Goal: Communication & Community: Answer question/provide support

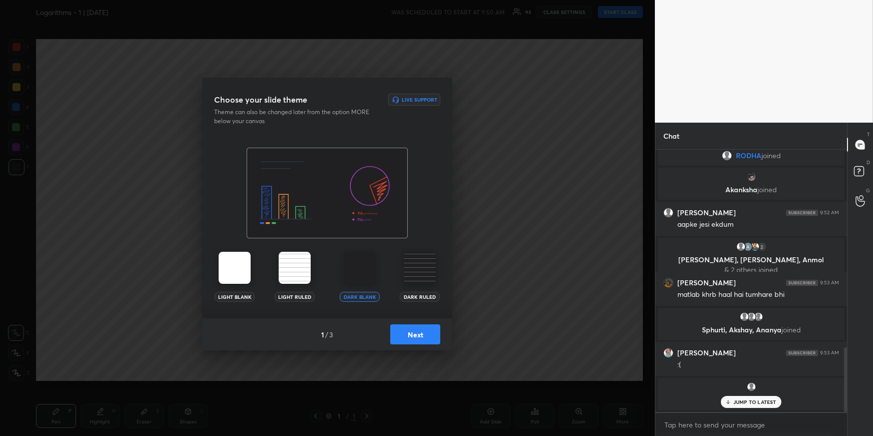
scroll to position [836, 0]
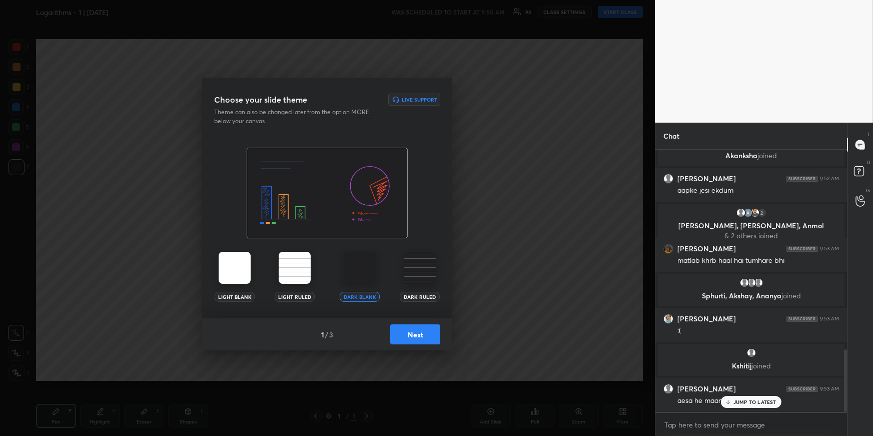
click at [409, 339] on button "Next" at bounding box center [415, 334] width 50 height 20
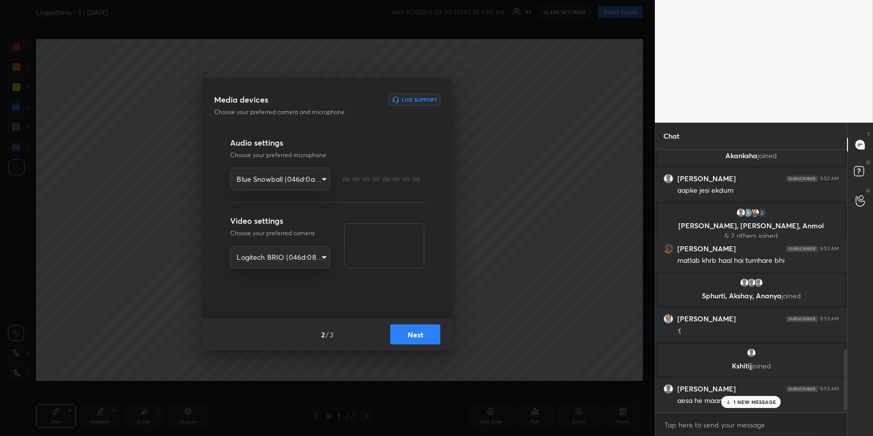
scroll to position [872, 0]
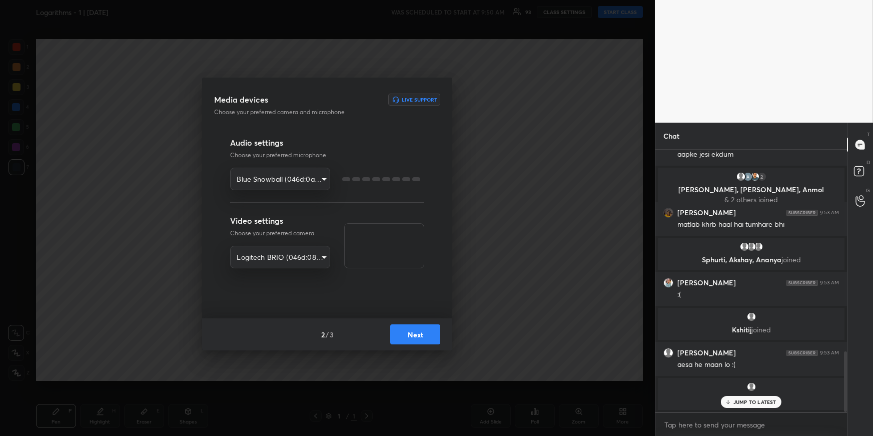
click at [410, 339] on button "Next" at bounding box center [415, 334] width 50 height 20
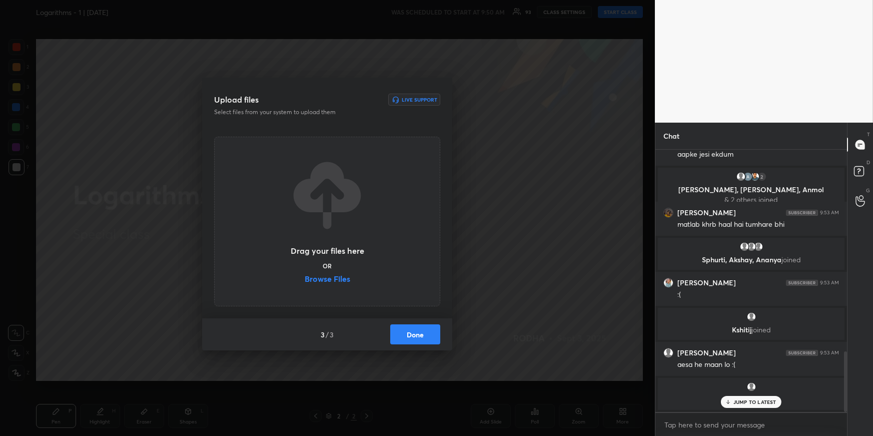
click at [410, 339] on button "Done" at bounding box center [415, 334] width 50 height 20
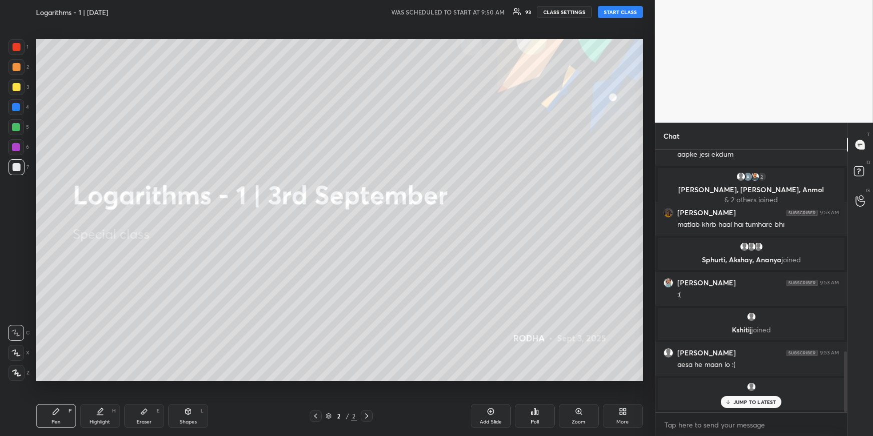
click at [617, 14] on button "START CLASS" at bounding box center [620, 12] width 45 height 12
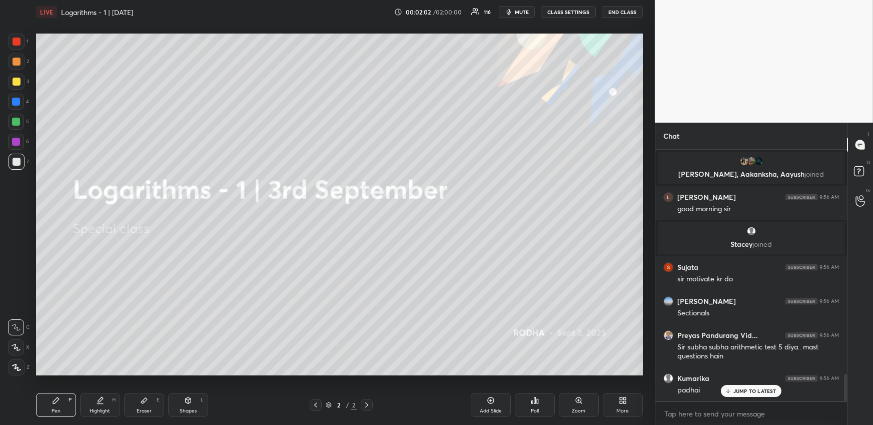
scroll to position [2117, 0]
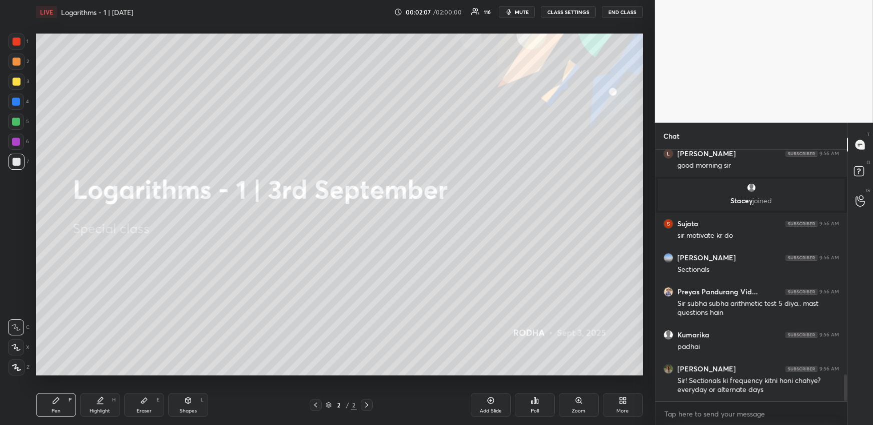
click at [608, 400] on div "More" at bounding box center [623, 405] width 40 height 24
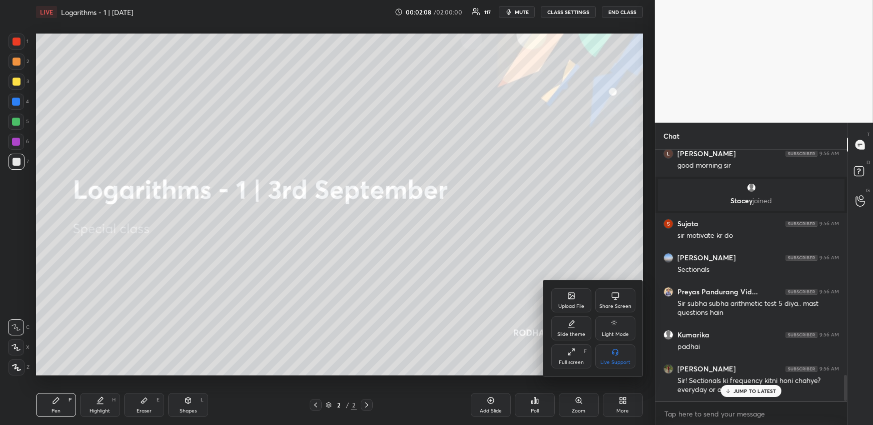
scroll to position [2152, 0]
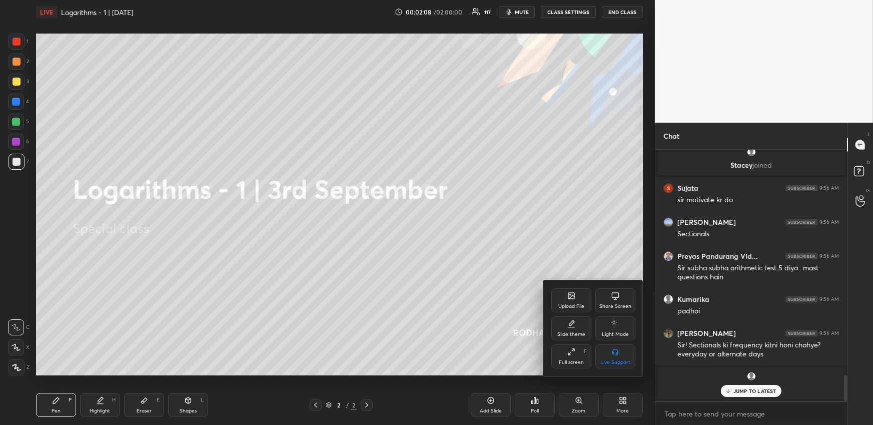
click at [562, 304] on div "Upload File" at bounding box center [571, 306] width 26 height 5
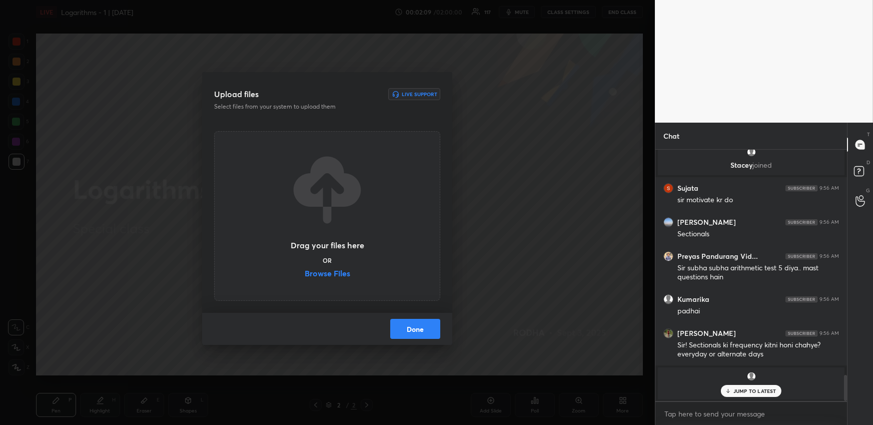
click at [319, 271] on label "Browse Files" at bounding box center [328, 274] width 46 height 11
click at [305, 271] on input "Browse Files" at bounding box center [305, 274] width 0 height 11
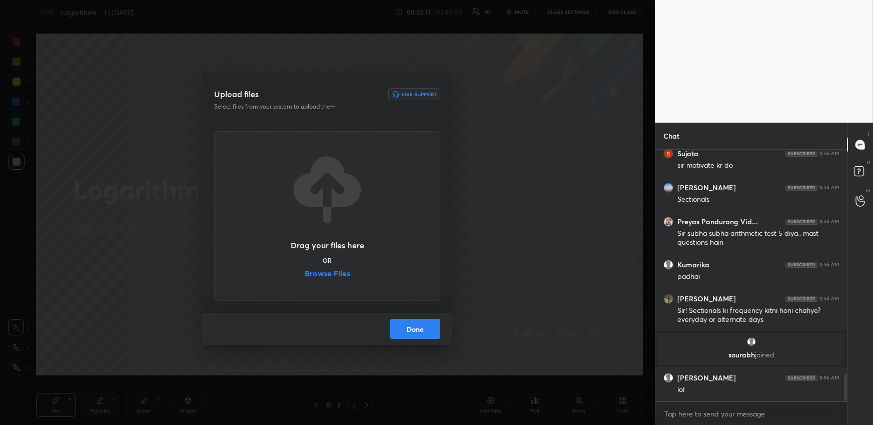
scroll to position [2100, 0]
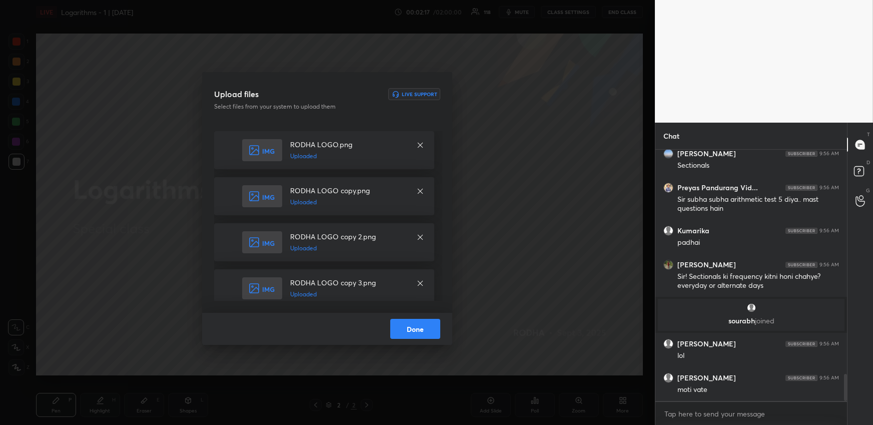
click at [416, 330] on button "Done" at bounding box center [415, 329] width 50 height 20
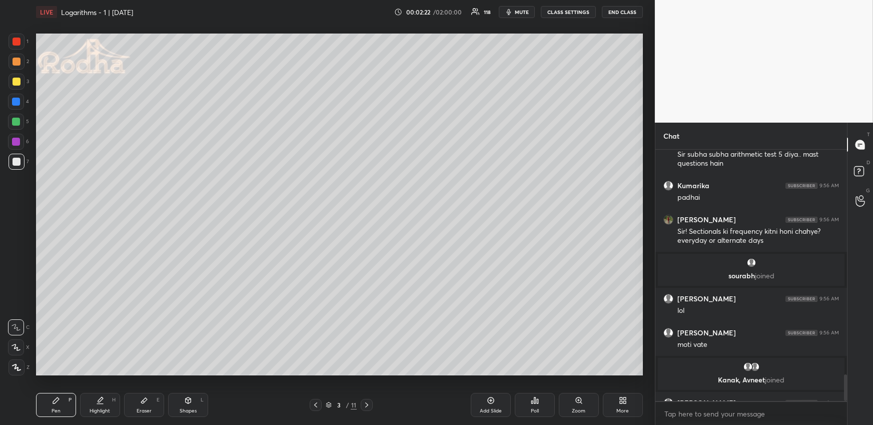
scroll to position [2161, 0]
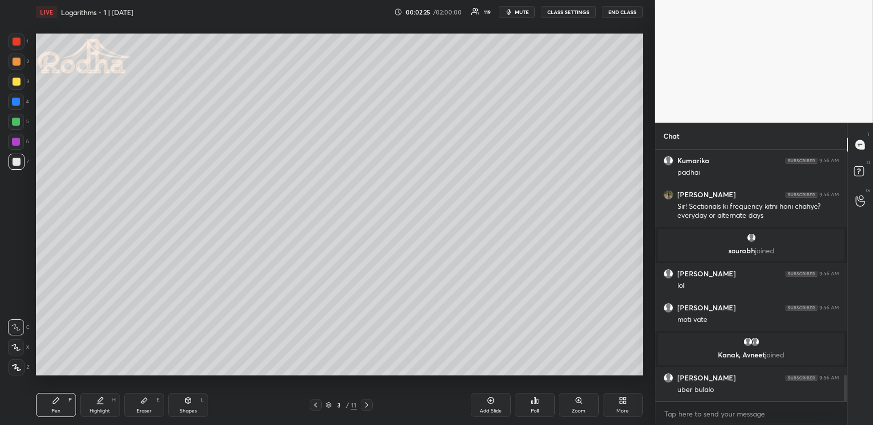
click at [316, 401] on icon at bounding box center [316, 405] width 8 height 8
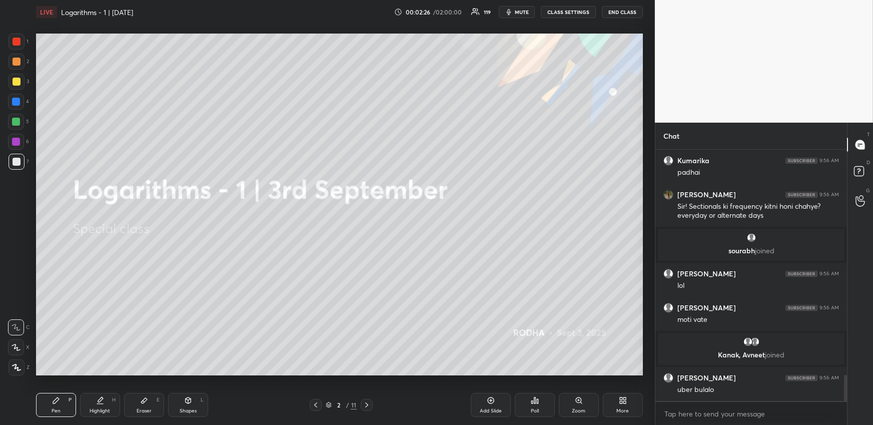
click at [370, 402] on icon at bounding box center [367, 405] width 8 height 8
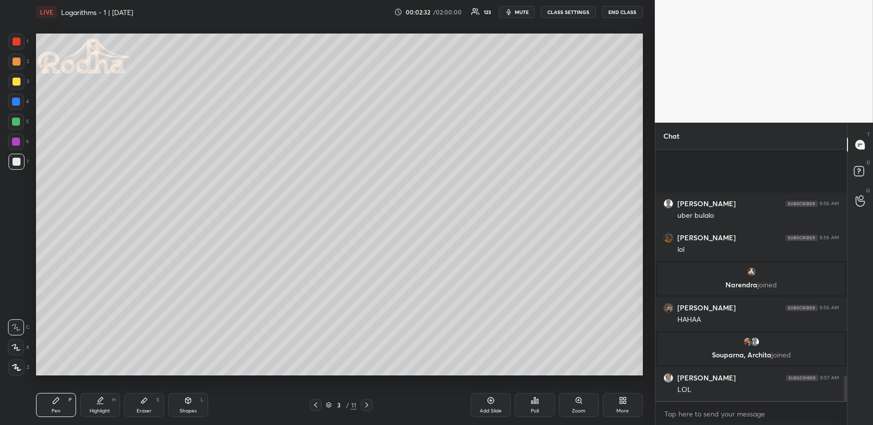
scroll to position [2297, 0]
drag, startPoint x: 16, startPoint y: 101, endPoint x: 17, endPoint y: 110, distance: 8.6
click at [17, 101] on div at bounding box center [16, 102] width 8 height 8
drag, startPoint x: 11, startPoint y: 367, endPoint x: 14, endPoint y: 350, distance: 17.2
click at [11, 368] on div at bounding box center [17, 367] width 16 height 16
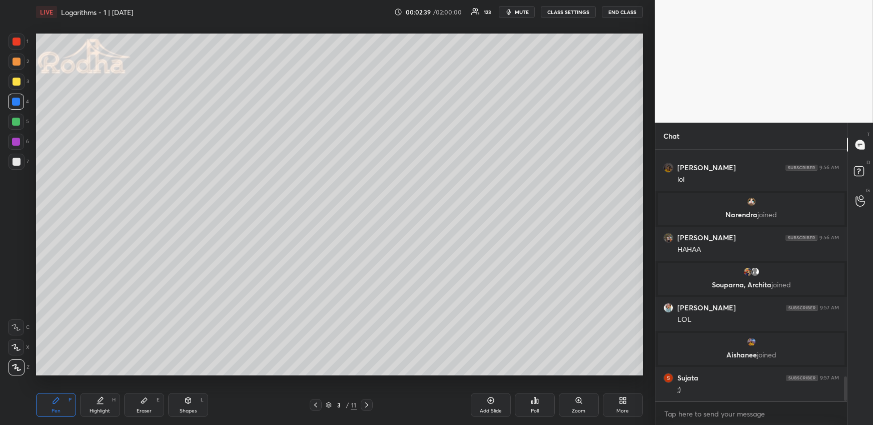
scroll to position [2327, 0]
click at [195, 405] on div "Shapes L" at bounding box center [188, 405] width 40 height 24
click at [15, 371] on div at bounding box center [17, 367] width 16 height 16
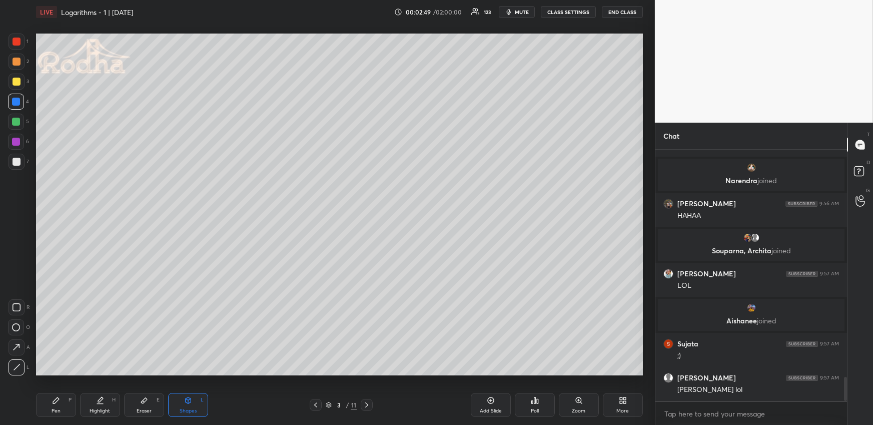
scroll to position [2395, 0]
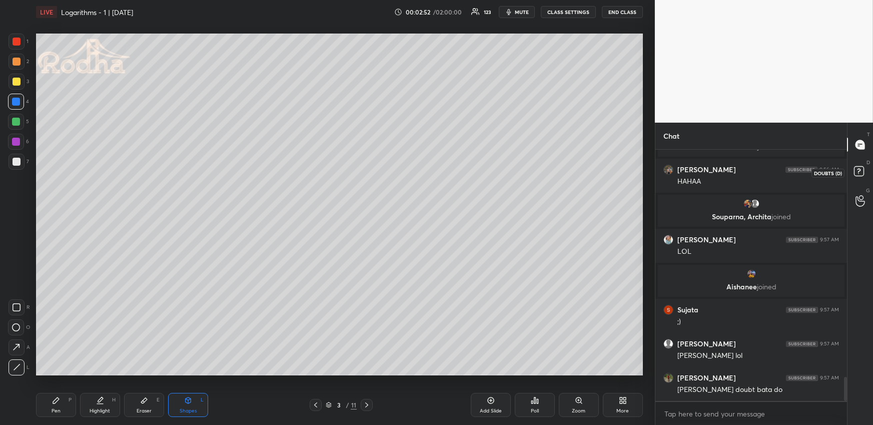
click at [857, 169] on rect at bounding box center [859, 172] width 10 height 10
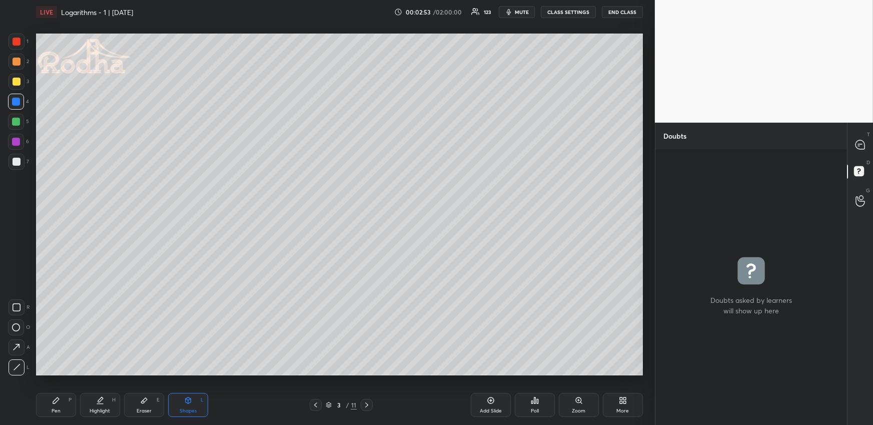
click at [859, 137] on div at bounding box center [861, 145] width 20 height 18
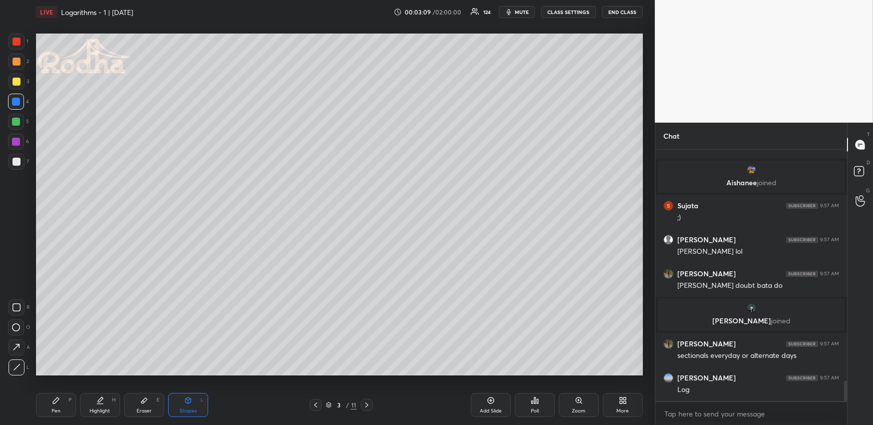
scroll to position [2871, 0]
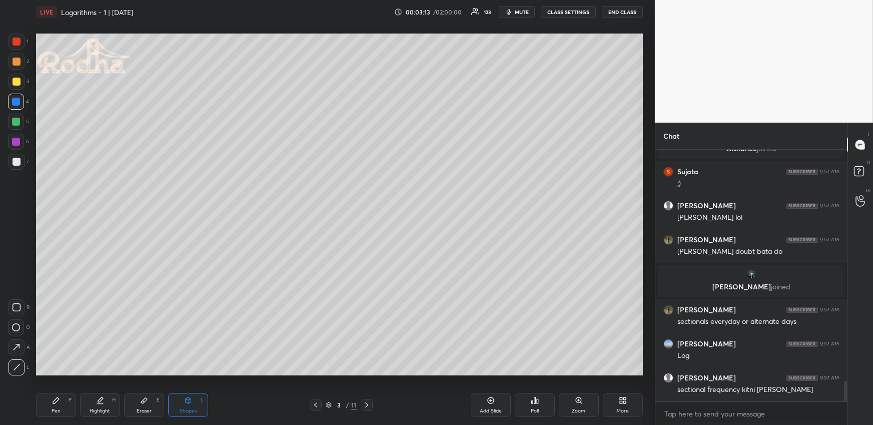
click at [20, 161] on div at bounding box center [17, 162] width 16 height 16
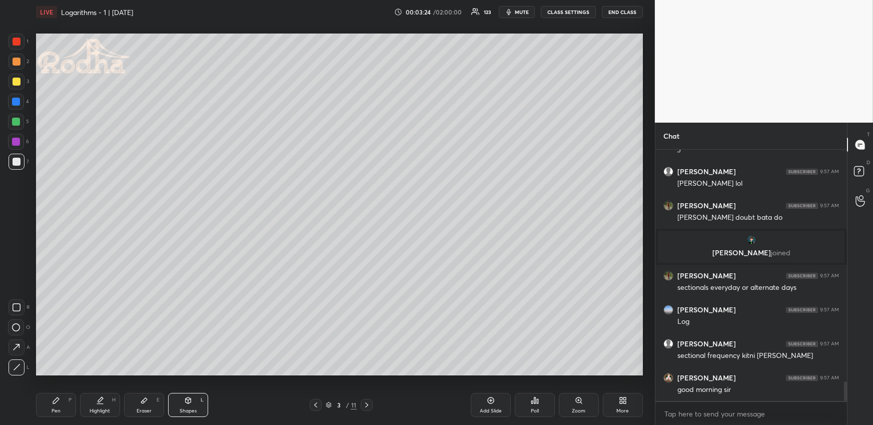
scroll to position [2941, 0]
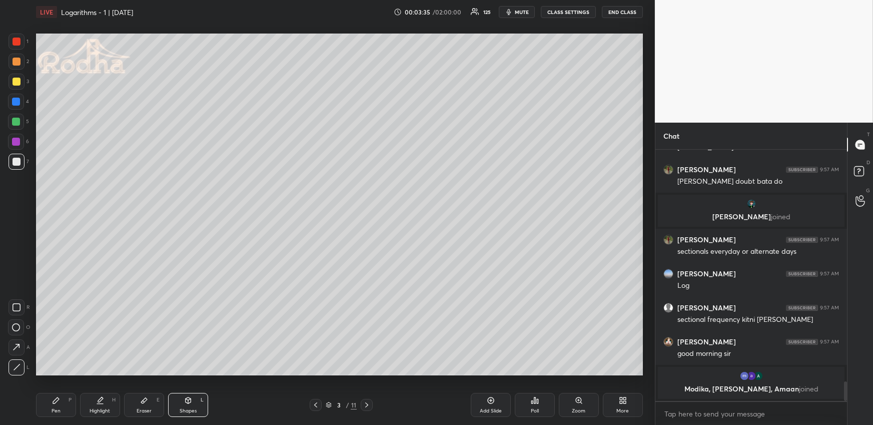
click at [63, 404] on div "Pen P" at bounding box center [56, 405] width 40 height 24
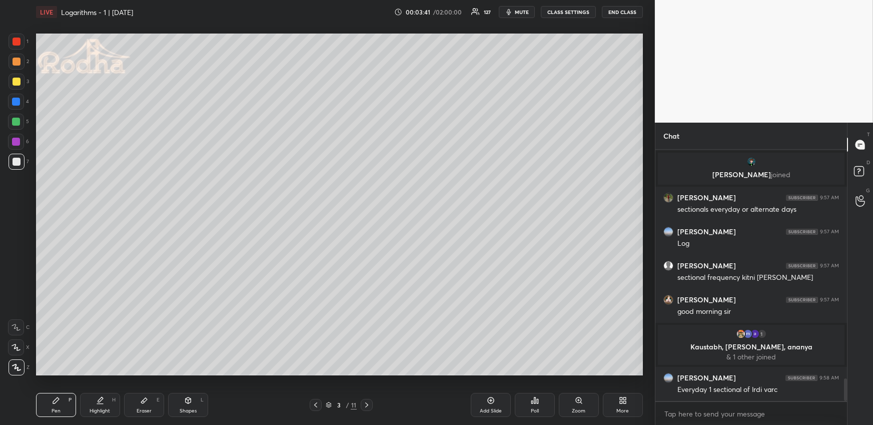
scroll to position [2576, 0]
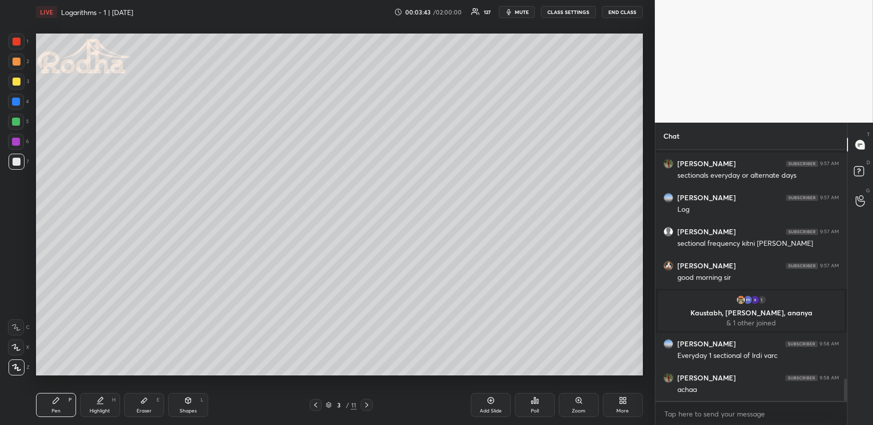
click at [62, 407] on div "Pen P" at bounding box center [56, 405] width 40 height 24
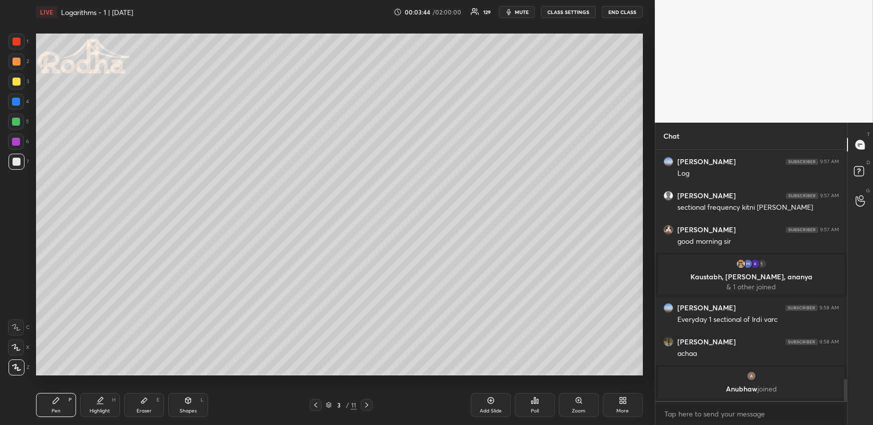
click at [20, 104] on div at bounding box center [16, 102] width 16 height 16
click at [20, 121] on div at bounding box center [16, 122] width 8 height 8
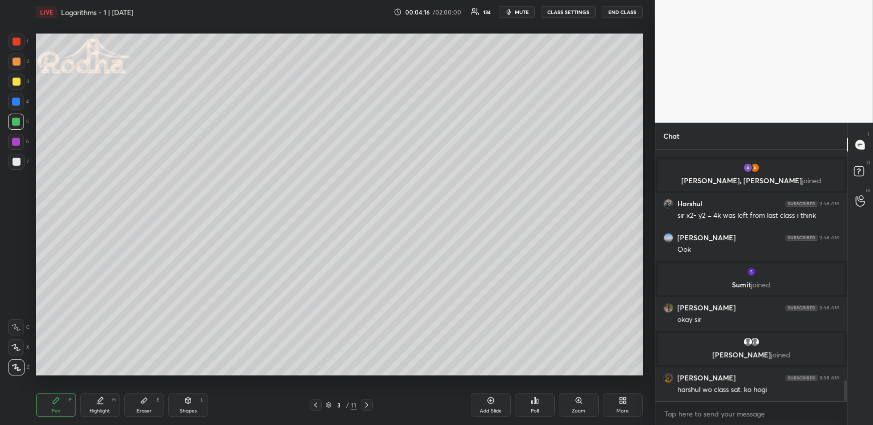
scroll to position [2860, 0]
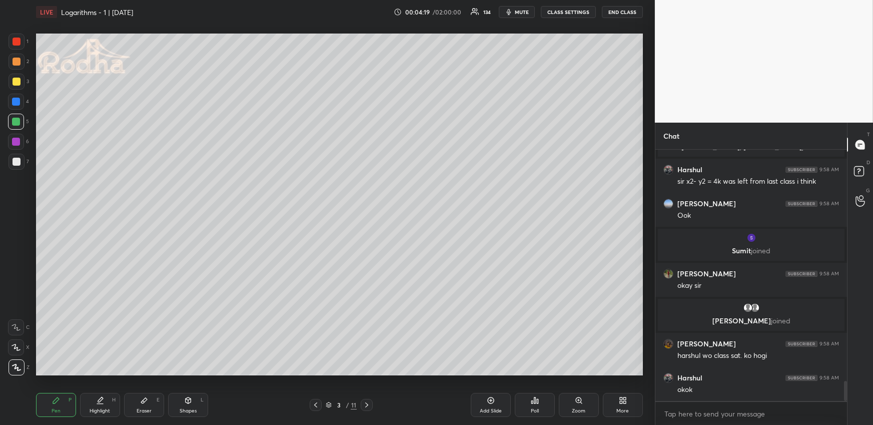
click at [21, 122] on div at bounding box center [16, 122] width 16 height 16
click at [21, 63] on div at bounding box center [17, 62] width 16 height 16
click at [18, 99] on div at bounding box center [16, 102] width 8 height 8
click at [20, 82] on div at bounding box center [17, 82] width 8 height 8
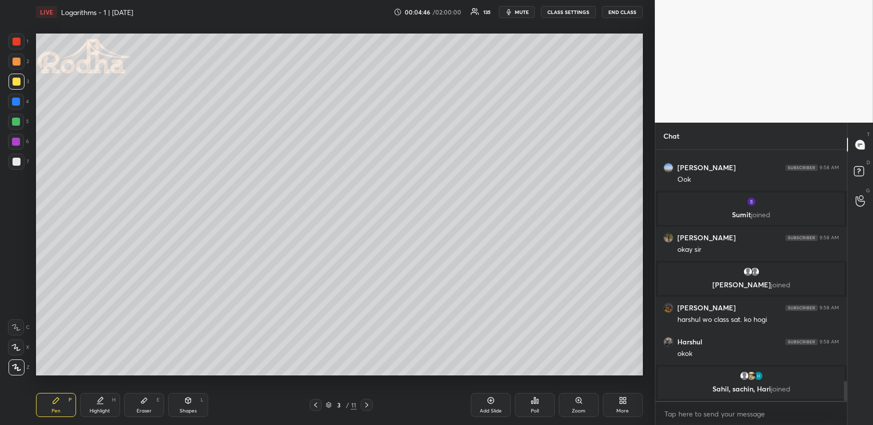
scroll to position [2901, 0]
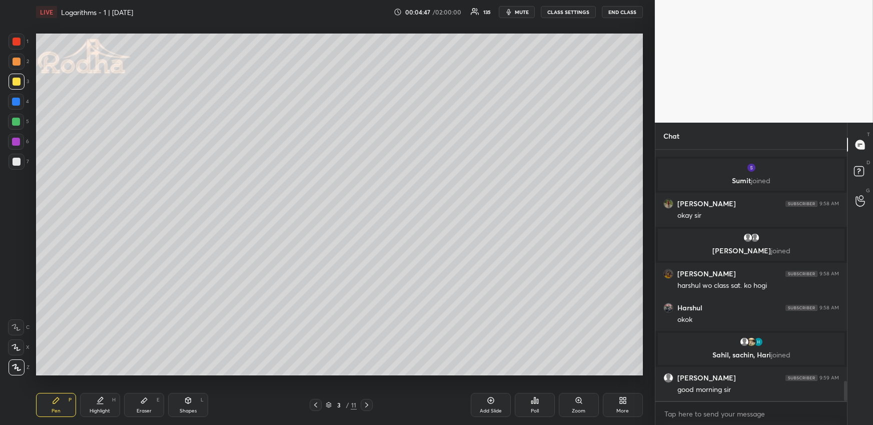
click at [140, 402] on icon at bounding box center [144, 400] width 8 height 8
drag, startPoint x: 62, startPoint y: 405, endPoint x: 54, endPoint y: 384, distance: 22.7
click at [62, 405] on div "Pen P" at bounding box center [56, 405] width 40 height 24
click at [15, 166] on div at bounding box center [17, 162] width 16 height 16
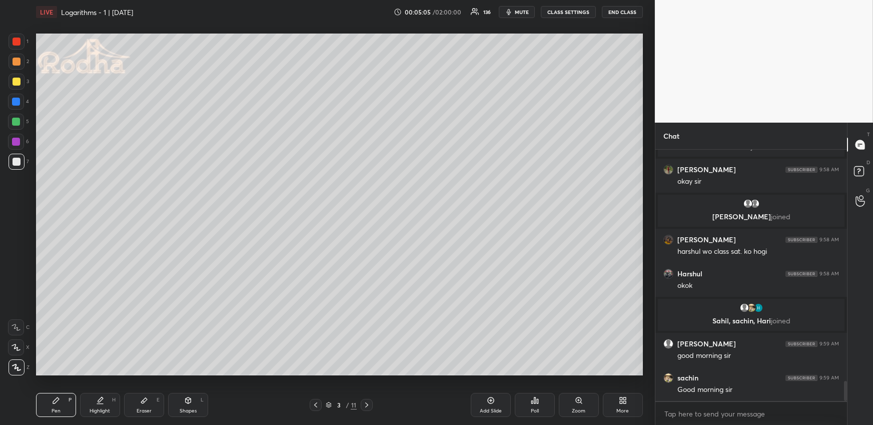
click at [149, 403] on div "Eraser E" at bounding box center [144, 405] width 40 height 24
click at [23, 366] on div at bounding box center [16, 367] width 16 height 16
click at [41, 411] on div "Pen P" at bounding box center [56, 405] width 40 height 24
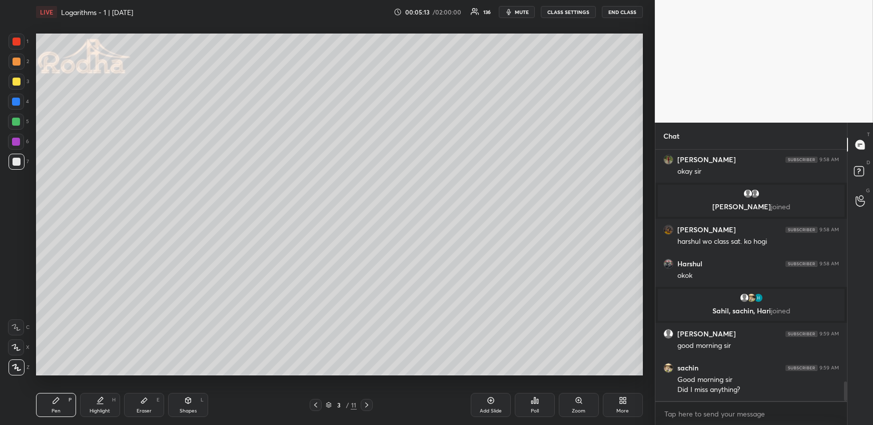
click at [17, 118] on div at bounding box center [16, 122] width 8 height 8
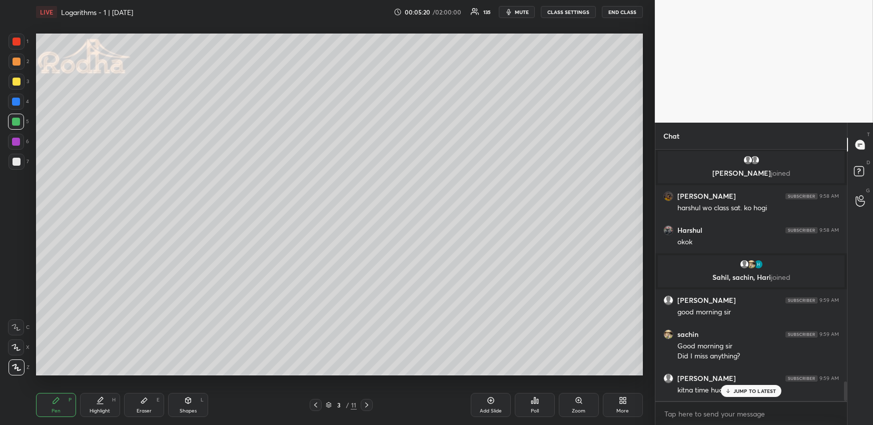
drag, startPoint x: 16, startPoint y: 82, endPoint x: 9, endPoint y: 85, distance: 7.8
click at [17, 82] on div at bounding box center [17, 82] width 8 height 8
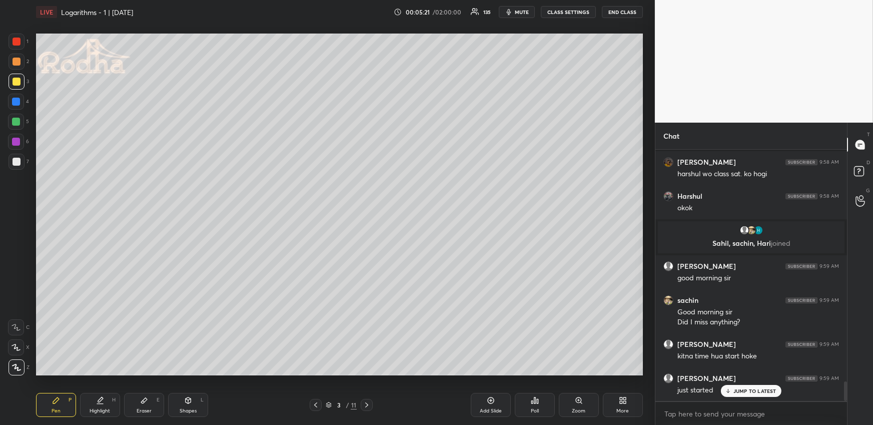
click at [13, 160] on div at bounding box center [17, 162] width 8 height 8
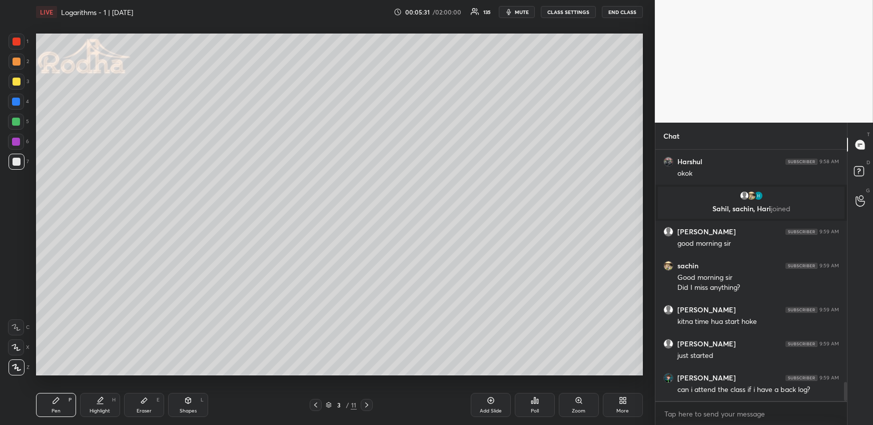
click at [19, 63] on div at bounding box center [17, 62] width 8 height 8
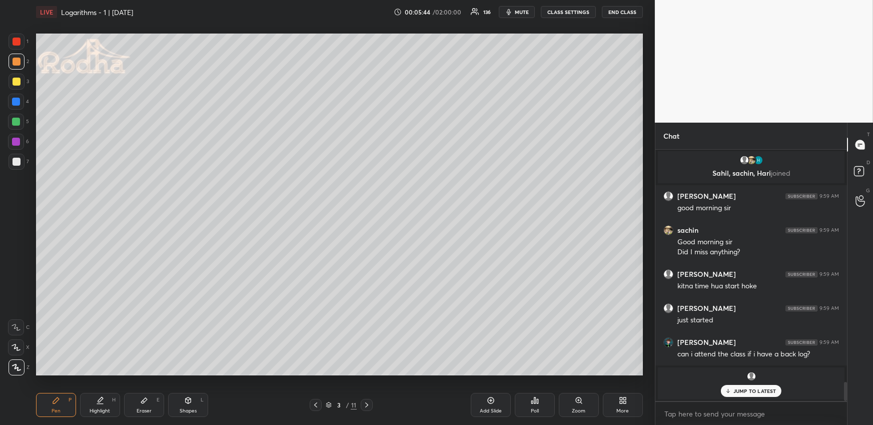
drag, startPoint x: 20, startPoint y: 353, endPoint x: 22, endPoint y: 340, distance: 13.2
click at [20, 353] on div at bounding box center [16, 347] width 16 height 16
click at [16, 365] on icon at bounding box center [16, 367] width 9 height 7
click at [100, 400] on icon at bounding box center [100, 399] width 5 height 5
drag, startPoint x: 49, startPoint y: 403, endPoint x: 48, endPoint y: 395, distance: 8.5
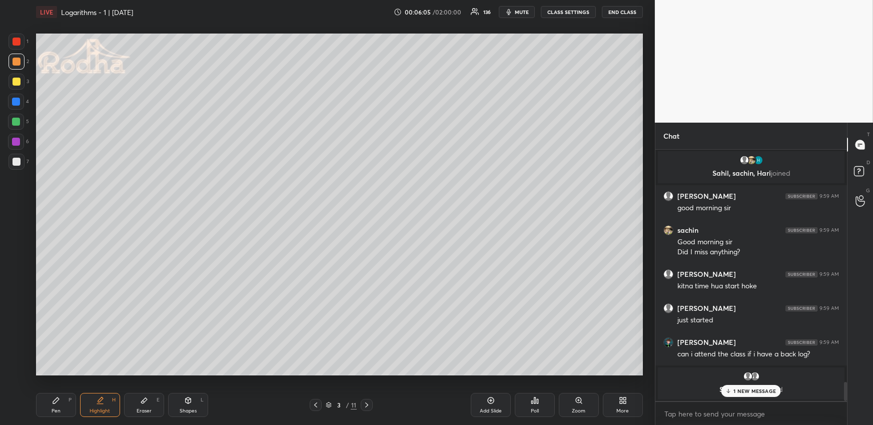
click at [49, 404] on div "Pen P" at bounding box center [56, 405] width 40 height 24
click at [21, 124] on div at bounding box center [16, 122] width 16 height 16
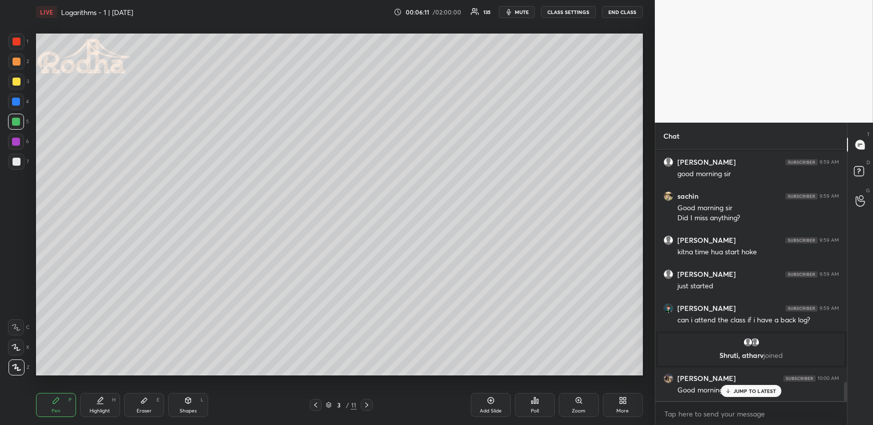
scroll to position [3069, 0]
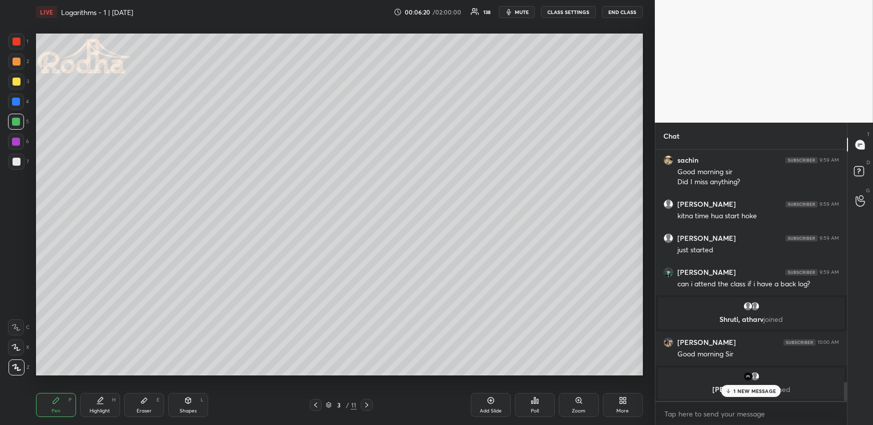
click at [100, 402] on icon at bounding box center [100, 400] width 8 height 8
drag, startPoint x: 185, startPoint y: 392, endPoint x: 180, endPoint y: 393, distance: 5.2
click at [186, 394] on div "Pen P Highlight H Eraser E Shapes L 3 / 11 Add Slide Poll Zoom More" at bounding box center [339, 405] width 607 height 40
click at [177, 407] on div "Shapes L" at bounding box center [188, 405] width 40 height 24
click at [18, 367] on icon at bounding box center [17, 367] width 8 height 8
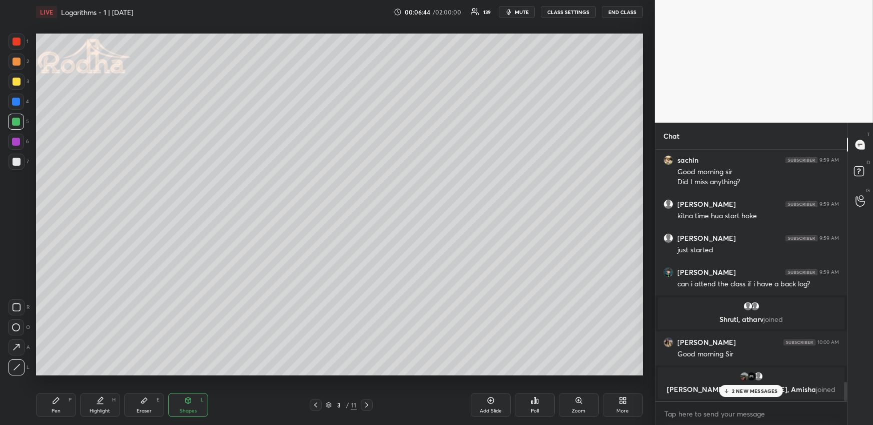
click at [49, 403] on div "Pen P" at bounding box center [56, 405] width 40 height 24
click at [105, 403] on div "Highlight H" at bounding box center [100, 405] width 40 height 24
click at [72, 408] on div "Pen P Highlight H Eraser E Shapes L" at bounding box center [160, 405] width 249 height 24
drag, startPoint x: 59, startPoint y: 414, endPoint x: 51, endPoint y: 412, distance: 8.7
click at [58, 414] on div "Pen P" at bounding box center [56, 405] width 40 height 24
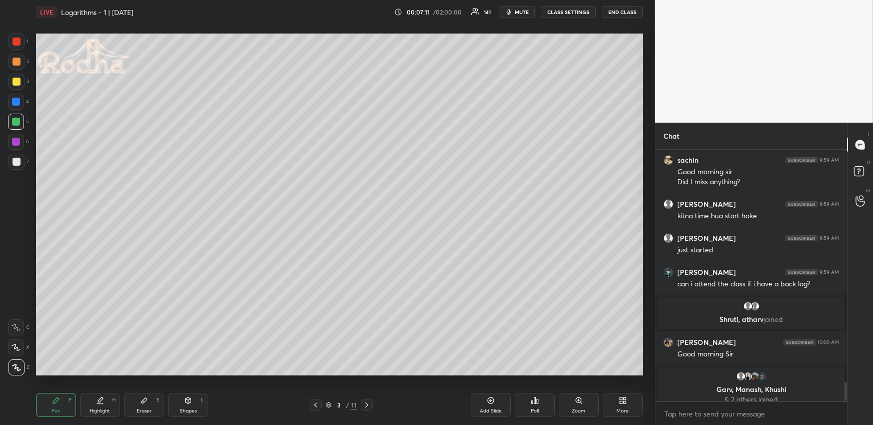
drag, startPoint x: 16, startPoint y: 160, endPoint x: 29, endPoint y: 163, distance: 13.4
click at [17, 160] on div at bounding box center [17, 162] width 8 height 8
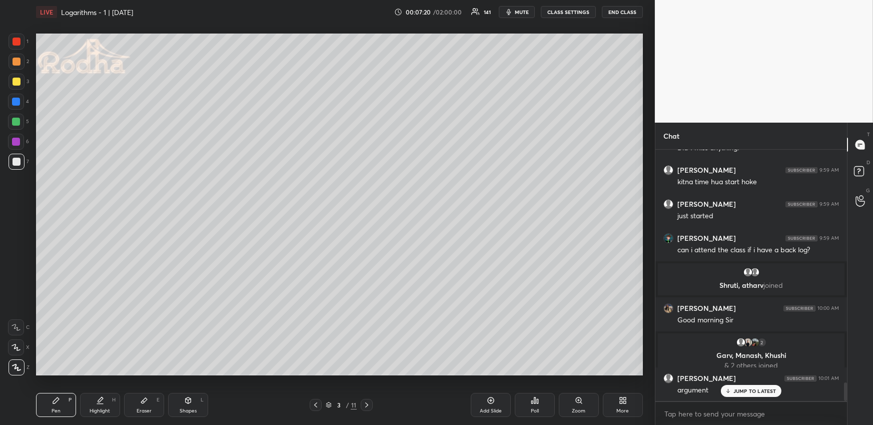
scroll to position [3139, 0]
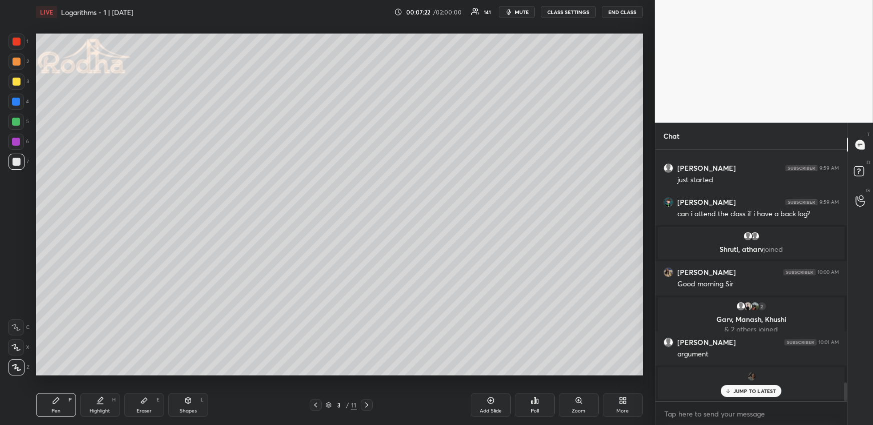
click at [17, 61] on div at bounding box center [17, 62] width 8 height 8
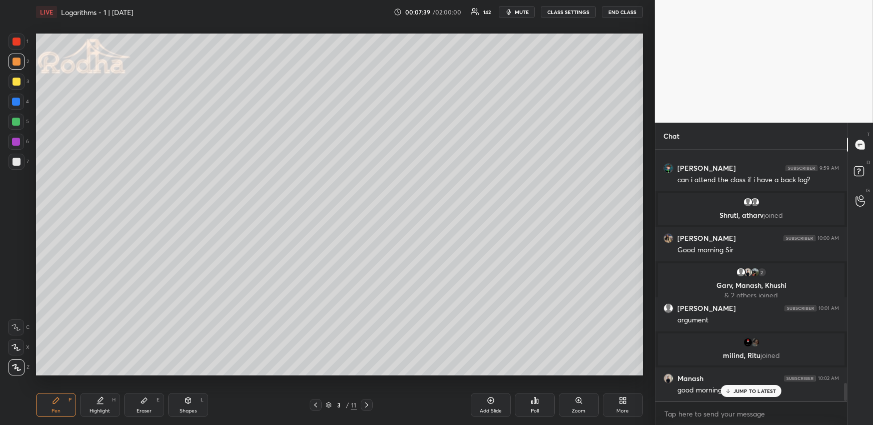
scroll to position [3209, 0]
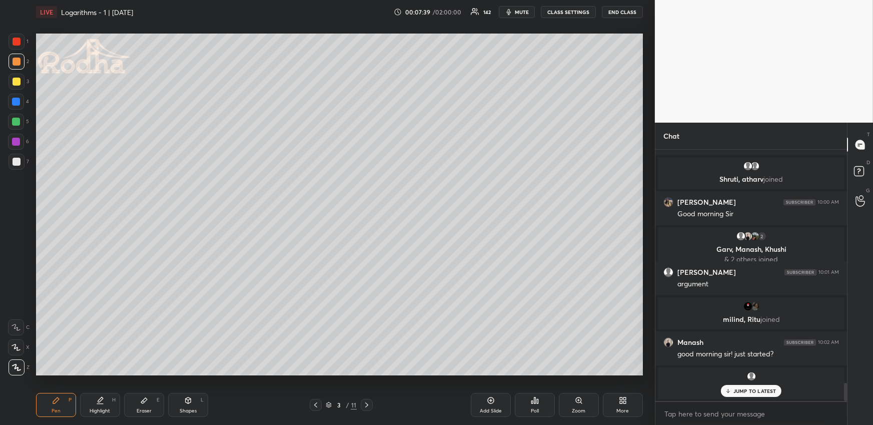
click at [739, 396] on div "JUMP TO LATEST" at bounding box center [751, 391] width 60 height 12
click at [191, 400] on div "Shapes L" at bounding box center [188, 405] width 40 height 24
drag, startPoint x: 17, startPoint y: 307, endPoint x: 23, endPoint y: 305, distance: 6.8
click at [16, 307] on icon at bounding box center [17, 307] width 8 height 8
drag, startPoint x: 109, startPoint y: 403, endPoint x: 113, endPoint y: 395, distance: 9.0
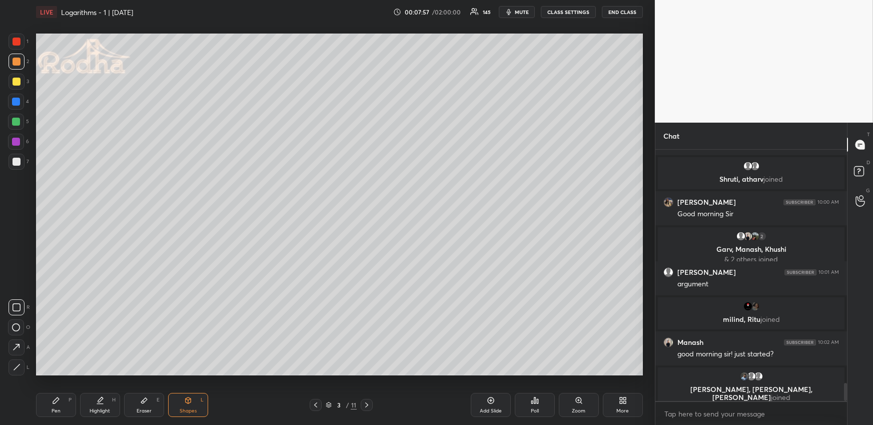
click at [108, 404] on div "Highlight H" at bounding box center [100, 405] width 40 height 24
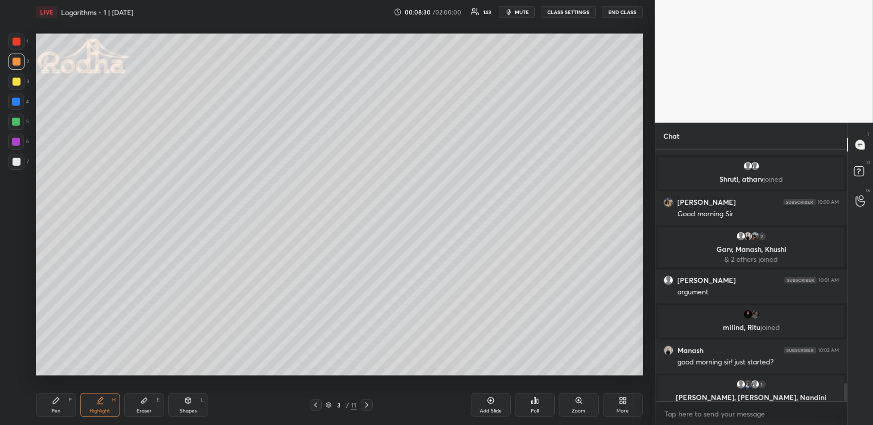
scroll to position [3226, 0]
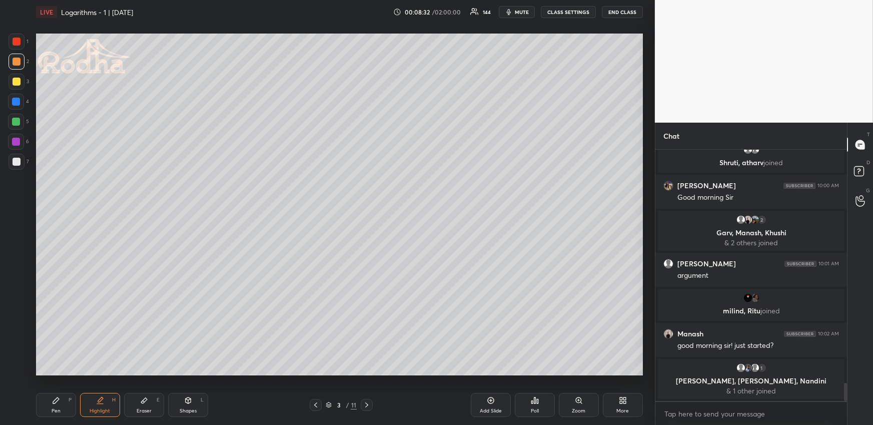
click at [63, 402] on div "Pen P" at bounding box center [56, 405] width 40 height 24
click at [19, 162] on div at bounding box center [17, 162] width 8 height 8
click at [111, 405] on div "Highlight H" at bounding box center [100, 405] width 40 height 24
click at [371, 405] on div at bounding box center [367, 405] width 12 height 12
drag, startPoint x: 51, startPoint y: 403, endPoint x: 36, endPoint y: 380, distance: 27.5
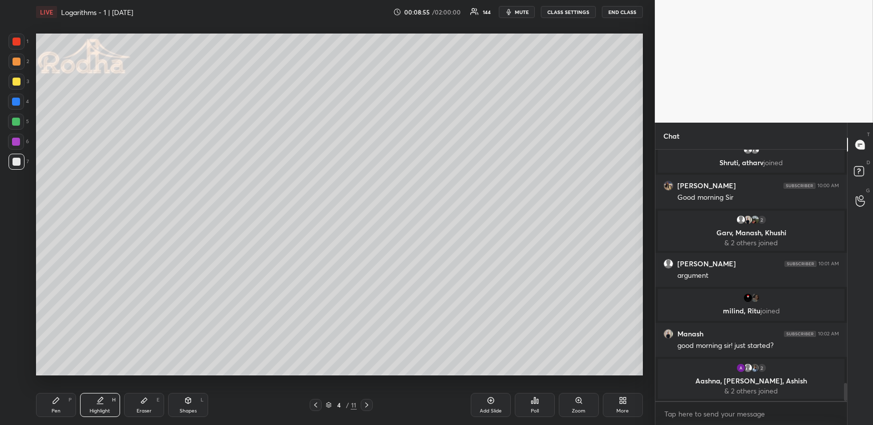
click at [53, 404] on icon at bounding box center [56, 400] width 8 height 8
click at [18, 123] on div at bounding box center [16, 122] width 8 height 8
drag, startPoint x: 20, startPoint y: 160, endPoint x: 18, endPoint y: 154, distance: 6.3
click at [19, 160] on div at bounding box center [17, 162] width 8 height 8
click at [322, 399] on div "4 / 11" at bounding box center [341, 405] width 63 height 12
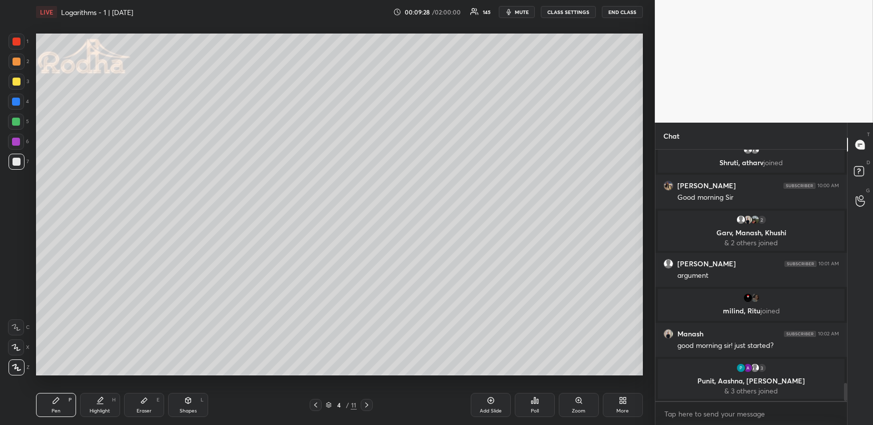
drag, startPoint x: 320, startPoint y: 400, endPoint x: 321, endPoint y: 391, distance: 9.1
click at [318, 401] on icon at bounding box center [316, 405] width 8 height 8
click at [369, 403] on icon at bounding box center [367, 405] width 8 height 8
click at [19, 64] on div at bounding box center [17, 62] width 8 height 8
click at [104, 398] on div "Highlight H" at bounding box center [100, 405] width 40 height 24
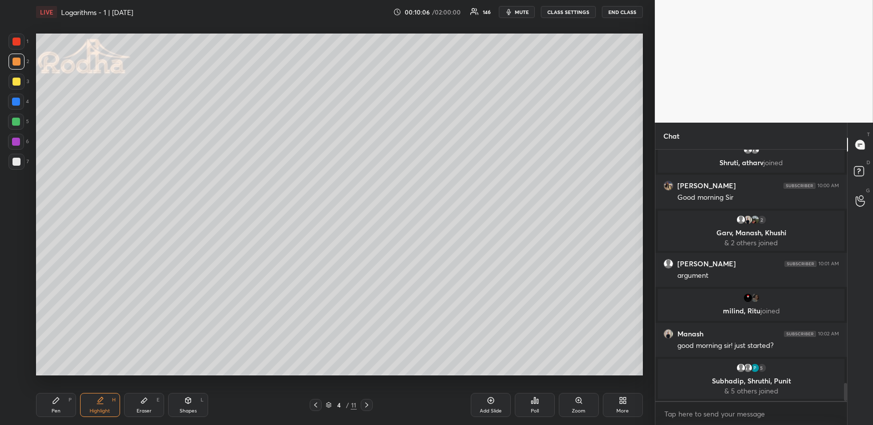
click at [62, 412] on div "Pen P" at bounding box center [56, 405] width 40 height 24
click at [19, 163] on div at bounding box center [17, 162] width 8 height 8
click at [516, 12] on button "mute" at bounding box center [517, 12] width 36 height 12
click at [511, 9] on button "unmute" at bounding box center [517, 12] width 36 height 12
drag, startPoint x: 63, startPoint y: 399, endPoint x: 70, endPoint y: 379, distance: 21.2
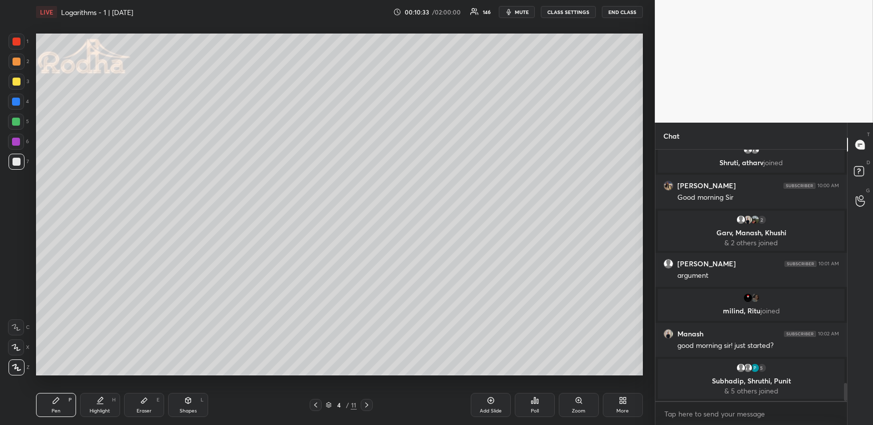
click at [61, 399] on div "Pen P" at bounding box center [56, 405] width 40 height 24
click at [320, 403] on icon at bounding box center [316, 405] width 8 height 8
drag, startPoint x: 100, startPoint y: 400, endPoint x: 118, endPoint y: 384, distance: 24.4
click at [100, 400] on icon at bounding box center [100, 399] width 5 height 5
click at [371, 401] on div at bounding box center [367, 405] width 12 height 12
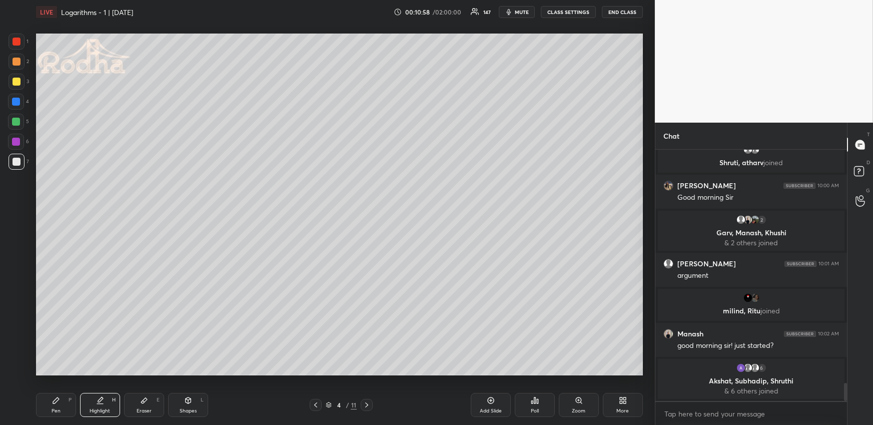
drag, startPoint x: 54, startPoint y: 397, endPoint x: 55, endPoint y: 380, distance: 17.5
click at [54, 399] on icon at bounding box center [56, 400] width 8 height 8
click at [89, 411] on div "Highlight H" at bounding box center [100, 405] width 40 height 24
drag, startPoint x: 191, startPoint y: 398, endPoint x: 187, endPoint y: 391, distance: 7.9
click at [192, 398] on icon at bounding box center [188, 400] width 8 height 8
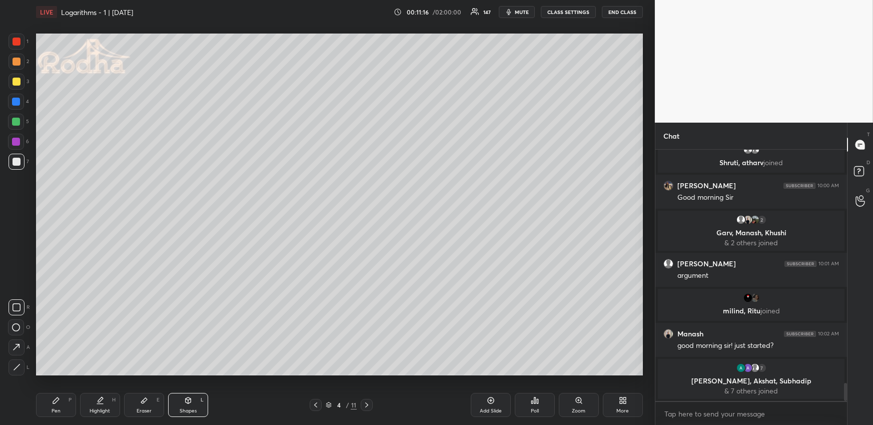
drag, startPoint x: 20, startPoint y: 367, endPoint x: 31, endPoint y: 356, distance: 14.9
click at [20, 367] on div at bounding box center [17, 367] width 16 height 16
drag, startPoint x: 61, startPoint y: 406, endPoint x: 61, endPoint y: 400, distance: 6.0
click at [61, 407] on div "Pen P" at bounding box center [56, 405] width 40 height 24
drag, startPoint x: 185, startPoint y: 411, endPoint x: 181, endPoint y: 405, distance: 7.6
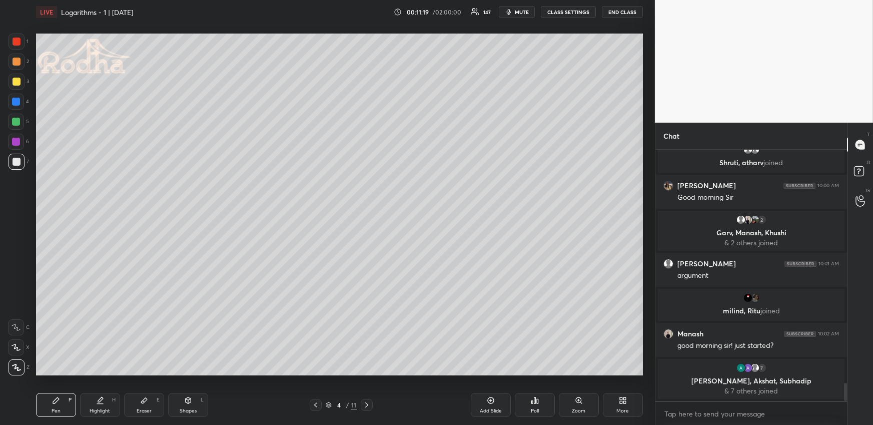
click at [184, 410] on div "Shapes" at bounding box center [188, 410] width 17 height 5
click at [21, 365] on div at bounding box center [17, 367] width 16 height 16
click at [71, 398] on div "P" at bounding box center [70, 399] width 3 height 5
drag, startPoint x: 97, startPoint y: 398, endPoint x: 96, endPoint y: 378, distance: 20.5
click at [97, 399] on icon at bounding box center [100, 400] width 8 height 8
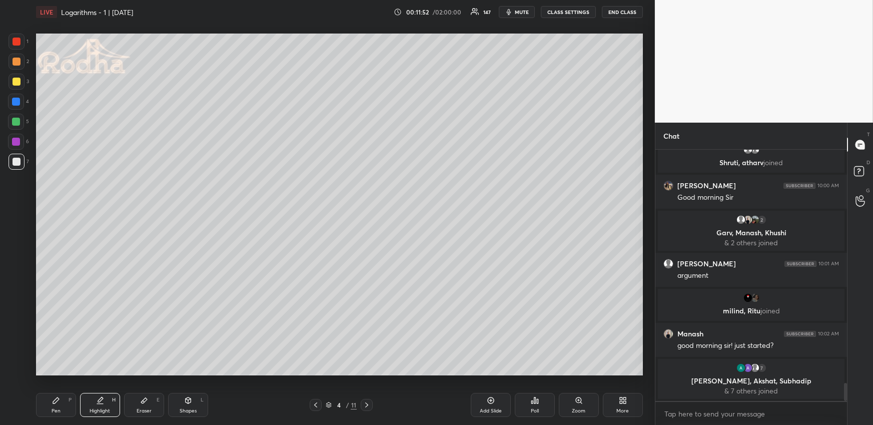
drag, startPoint x: 63, startPoint y: 394, endPoint x: 65, endPoint y: 388, distance: 6.3
click at [63, 393] on div "Pen P" at bounding box center [56, 405] width 40 height 24
click at [14, 63] on div at bounding box center [17, 62] width 8 height 8
drag, startPoint x: 105, startPoint y: 399, endPoint x: 96, endPoint y: 386, distance: 15.8
click at [106, 398] on div "Highlight H" at bounding box center [100, 405] width 40 height 24
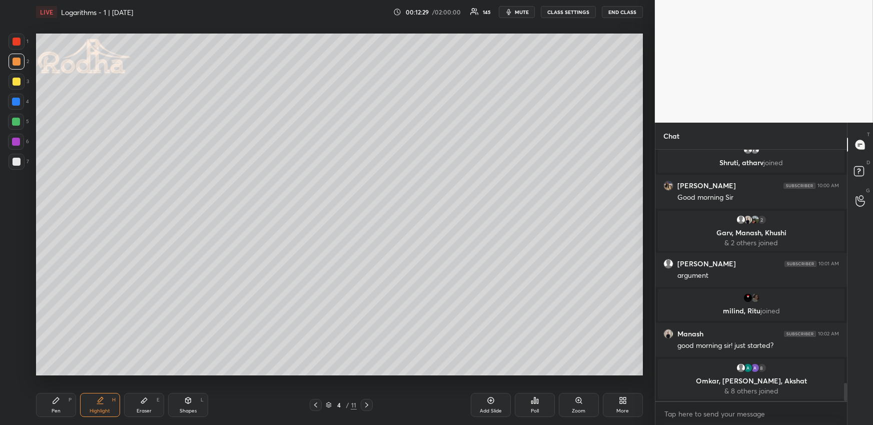
drag, startPoint x: 60, startPoint y: 396, endPoint x: 53, endPoint y: 389, distance: 9.9
click at [59, 396] on div "Pen P" at bounding box center [56, 405] width 40 height 24
click at [15, 122] on div at bounding box center [16, 122] width 8 height 8
click at [97, 412] on div "Highlight H" at bounding box center [100, 405] width 40 height 24
click at [60, 404] on div "Pen P" at bounding box center [56, 405] width 40 height 24
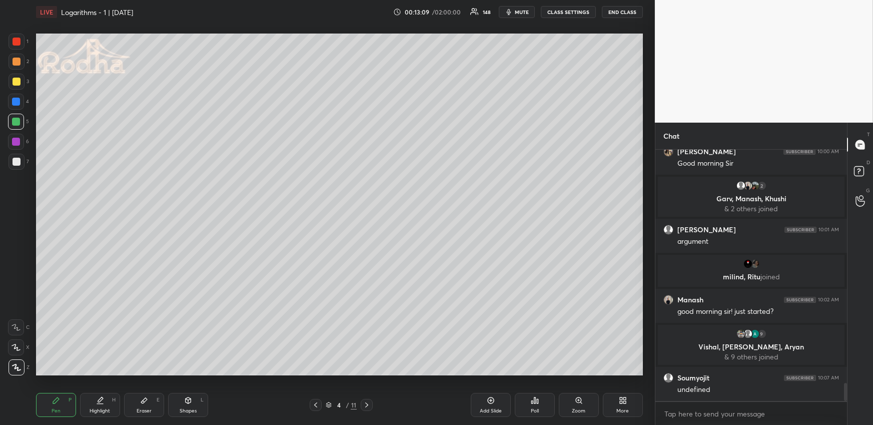
scroll to position [3267, 0]
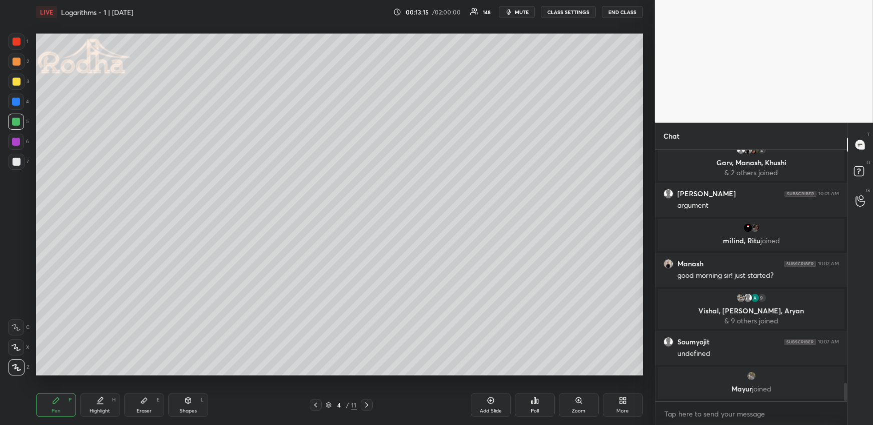
click at [103, 401] on div "Highlight H" at bounding box center [100, 405] width 40 height 24
drag, startPoint x: 313, startPoint y: 403, endPoint x: 323, endPoint y: 387, distance: 18.9
click at [312, 401] on icon at bounding box center [316, 405] width 8 height 8
click at [367, 401] on icon at bounding box center [367, 405] width 8 height 8
click at [47, 404] on div "Pen P" at bounding box center [56, 405] width 40 height 24
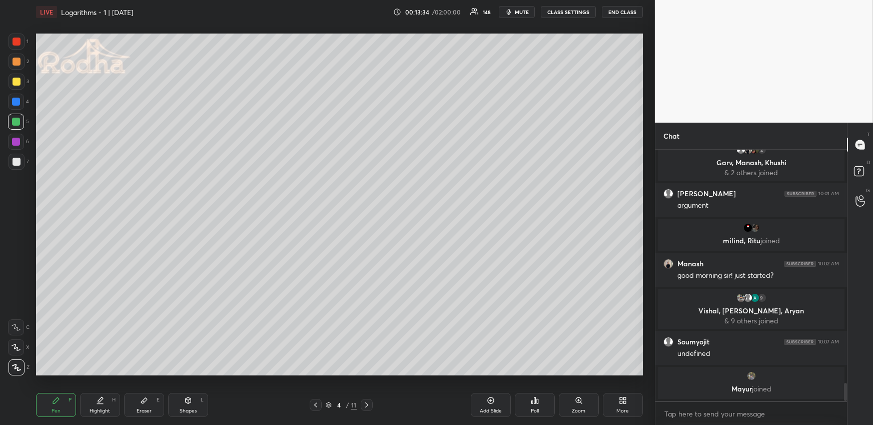
drag, startPoint x: 100, startPoint y: 401, endPoint x: 104, endPoint y: 380, distance: 21.5
click at [99, 401] on icon at bounding box center [100, 399] width 5 height 5
click at [55, 404] on div "Pen P" at bounding box center [56, 405] width 40 height 24
click at [19, 161] on div at bounding box center [17, 162] width 8 height 8
click at [19, 347] on icon at bounding box center [16, 347] width 9 height 7
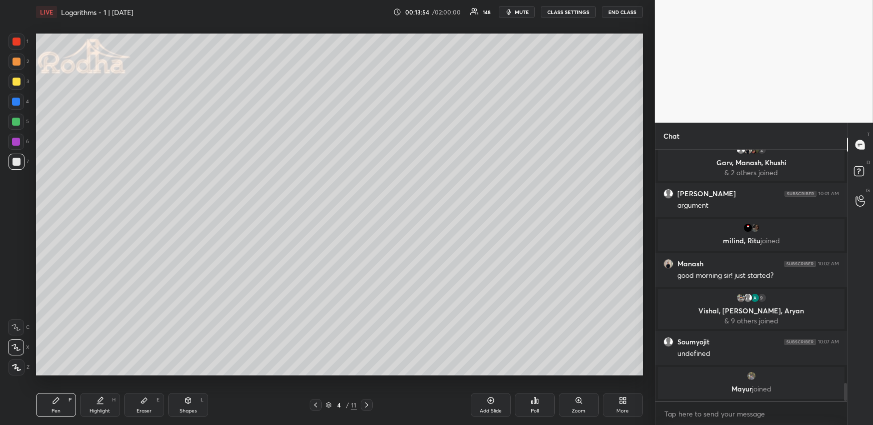
click at [99, 396] on div "Highlight H" at bounding box center [100, 405] width 40 height 24
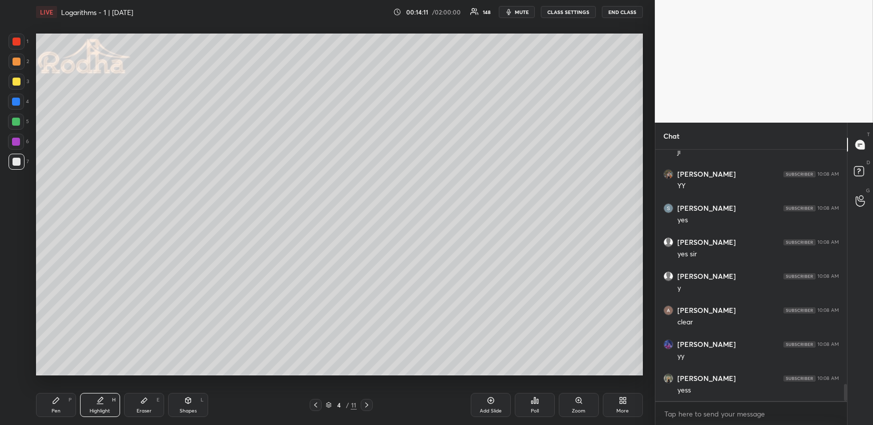
scroll to position [3543, 0]
click at [120, 408] on div "Pen P Highlight H Eraser E Shapes L" at bounding box center [160, 405] width 249 height 24
click at [114, 405] on div "Highlight H" at bounding box center [100, 405] width 40 height 24
click at [98, 395] on div "Highlight H" at bounding box center [100, 405] width 40 height 24
click at [369, 400] on div at bounding box center [367, 405] width 12 height 12
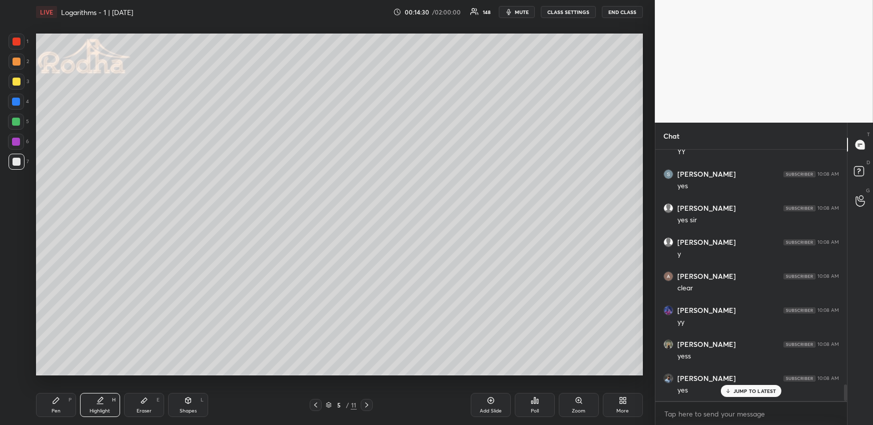
click at [63, 411] on div "Pen P" at bounding box center [56, 405] width 40 height 24
drag, startPoint x: 20, startPoint y: 120, endPoint x: 31, endPoint y: 115, distance: 11.6
click at [20, 120] on div at bounding box center [16, 122] width 16 height 16
click at [23, 367] on div at bounding box center [17, 367] width 16 height 16
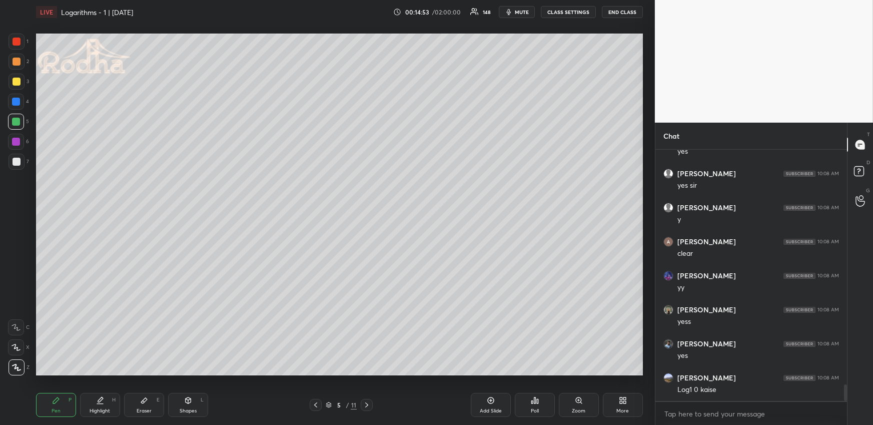
click at [21, 101] on div at bounding box center [16, 102] width 16 height 16
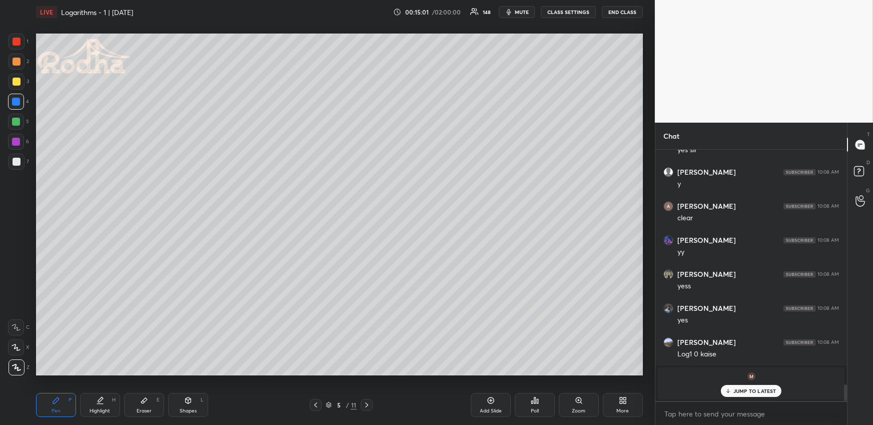
click at [19, 122] on div at bounding box center [16, 122] width 8 height 8
click at [21, 58] on div at bounding box center [17, 62] width 16 height 16
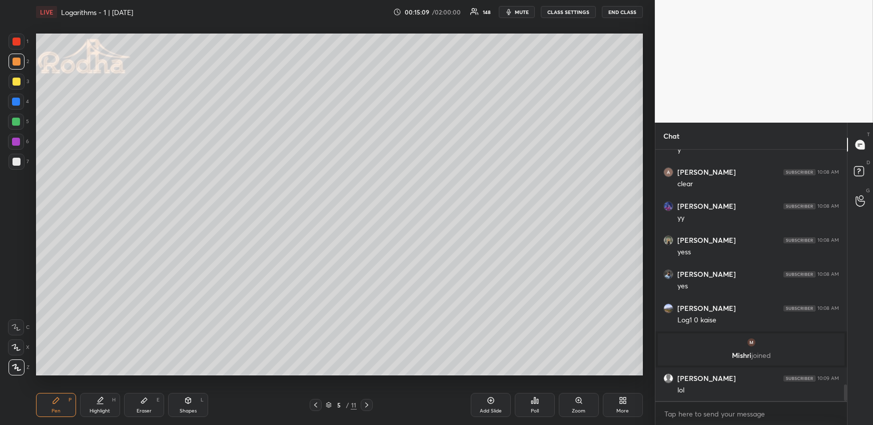
scroll to position [3558, 0]
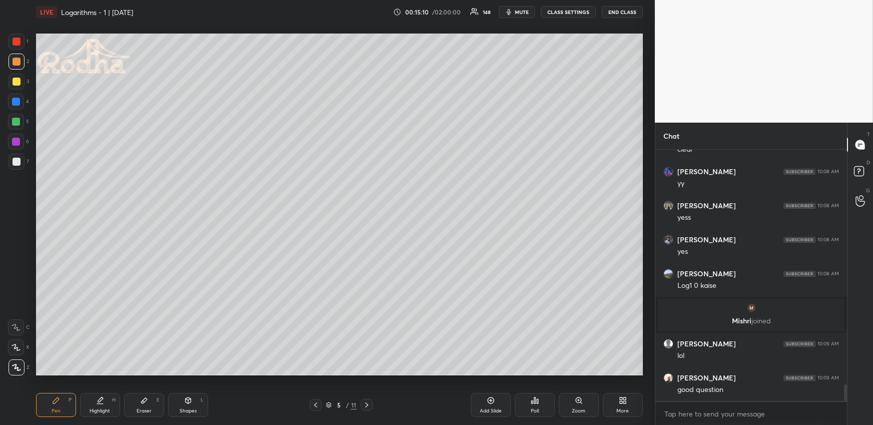
click at [99, 400] on icon at bounding box center [100, 399] width 5 height 5
drag, startPoint x: 70, startPoint y: 399, endPoint x: 70, endPoint y: 389, distance: 9.5
click at [71, 398] on div "P" at bounding box center [70, 399] width 3 height 5
click at [98, 416] on div "Pen P Highlight H Eraser E Shapes L 5 / 11 Add Slide Poll Zoom More" at bounding box center [339, 405] width 607 height 40
click at [96, 405] on div "Highlight H" at bounding box center [100, 405] width 40 height 24
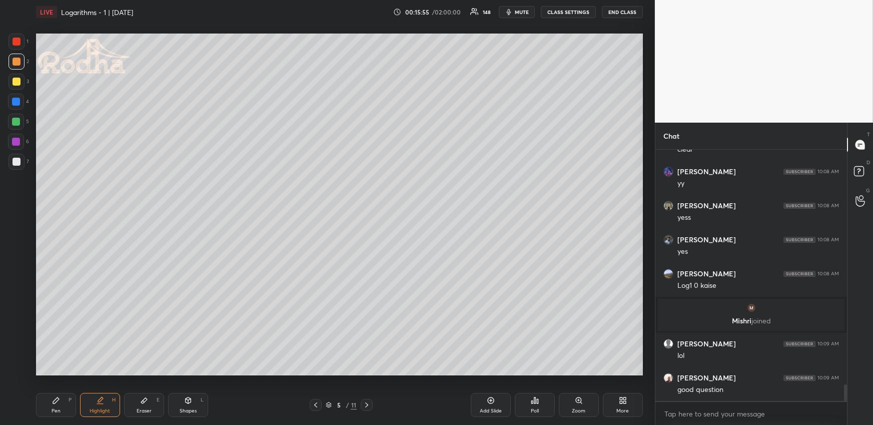
drag, startPoint x: 58, startPoint y: 399, endPoint x: 59, endPoint y: 391, distance: 8.0
click at [57, 399] on icon at bounding box center [56, 400] width 6 height 6
click at [18, 162] on div at bounding box center [17, 162] width 8 height 8
click at [101, 399] on icon at bounding box center [100, 399] width 5 height 5
click at [33, 399] on div "LIVE Logarithms - 1 | [DATE] 00:16:30 / 02:00:00 148 mute CLASS SETTINGS END CL…" at bounding box center [339, 212] width 615 height 425
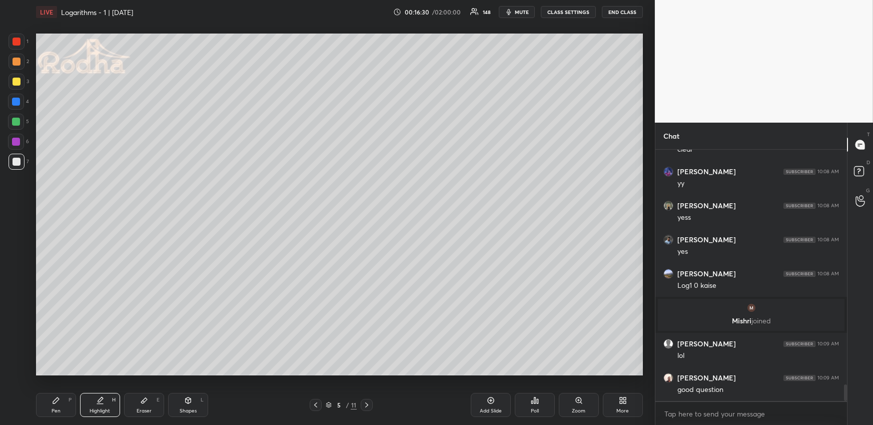
click at [52, 395] on div "Pen P" at bounding box center [56, 405] width 40 height 24
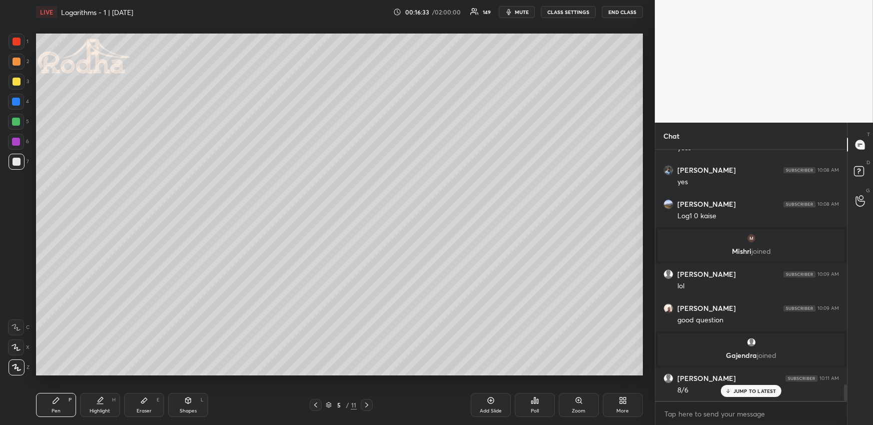
scroll to position [3623, 0]
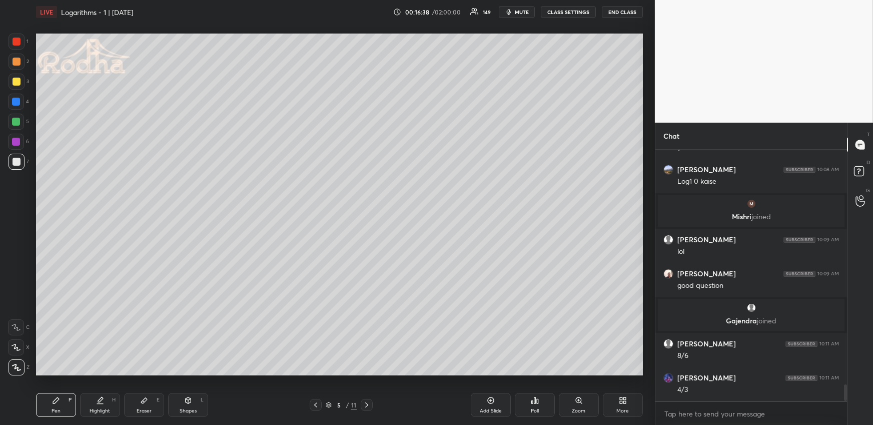
click at [315, 401] on icon at bounding box center [316, 405] width 8 height 8
click at [103, 399] on div "Highlight H" at bounding box center [100, 405] width 40 height 24
drag, startPoint x: 369, startPoint y: 404, endPoint x: 367, endPoint y: 397, distance: 7.9
click at [368, 404] on icon at bounding box center [367, 405] width 8 height 8
drag, startPoint x: 71, startPoint y: 398, endPoint x: 73, endPoint y: 377, distance: 20.6
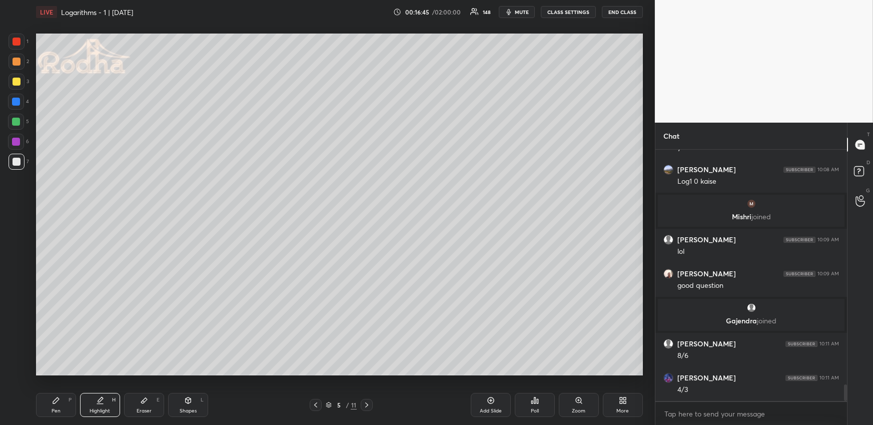
click at [71, 398] on div "Pen P" at bounding box center [56, 405] width 40 height 24
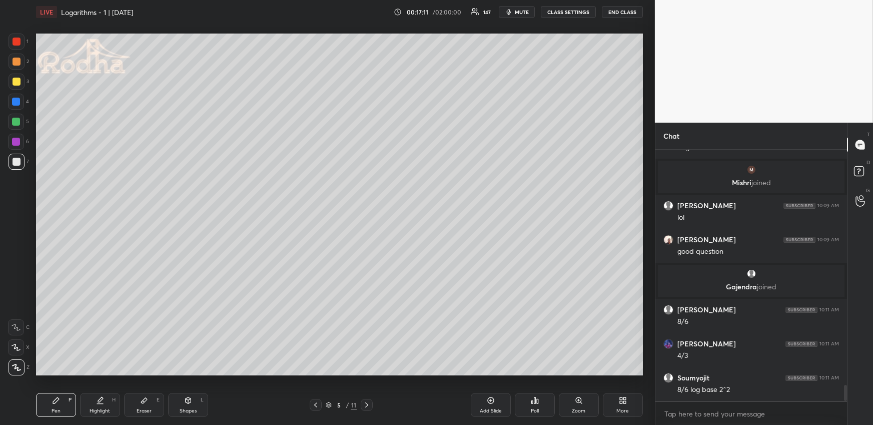
scroll to position [3693, 0]
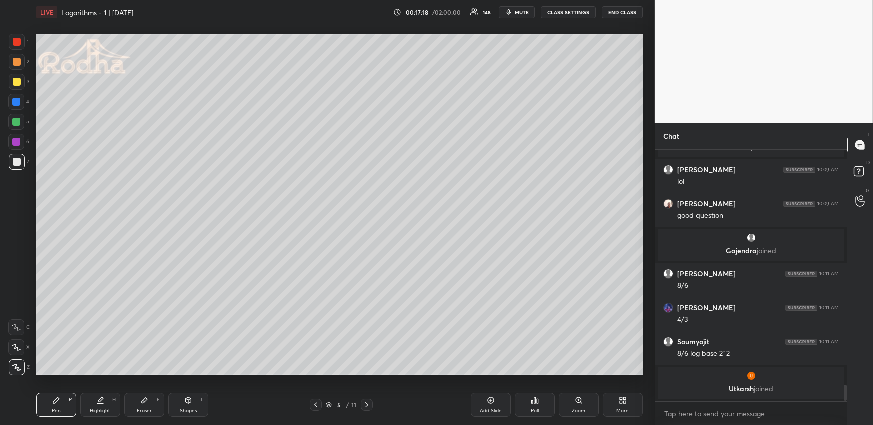
click at [17, 122] on div at bounding box center [16, 122] width 8 height 8
click at [16, 162] on div at bounding box center [17, 162] width 8 height 8
click at [19, 118] on div at bounding box center [16, 122] width 8 height 8
click at [17, 341] on div at bounding box center [16, 347] width 16 height 16
click at [18, 367] on icon at bounding box center [17, 367] width 8 height 6
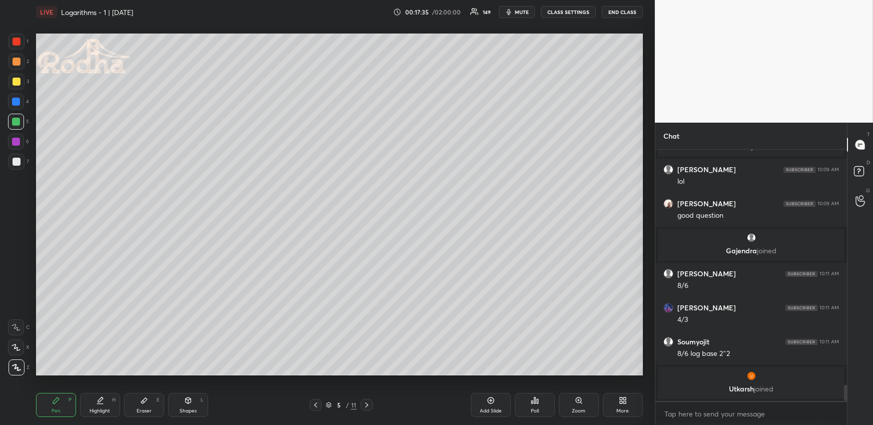
click at [18, 166] on div at bounding box center [17, 162] width 16 height 16
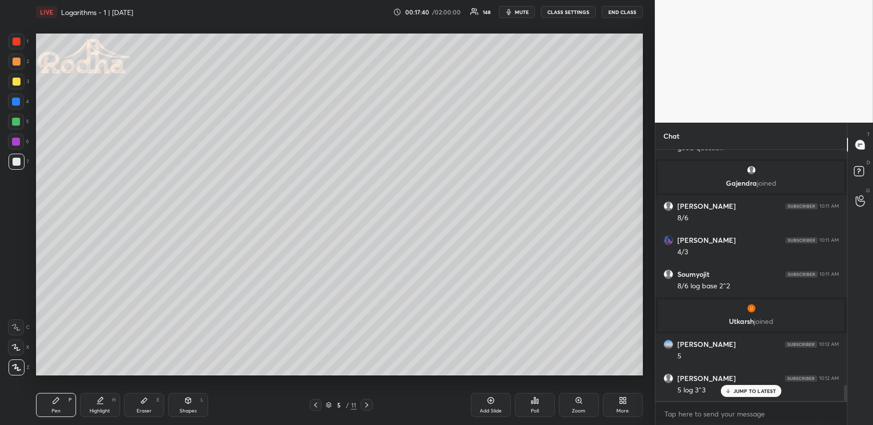
scroll to position [3758, 0]
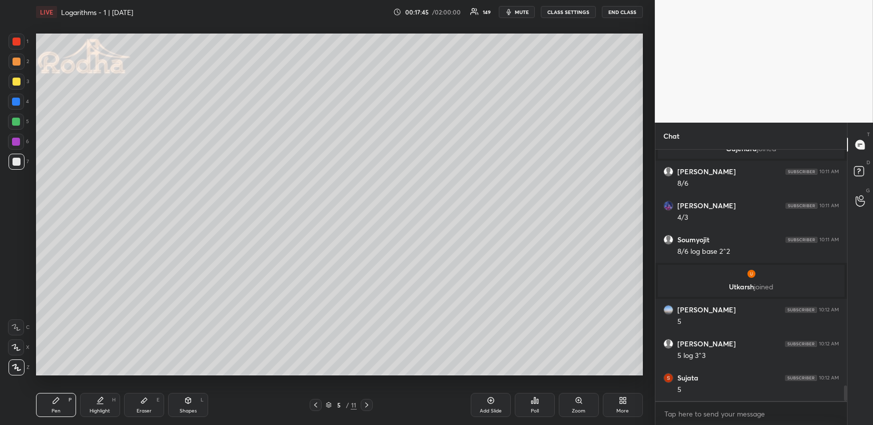
click at [103, 398] on icon at bounding box center [100, 400] width 8 height 8
click at [67, 402] on div "Pen P" at bounding box center [56, 405] width 40 height 24
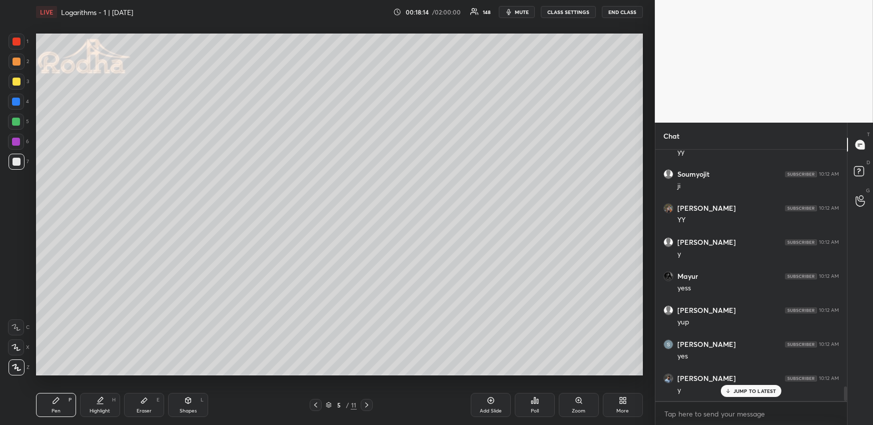
scroll to position [4098, 0]
click at [12, 118] on div at bounding box center [16, 122] width 16 height 16
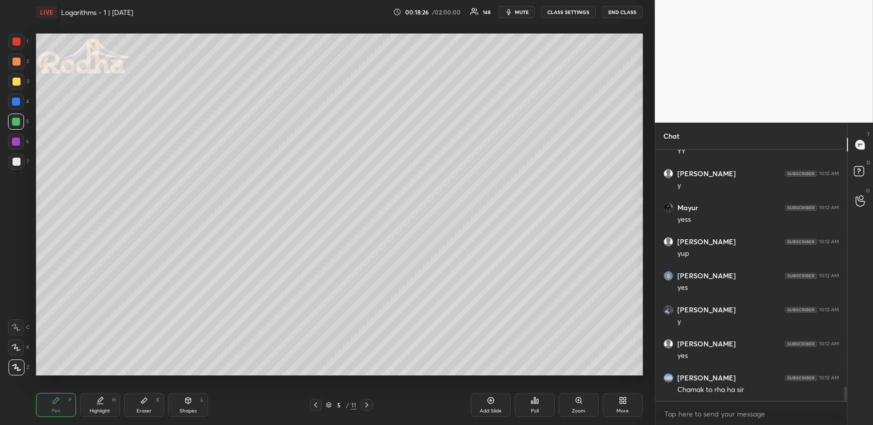
scroll to position [4169, 0]
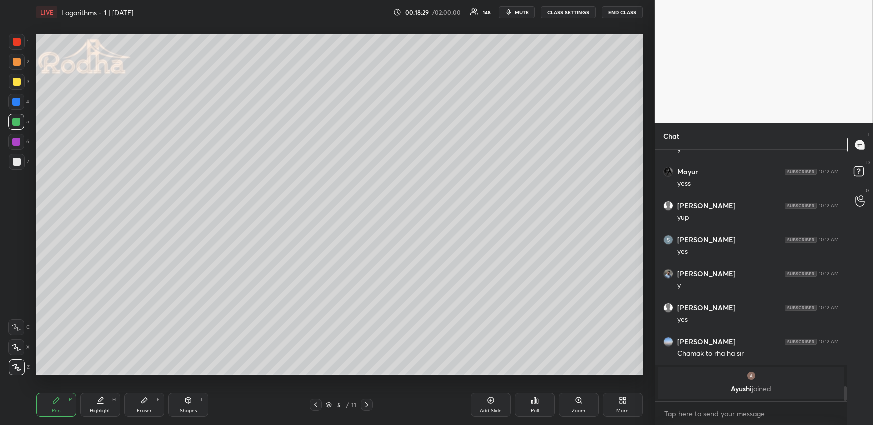
drag, startPoint x: 144, startPoint y: 404, endPoint x: 129, endPoint y: 381, distance: 27.5
click at [143, 404] on icon at bounding box center [144, 400] width 8 height 8
drag, startPoint x: 42, startPoint y: 403, endPoint x: 43, endPoint y: 380, distance: 23.0
click at [43, 403] on div "Pen P" at bounding box center [56, 405] width 40 height 24
drag, startPoint x: 100, startPoint y: 403, endPoint x: 99, endPoint y: 395, distance: 8.0
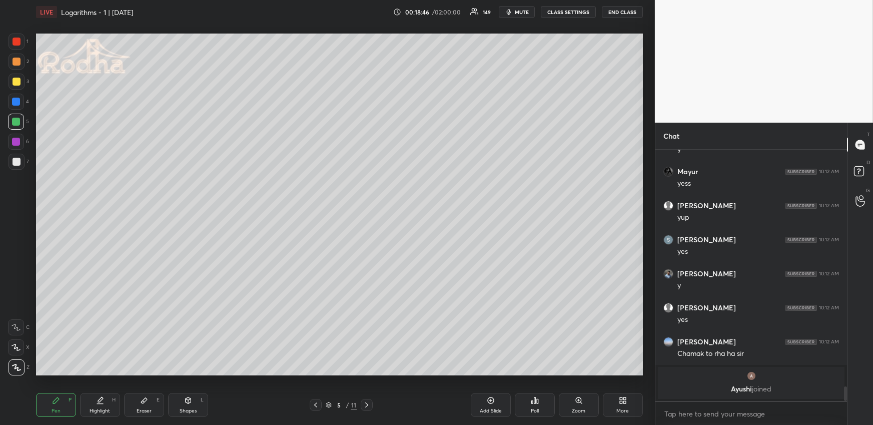
click at [100, 403] on icon at bounding box center [100, 400] width 8 height 8
click at [59, 403] on div "Pen P" at bounding box center [56, 405] width 40 height 24
click at [110, 398] on div "Highlight H" at bounding box center [100, 405] width 40 height 24
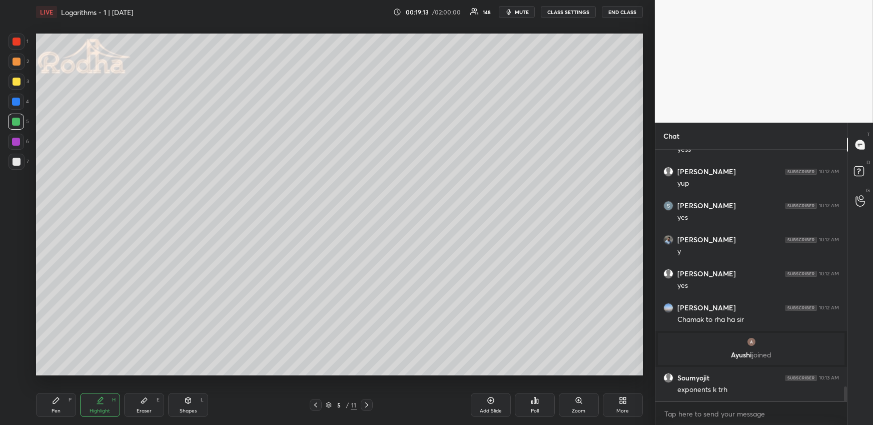
scroll to position [4061, 0]
click at [54, 401] on icon at bounding box center [56, 400] width 6 height 6
drag, startPoint x: 369, startPoint y: 400, endPoint x: 361, endPoint y: 378, distance: 23.4
click at [369, 400] on div at bounding box center [367, 405] width 12 height 12
click at [317, 404] on icon at bounding box center [316, 405] width 8 height 8
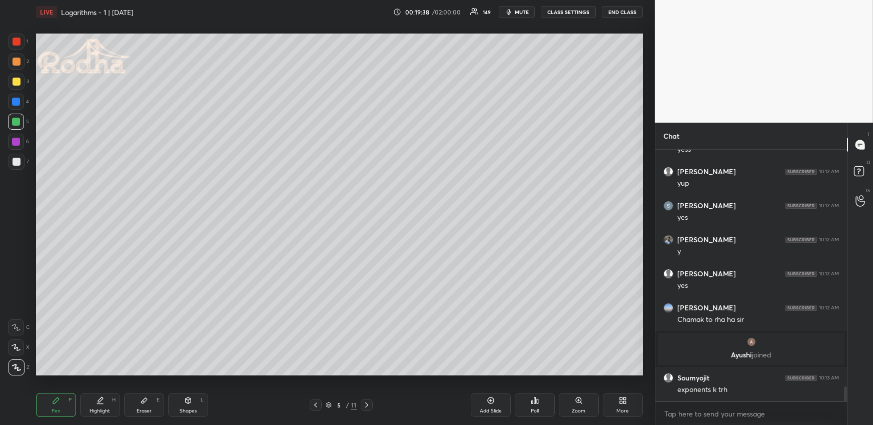
click at [99, 400] on icon at bounding box center [100, 399] width 5 height 5
click at [367, 403] on icon at bounding box center [367, 405] width 8 height 8
click at [61, 404] on div "Pen P" at bounding box center [56, 405] width 40 height 24
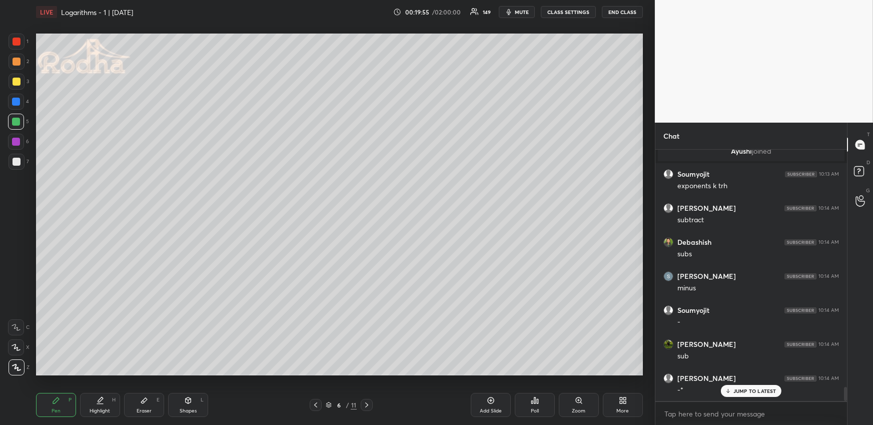
scroll to position [4299, 0]
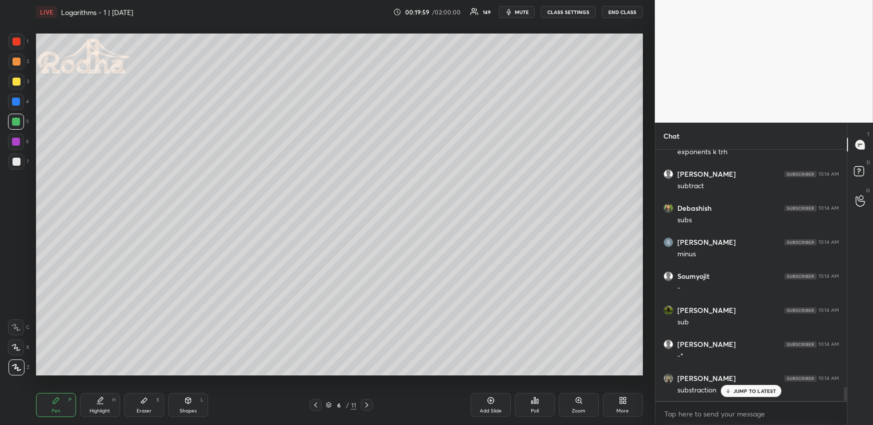
drag, startPoint x: 108, startPoint y: 404, endPoint x: 111, endPoint y: 390, distance: 14.2
click at [107, 405] on div "Highlight H" at bounding box center [100, 405] width 40 height 24
click at [318, 404] on icon at bounding box center [316, 405] width 8 height 8
click at [365, 403] on icon at bounding box center [367, 405] width 8 height 8
click at [68, 399] on div "Pen P" at bounding box center [56, 405] width 40 height 24
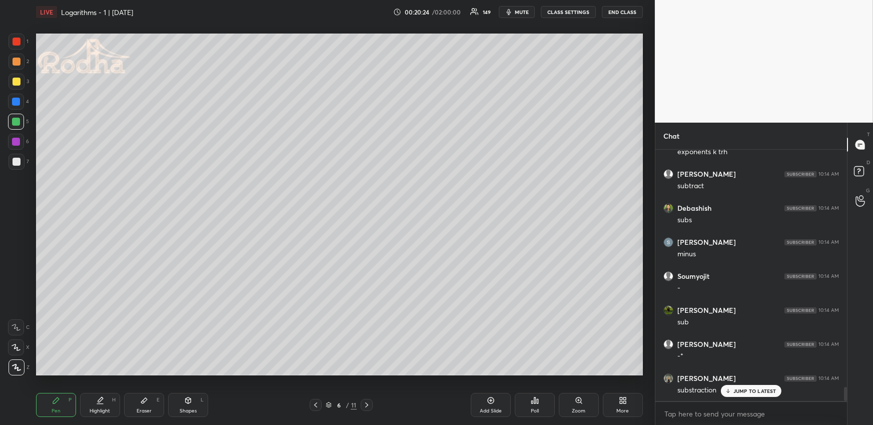
scroll to position [4335, 0]
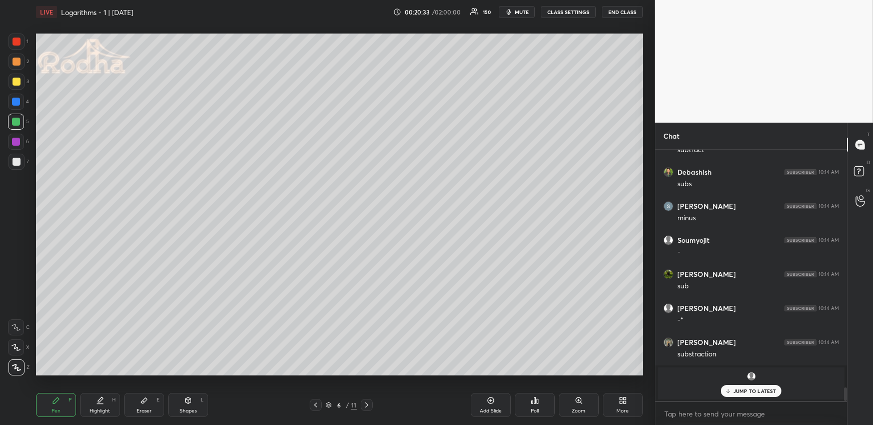
click at [98, 406] on div "Highlight H" at bounding box center [100, 405] width 40 height 24
drag, startPoint x: 65, startPoint y: 392, endPoint x: 62, endPoint y: 383, distance: 9.5
click at [64, 393] on div "Pen P" at bounding box center [56, 405] width 40 height 24
drag, startPoint x: 49, startPoint y: 400, endPoint x: 45, endPoint y: 376, distance: 23.8
click at [49, 400] on div "Pen P" at bounding box center [56, 405] width 40 height 24
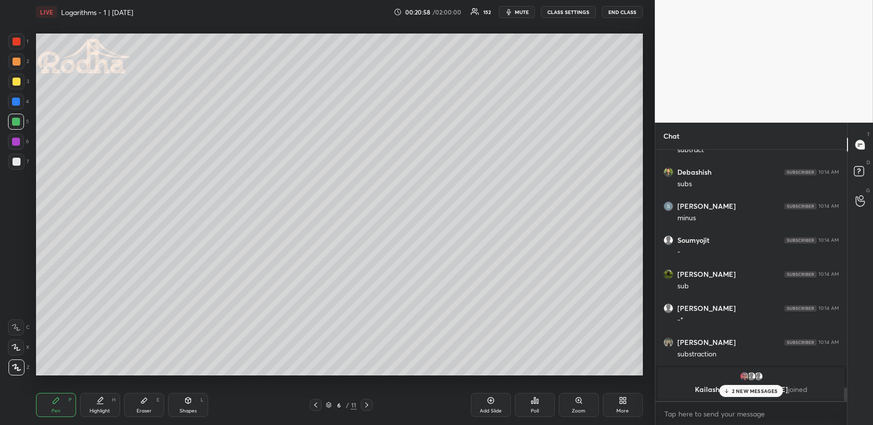
click at [93, 403] on div "Highlight H" at bounding box center [100, 405] width 40 height 24
click at [44, 396] on div "Pen P" at bounding box center [56, 405] width 40 height 24
click at [17, 158] on div at bounding box center [17, 162] width 8 height 8
click at [21, 123] on div at bounding box center [16, 122] width 16 height 16
click at [97, 399] on div "Highlight H" at bounding box center [100, 405] width 40 height 24
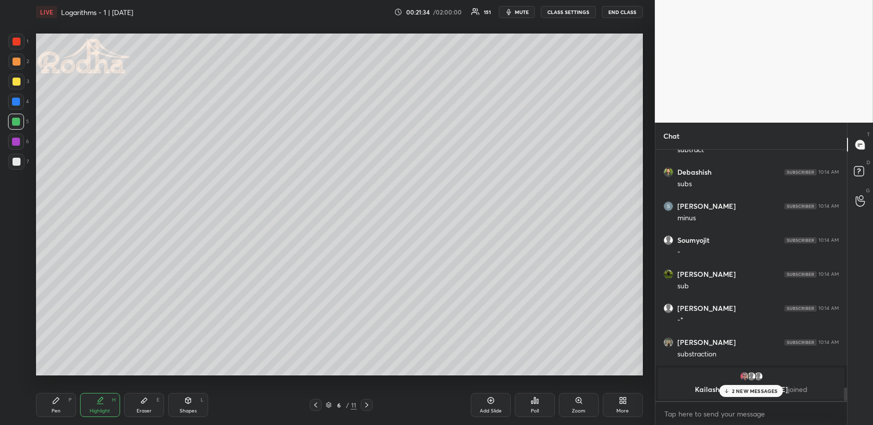
drag, startPoint x: 54, startPoint y: 406, endPoint x: 52, endPoint y: 378, distance: 27.6
click at [55, 406] on div "Pen P" at bounding box center [56, 405] width 40 height 24
drag, startPoint x: 19, startPoint y: 160, endPoint x: 23, endPoint y: 164, distance: 5.7
click at [18, 161] on div at bounding box center [17, 162] width 8 height 8
click at [727, 386] on div "2 NEW MESSAGES" at bounding box center [751, 391] width 63 height 12
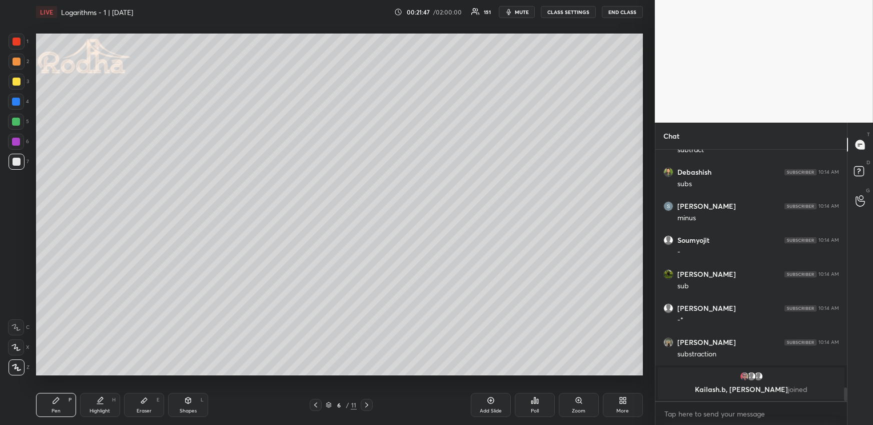
click at [19, 122] on div at bounding box center [16, 122] width 8 height 8
click at [17, 165] on div at bounding box center [17, 162] width 8 height 8
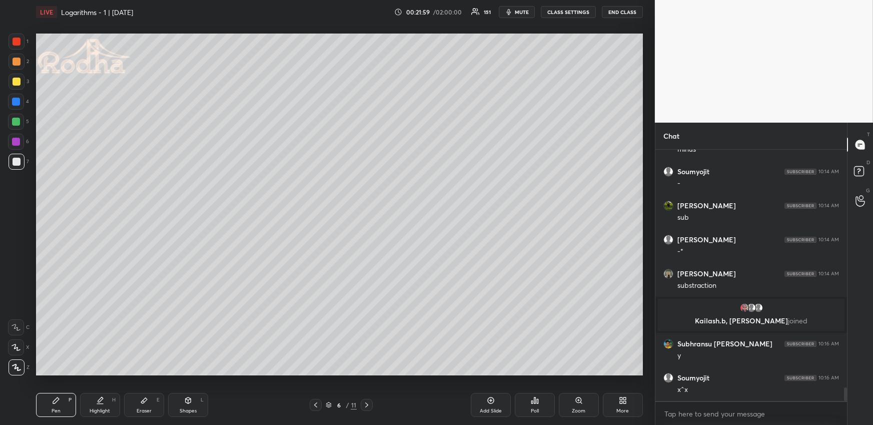
scroll to position [4439, 0]
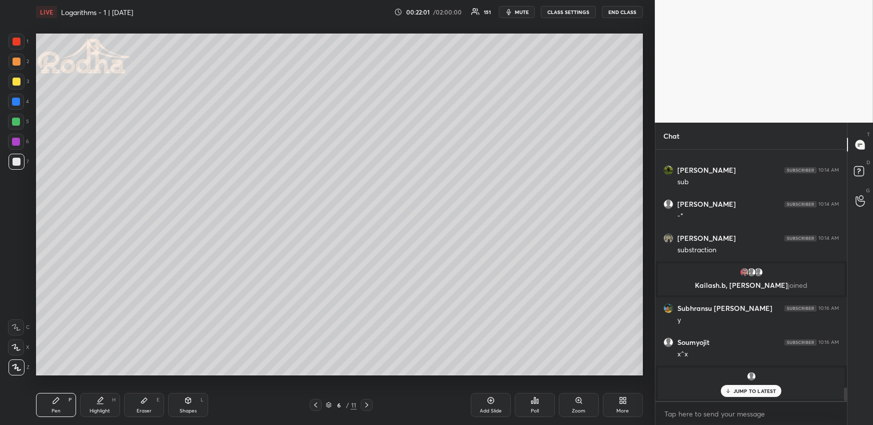
drag, startPoint x: 104, startPoint y: 403, endPoint x: 116, endPoint y: 388, distance: 19.3
click at [105, 404] on div "Highlight H" at bounding box center [100, 405] width 40 height 24
drag, startPoint x: 63, startPoint y: 400, endPoint x: 69, endPoint y: 396, distance: 6.5
click at [63, 400] on div "Pen P" at bounding box center [56, 405] width 40 height 24
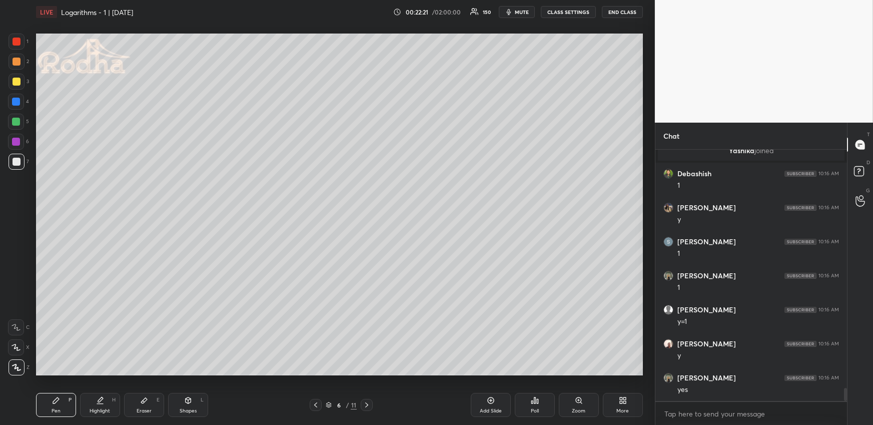
scroll to position [4593, 0]
click at [21, 81] on div at bounding box center [17, 82] width 16 height 16
drag, startPoint x: 105, startPoint y: 407, endPoint x: 104, endPoint y: 390, distance: 17.5
click at [105, 406] on div "Highlight H" at bounding box center [100, 405] width 40 height 24
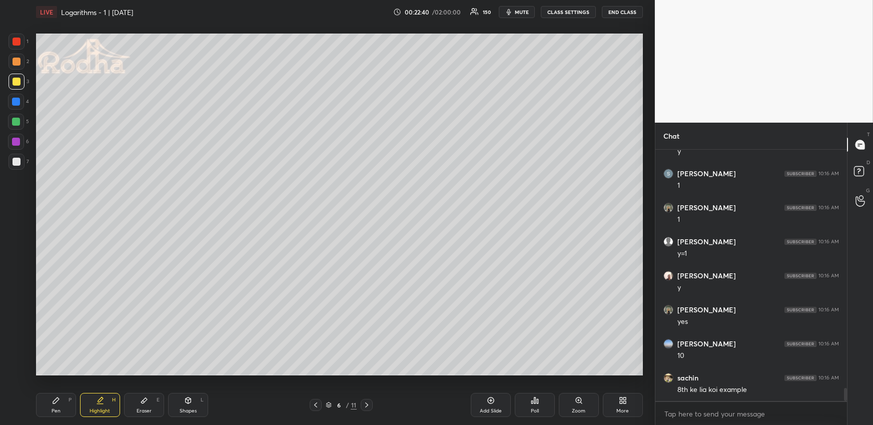
drag, startPoint x: 64, startPoint y: 403, endPoint x: 64, endPoint y: 396, distance: 6.5
click at [64, 403] on div "Pen P" at bounding box center [56, 405] width 40 height 24
drag, startPoint x: 369, startPoint y: 400, endPoint x: 365, endPoint y: 395, distance: 6.7
click at [369, 401] on icon at bounding box center [367, 405] width 8 height 8
click at [58, 408] on div "Pen" at bounding box center [56, 410] width 9 height 5
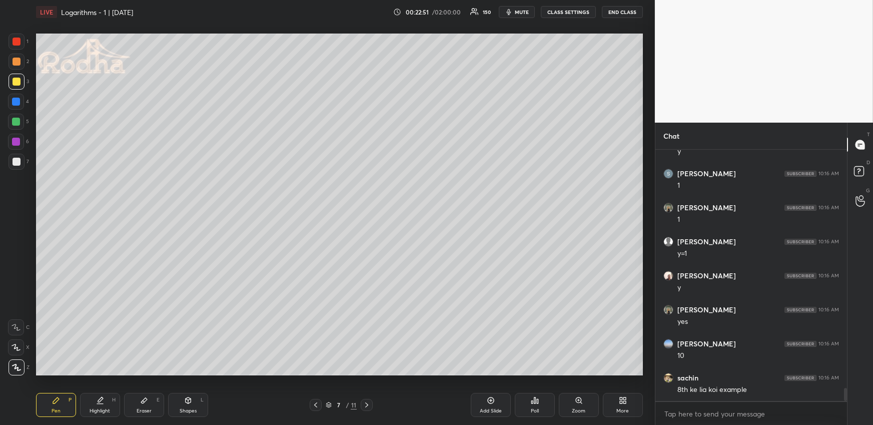
scroll to position [4660, 0]
click at [19, 106] on div at bounding box center [16, 102] width 16 height 16
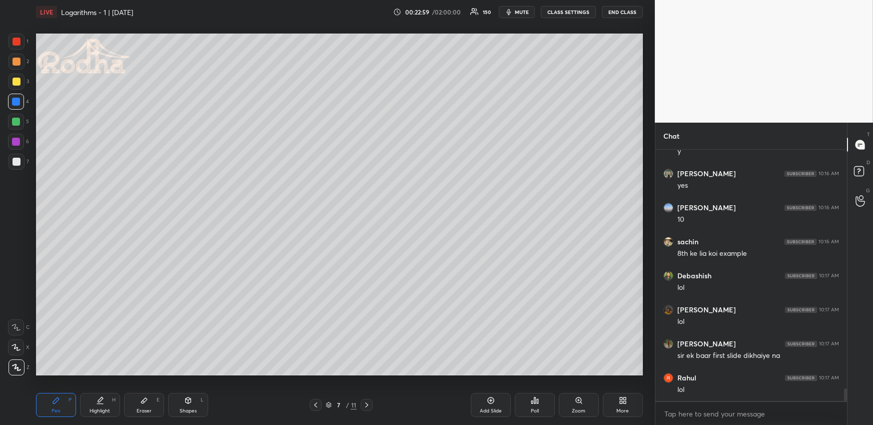
click at [19, 166] on div at bounding box center [17, 162] width 16 height 16
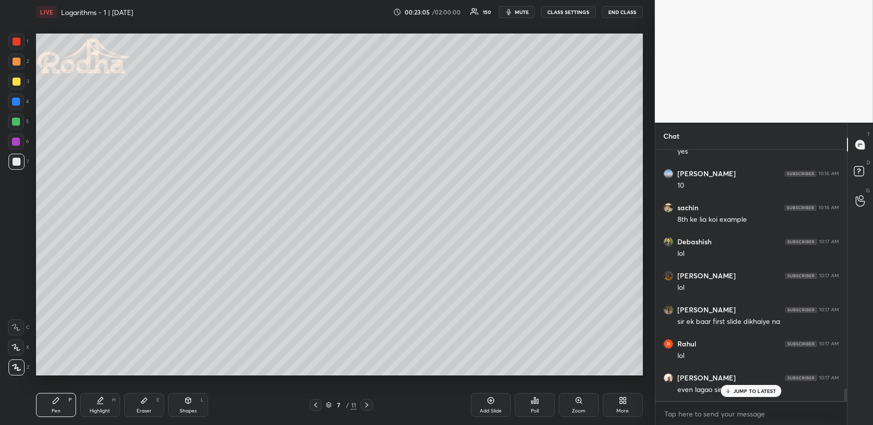
scroll to position [4831, 0]
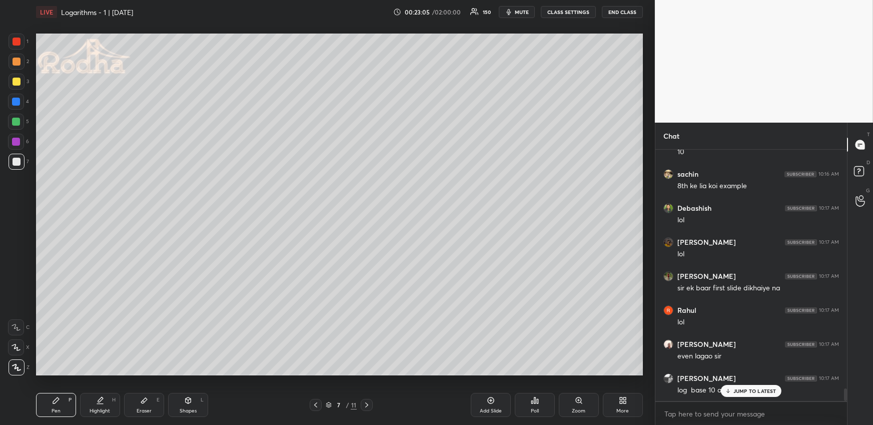
drag, startPoint x: 318, startPoint y: 409, endPoint x: 318, endPoint y: 403, distance: 6.0
click at [319, 408] on div at bounding box center [316, 405] width 12 height 12
drag, startPoint x: 132, startPoint y: 403, endPoint x: 138, endPoint y: 400, distance: 6.5
click at [133, 403] on div "Eraser E" at bounding box center [144, 405] width 40 height 24
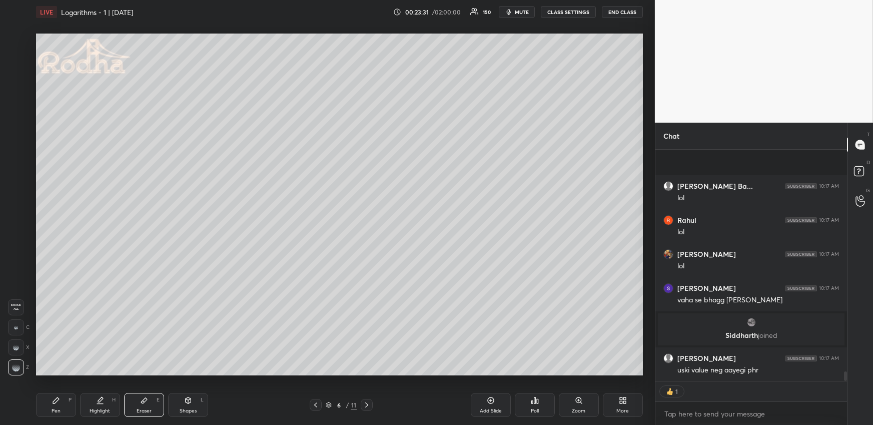
scroll to position [5500, 0]
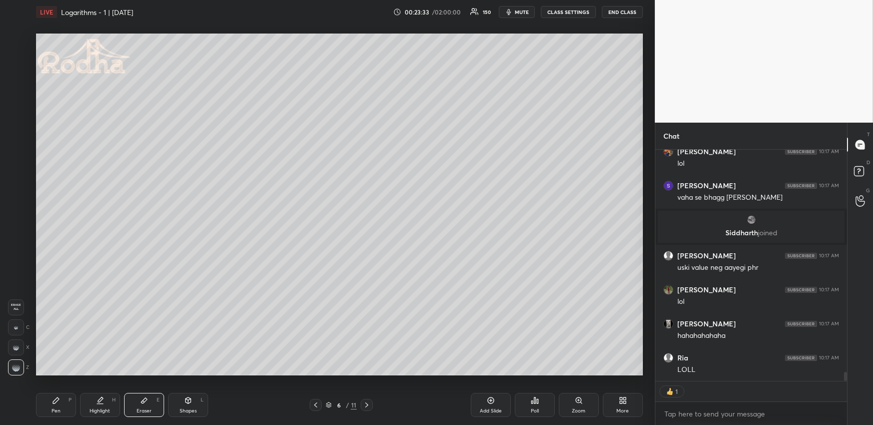
click at [365, 403] on icon at bounding box center [367, 405] width 8 height 8
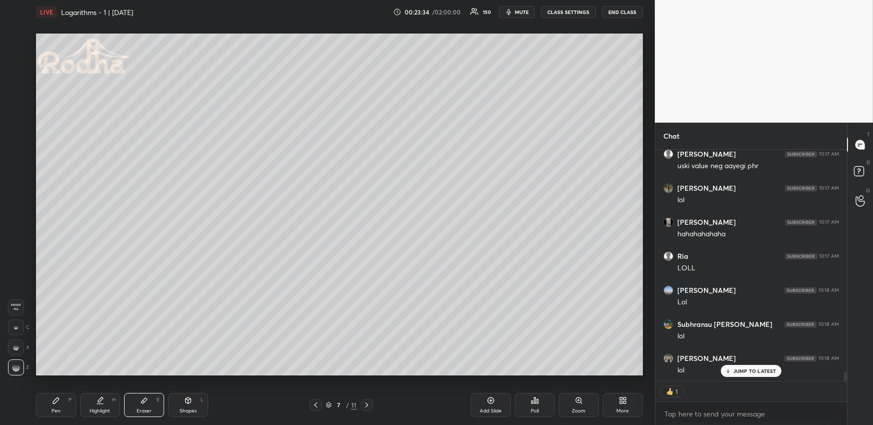
click at [69, 399] on div "Pen P" at bounding box center [56, 405] width 40 height 24
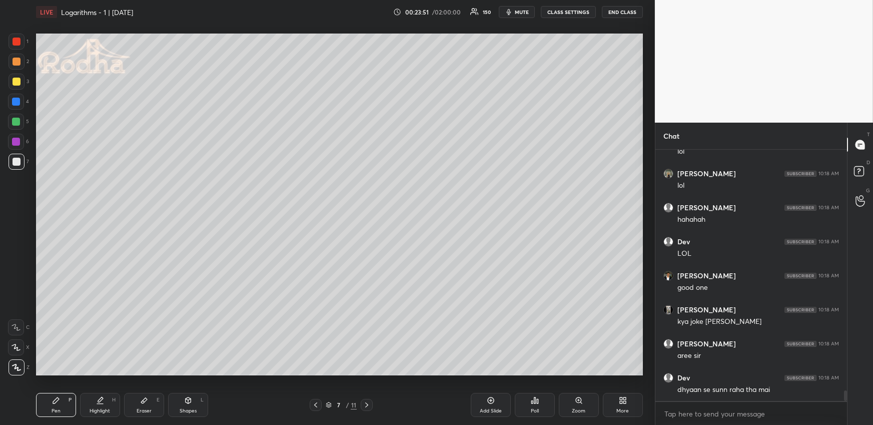
scroll to position [5854, 0]
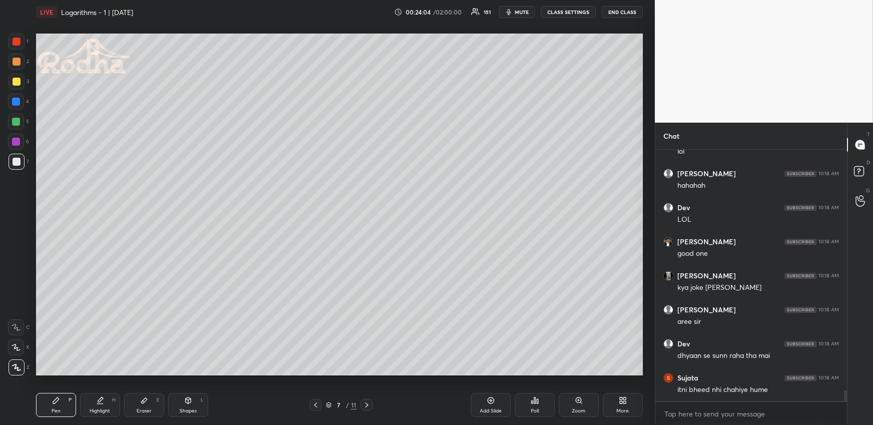
click at [101, 402] on icon at bounding box center [100, 400] width 8 height 8
click at [154, 397] on div "Eraser E" at bounding box center [144, 405] width 40 height 24
click at [52, 402] on div "Pen P" at bounding box center [56, 405] width 40 height 24
click at [98, 407] on div "Highlight H" at bounding box center [100, 405] width 40 height 24
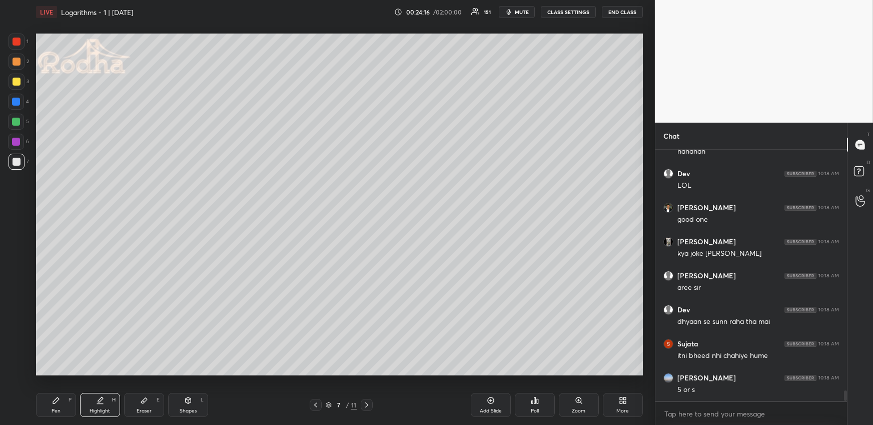
drag, startPoint x: 515, startPoint y: 15, endPoint x: 501, endPoint y: 9, distance: 15.1
click at [515, 15] on button "mute" at bounding box center [517, 12] width 36 height 12
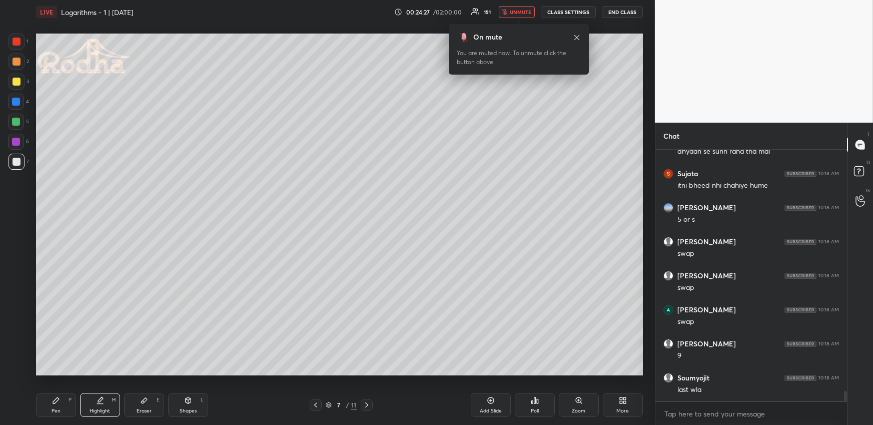
scroll to position [6092, 0]
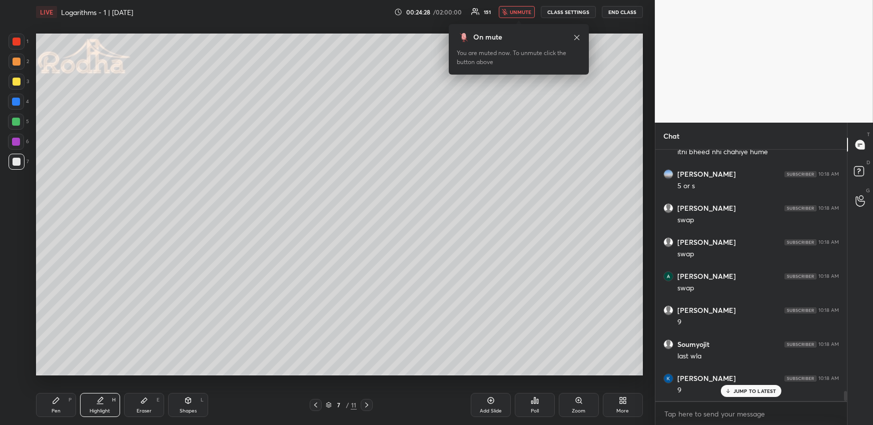
click at [499, 11] on div "00:24:28 / 02:00:00 151 unmute CLASS SETTINGS END CLASS" at bounding box center [518, 12] width 249 height 12
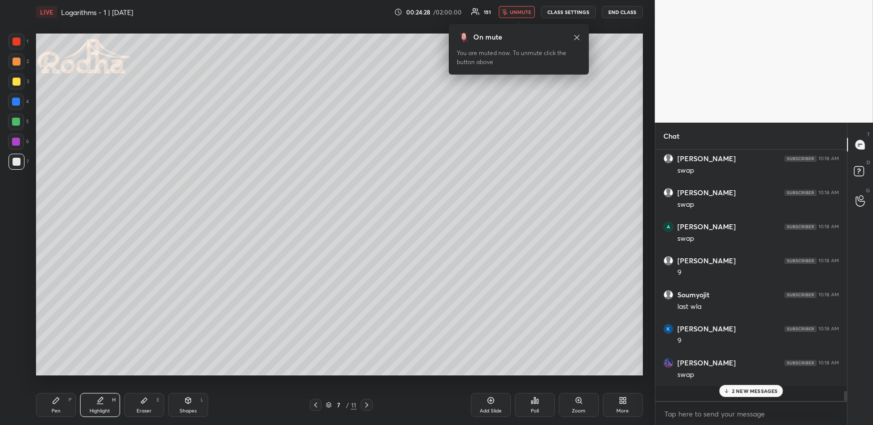
click at [516, 10] on span "unmute" at bounding box center [521, 12] width 22 height 7
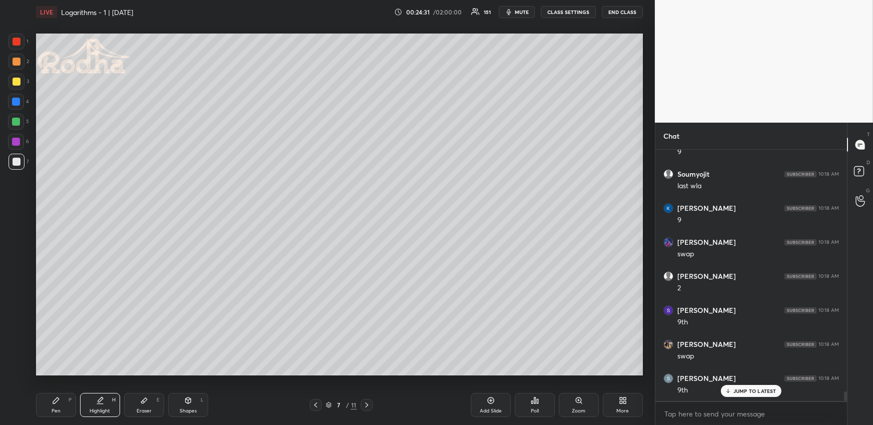
scroll to position [6296, 0]
drag, startPoint x: 91, startPoint y: 400, endPoint x: 88, endPoint y: 387, distance: 13.4
click at [92, 400] on div "Highlight H" at bounding box center [100, 405] width 40 height 24
click at [312, 401] on div at bounding box center [316, 405] width 12 height 12
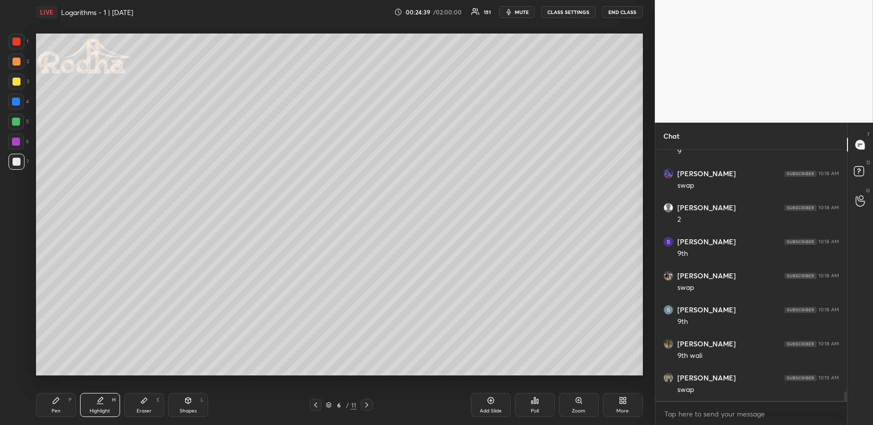
drag, startPoint x: 61, startPoint y: 402, endPoint x: 63, endPoint y: 396, distance: 6.2
click at [60, 402] on div "Pen P" at bounding box center [56, 405] width 40 height 24
click at [102, 405] on div "Highlight H" at bounding box center [100, 405] width 40 height 24
drag, startPoint x: 366, startPoint y: 401, endPoint x: 362, endPoint y: 385, distance: 15.9
click at [366, 401] on icon at bounding box center [367, 405] width 8 height 8
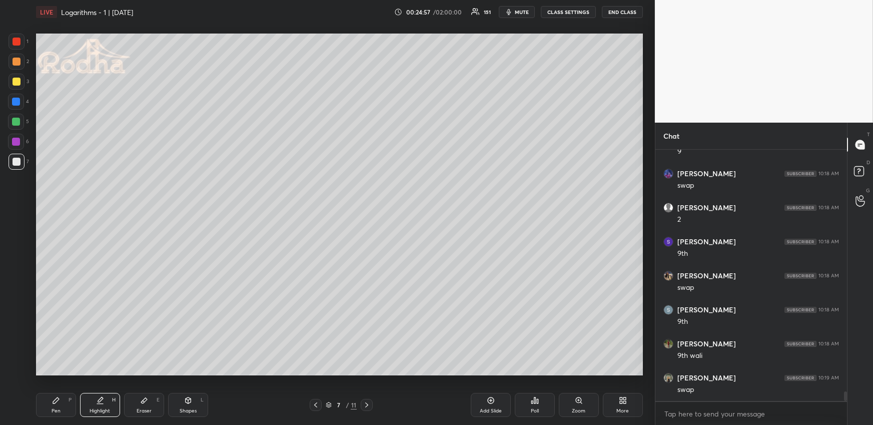
click at [318, 402] on icon at bounding box center [316, 405] width 8 height 8
click at [365, 401] on icon at bounding box center [367, 405] width 8 height 8
drag, startPoint x: 66, startPoint y: 407, endPoint x: 66, endPoint y: 393, distance: 14.0
click at [66, 406] on div "Pen P" at bounding box center [56, 405] width 40 height 24
drag, startPoint x: 94, startPoint y: 401, endPoint x: 88, endPoint y: 385, distance: 17.1
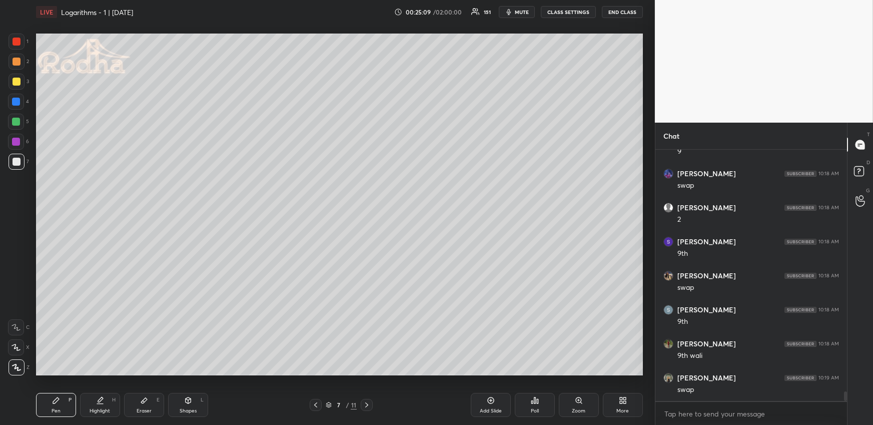
click at [95, 402] on div "Highlight H" at bounding box center [100, 405] width 40 height 24
click at [54, 405] on div "Pen P" at bounding box center [56, 405] width 40 height 24
drag, startPoint x: 17, startPoint y: 62, endPoint x: 16, endPoint y: 67, distance: 5.6
click at [17, 62] on div at bounding box center [17, 62] width 8 height 8
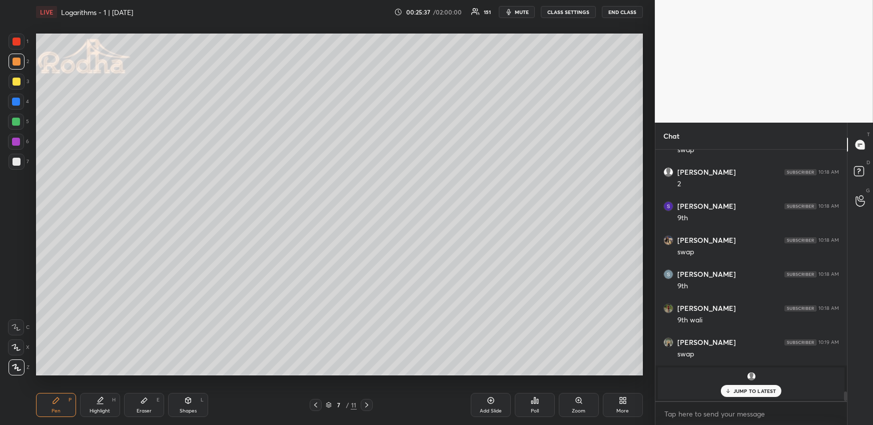
scroll to position [5851, 0]
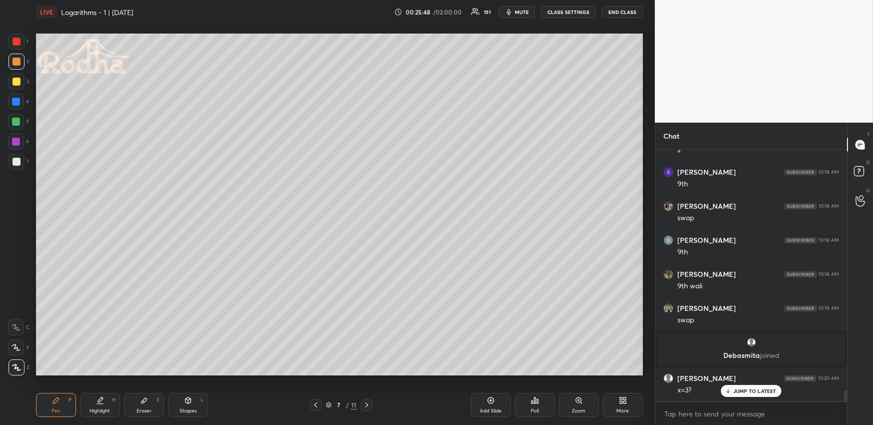
click at [104, 408] on div "Highlight" at bounding box center [100, 410] width 21 height 5
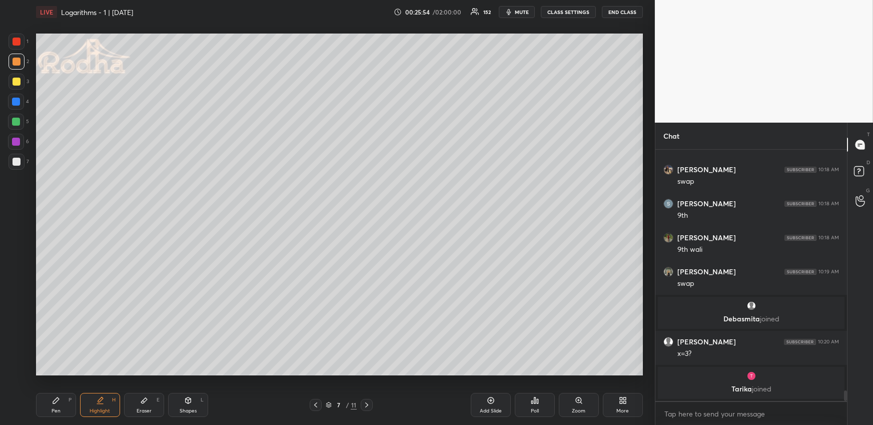
drag, startPoint x: 62, startPoint y: 400, endPoint x: 59, endPoint y: 391, distance: 10.0
click at [60, 401] on div "Pen P" at bounding box center [56, 405] width 40 height 24
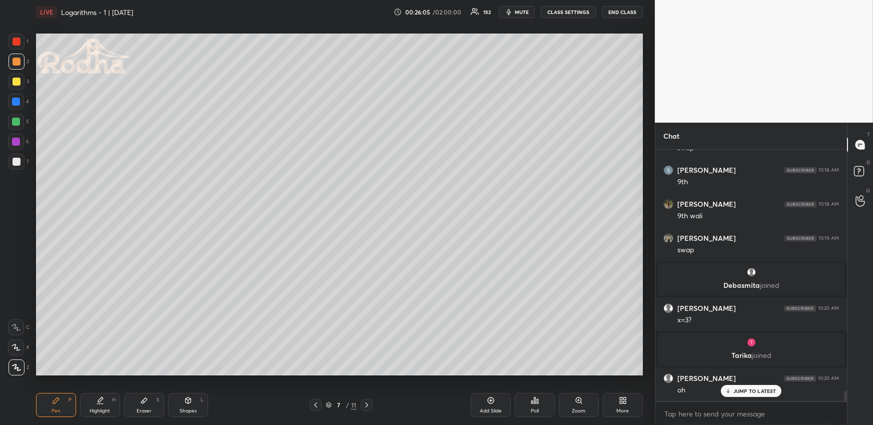
click at [111, 403] on div "Highlight H" at bounding box center [100, 405] width 40 height 24
drag, startPoint x: 52, startPoint y: 401, endPoint x: 53, endPoint y: 390, distance: 10.5
click at [52, 401] on icon at bounding box center [56, 400] width 8 height 8
click at [90, 409] on div "Highlight H" at bounding box center [100, 405] width 40 height 24
click at [56, 405] on div "Pen P" at bounding box center [56, 405] width 40 height 24
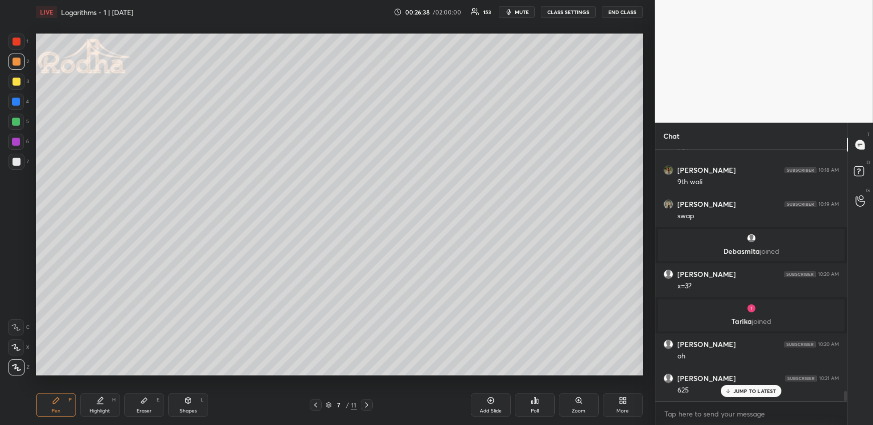
scroll to position [5990, 0]
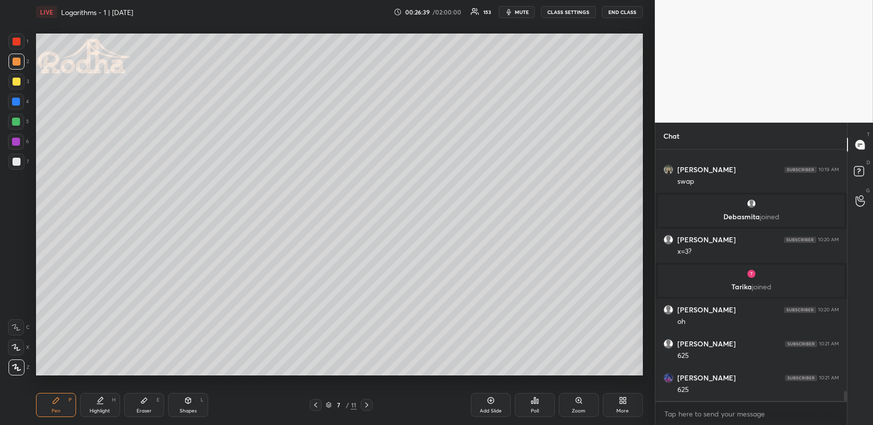
drag, startPoint x: 97, startPoint y: 400, endPoint x: 97, endPoint y: 390, distance: 10.0
click at [98, 400] on icon at bounding box center [100, 400] width 8 height 8
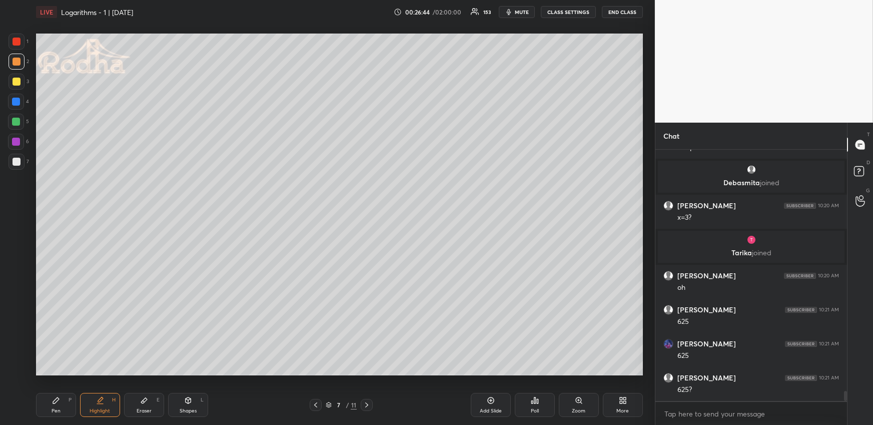
click at [317, 405] on icon at bounding box center [316, 405] width 8 height 8
click at [318, 405] on icon at bounding box center [316, 405] width 8 height 8
click at [318, 406] on icon at bounding box center [316, 405] width 8 height 8
click at [371, 406] on icon at bounding box center [367, 405] width 8 height 8
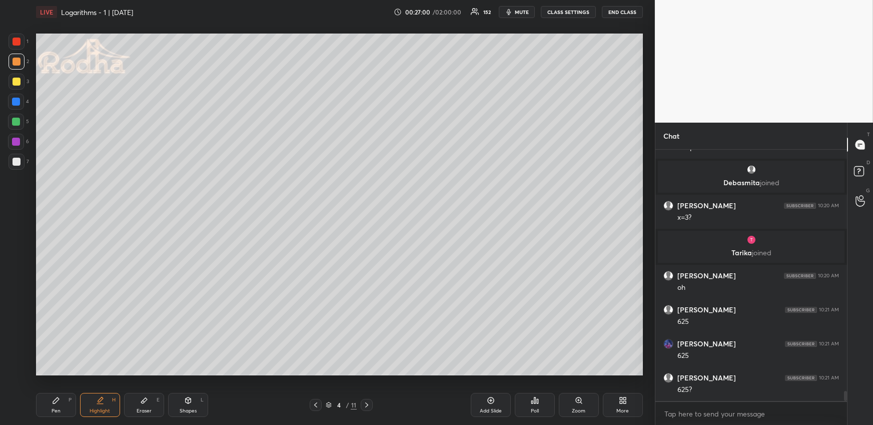
click at [367, 404] on icon at bounding box center [367, 405] width 8 height 8
click at [368, 403] on icon at bounding box center [367, 405] width 8 height 8
click at [368, 404] on icon at bounding box center [367, 405] width 8 height 8
click at [368, 404] on icon at bounding box center [366, 404] width 3 height 5
drag, startPoint x: 318, startPoint y: 405, endPoint x: 321, endPoint y: 398, distance: 7.2
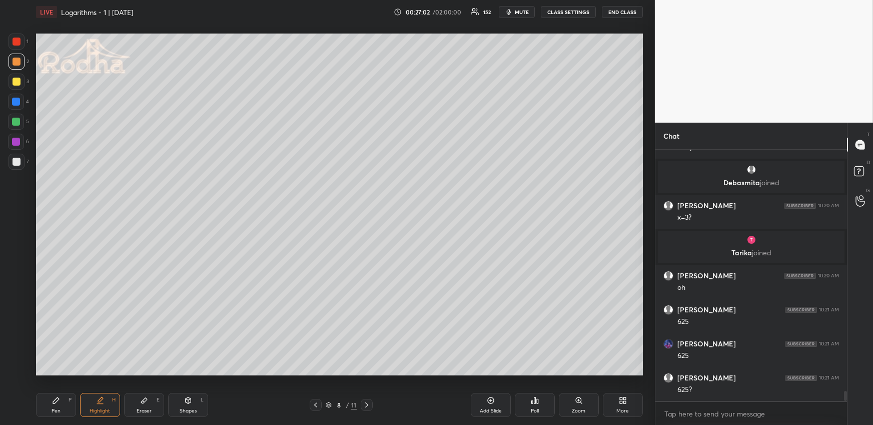
click at [317, 405] on icon at bounding box center [316, 405] width 8 height 8
click at [60, 402] on div "Pen P" at bounding box center [56, 405] width 40 height 24
click at [17, 118] on div at bounding box center [16, 122] width 8 height 8
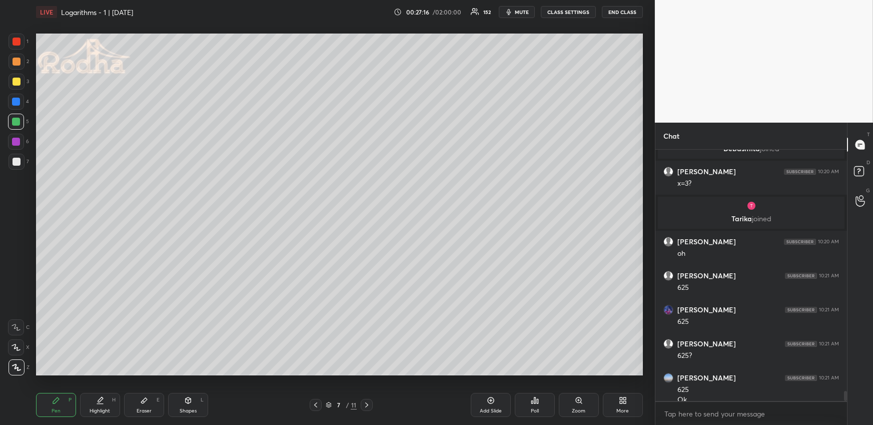
scroll to position [6068, 0]
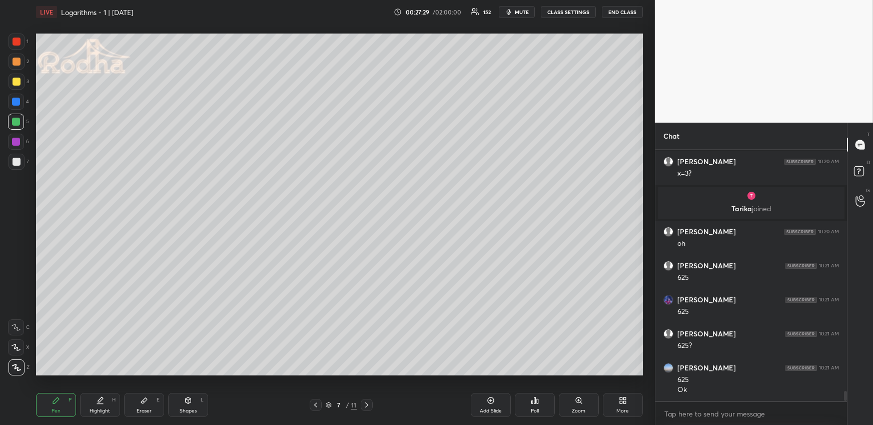
drag, startPoint x: 367, startPoint y: 405, endPoint x: 366, endPoint y: 395, distance: 10.1
click at [368, 405] on icon at bounding box center [367, 405] width 8 height 8
click at [19, 168] on div at bounding box center [17, 162] width 16 height 16
click at [620, 12] on button "END CLASS" at bounding box center [622, 12] width 41 height 12
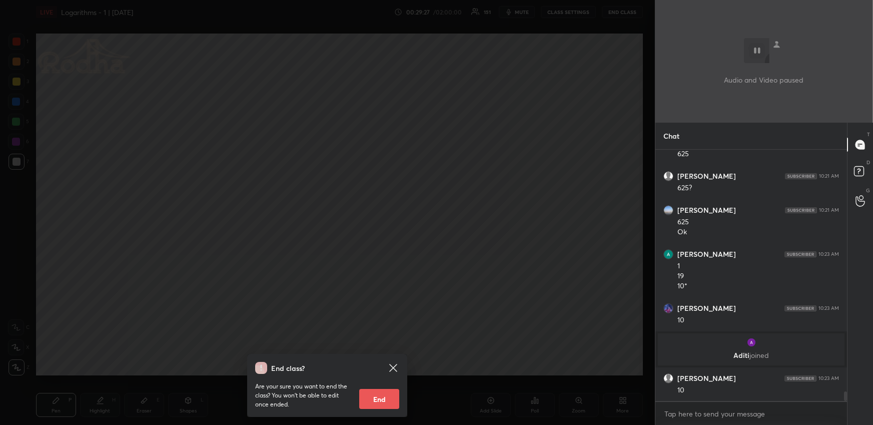
scroll to position [6260, 0]
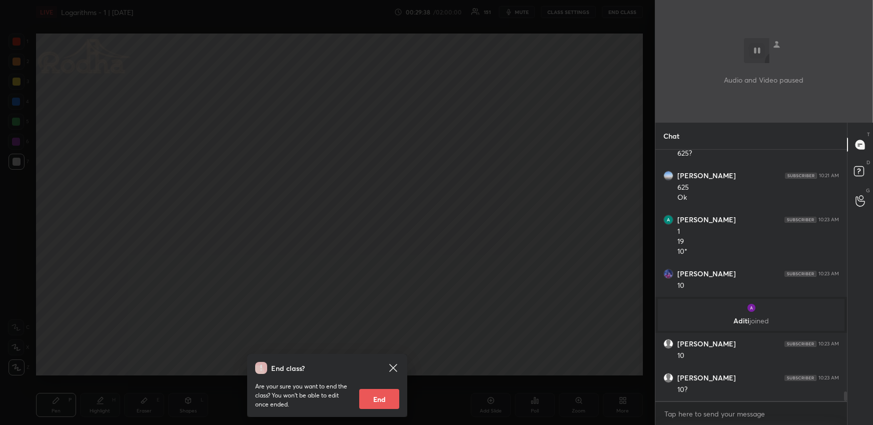
click at [544, 184] on div "End class? Are your sure you want to end the class? You won’t be able to edit o…" at bounding box center [327, 212] width 655 height 425
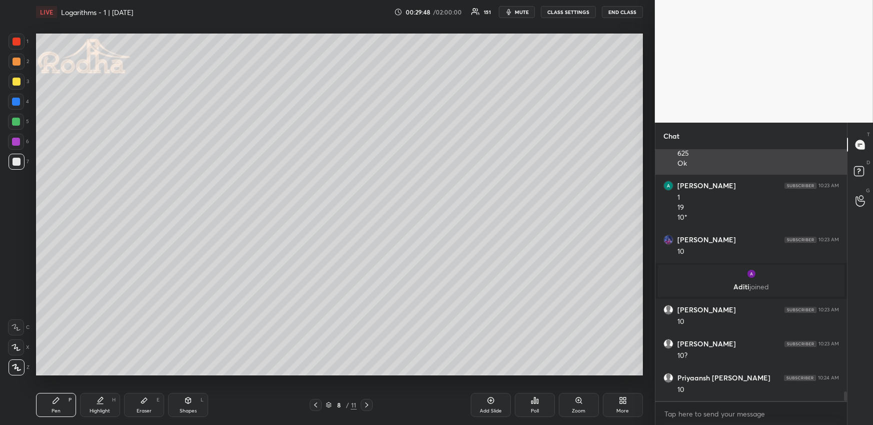
scroll to position [6328, 0]
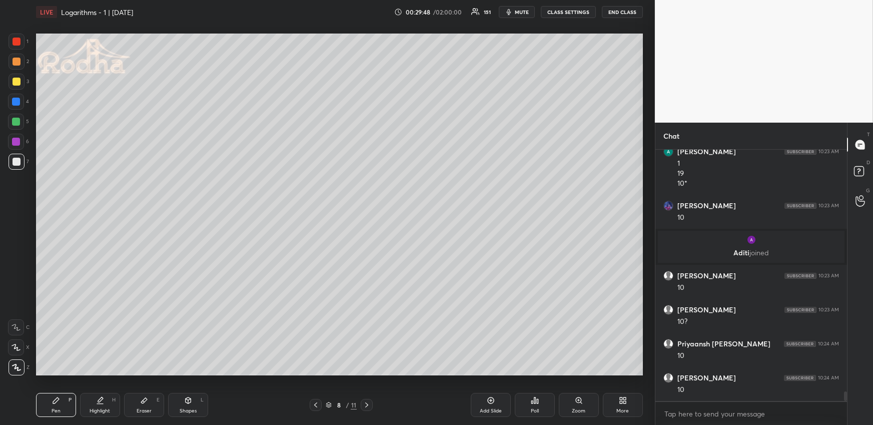
click at [18, 63] on div at bounding box center [17, 62] width 8 height 8
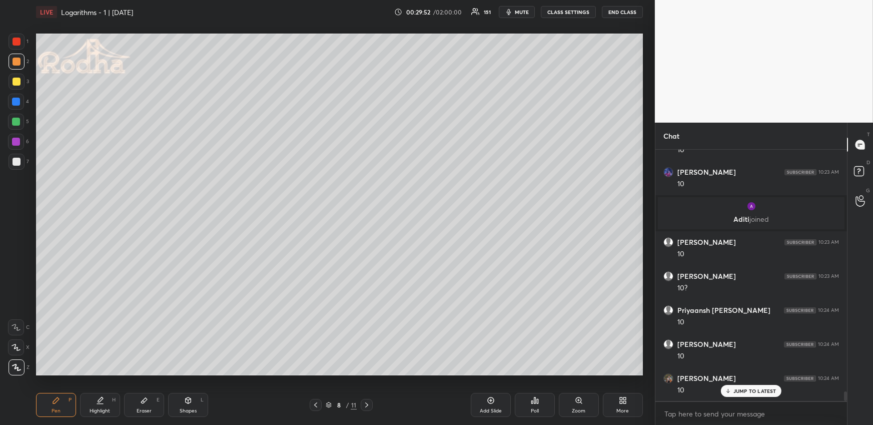
scroll to position [6396, 0]
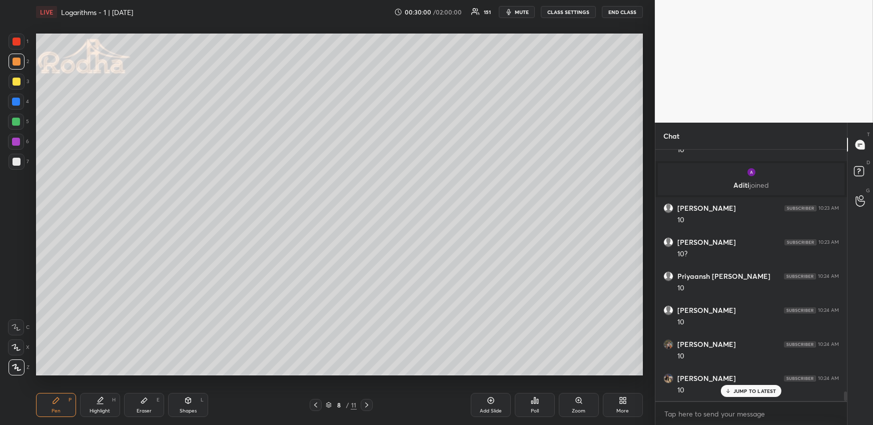
click at [103, 401] on icon at bounding box center [100, 400] width 8 height 8
drag, startPoint x: 111, startPoint y: 398, endPoint x: 110, endPoint y: 389, distance: 8.6
click at [111, 397] on div "Highlight H" at bounding box center [100, 405] width 40 height 24
click at [142, 411] on div "Eraser" at bounding box center [144, 410] width 15 height 5
click at [101, 405] on div "Highlight H" at bounding box center [100, 405] width 40 height 24
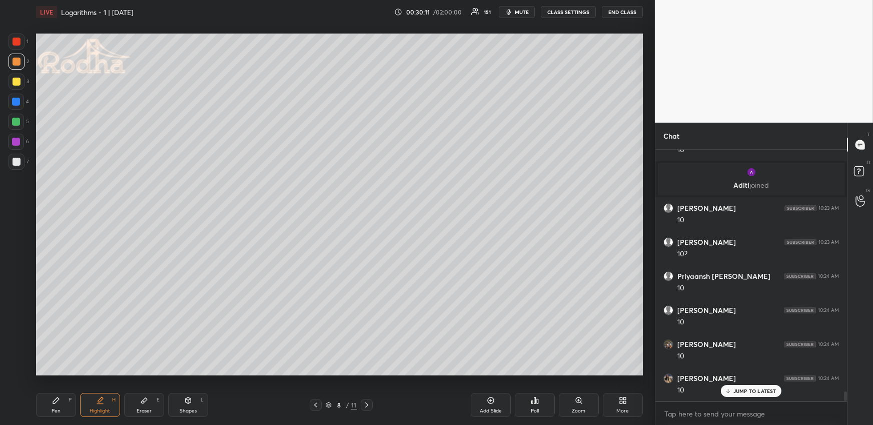
click at [59, 410] on div "Pen" at bounding box center [56, 410] width 9 height 5
click at [314, 403] on icon at bounding box center [316, 405] width 8 height 8
click at [316, 402] on icon at bounding box center [316, 405] width 8 height 8
drag, startPoint x: 317, startPoint y: 402, endPoint x: 270, endPoint y: 391, distance: 48.7
click at [317, 401] on icon at bounding box center [316, 405] width 8 height 8
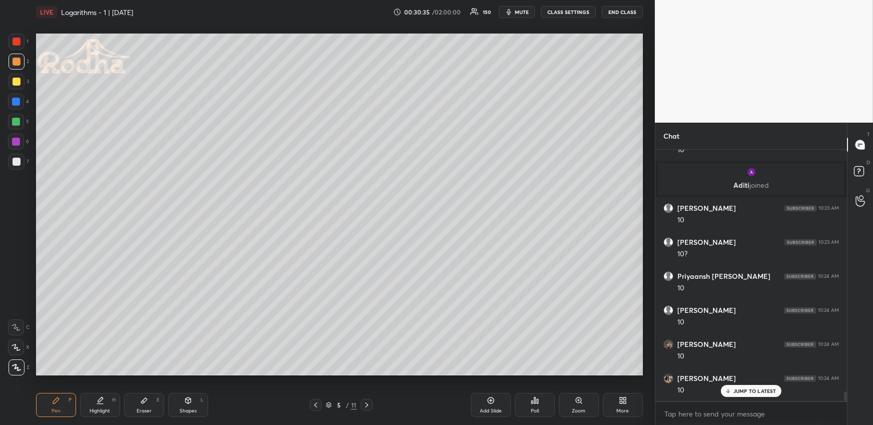
drag, startPoint x: 100, startPoint y: 400, endPoint x: 99, endPoint y: 386, distance: 14.0
click at [101, 400] on icon at bounding box center [100, 399] width 5 height 5
click at [368, 404] on icon at bounding box center [367, 405] width 8 height 8
click at [369, 404] on icon at bounding box center [367, 405] width 8 height 8
click at [368, 406] on icon at bounding box center [367, 405] width 8 height 8
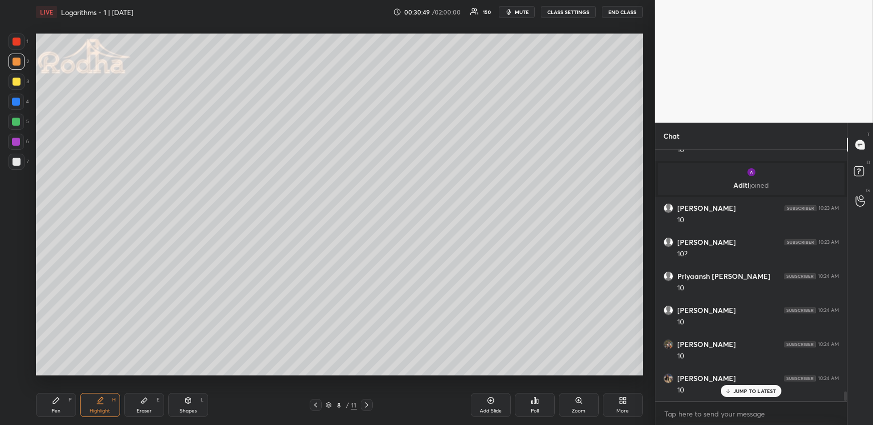
click at [61, 404] on div "Pen P" at bounding box center [56, 405] width 40 height 24
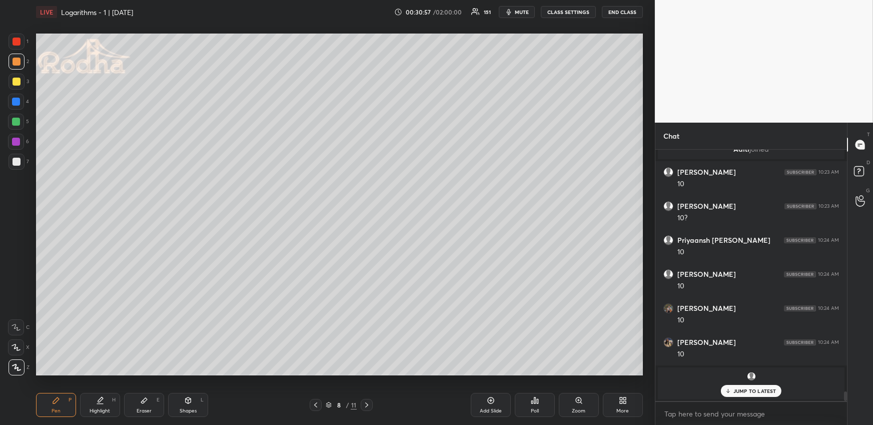
click at [99, 404] on icon at bounding box center [100, 404] width 6 height 0
click at [55, 401] on icon at bounding box center [56, 400] width 6 height 6
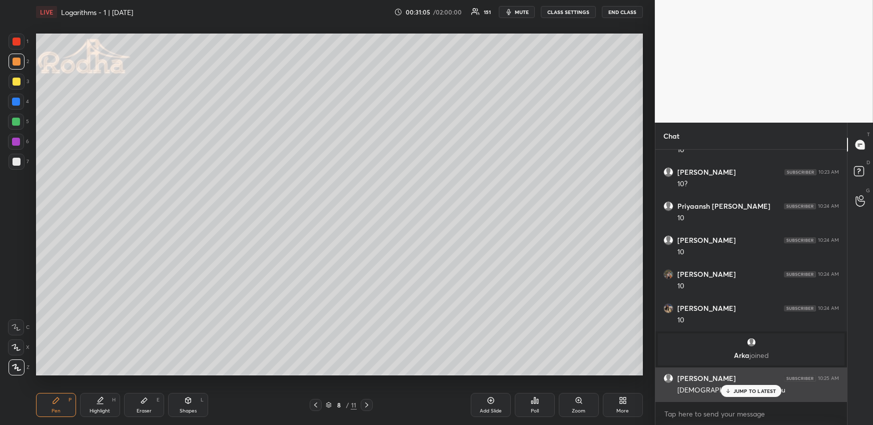
click at [769, 391] on p "JUMP TO LATEST" at bounding box center [755, 391] width 43 height 6
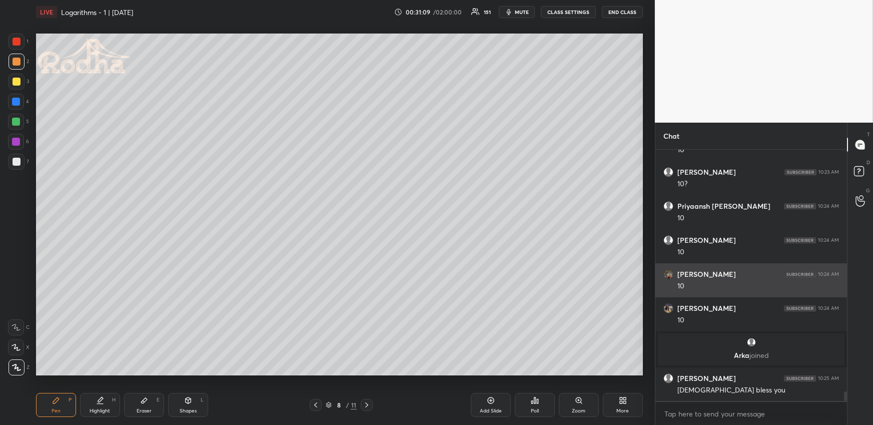
scroll to position [6500, 0]
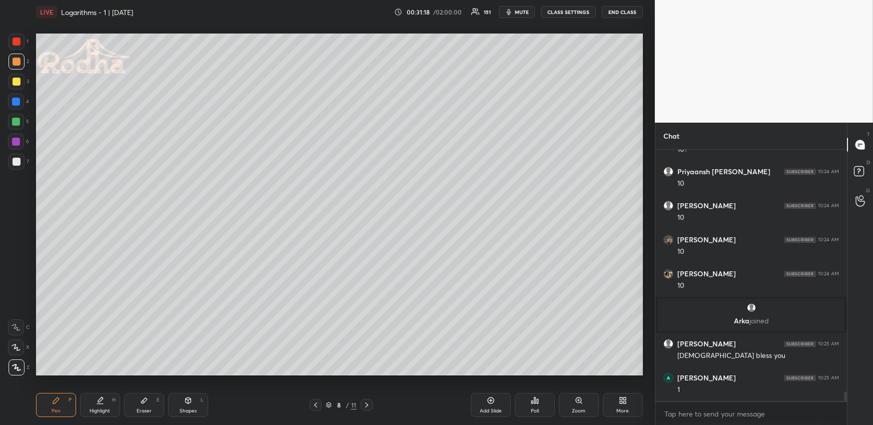
click at [124, 404] on div "Pen P Highlight H Eraser E Shapes L" at bounding box center [160, 405] width 249 height 24
click at [104, 408] on div "Highlight" at bounding box center [100, 410] width 21 height 5
drag, startPoint x: 60, startPoint y: 400, endPoint x: 60, endPoint y: 388, distance: 12.0
click at [59, 400] on div "Pen P" at bounding box center [56, 405] width 40 height 24
drag, startPoint x: 16, startPoint y: 122, endPoint x: 35, endPoint y: 137, distance: 24.6
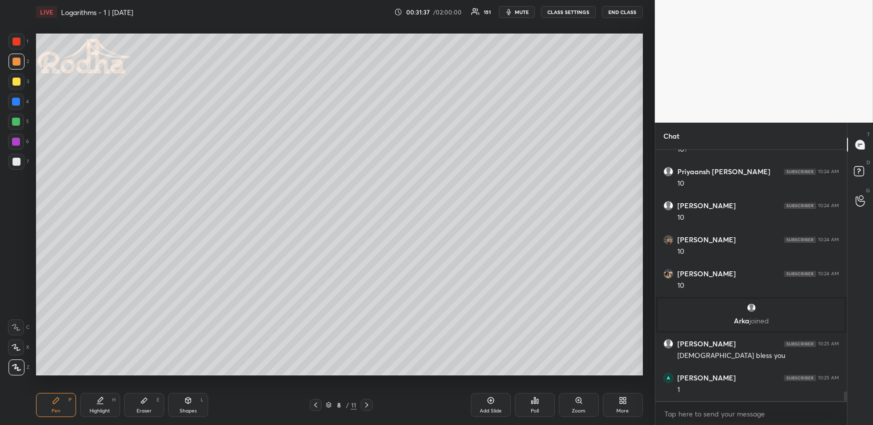
click at [16, 121] on div at bounding box center [16, 122] width 8 height 8
click at [19, 62] on div at bounding box center [17, 62] width 16 height 16
click at [15, 121] on div at bounding box center [16, 122] width 8 height 8
click at [103, 403] on div "Highlight H" at bounding box center [100, 405] width 40 height 24
drag, startPoint x: 53, startPoint y: 396, endPoint x: 55, endPoint y: 390, distance: 6.3
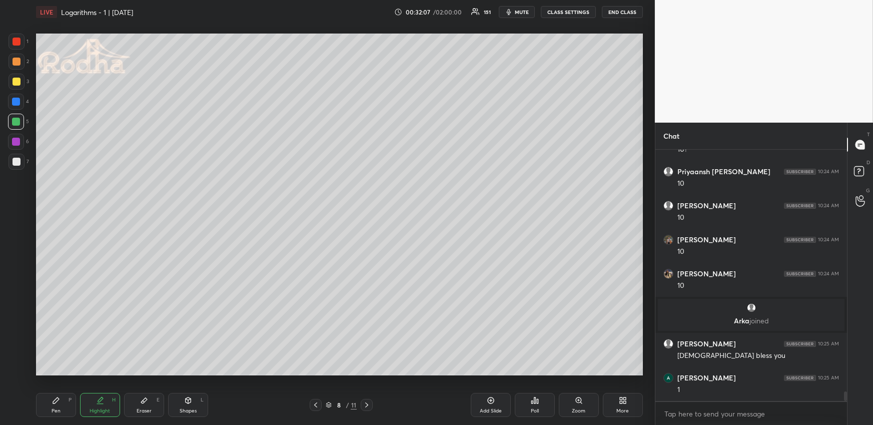
click at [53, 396] on div "Pen P" at bounding box center [56, 405] width 40 height 24
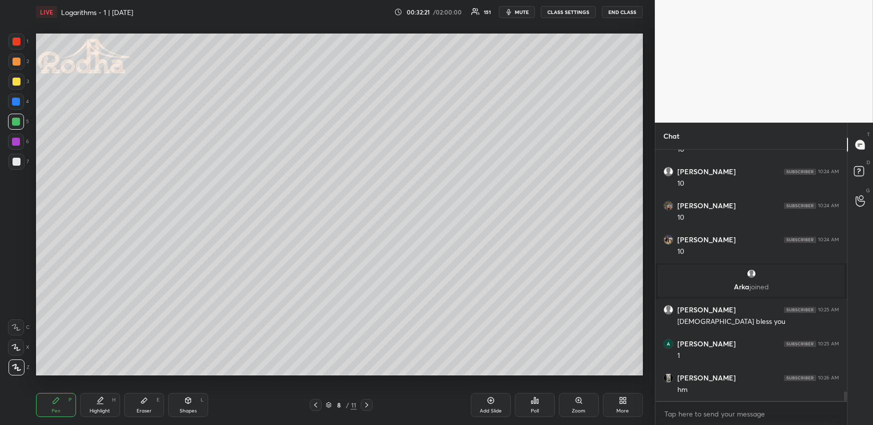
drag, startPoint x: 104, startPoint y: 406, endPoint x: 106, endPoint y: 401, distance: 5.9
click at [104, 406] on div "Highlight H" at bounding box center [100, 405] width 40 height 24
click at [56, 404] on div "Pen P" at bounding box center [56, 405] width 40 height 24
click at [17, 100] on div at bounding box center [16, 102] width 8 height 8
click at [17, 62] on div at bounding box center [17, 62] width 8 height 8
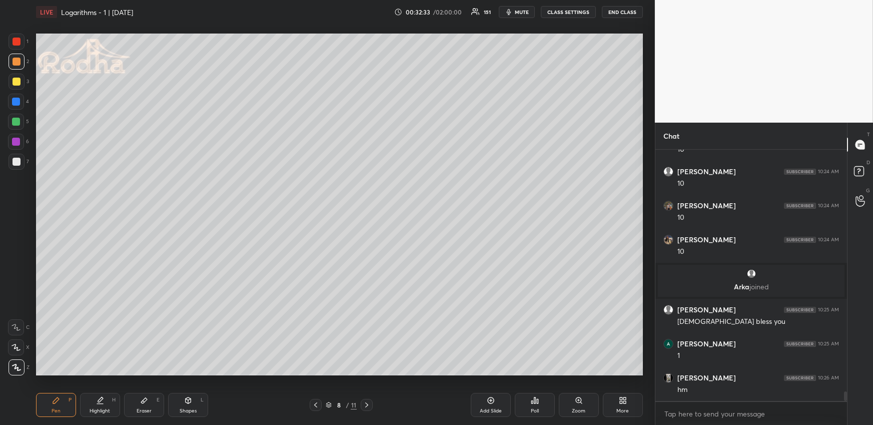
scroll to position [6569, 0]
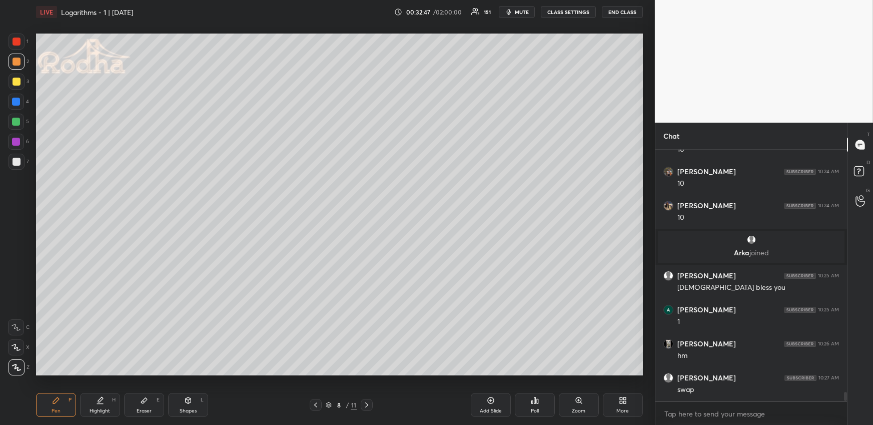
drag, startPoint x: 103, startPoint y: 403, endPoint x: 109, endPoint y: 390, distance: 14.1
click at [102, 403] on icon at bounding box center [100, 400] width 8 height 8
drag, startPoint x: 60, startPoint y: 401, endPoint x: 81, endPoint y: 383, distance: 27.4
click at [60, 401] on div "Pen P" at bounding box center [56, 405] width 40 height 24
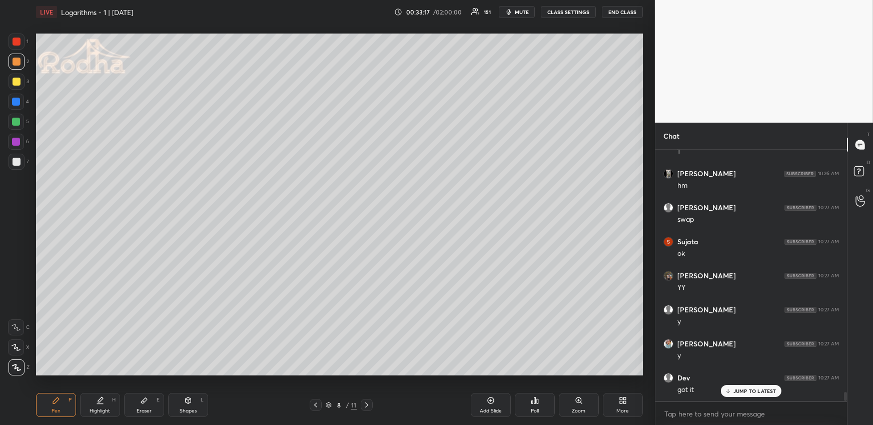
scroll to position [6772, 0]
click at [112, 399] on div "H" at bounding box center [114, 399] width 4 height 5
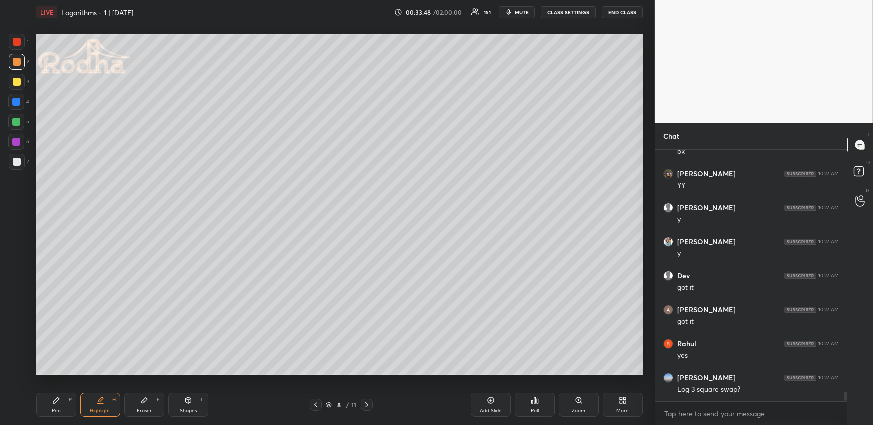
scroll to position [6875, 0]
drag, startPoint x: 98, startPoint y: 405, endPoint x: 98, endPoint y: 378, distance: 26.5
click at [99, 404] on div "Highlight H" at bounding box center [100, 405] width 40 height 24
click at [367, 403] on icon at bounding box center [367, 405] width 8 height 8
click at [61, 398] on div "Pen P" at bounding box center [56, 405] width 40 height 24
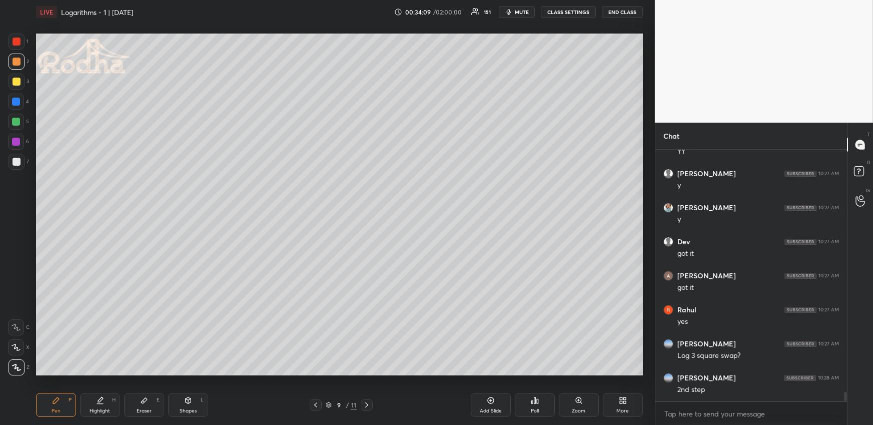
click at [21, 167] on div at bounding box center [17, 162] width 16 height 16
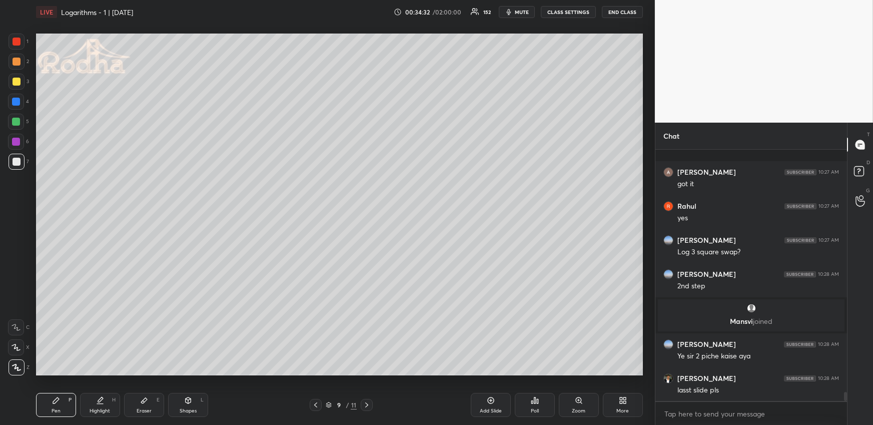
scroll to position [6734, 0]
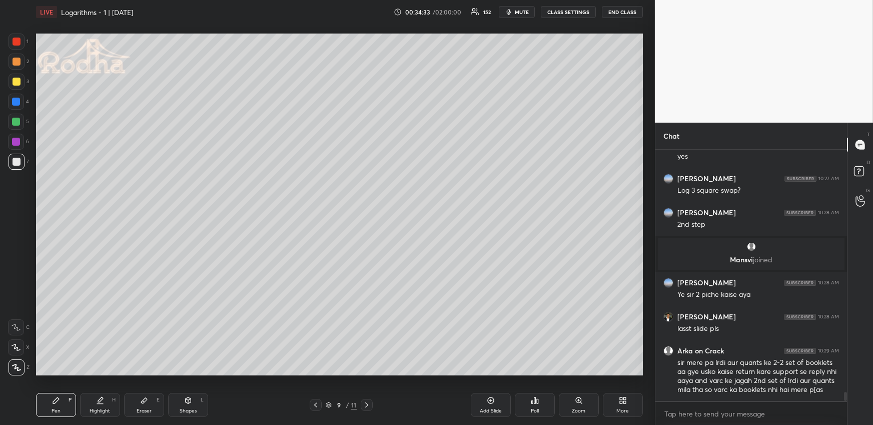
click at [315, 403] on icon at bounding box center [316, 405] width 8 height 8
click at [111, 396] on div "Highlight H" at bounding box center [100, 405] width 40 height 24
click at [318, 401] on icon at bounding box center [316, 405] width 8 height 8
click at [319, 403] on icon at bounding box center [316, 405] width 8 height 8
click at [321, 405] on div at bounding box center [316, 405] width 12 height 12
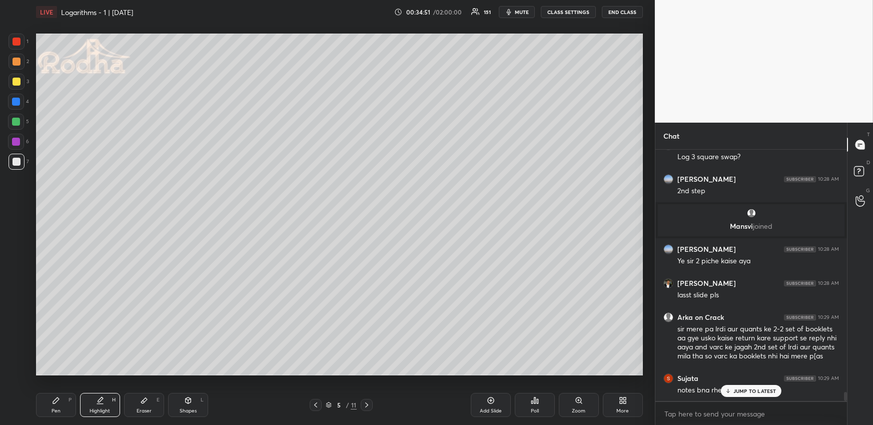
scroll to position [6801, 0]
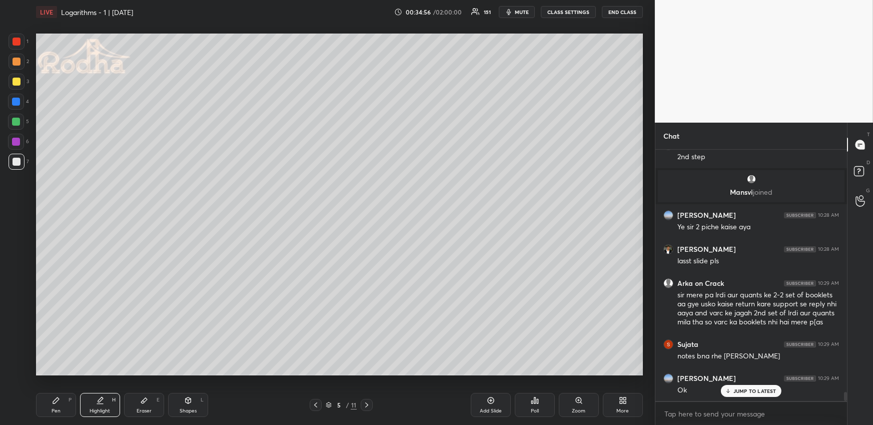
click at [369, 402] on icon at bounding box center [367, 405] width 8 height 8
click at [370, 401] on icon at bounding box center [367, 405] width 8 height 8
click at [370, 402] on icon at bounding box center [367, 405] width 8 height 8
click at [371, 401] on div at bounding box center [367, 405] width 12 height 12
click at [19, 61] on div at bounding box center [17, 62] width 8 height 8
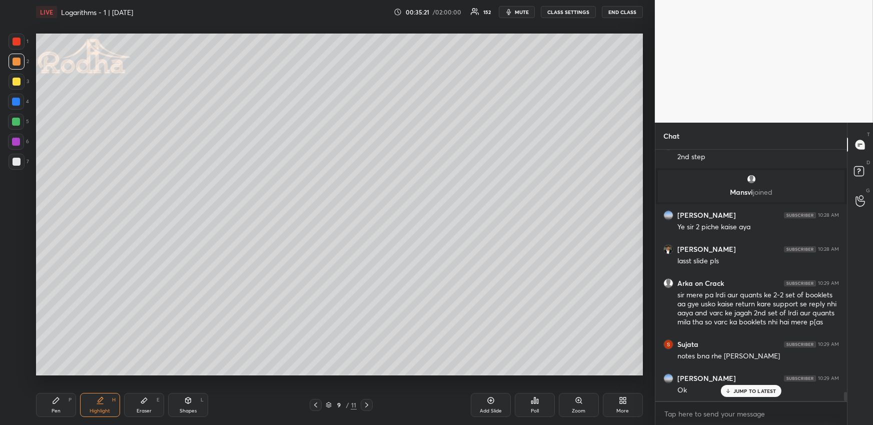
scroll to position [6836, 0]
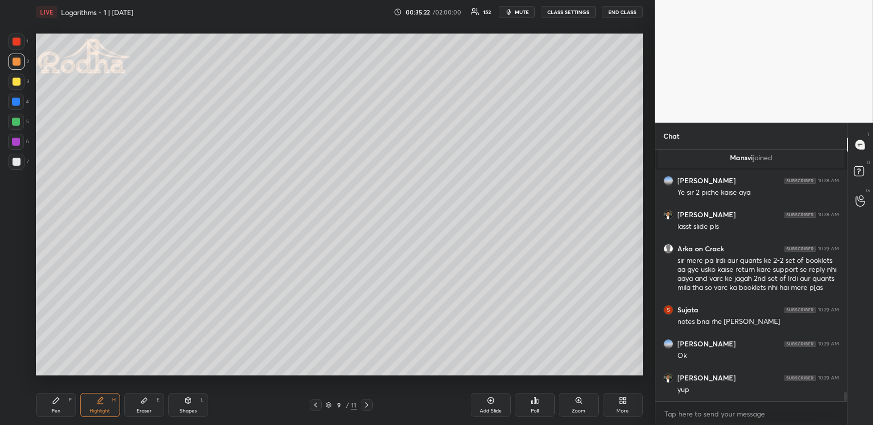
drag, startPoint x: 54, startPoint y: 398, endPoint x: 49, endPoint y: 388, distance: 11.0
click at [54, 399] on icon at bounding box center [56, 400] width 8 height 8
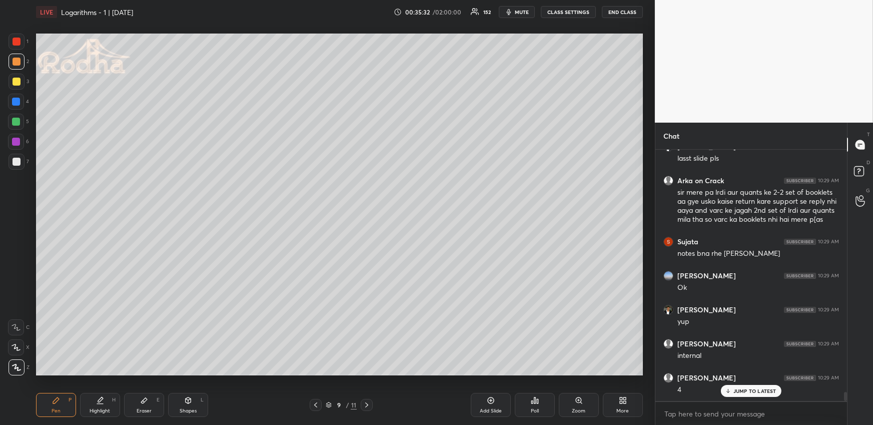
scroll to position [6937, 0]
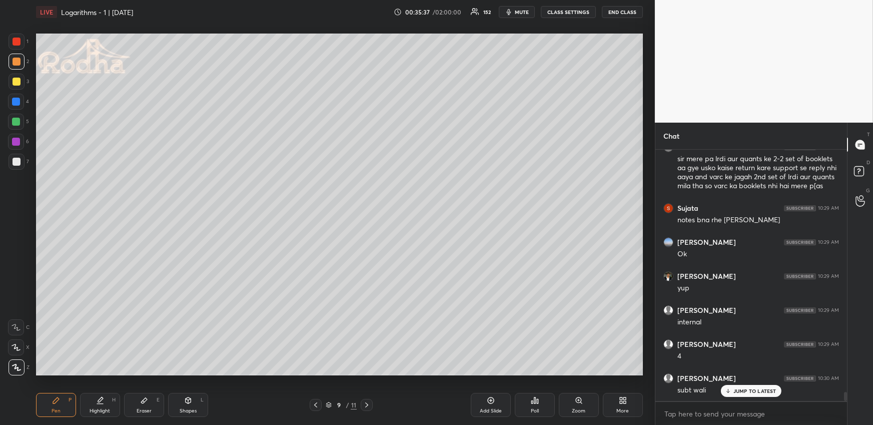
click at [94, 406] on div "Highlight H" at bounding box center [100, 405] width 40 height 24
click at [319, 401] on icon at bounding box center [316, 405] width 8 height 8
click at [321, 399] on div "7 / 11" at bounding box center [341, 405] width 63 height 12
click at [319, 399] on div at bounding box center [316, 405] width 12 height 12
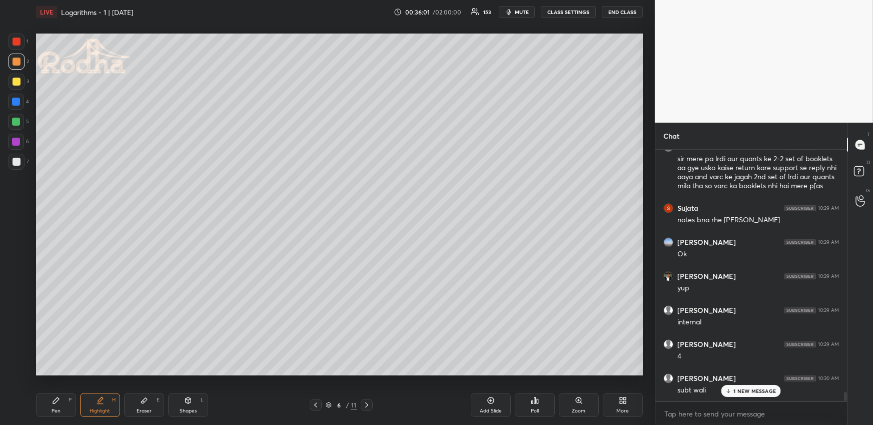
scroll to position [6971, 0]
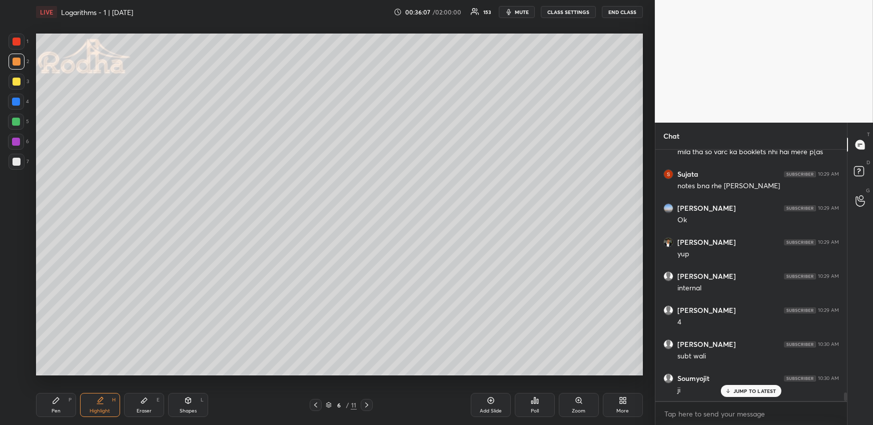
click at [367, 403] on icon at bounding box center [367, 405] width 8 height 8
click at [367, 402] on icon at bounding box center [367, 405] width 8 height 8
click at [367, 403] on icon at bounding box center [367, 405] width 8 height 8
click at [60, 397] on div "Pen P" at bounding box center [56, 405] width 40 height 24
click at [15, 105] on div at bounding box center [16, 102] width 8 height 8
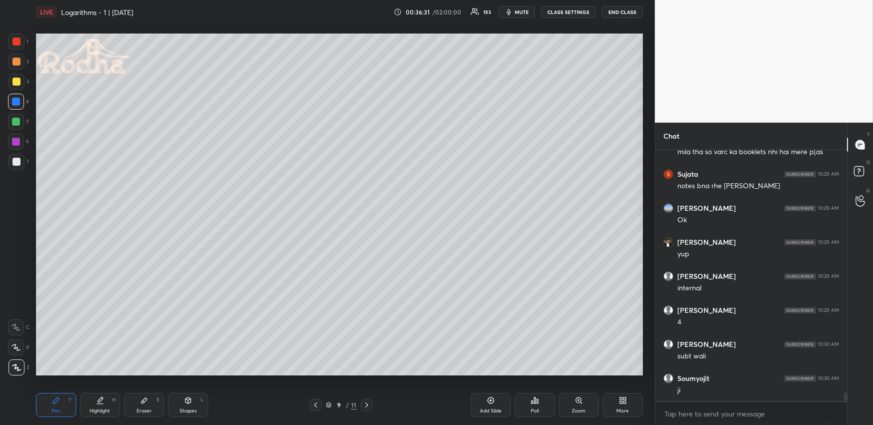
scroll to position [7006, 0]
click at [316, 403] on icon at bounding box center [316, 405] width 8 height 8
click at [317, 402] on icon at bounding box center [316, 405] width 8 height 8
click at [318, 402] on icon at bounding box center [316, 405] width 8 height 8
click at [317, 402] on icon at bounding box center [316, 405] width 8 height 8
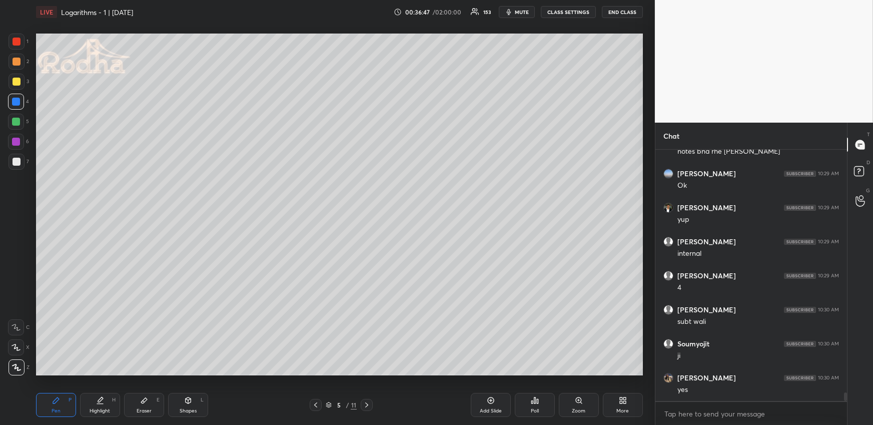
click at [108, 401] on div "Highlight H" at bounding box center [100, 405] width 40 height 24
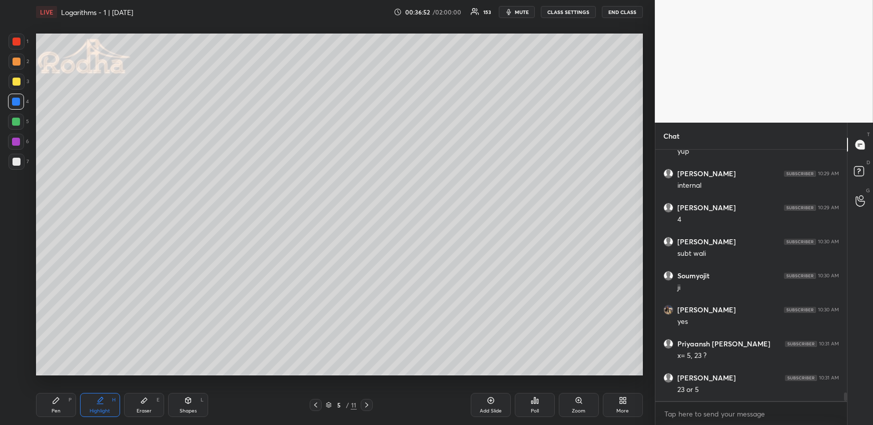
scroll to position [7110, 0]
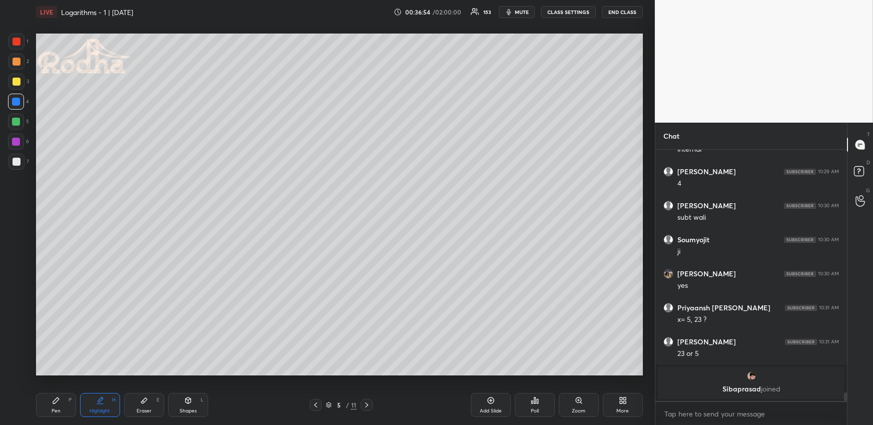
click at [369, 401] on icon at bounding box center [367, 405] width 8 height 8
click at [369, 400] on div at bounding box center [367, 405] width 12 height 12
click at [373, 401] on div "8 / 11" at bounding box center [341, 405] width 63 height 12
click at [370, 402] on div at bounding box center [367, 405] width 12 height 12
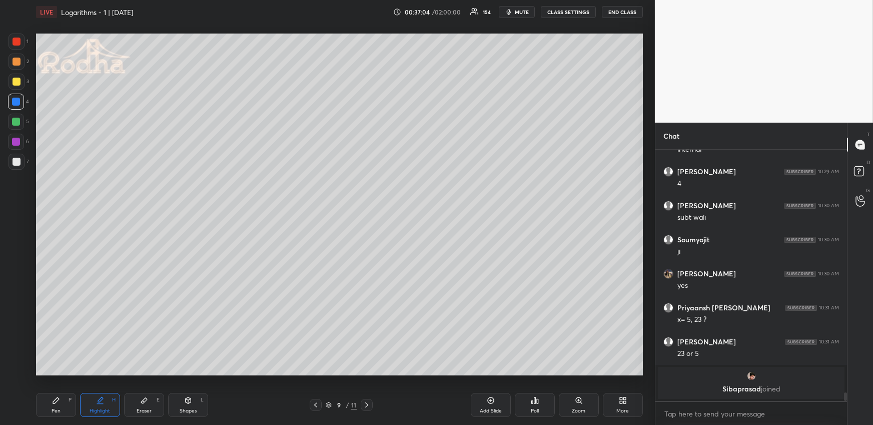
drag, startPoint x: 61, startPoint y: 404, endPoint x: 60, endPoint y: 399, distance: 5.1
click at [61, 404] on div "Pen P" at bounding box center [56, 405] width 40 height 24
click at [18, 62] on div at bounding box center [17, 62] width 8 height 8
click at [103, 403] on icon at bounding box center [100, 400] width 8 height 8
click at [64, 405] on div "Pen P" at bounding box center [56, 405] width 40 height 24
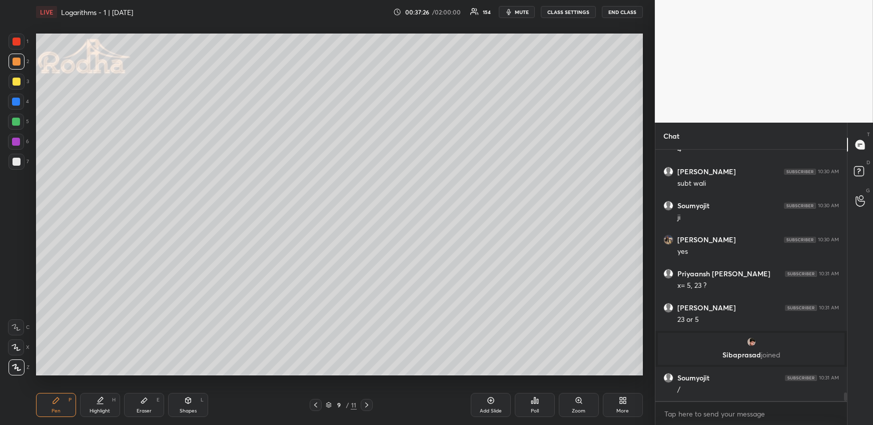
scroll to position [7034, 0]
click at [20, 128] on div at bounding box center [16, 122] width 16 height 16
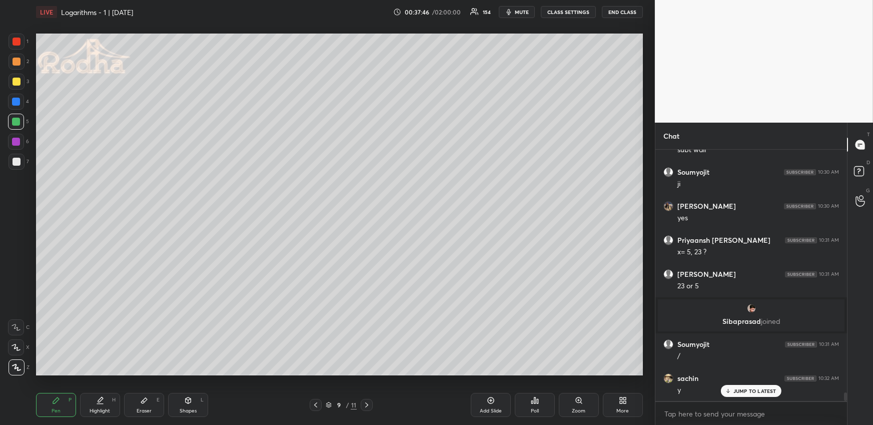
click at [17, 62] on div at bounding box center [17, 62] width 8 height 8
click at [111, 401] on div "Highlight H" at bounding box center [100, 405] width 40 height 24
click at [315, 403] on icon at bounding box center [316, 405] width 8 height 8
click at [317, 402] on icon at bounding box center [316, 405] width 8 height 8
click at [317, 401] on icon at bounding box center [316, 405] width 8 height 8
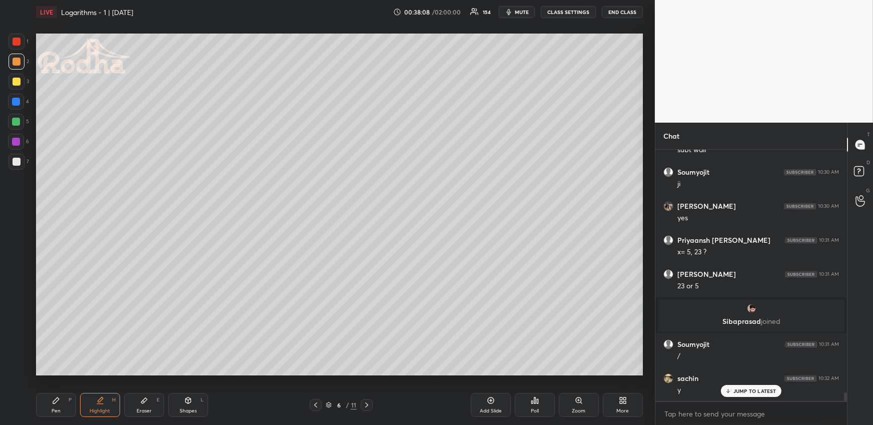
click at [316, 399] on div at bounding box center [316, 405] width 12 height 12
click at [318, 399] on div at bounding box center [316, 405] width 12 height 12
click at [368, 404] on icon at bounding box center [367, 405] width 8 height 8
click at [368, 403] on icon at bounding box center [367, 405] width 8 height 8
click at [369, 401] on icon at bounding box center [367, 405] width 8 height 8
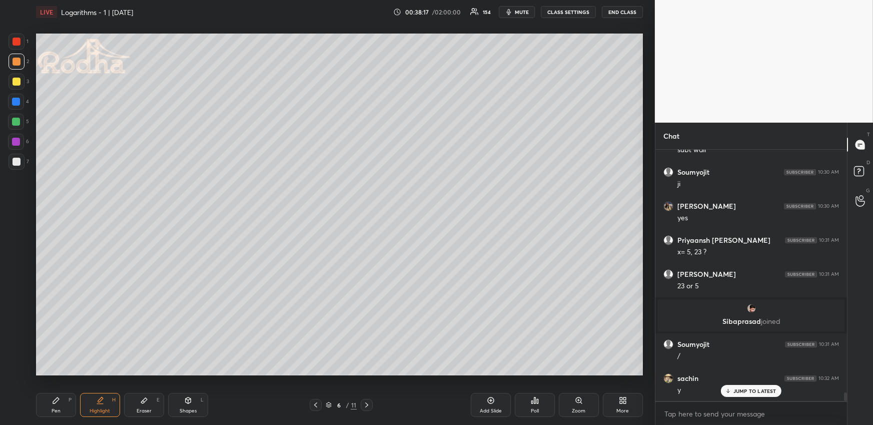
click at [370, 400] on div at bounding box center [367, 405] width 12 height 12
click at [369, 401] on icon at bounding box center [367, 405] width 8 height 8
click at [74, 397] on div "Pen P" at bounding box center [56, 405] width 40 height 24
drag, startPoint x: 194, startPoint y: 404, endPoint x: 193, endPoint y: 396, distance: 7.6
click at [194, 404] on div "Shapes L" at bounding box center [188, 405] width 40 height 24
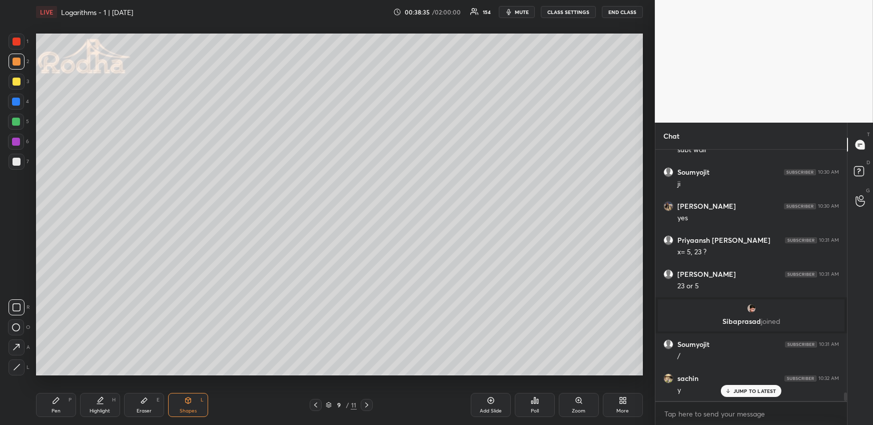
click at [18, 364] on icon at bounding box center [17, 367] width 8 height 8
click at [53, 406] on div "Pen P" at bounding box center [56, 405] width 40 height 24
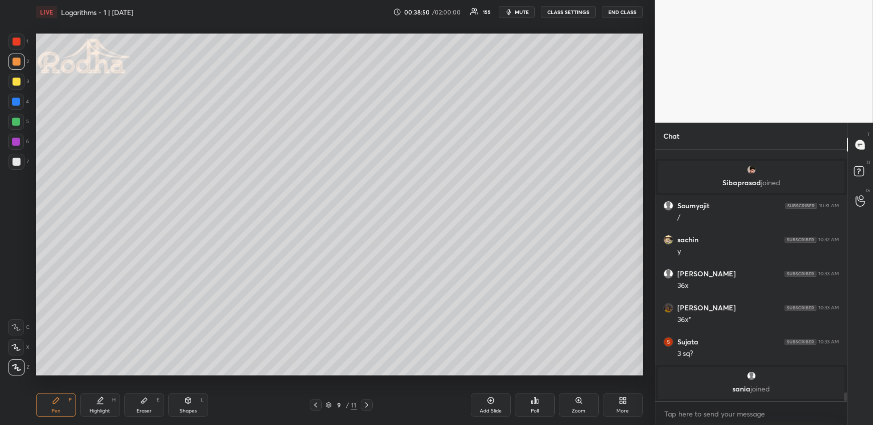
scroll to position [7175, 0]
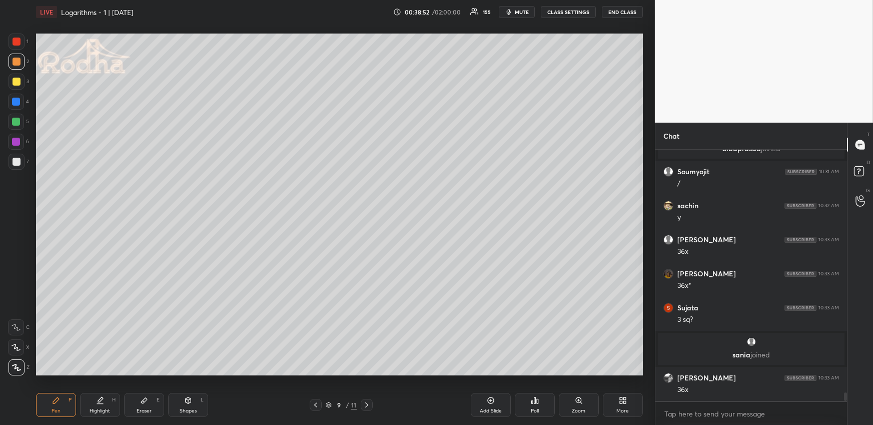
drag, startPoint x: 138, startPoint y: 407, endPoint x: 172, endPoint y: 380, distance: 43.5
click at [139, 408] on div "Eraser" at bounding box center [144, 410] width 15 height 5
click at [60, 400] on div "Pen P" at bounding box center [56, 405] width 40 height 24
drag, startPoint x: 138, startPoint y: 409, endPoint x: 156, endPoint y: 386, distance: 29.6
click at [140, 408] on div "Eraser" at bounding box center [144, 410] width 15 height 5
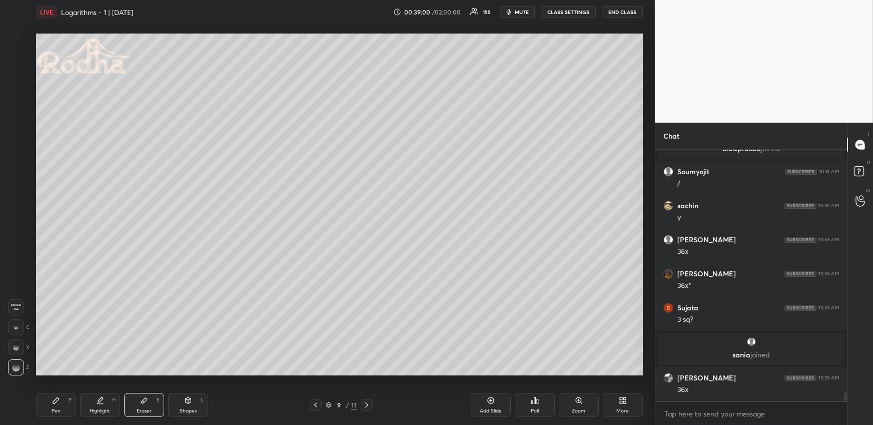
click at [57, 405] on div "Pen P" at bounding box center [56, 405] width 40 height 24
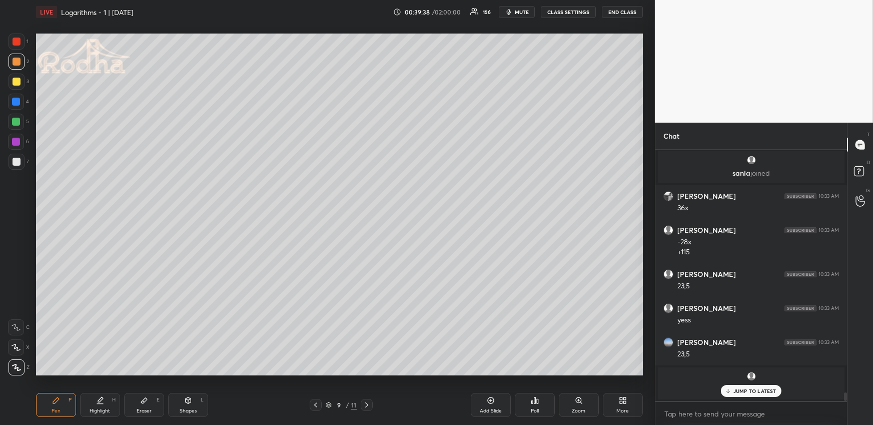
scroll to position [7283, 0]
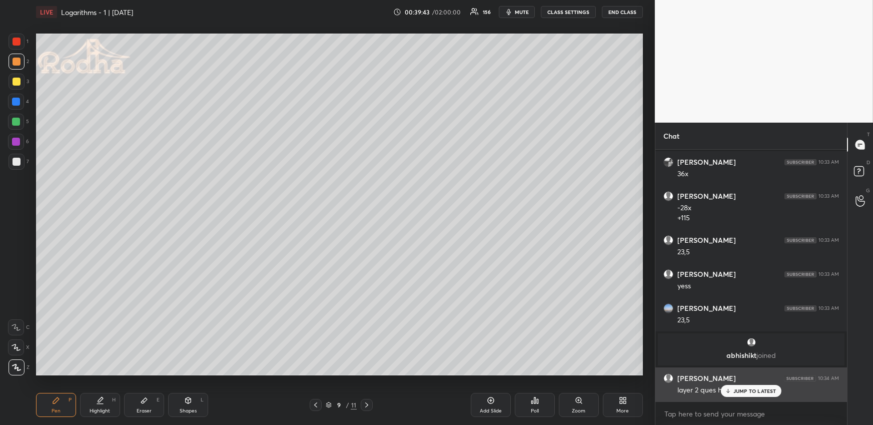
click at [742, 390] on p "JUMP TO LATEST" at bounding box center [755, 391] width 43 height 6
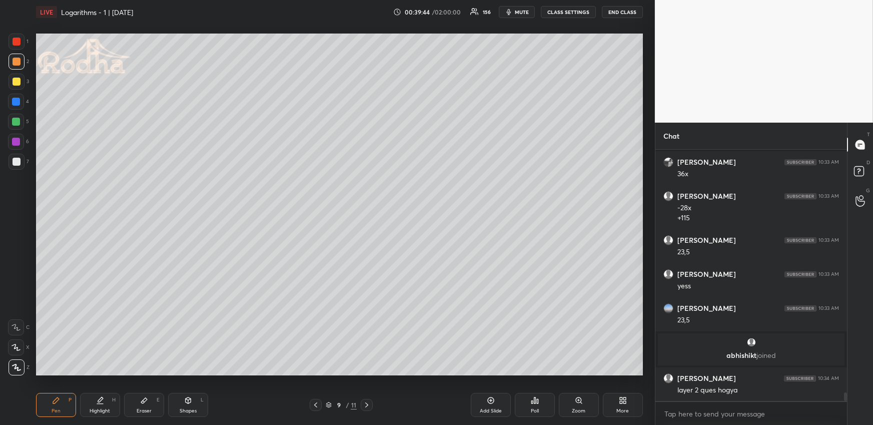
click at [117, 397] on div "Pen P Highlight H Eraser E Shapes L" at bounding box center [160, 405] width 249 height 24
click at [115, 399] on div "Highlight H" at bounding box center [100, 405] width 40 height 24
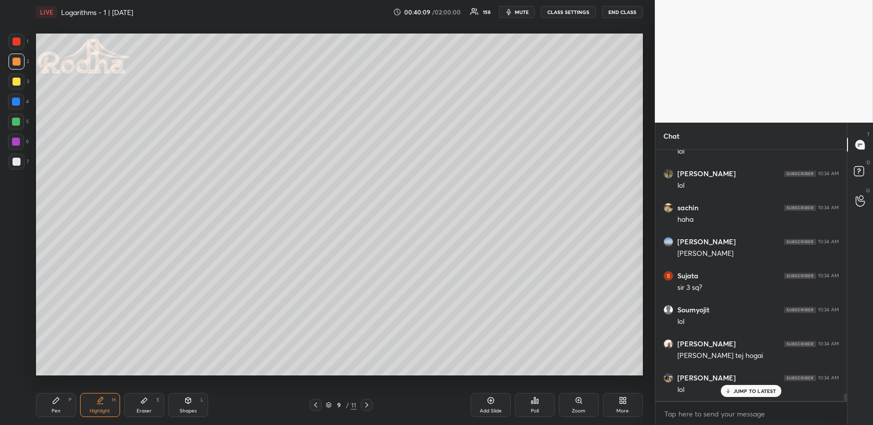
scroll to position [7963, 0]
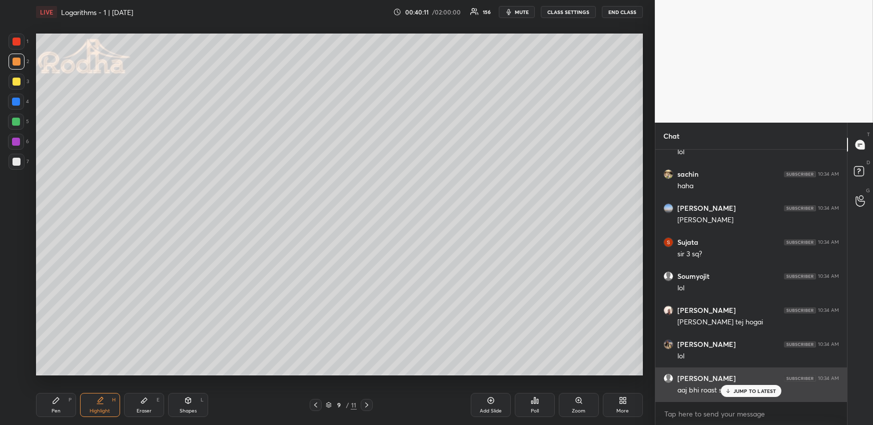
click at [729, 393] on icon at bounding box center [728, 391] width 7 height 6
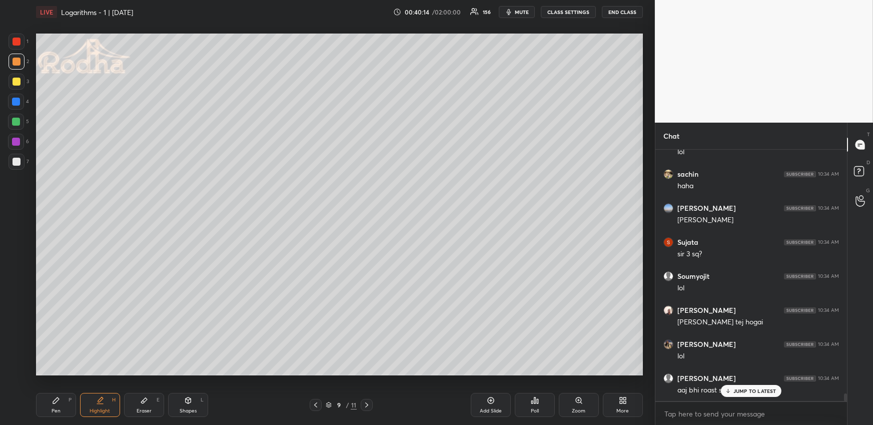
scroll to position [7997, 0]
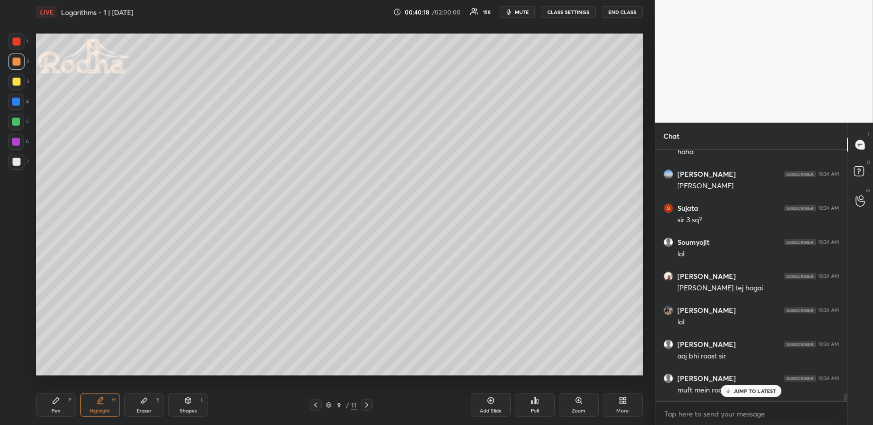
click at [316, 402] on icon at bounding box center [316, 405] width 8 height 8
click at [317, 402] on icon at bounding box center [315, 404] width 3 height 5
click at [318, 403] on icon at bounding box center [316, 405] width 8 height 8
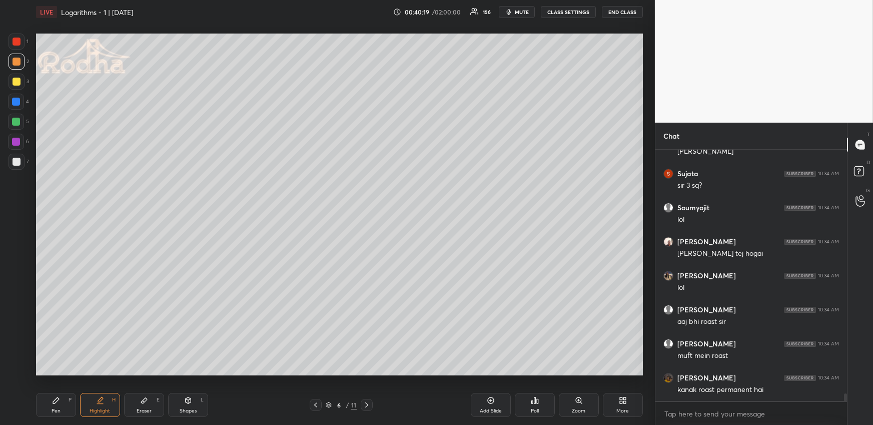
click at [318, 405] on icon at bounding box center [316, 405] width 8 height 8
click at [319, 406] on icon at bounding box center [316, 405] width 8 height 8
click at [368, 403] on icon at bounding box center [367, 405] width 8 height 8
click at [369, 404] on icon at bounding box center [367, 405] width 8 height 8
click at [370, 403] on icon at bounding box center [367, 405] width 8 height 8
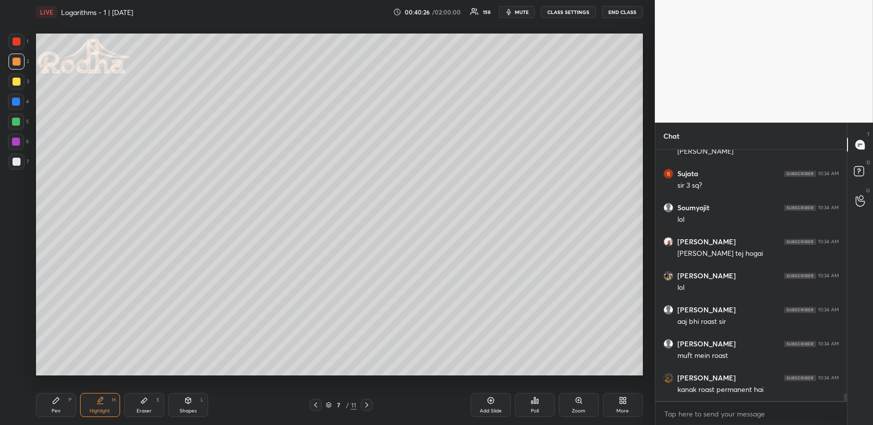
scroll to position [8066, 0]
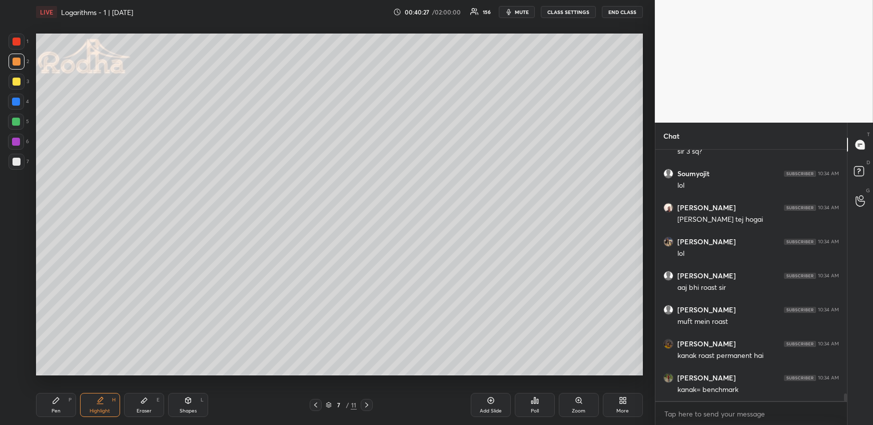
click at [369, 403] on icon at bounding box center [367, 405] width 8 height 8
click at [370, 404] on icon at bounding box center [367, 405] width 8 height 8
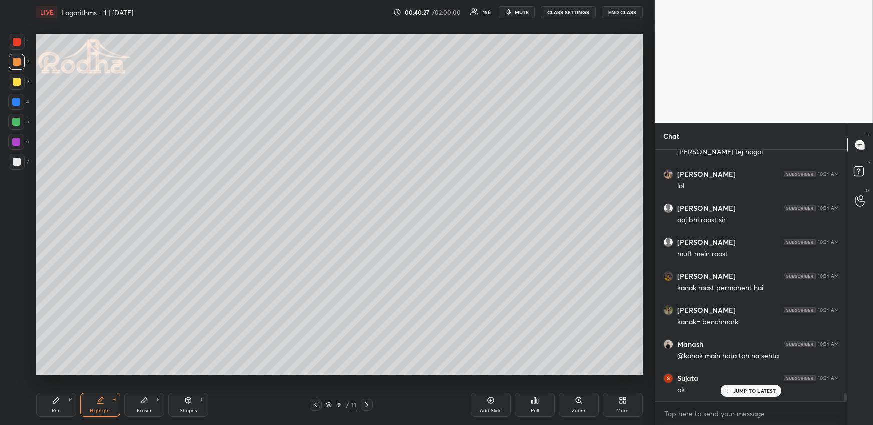
click at [370, 404] on icon at bounding box center [367, 405] width 8 height 8
drag, startPoint x: 62, startPoint y: 402, endPoint x: 66, endPoint y: 386, distance: 16.6
click at [61, 402] on div "Pen P" at bounding box center [56, 405] width 40 height 24
click at [17, 161] on div at bounding box center [17, 162] width 8 height 8
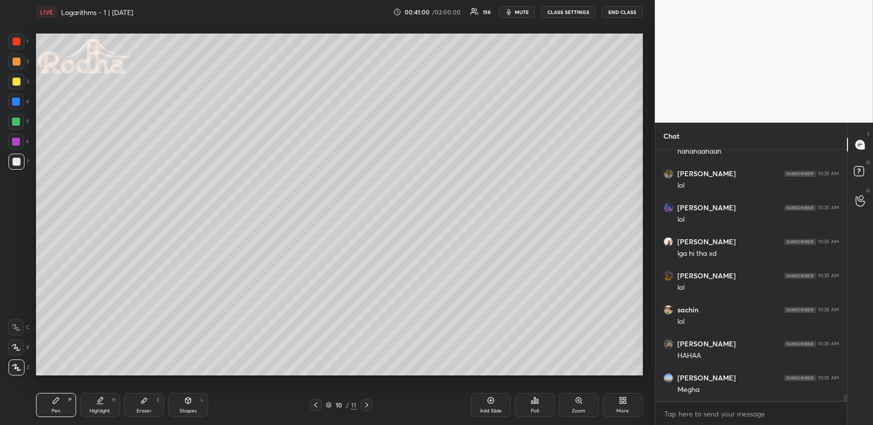
scroll to position [8474, 0]
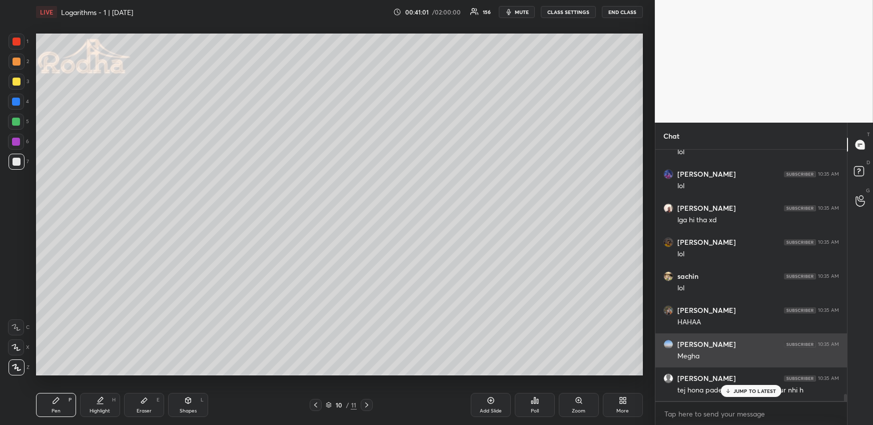
drag, startPoint x: 778, startPoint y: 388, endPoint x: 779, endPoint y: 365, distance: 23.5
click at [778, 388] on div "JUMP TO LATEST" at bounding box center [751, 391] width 60 height 12
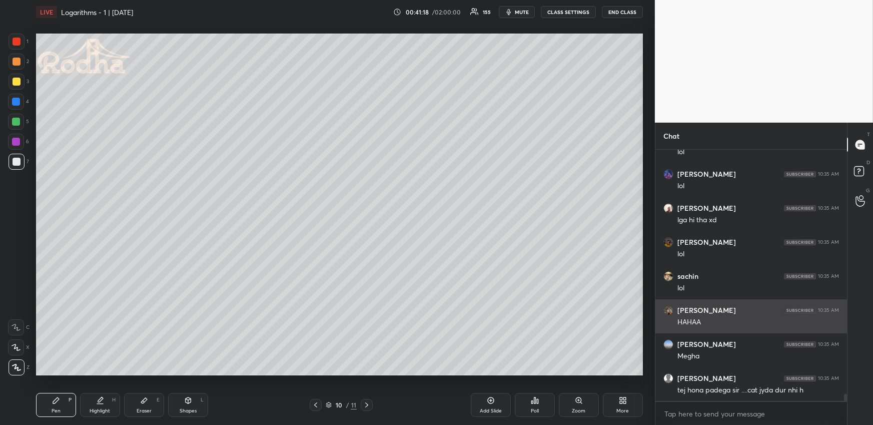
scroll to position [8508, 0]
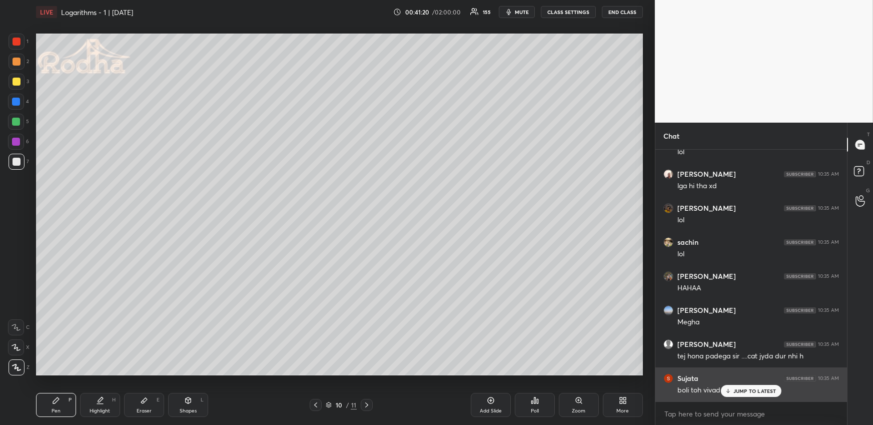
click at [731, 388] on icon at bounding box center [728, 391] width 7 height 6
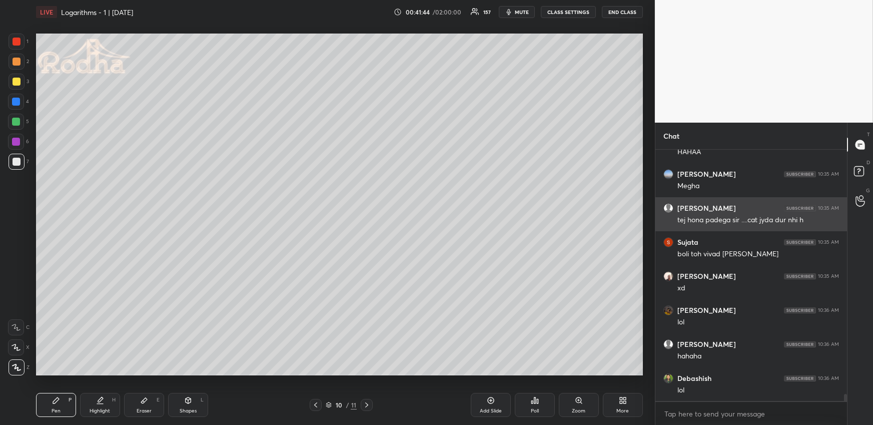
scroll to position [8680, 0]
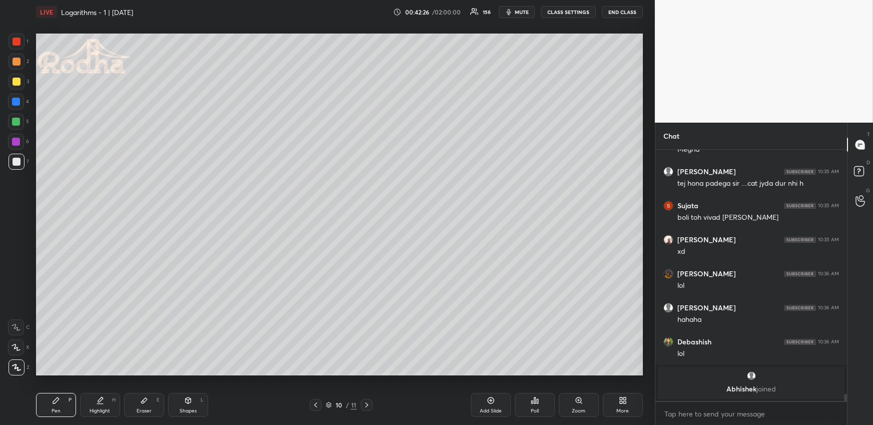
click at [368, 404] on icon at bounding box center [367, 405] width 8 height 8
click at [320, 404] on div at bounding box center [316, 405] width 12 height 12
click at [366, 403] on icon at bounding box center [367, 405] width 8 height 8
click at [315, 403] on icon at bounding box center [316, 405] width 8 height 8
click at [612, 9] on button "END CLASS" at bounding box center [622, 12] width 41 height 12
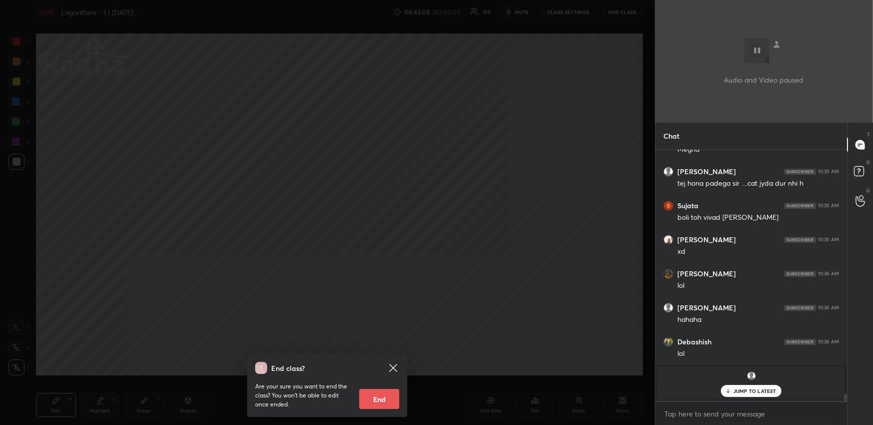
scroll to position [8714, 0]
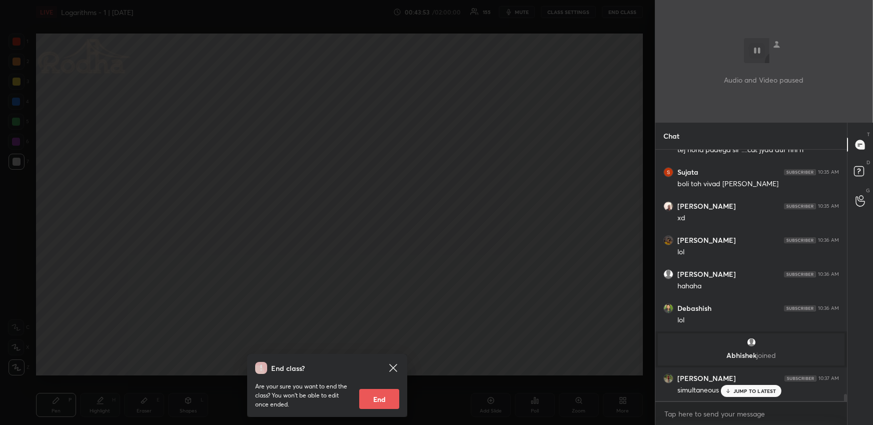
click at [557, 168] on div "End class? Are your sure you want to end the class? You won’t be able to edit o…" at bounding box center [327, 212] width 655 height 425
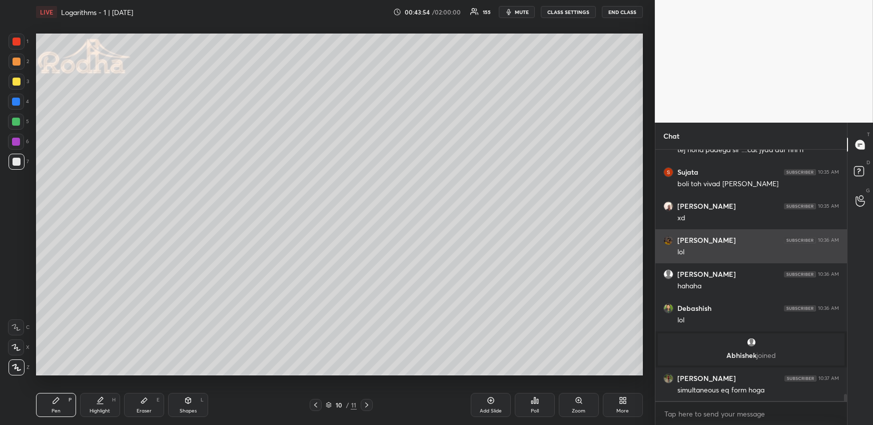
scroll to position [8714, 0]
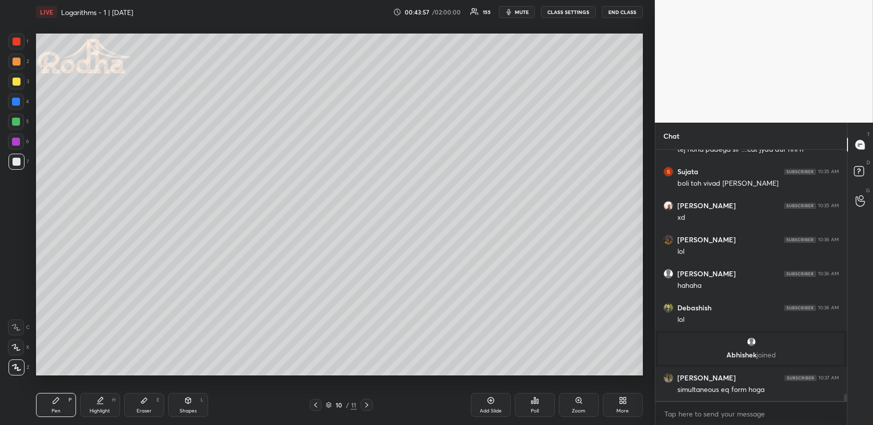
click at [19, 62] on div at bounding box center [17, 62] width 8 height 8
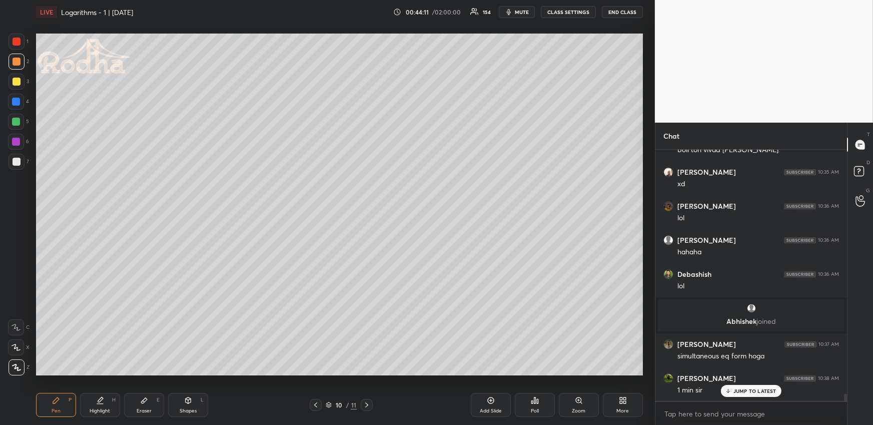
click at [20, 102] on div at bounding box center [16, 102] width 16 height 16
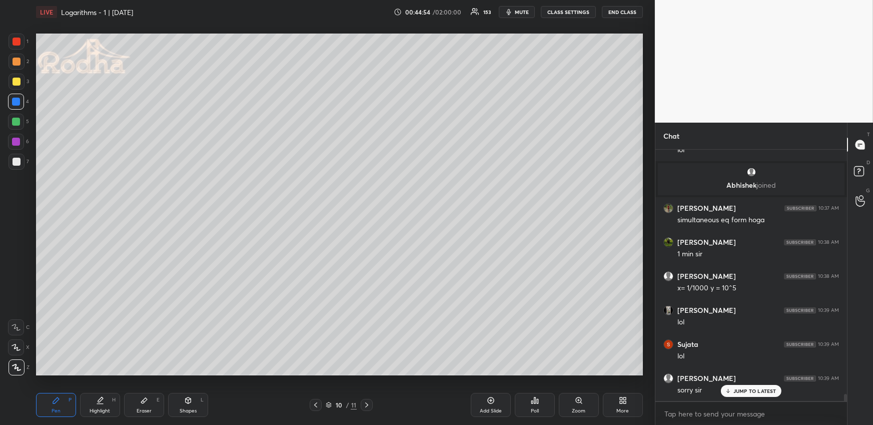
scroll to position [8918, 0]
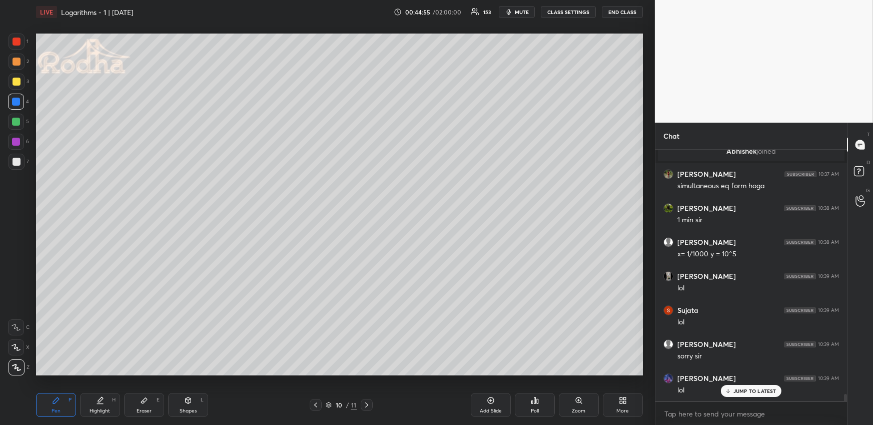
click at [20, 62] on div at bounding box center [17, 62] width 16 height 16
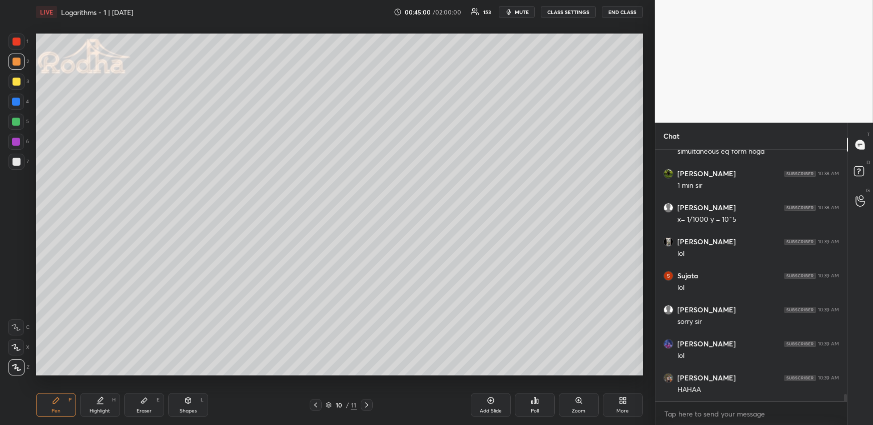
click at [536, 406] on div "Poll" at bounding box center [535, 405] width 40 height 24
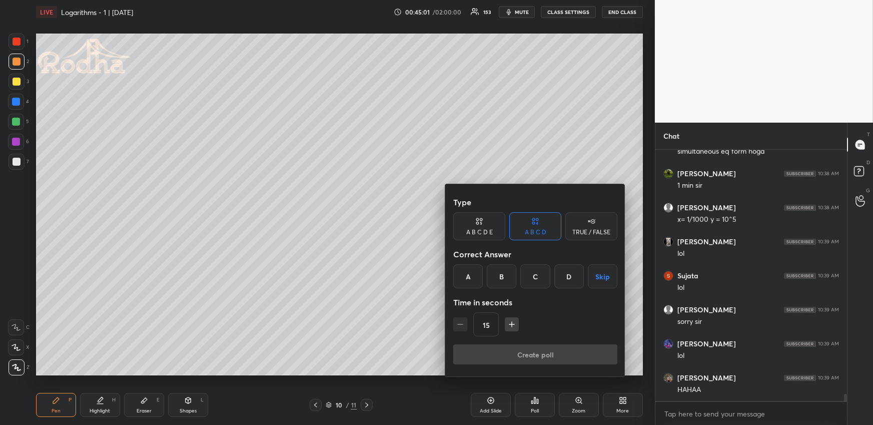
click at [539, 279] on div "C" at bounding box center [535, 276] width 30 height 24
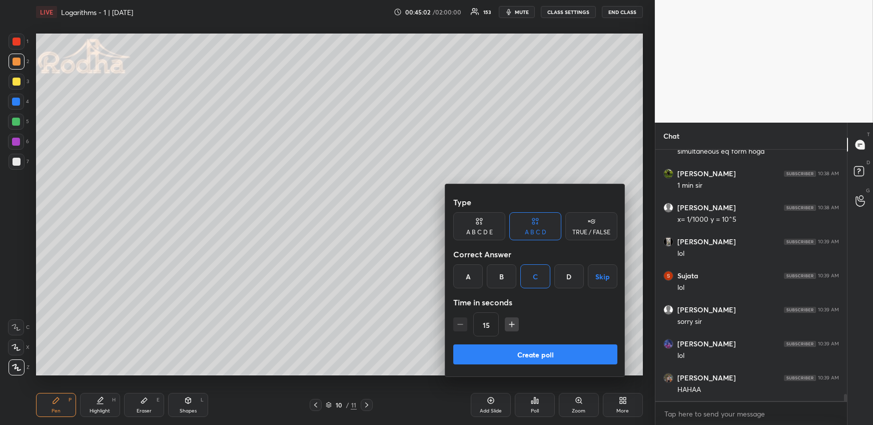
click at [542, 351] on button "Create poll" at bounding box center [535, 354] width 164 height 20
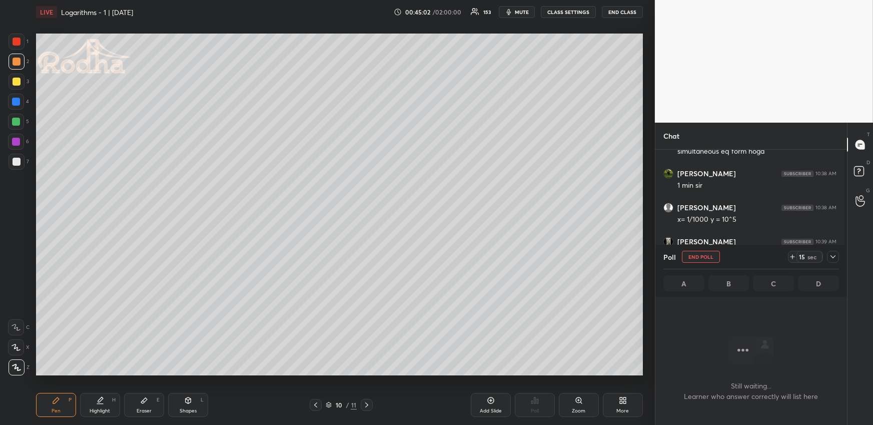
scroll to position [0, 0]
click at [835, 254] on icon at bounding box center [833, 257] width 8 height 8
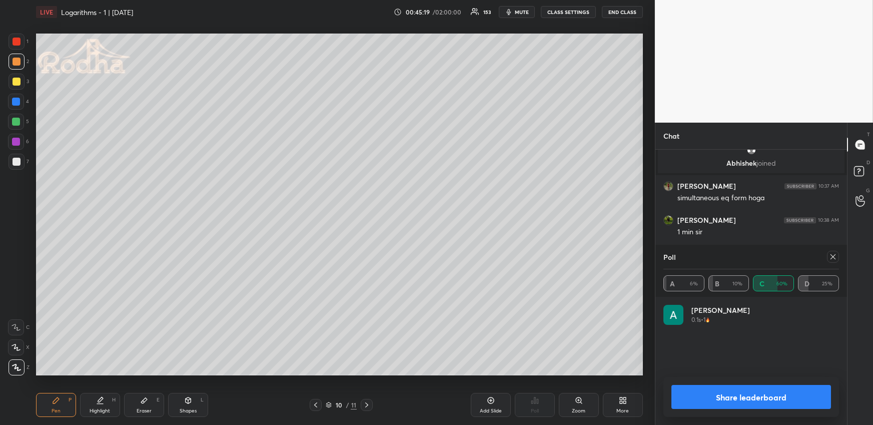
click at [830, 256] on div at bounding box center [833, 257] width 12 height 12
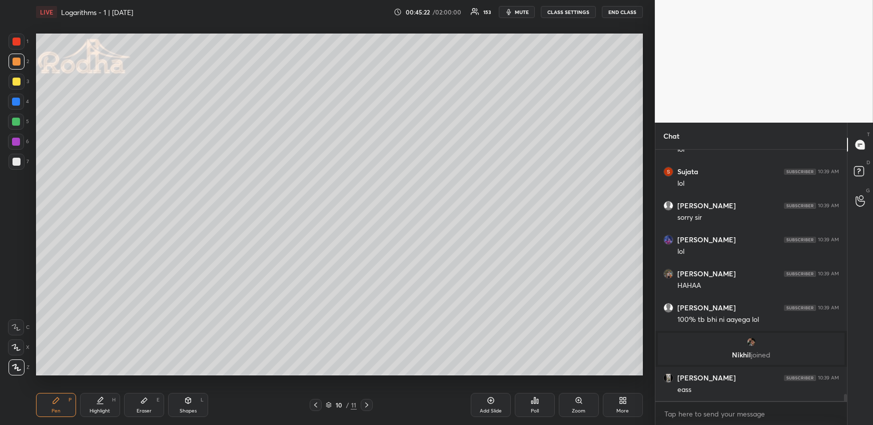
click at [19, 119] on div at bounding box center [16, 122] width 8 height 8
click at [86, 396] on div "Highlight H" at bounding box center [100, 405] width 40 height 24
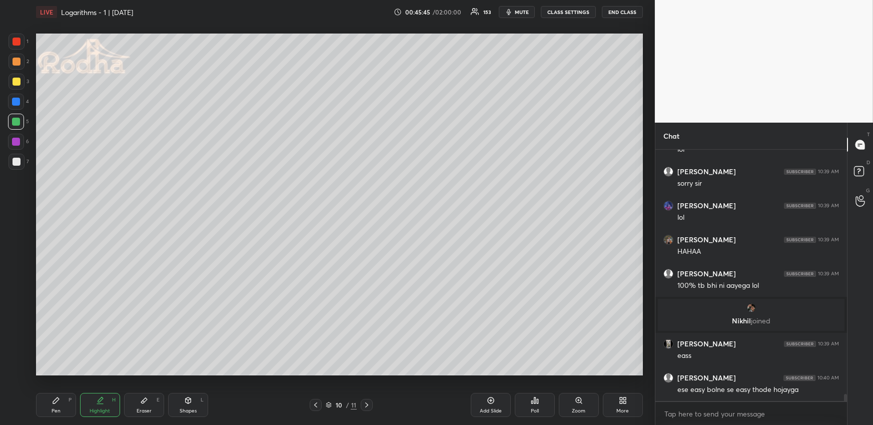
drag, startPoint x: 63, startPoint y: 397, endPoint x: 62, endPoint y: 390, distance: 6.6
click at [64, 398] on div "Pen P" at bounding box center [56, 405] width 40 height 24
drag, startPoint x: 16, startPoint y: 68, endPoint x: 19, endPoint y: 80, distance: 13.0
click at [15, 69] on div at bounding box center [17, 62] width 16 height 16
click at [18, 119] on div at bounding box center [16, 122] width 8 height 8
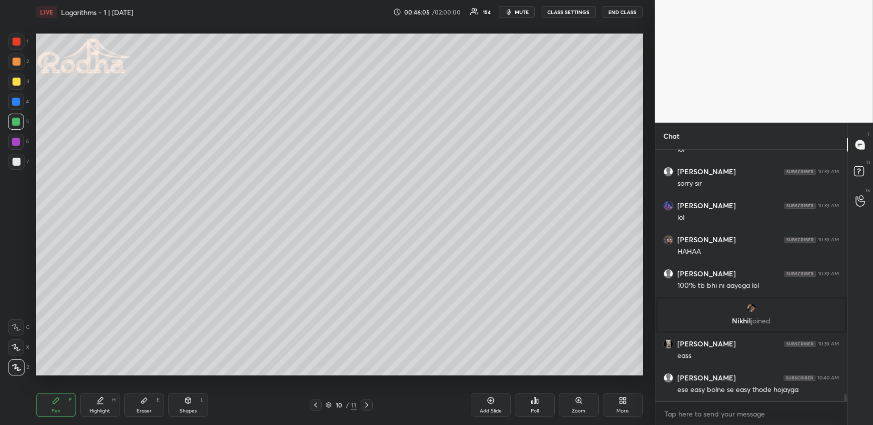
scroll to position [8694, 0]
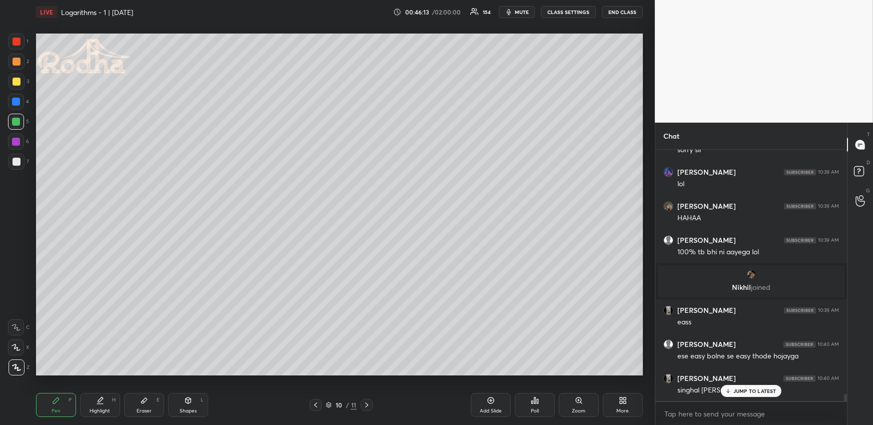
click at [732, 393] on div "JUMP TO LATEST" at bounding box center [751, 391] width 60 height 12
click at [192, 397] on div "Shapes L" at bounding box center [188, 405] width 40 height 24
drag, startPoint x: 21, startPoint y: 368, endPoint x: 32, endPoint y: 360, distance: 12.9
click at [21, 368] on div at bounding box center [17, 367] width 16 height 16
click at [53, 405] on div "Pen P" at bounding box center [56, 405] width 40 height 24
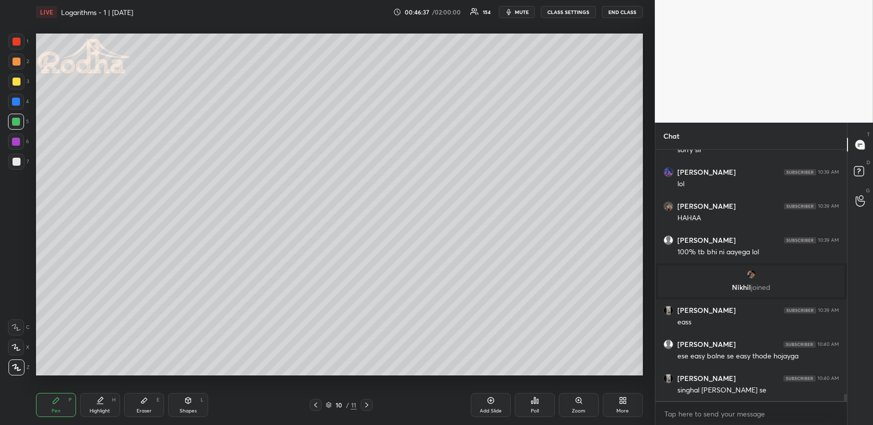
scroll to position [8728, 0]
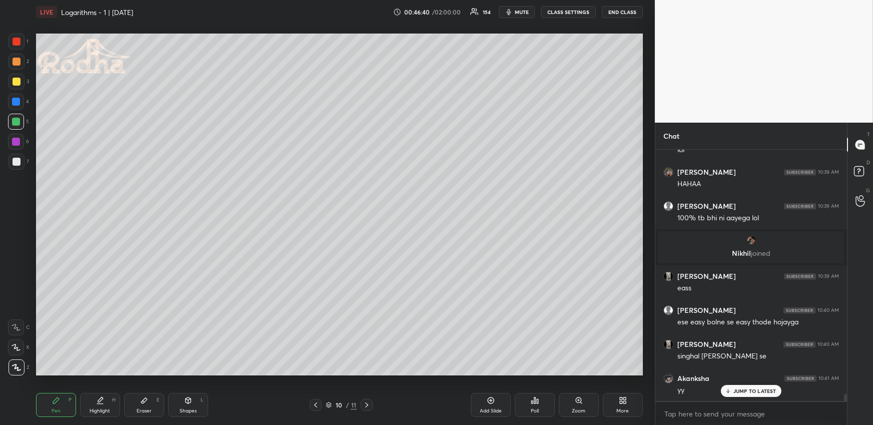
drag, startPoint x: 101, startPoint y: 395, endPoint x: 123, endPoint y: 377, distance: 28.1
click at [101, 395] on div "Highlight H" at bounding box center [100, 405] width 40 height 24
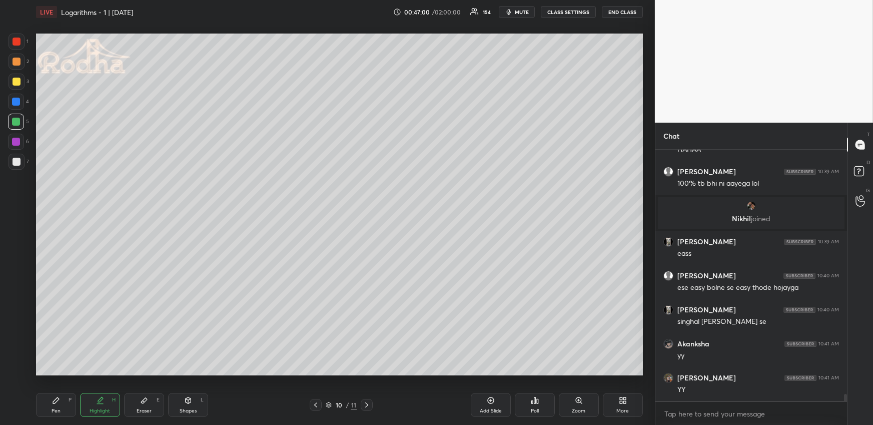
click at [59, 406] on div "Pen P" at bounding box center [56, 405] width 40 height 24
drag, startPoint x: 91, startPoint y: 405, endPoint x: 91, endPoint y: 388, distance: 17.5
click at [93, 407] on div "Highlight H" at bounding box center [100, 405] width 40 height 24
click at [52, 416] on div "Pen P" at bounding box center [56, 405] width 40 height 24
drag, startPoint x: 50, startPoint y: 403, endPoint x: 48, endPoint y: 379, distance: 23.6
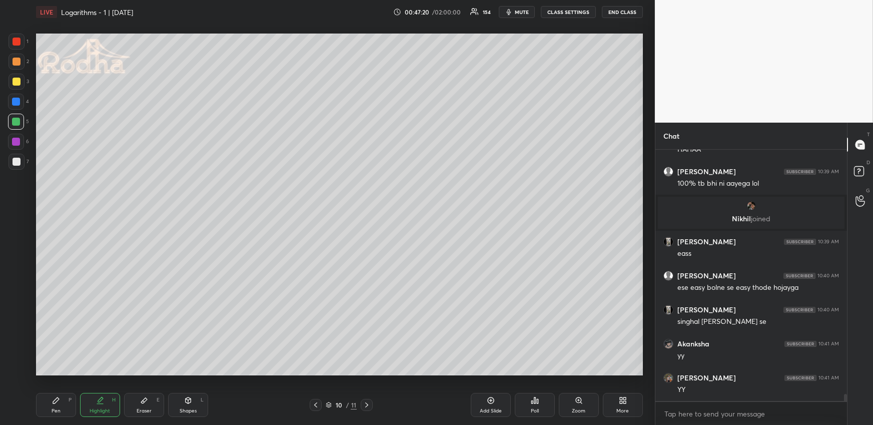
click at [51, 403] on div "Pen P" at bounding box center [56, 405] width 40 height 24
click at [16, 41] on div at bounding box center [17, 42] width 8 height 8
click at [105, 402] on div "Highlight H" at bounding box center [100, 405] width 40 height 24
click at [54, 407] on div "Pen P" at bounding box center [56, 405] width 40 height 24
click at [18, 79] on div at bounding box center [17, 82] width 8 height 8
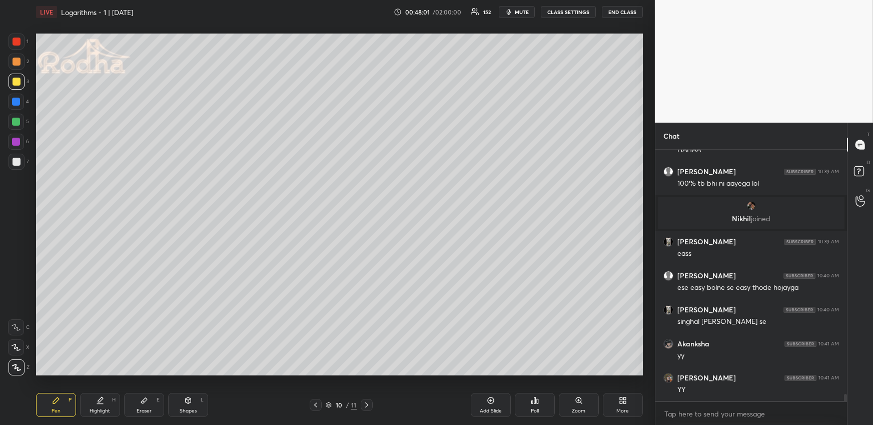
click at [102, 404] on div "Highlight H" at bounding box center [100, 405] width 40 height 24
click at [58, 406] on div "Pen P" at bounding box center [56, 405] width 40 height 24
click at [18, 121] on div at bounding box center [16, 122] width 8 height 8
drag, startPoint x: 15, startPoint y: 62, endPoint x: 14, endPoint y: 67, distance: 5.2
click at [15, 62] on div at bounding box center [17, 62] width 8 height 8
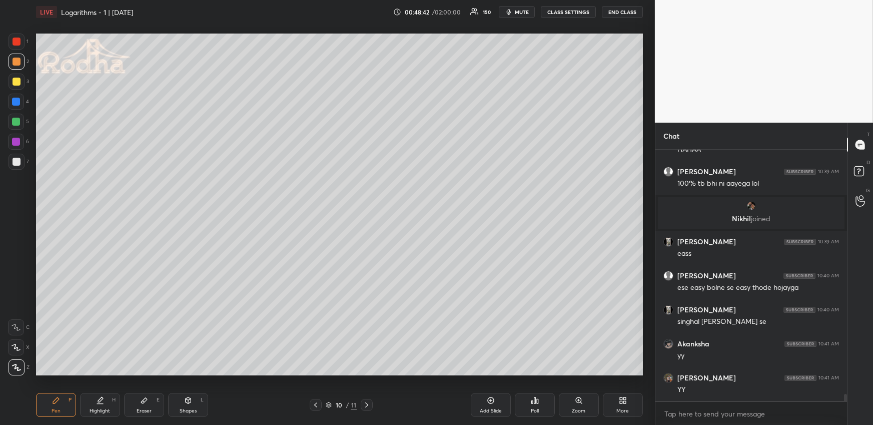
click at [19, 348] on icon at bounding box center [16, 347] width 9 height 7
click at [5, 372] on div "1 2 3 4 5 6 7 R O A L C X Z Erase all C X Z" at bounding box center [16, 204] width 32 height 341
click at [10, 369] on div at bounding box center [17, 367] width 16 height 16
click at [24, 125] on div at bounding box center [16, 122] width 16 height 16
click at [371, 400] on div at bounding box center [367, 405] width 12 height 12
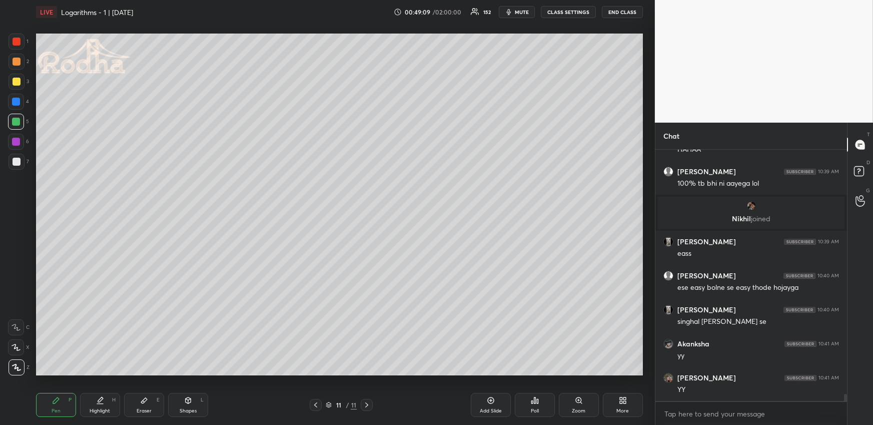
drag, startPoint x: 315, startPoint y: 403, endPoint x: 361, endPoint y: 397, distance: 46.4
click at [316, 404] on icon at bounding box center [316, 405] width 8 height 8
click at [630, 410] on div "More" at bounding box center [623, 405] width 40 height 24
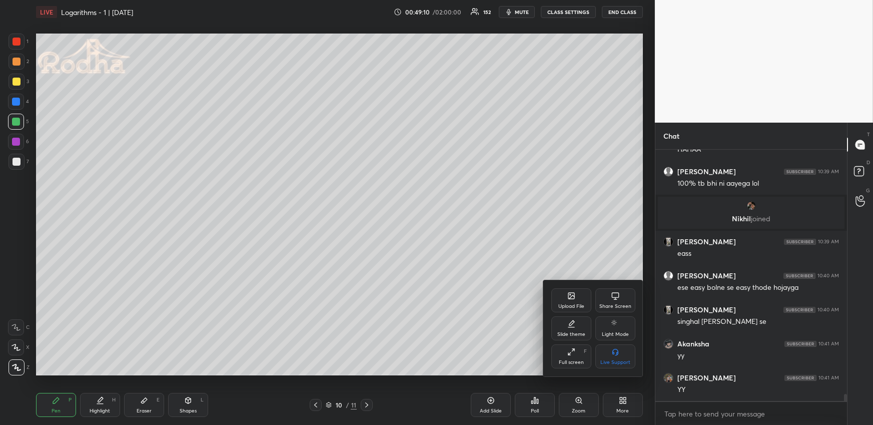
click at [575, 301] on div "Upload File" at bounding box center [571, 300] width 40 height 24
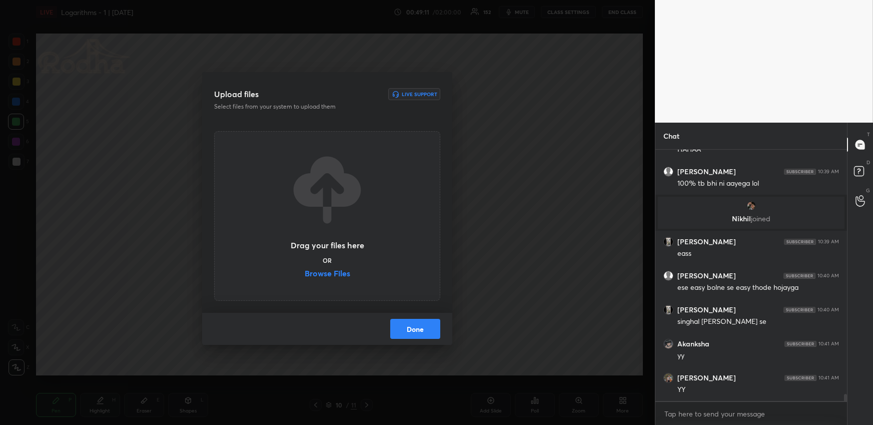
click at [334, 272] on label "Browse Files" at bounding box center [328, 274] width 46 height 11
click at [305, 272] on input "Browse Files" at bounding box center [305, 274] width 0 height 11
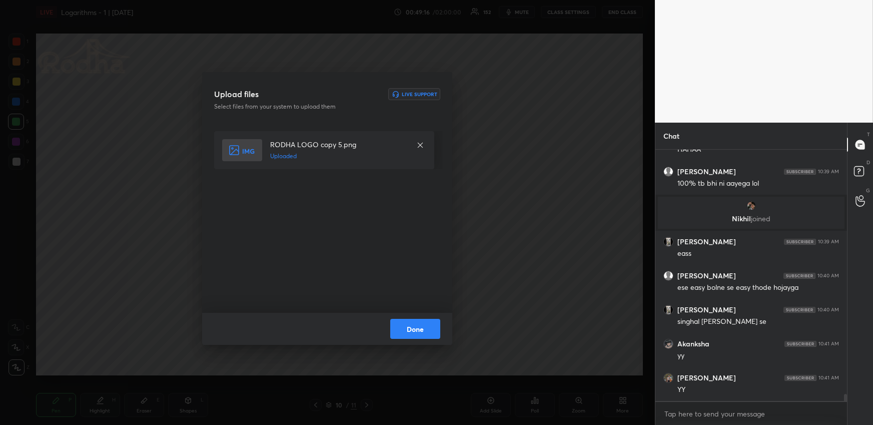
click at [416, 326] on button "Done" at bounding box center [415, 329] width 50 height 20
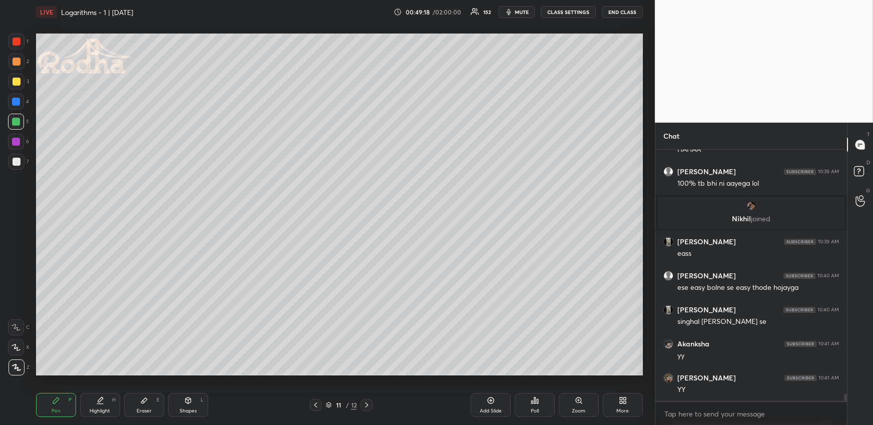
drag, startPoint x: 309, startPoint y: 403, endPoint x: 290, endPoint y: 383, distance: 27.6
click at [309, 404] on div "11 / 12" at bounding box center [341, 405] width 113 height 12
click at [319, 402] on icon at bounding box center [316, 405] width 8 height 8
click at [369, 404] on icon at bounding box center [367, 405] width 8 height 8
click at [318, 403] on icon at bounding box center [316, 405] width 8 height 8
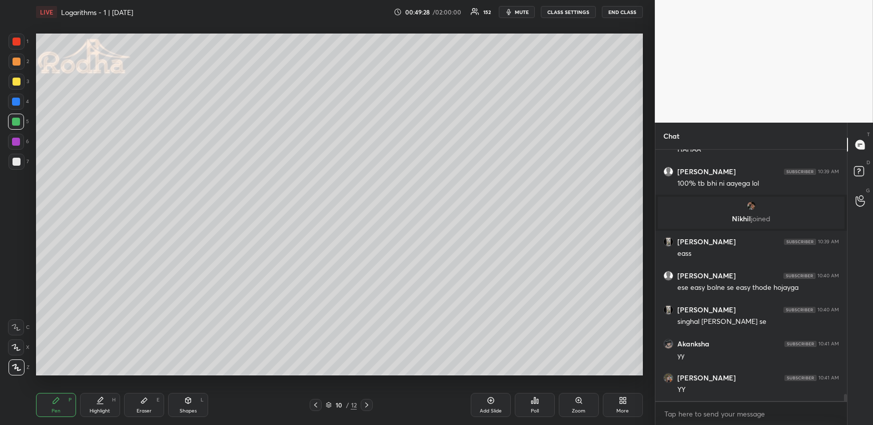
click at [370, 405] on icon at bounding box center [367, 405] width 8 height 8
drag, startPoint x: 317, startPoint y: 403, endPoint x: 325, endPoint y: 394, distance: 11.7
click at [318, 403] on icon at bounding box center [316, 405] width 8 height 8
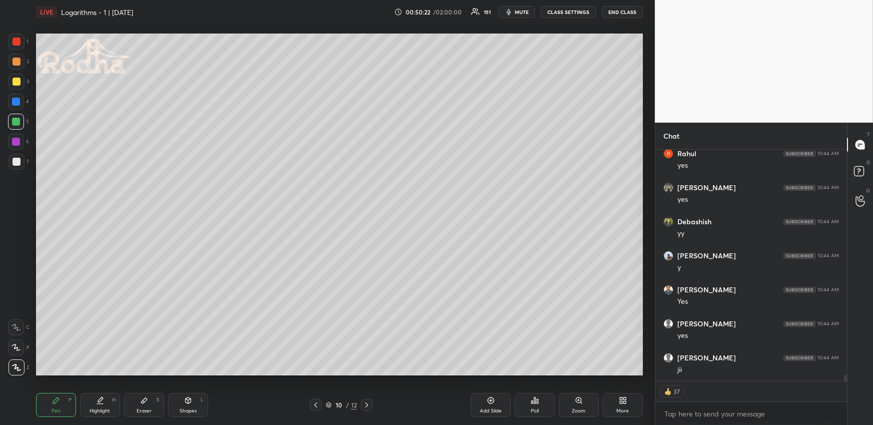
scroll to position [9054, 0]
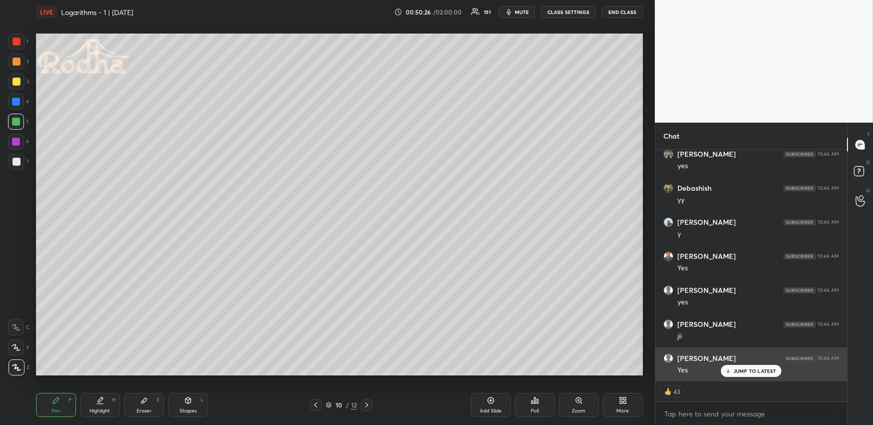
click at [741, 373] on p "JUMP TO LATEST" at bounding box center [755, 371] width 43 height 6
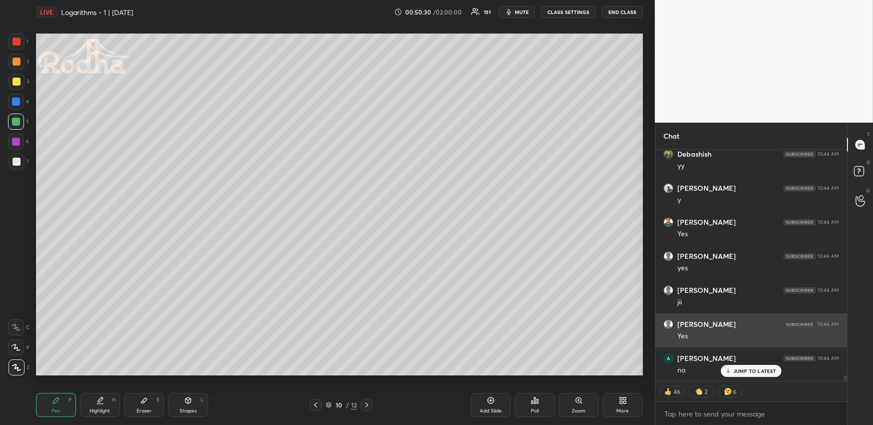
scroll to position [9123, 0]
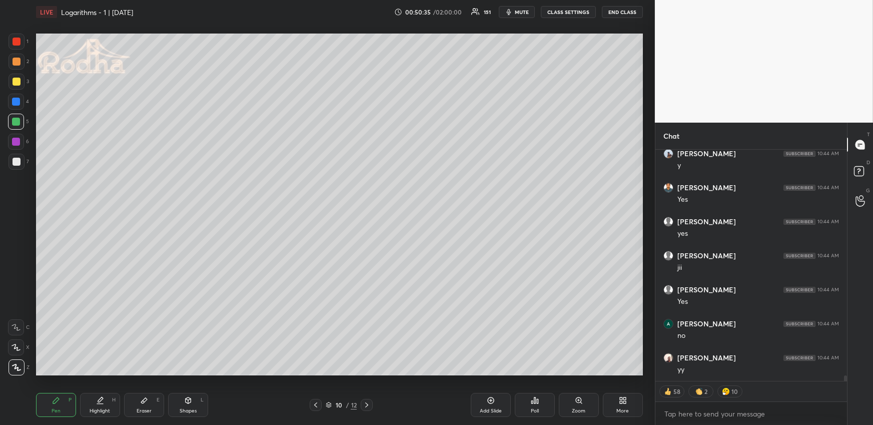
click at [368, 399] on div at bounding box center [367, 405] width 12 height 12
click at [368, 403] on icon at bounding box center [367, 405] width 8 height 8
click at [315, 399] on div at bounding box center [316, 405] width 12 height 12
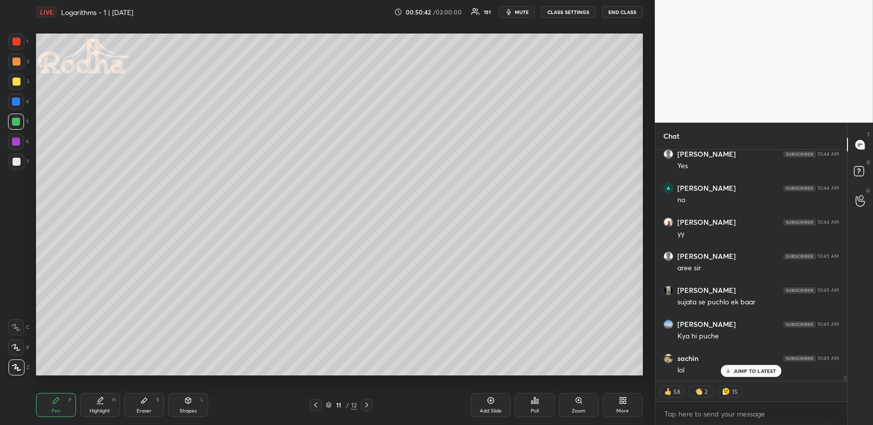
click at [101, 406] on div "Highlight H" at bounding box center [100, 405] width 40 height 24
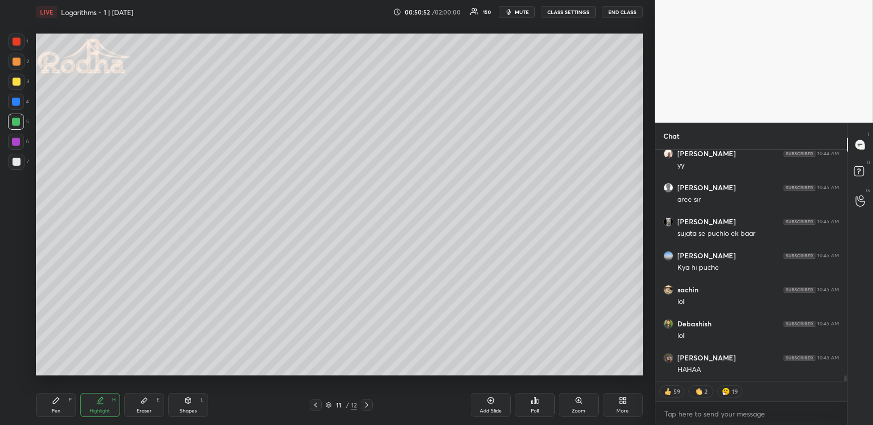
scroll to position [9361, 0]
click at [365, 403] on icon at bounding box center [367, 405] width 8 height 8
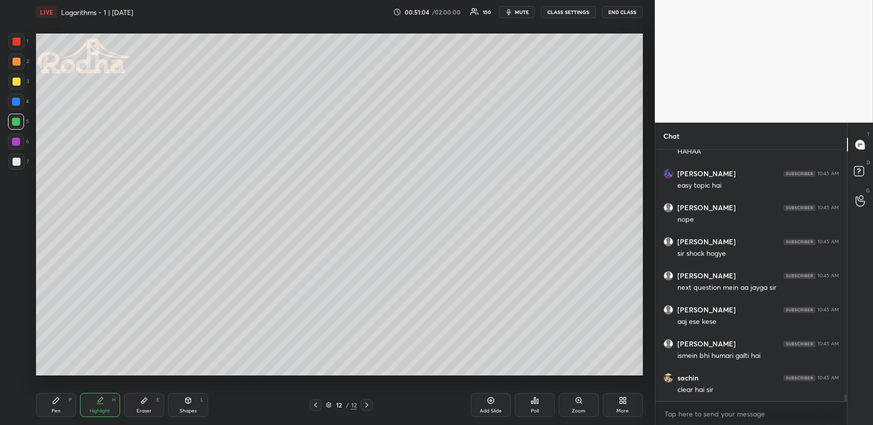
scroll to position [9545, 0]
click at [758, 391] on p "JUMP TO LATEST" at bounding box center [755, 391] width 43 height 6
click at [103, 411] on div "Highlight" at bounding box center [100, 410] width 21 height 5
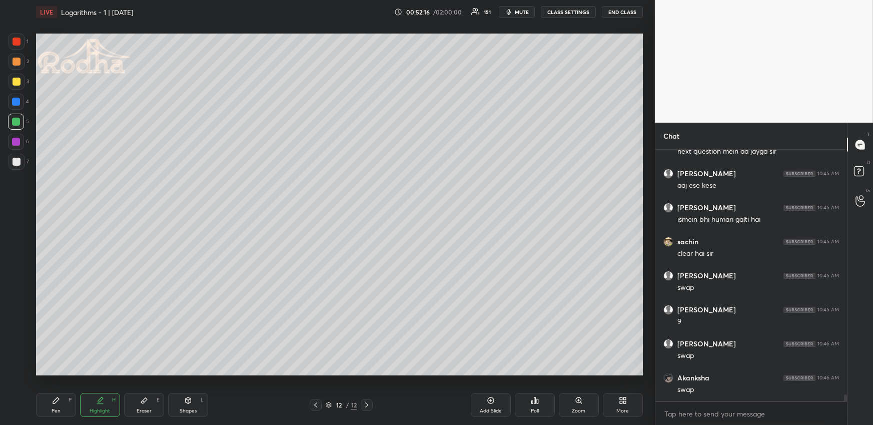
click at [16, 62] on div at bounding box center [17, 62] width 8 height 8
click at [66, 408] on div "Pen P" at bounding box center [56, 405] width 40 height 24
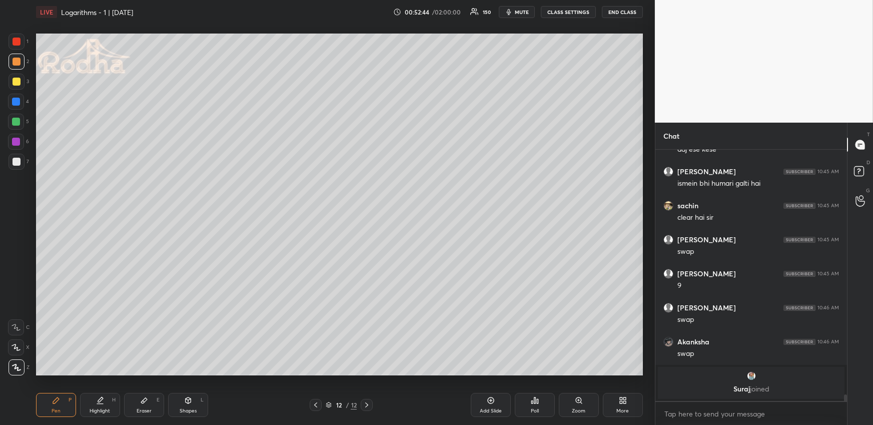
drag, startPoint x: 513, startPoint y: 12, endPoint x: 504, endPoint y: 25, distance: 15.8
click at [511, 12] on icon "button" at bounding box center [508, 12] width 5 height 6
click at [515, 12] on span "unmute" at bounding box center [521, 12] width 22 height 7
click at [624, 403] on icon at bounding box center [625, 402] width 3 height 3
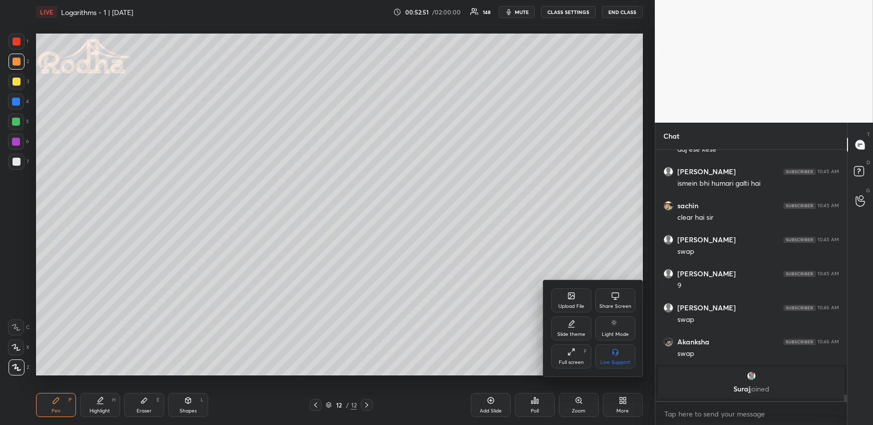
click at [576, 302] on div "Upload File" at bounding box center [571, 300] width 40 height 24
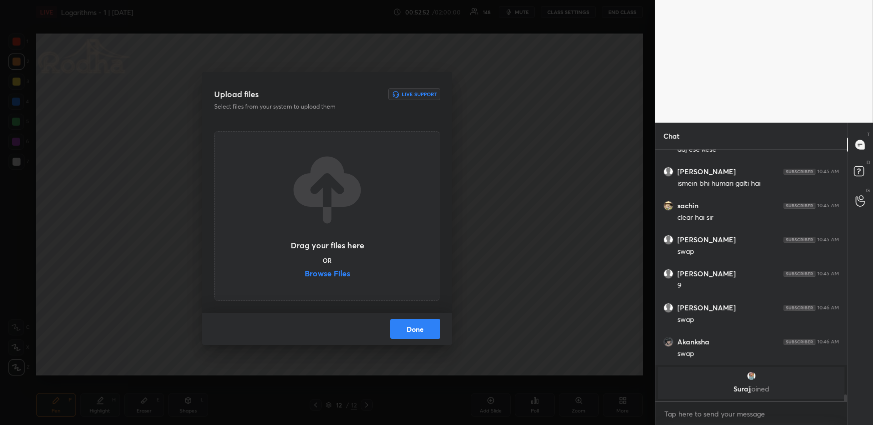
click at [342, 273] on label "Browse Files" at bounding box center [328, 274] width 46 height 11
click at [305, 273] on input "Browse Files" at bounding box center [305, 274] width 0 height 11
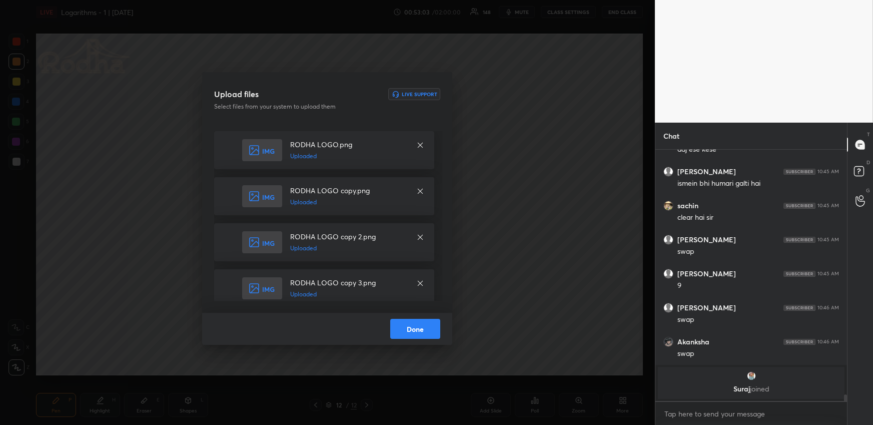
click at [417, 331] on button "Done" at bounding box center [415, 329] width 50 height 20
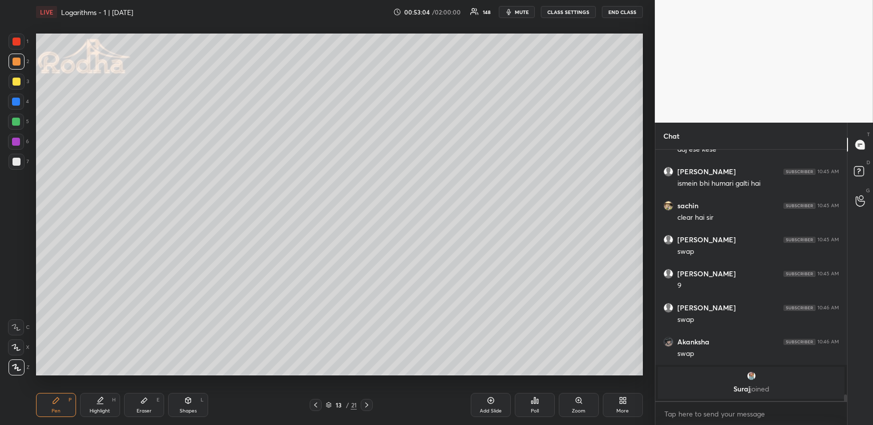
click at [319, 405] on icon at bounding box center [316, 405] width 8 height 8
click at [19, 102] on div at bounding box center [16, 102] width 8 height 8
click at [23, 124] on div at bounding box center [16, 122] width 16 height 16
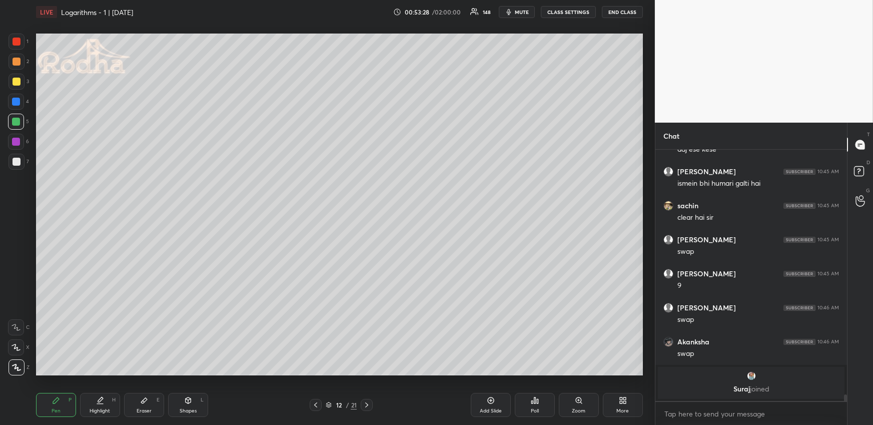
drag, startPoint x: 159, startPoint y: 410, endPoint x: 159, endPoint y: 404, distance: 5.5
click at [157, 410] on div "Eraser E" at bounding box center [144, 405] width 40 height 24
click at [52, 411] on div "Pen" at bounding box center [56, 410] width 9 height 5
click at [536, 409] on div "Poll" at bounding box center [535, 410] width 8 height 5
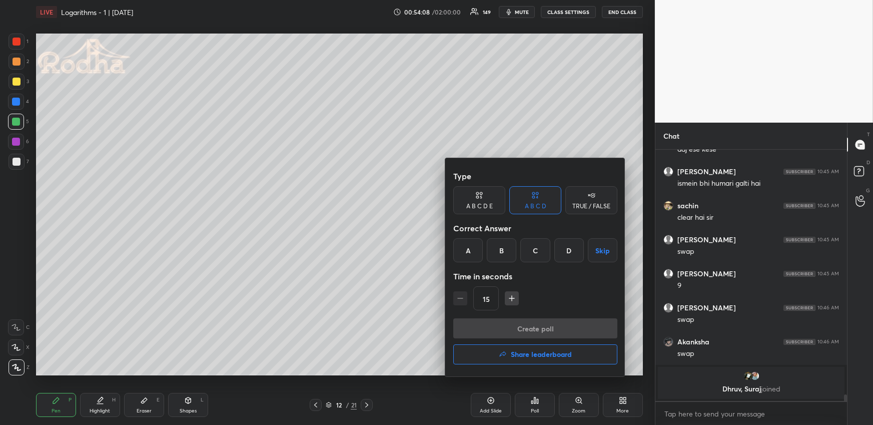
click at [480, 206] on div "A B C D E" at bounding box center [479, 206] width 27 height 6
click at [466, 252] on div "A" at bounding box center [465, 250] width 24 height 24
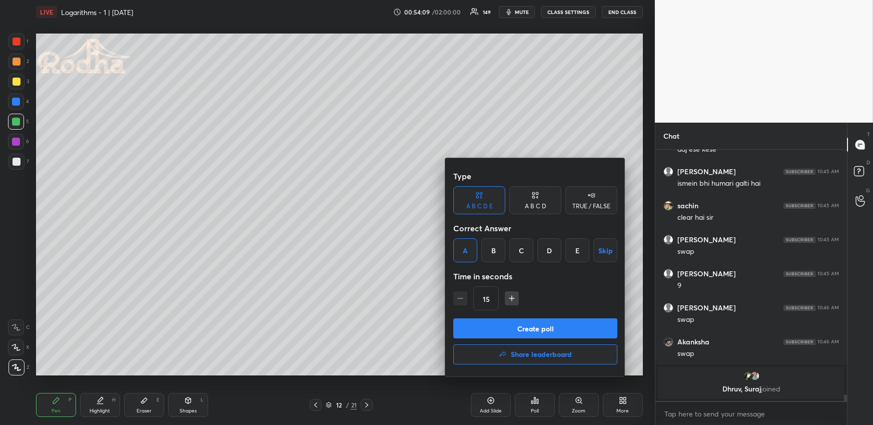
click at [510, 329] on button "Create poll" at bounding box center [535, 328] width 164 height 20
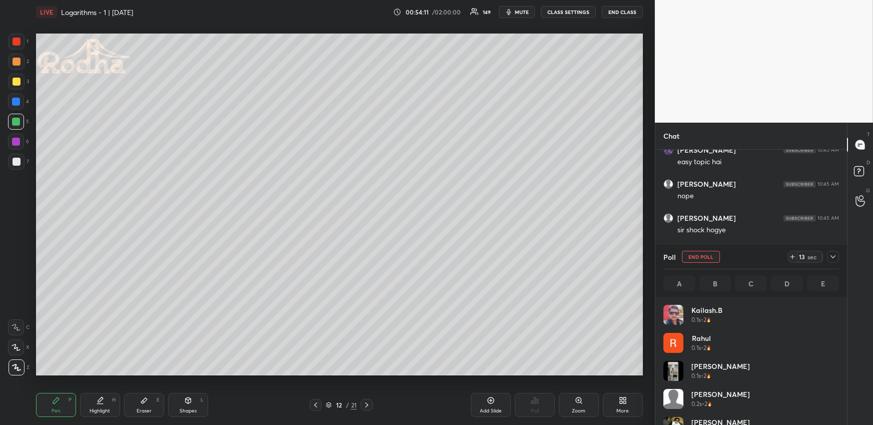
scroll to position [117, 173]
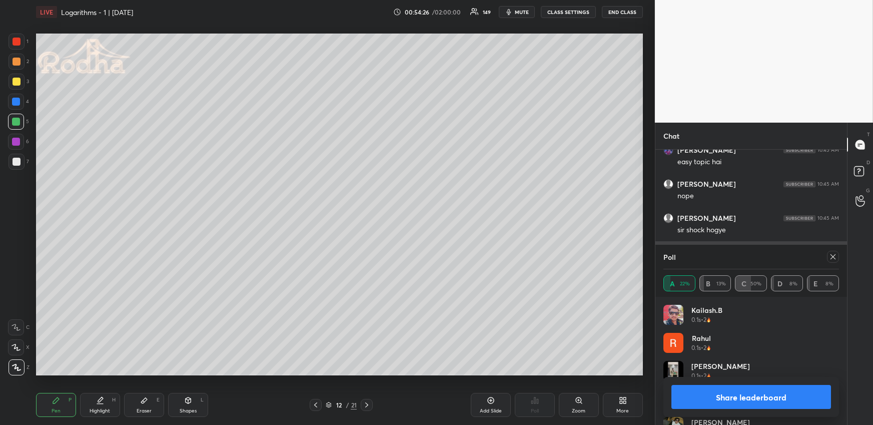
drag, startPoint x: 831, startPoint y: 259, endPoint x: 823, endPoint y: 259, distance: 8.5
click at [831, 259] on icon at bounding box center [833, 257] width 8 height 8
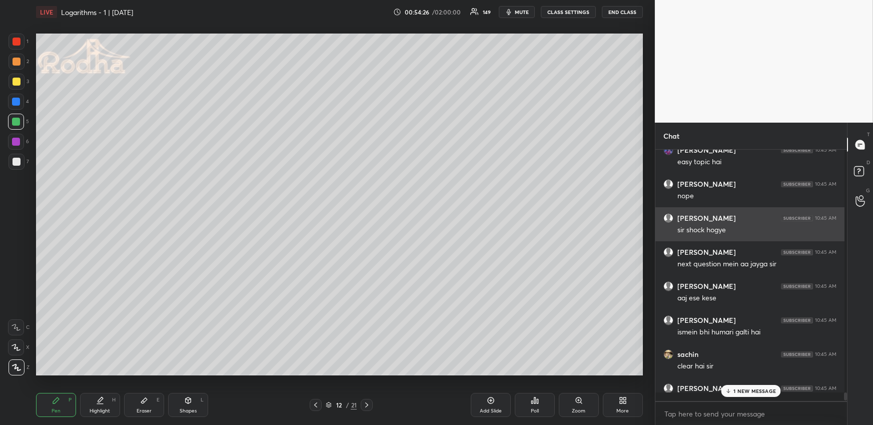
scroll to position [0, 3]
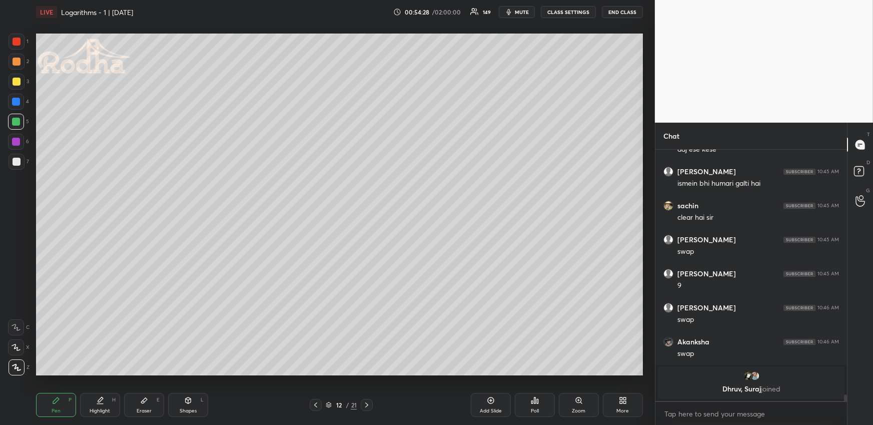
drag, startPoint x: 140, startPoint y: 403, endPoint x: 138, endPoint y: 388, distance: 15.6
click at [140, 403] on div "Eraser E" at bounding box center [144, 405] width 40 height 24
click at [56, 405] on div "Pen P" at bounding box center [56, 405] width 40 height 24
click at [17, 60] on div at bounding box center [17, 62] width 8 height 8
drag, startPoint x: 94, startPoint y: 398, endPoint x: 93, endPoint y: 391, distance: 7.5
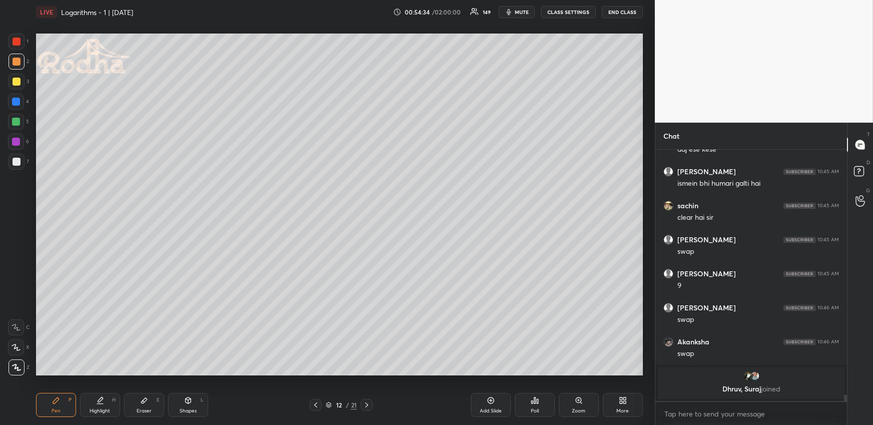
click at [94, 399] on div "Highlight H" at bounding box center [100, 405] width 40 height 24
drag, startPoint x: 70, startPoint y: 400, endPoint x: 70, endPoint y: 389, distance: 11.5
click at [69, 401] on div "Pen P" at bounding box center [56, 405] width 40 height 24
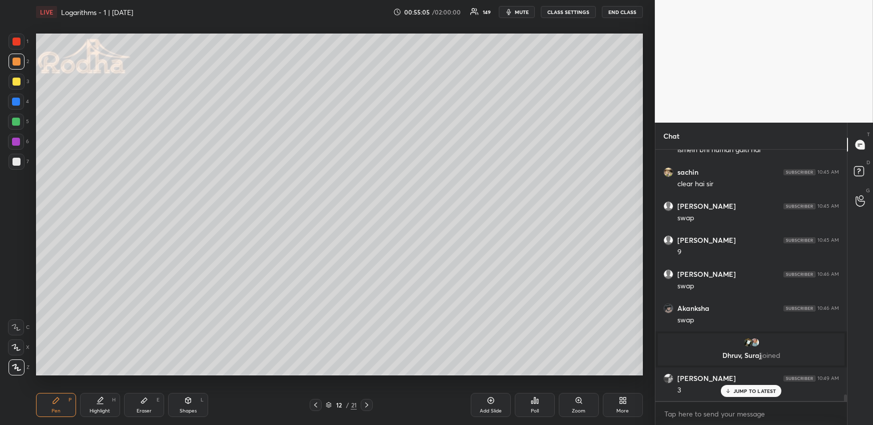
click at [99, 411] on div "Highlight" at bounding box center [100, 410] width 21 height 5
click at [518, 10] on span "mute" at bounding box center [522, 12] width 14 height 7
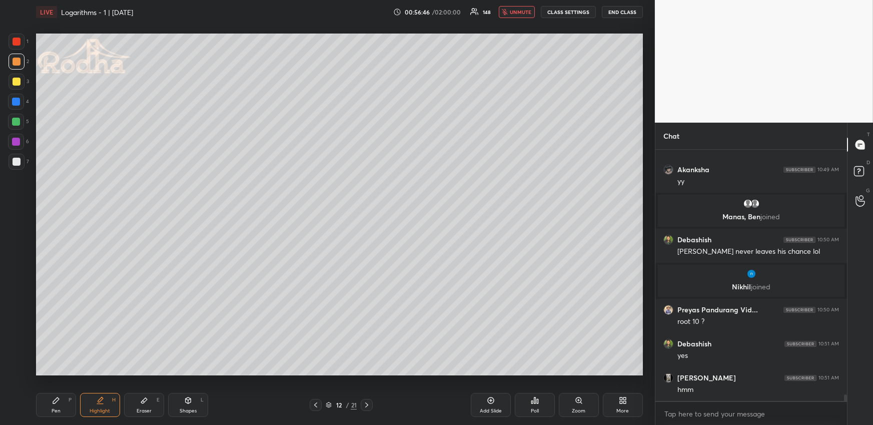
scroll to position [9636, 0]
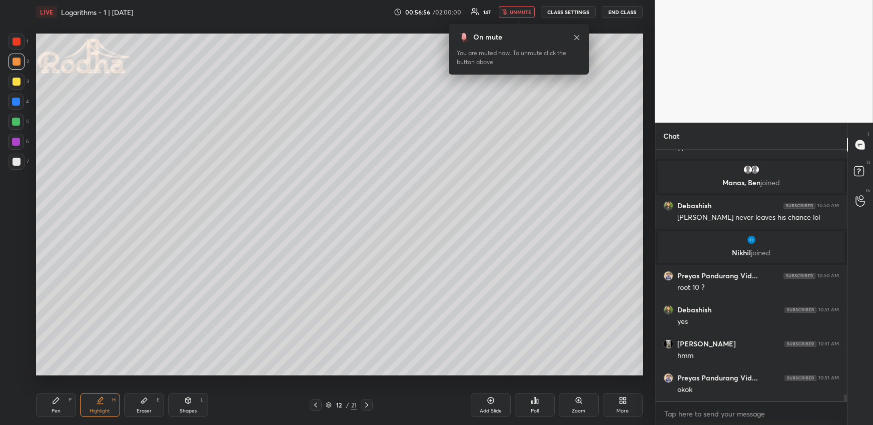
click at [520, 12] on span "unmute" at bounding box center [521, 12] width 22 height 7
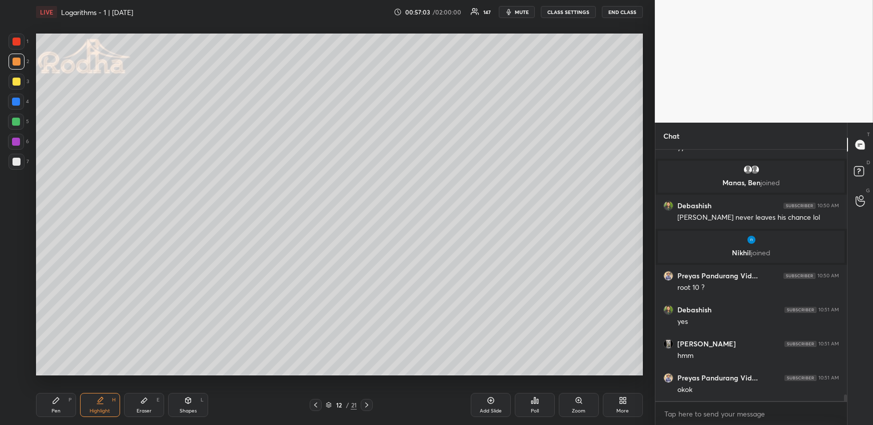
click at [100, 393] on div "Highlight H" at bounding box center [100, 405] width 40 height 24
drag, startPoint x: 138, startPoint y: 403, endPoint x: 135, endPoint y: 390, distance: 12.9
click at [140, 406] on div "Eraser E" at bounding box center [144, 405] width 40 height 24
click at [56, 402] on icon at bounding box center [56, 400] width 8 height 8
click at [513, 11] on icon "button" at bounding box center [509, 12] width 8 height 8
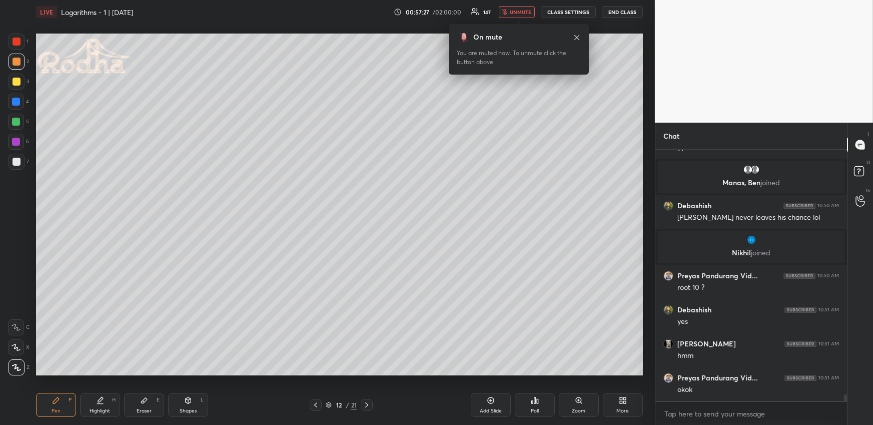
click at [526, 8] on button "unmute" at bounding box center [517, 12] width 36 height 12
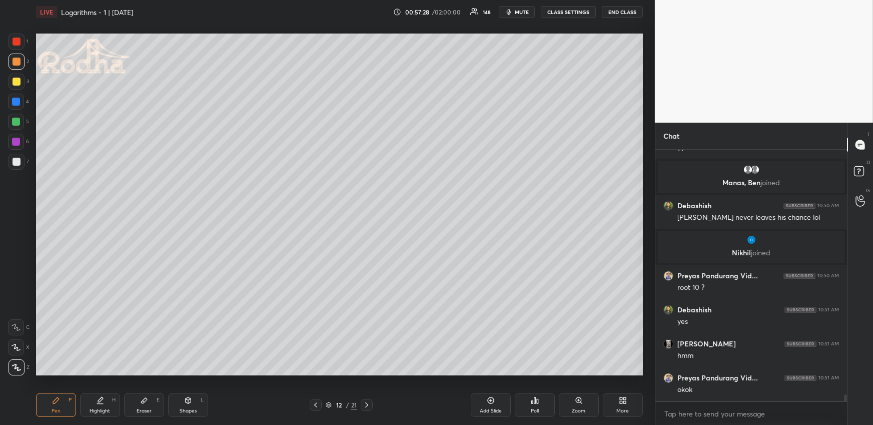
click at [104, 402] on icon at bounding box center [100, 400] width 8 height 8
click at [525, 13] on span "mute" at bounding box center [522, 12] width 14 height 7
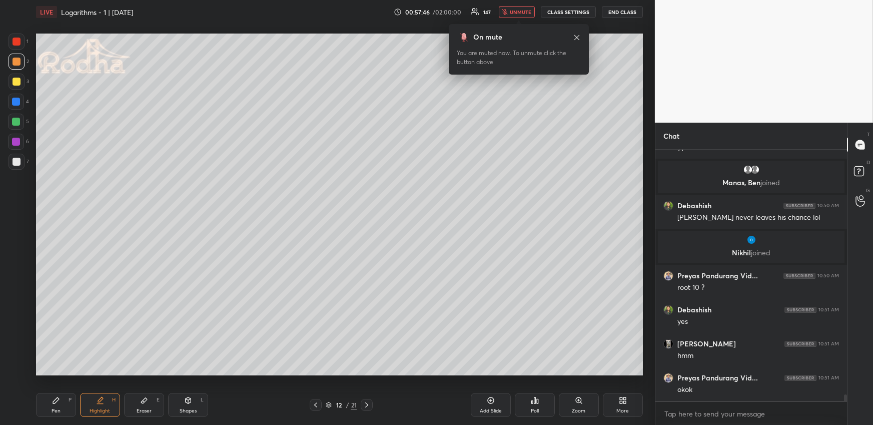
drag, startPoint x: 513, startPoint y: 8, endPoint x: 506, endPoint y: 20, distance: 13.9
click at [514, 9] on span "unmute" at bounding box center [521, 12] width 22 height 7
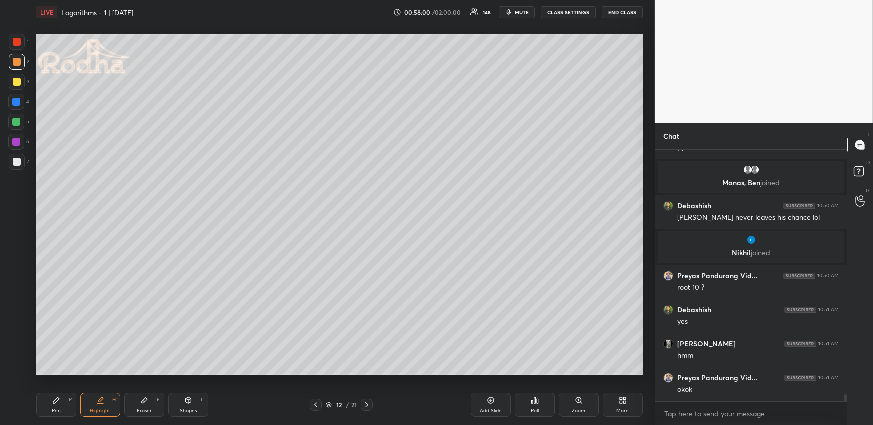
drag, startPoint x: 59, startPoint y: 412, endPoint x: 53, endPoint y: 397, distance: 16.2
click at [59, 412] on div "Pen" at bounding box center [56, 410] width 9 height 5
click at [20, 120] on div at bounding box center [16, 122] width 16 height 16
drag, startPoint x: 108, startPoint y: 406, endPoint x: 105, endPoint y: 390, distance: 16.3
click at [109, 407] on div "Highlight H" at bounding box center [100, 405] width 40 height 24
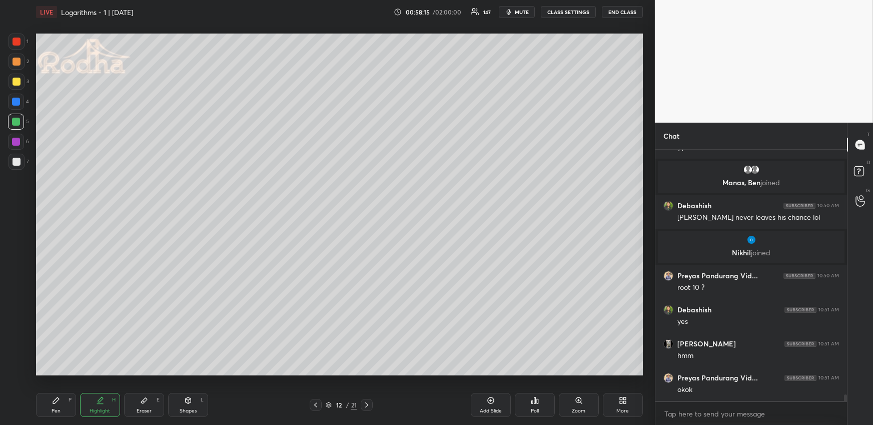
click at [49, 407] on div "Pen P" at bounding box center [56, 405] width 40 height 24
click at [16, 61] on div at bounding box center [17, 62] width 8 height 8
click at [100, 390] on div "Pen P Highlight H Eraser E Shapes L 12 / 21 Add Slide Poll Zoom More" at bounding box center [339, 405] width 607 height 40
click at [102, 401] on icon at bounding box center [100, 400] width 8 height 8
click at [55, 397] on icon at bounding box center [56, 400] width 8 height 8
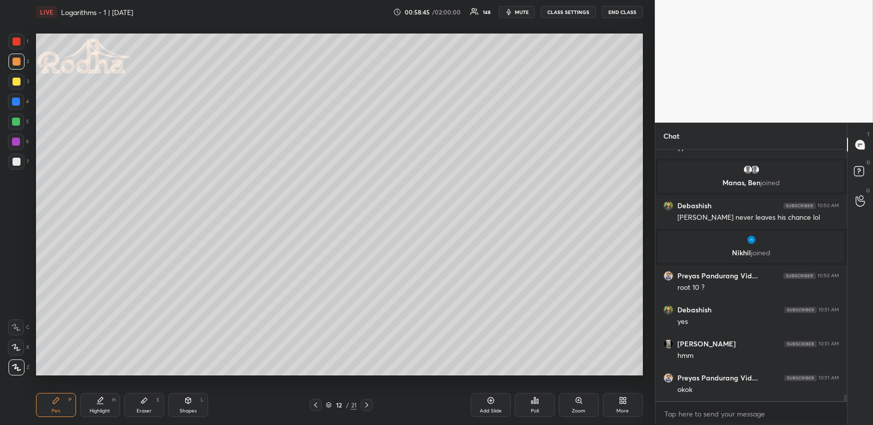
click at [92, 412] on div "Highlight" at bounding box center [100, 410] width 21 height 5
click at [59, 407] on div "Pen P" at bounding box center [56, 405] width 40 height 24
drag, startPoint x: 185, startPoint y: 405, endPoint x: 183, endPoint y: 399, distance: 5.9
click at [185, 405] on div "Shapes L" at bounding box center [188, 405] width 40 height 24
click at [20, 366] on icon at bounding box center [17, 367] width 8 height 8
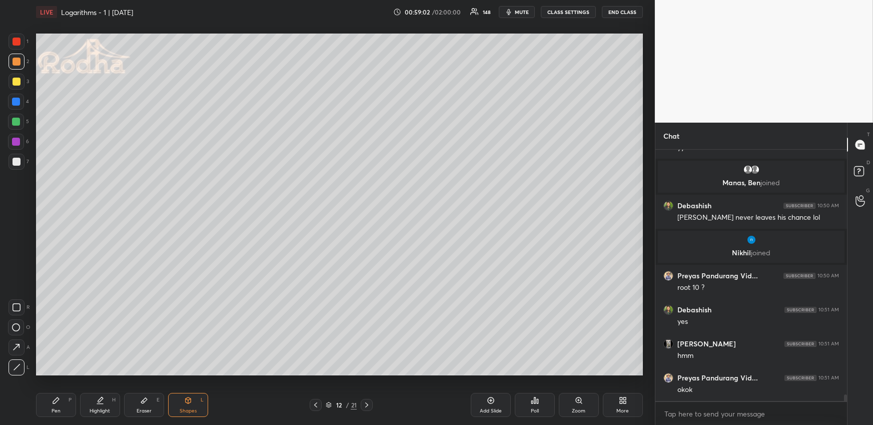
drag, startPoint x: 60, startPoint y: 407, endPoint x: 64, endPoint y: 399, distance: 9.4
click at [61, 407] on div "Pen P" at bounding box center [56, 405] width 40 height 24
click at [17, 121] on div at bounding box center [16, 122] width 8 height 8
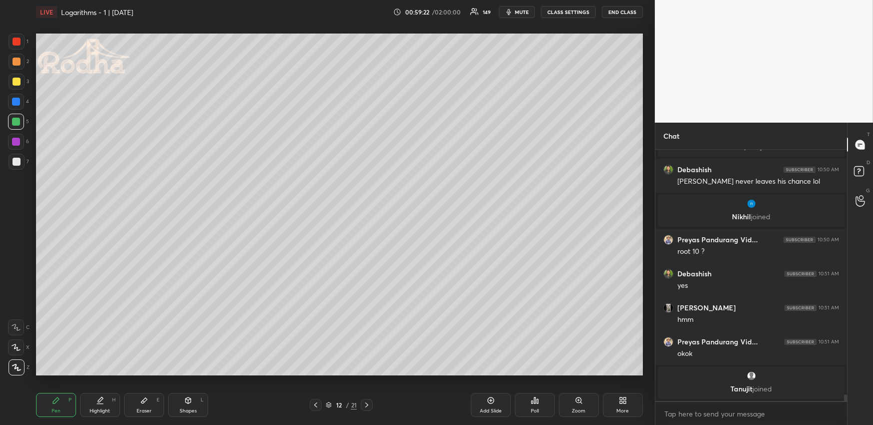
click at [100, 404] on icon at bounding box center [100, 404] width 6 height 0
click at [56, 403] on icon at bounding box center [56, 400] width 8 height 8
click at [106, 402] on div "Highlight H" at bounding box center [100, 405] width 40 height 24
click at [61, 401] on div "Pen P" at bounding box center [56, 405] width 40 height 24
click at [144, 407] on div "Eraser E" at bounding box center [144, 405] width 40 height 24
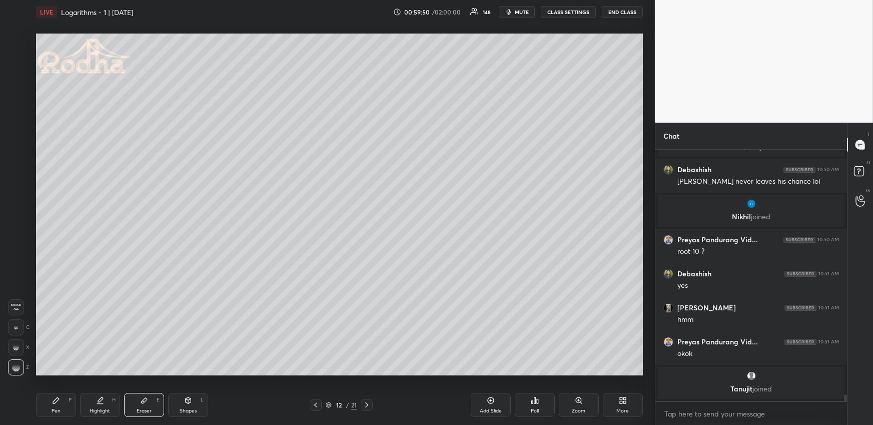
click at [56, 399] on icon at bounding box center [56, 400] width 8 height 8
click at [98, 401] on div "Highlight H" at bounding box center [100, 405] width 40 height 24
drag, startPoint x: 51, startPoint y: 405, endPoint x: 66, endPoint y: 376, distance: 32.9
click at [52, 406] on div "Pen P" at bounding box center [56, 405] width 40 height 24
click at [13, 80] on div at bounding box center [17, 82] width 8 height 8
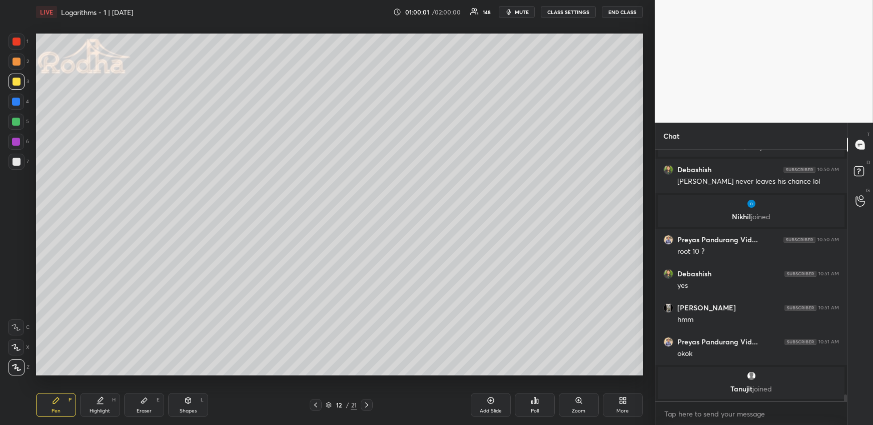
click at [21, 67] on div at bounding box center [17, 62] width 16 height 16
drag, startPoint x: 17, startPoint y: 121, endPoint x: 26, endPoint y: 132, distance: 13.9
click at [17, 121] on div at bounding box center [16, 122] width 8 height 8
click at [159, 400] on div "Eraser E" at bounding box center [144, 405] width 40 height 24
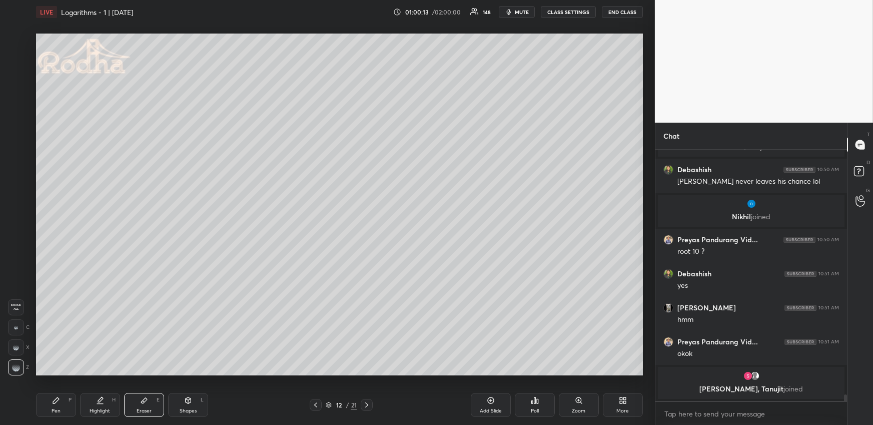
click at [103, 404] on div "Highlight H" at bounding box center [100, 405] width 40 height 24
drag, startPoint x: 19, startPoint y: 160, endPoint x: 21, endPoint y: 147, distance: 13.2
click at [19, 161] on div at bounding box center [17, 162] width 8 height 8
click at [16, 80] on div at bounding box center [17, 82] width 8 height 8
click at [50, 403] on div "Pen P" at bounding box center [56, 405] width 40 height 24
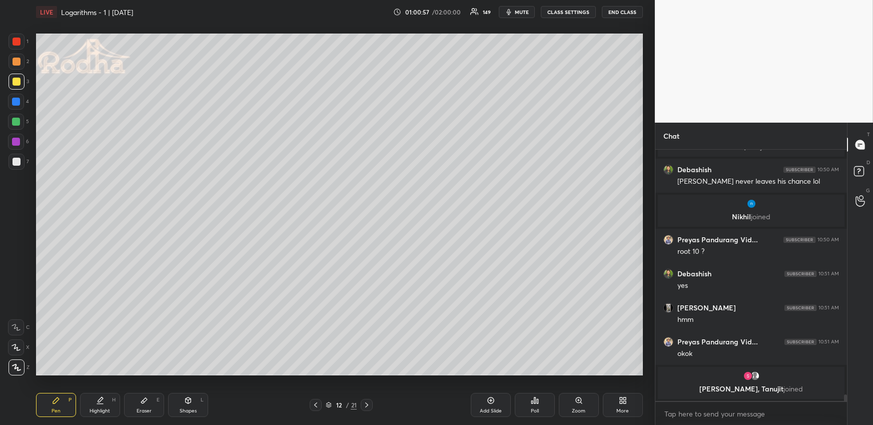
click at [17, 122] on div at bounding box center [16, 122] width 8 height 8
click at [21, 160] on div at bounding box center [17, 162] width 16 height 16
drag, startPoint x: 18, startPoint y: 121, endPoint x: 31, endPoint y: 136, distance: 19.9
click at [18, 122] on div at bounding box center [16, 122] width 8 height 8
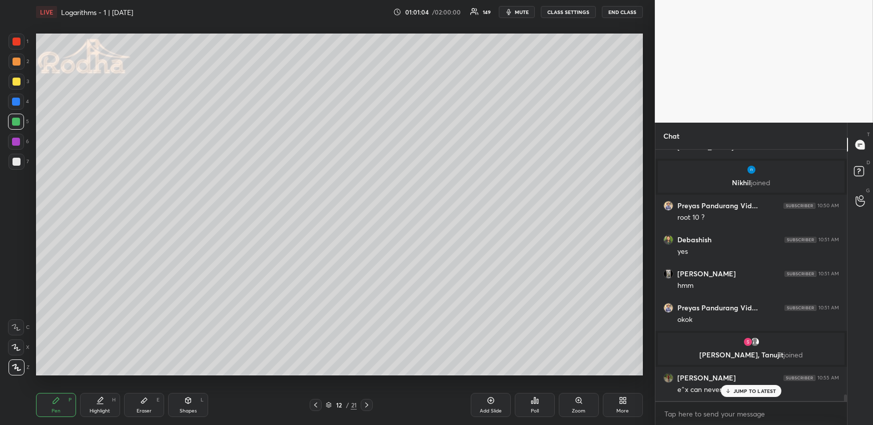
scroll to position [9670, 0]
click at [145, 404] on div "Eraser E" at bounding box center [144, 405] width 40 height 24
click at [53, 409] on div "Pen" at bounding box center [56, 410] width 9 height 5
click at [109, 408] on div "Highlight" at bounding box center [100, 410] width 21 height 5
click at [60, 402] on div "Pen P" at bounding box center [56, 405] width 40 height 24
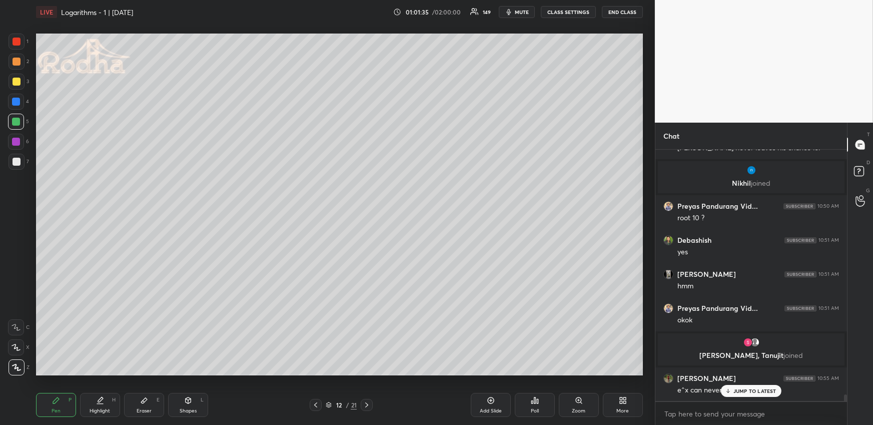
click at [18, 81] on div at bounding box center [17, 82] width 8 height 8
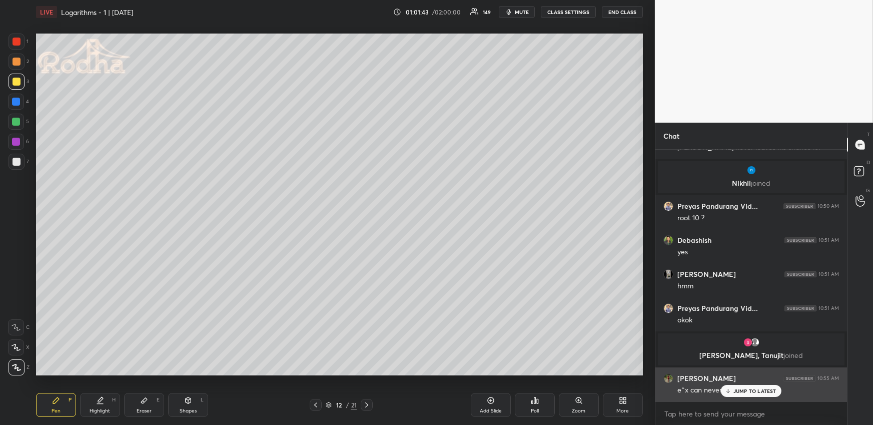
click at [738, 393] on p "JUMP TO LATEST" at bounding box center [755, 391] width 43 height 6
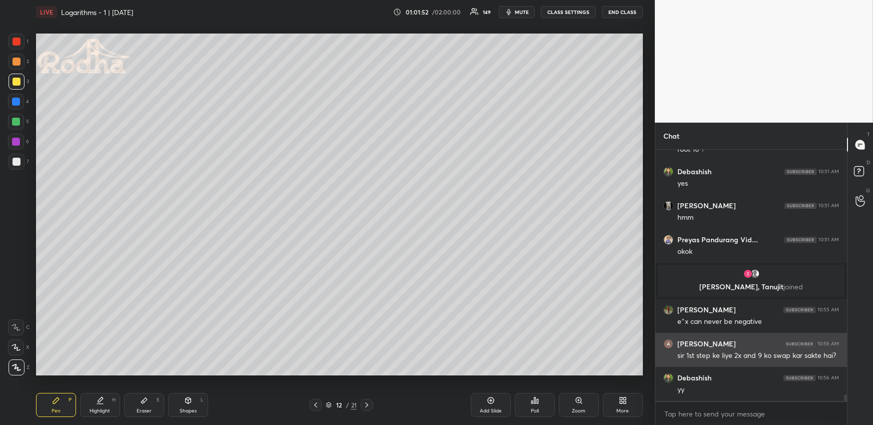
scroll to position [9772, 0]
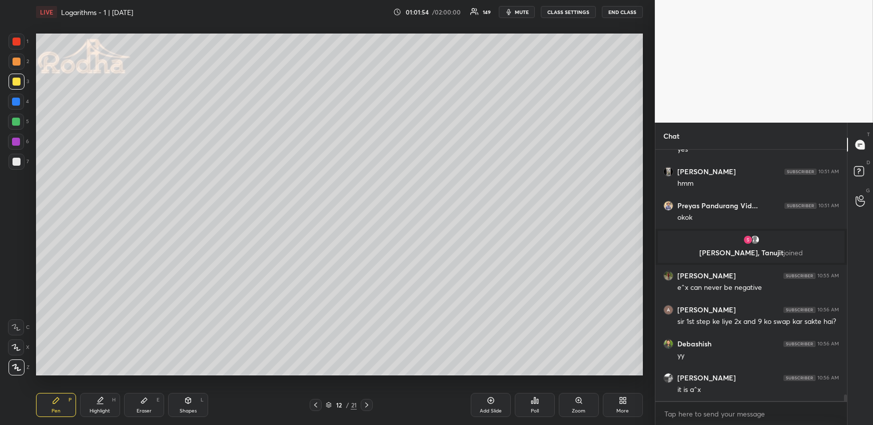
click at [104, 397] on div "Highlight H" at bounding box center [100, 405] width 40 height 24
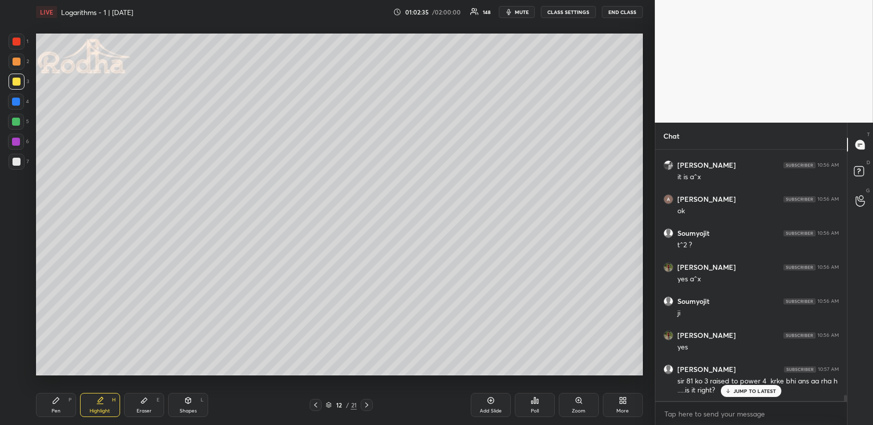
scroll to position [10019, 0]
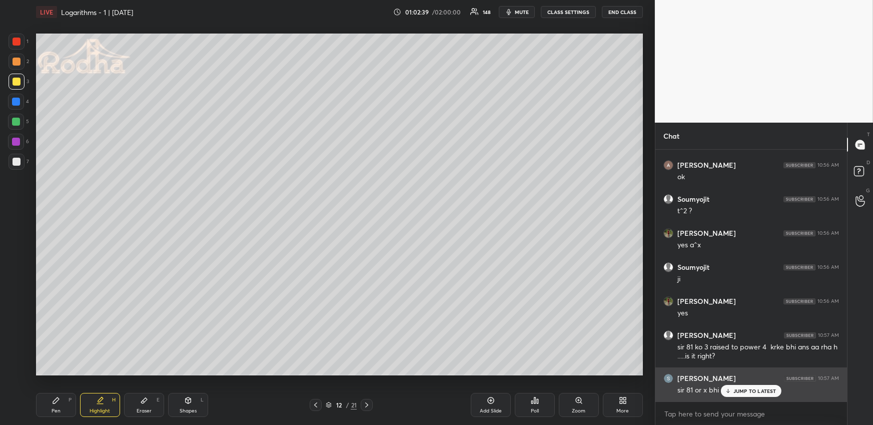
click at [768, 396] on div "JUMP TO LATEST" at bounding box center [751, 391] width 60 height 12
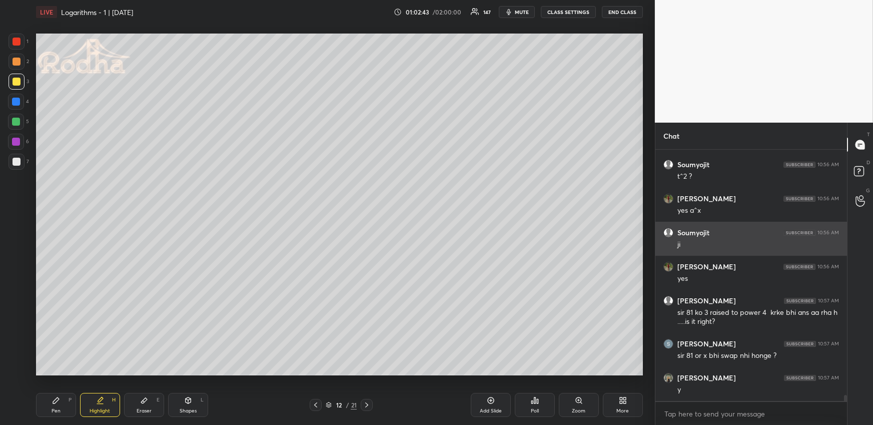
scroll to position [10087, 0]
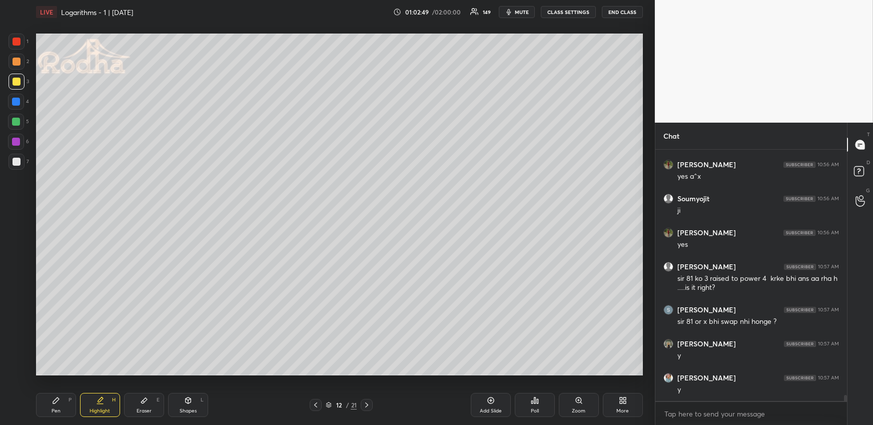
click at [368, 403] on icon at bounding box center [367, 405] width 8 height 8
click at [52, 407] on div "Pen P" at bounding box center [56, 405] width 40 height 24
click at [21, 161] on div at bounding box center [17, 162] width 16 height 16
drag, startPoint x: 19, startPoint y: 63, endPoint x: 22, endPoint y: 67, distance: 5.2
click at [19, 63] on div at bounding box center [17, 62] width 8 height 8
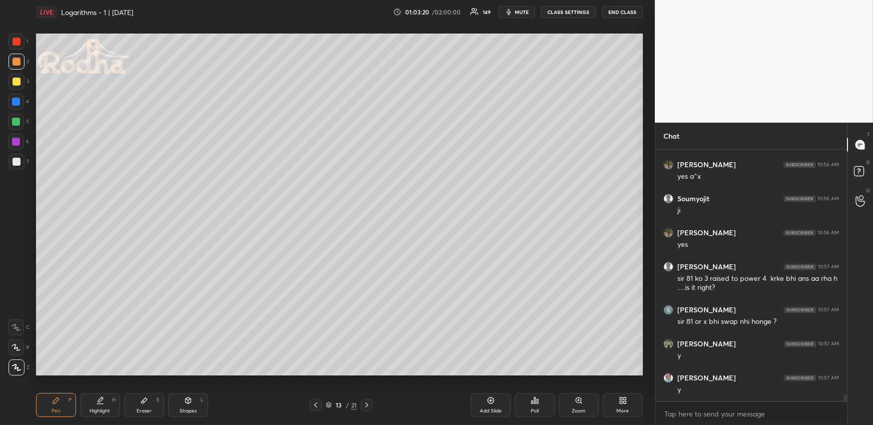
click at [97, 398] on div "Highlight H" at bounding box center [100, 405] width 40 height 24
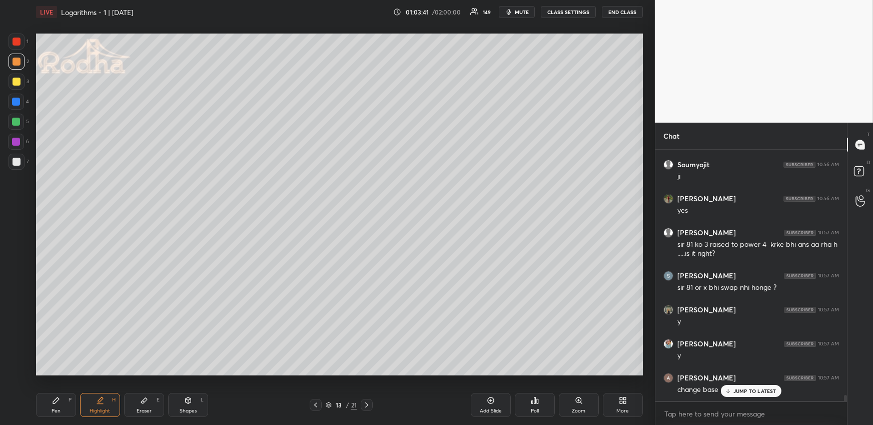
scroll to position [10155, 0]
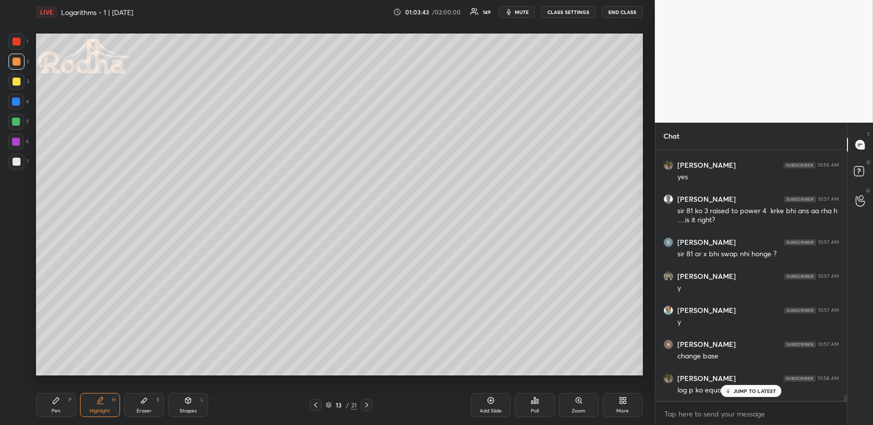
click at [740, 392] on p "JUMP TO LATEST" at bounding box center [755, 391] width 43 height 6
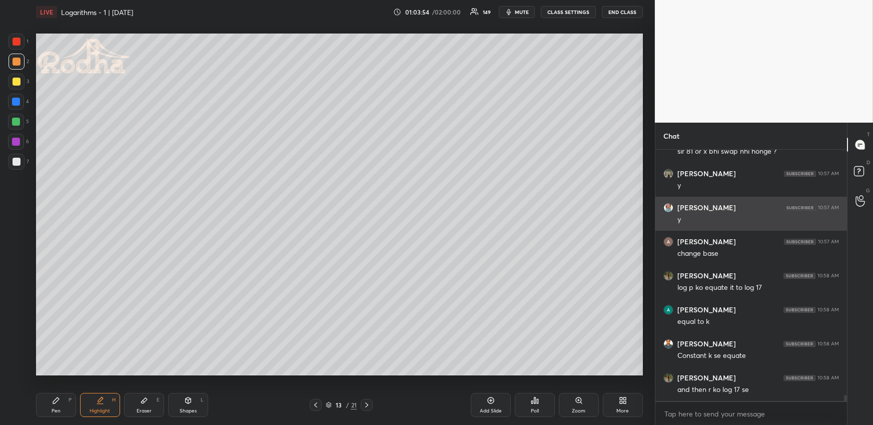
scroll to position [10292, 0]
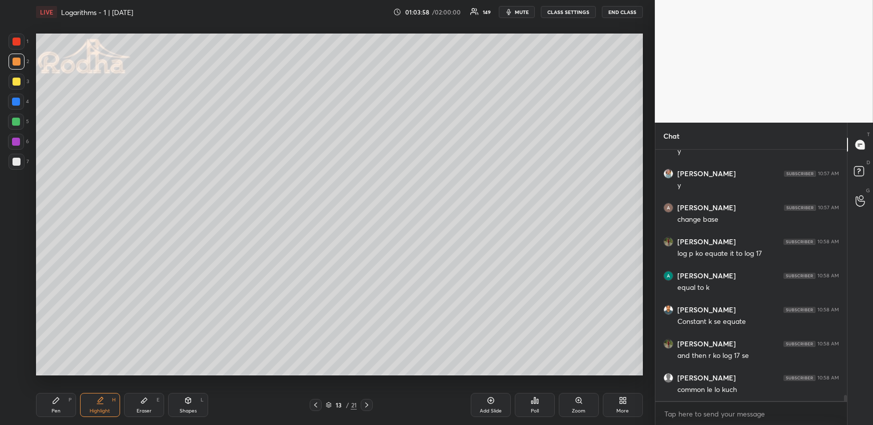
click at [55, 402] on icon at bounding box center [56, 400] width 6 height 6
click at [107, 405] on div "Highlight H" at bounding box center [100, 405] width 40 height 24
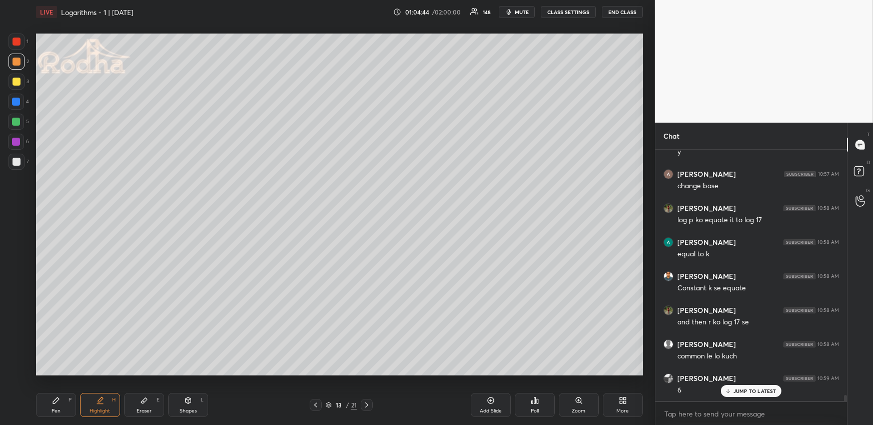
drag, startPoint x: 63, startPoint y: 399, endPoint x: 68, endPoint y: 385, distance: 14.6
click at [63, 399] on div "Pen P" at bounding box center [56, 405] width 40 height 24
click at [19, 122] on div at bounding box center [16, 122] width 8 height 8
click at [105, 401] on div "Highlight H" at bounding box center [100, 405] width 40 height 24
click at [60, 402] on div "Pen P" at bounding box center [56, 405] width 40 height 24
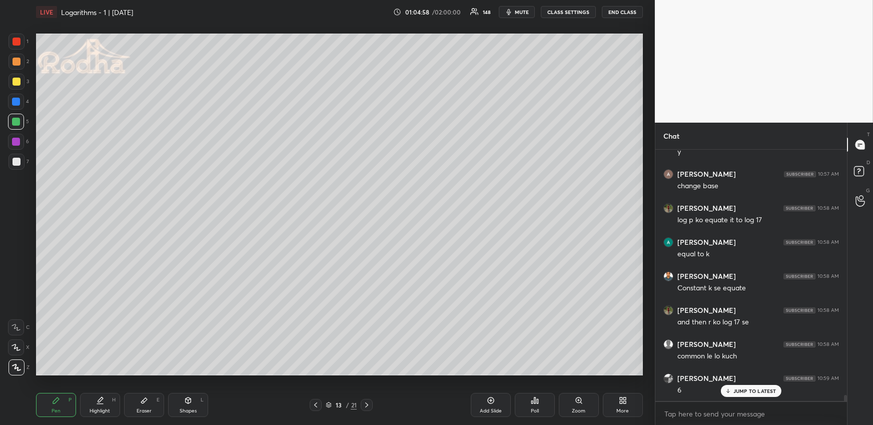
click at [14, 64] on div at bounding box center [17, 62] width 8 height 8
drag, startPoint x: 19, startPoint y: 121, endPoint x: 35, endPoint y: 140, distance: 24.5
click at [18, 121] on div at bounding box center [16, 122] width 8 height 8
click at [18, 63] on div at bounding box center [17, 62] width 8 height 8
drag, startPoint x: 105, startPoint y: 402, endPoint x: 110, endPoint y: 396, distance: 7.5
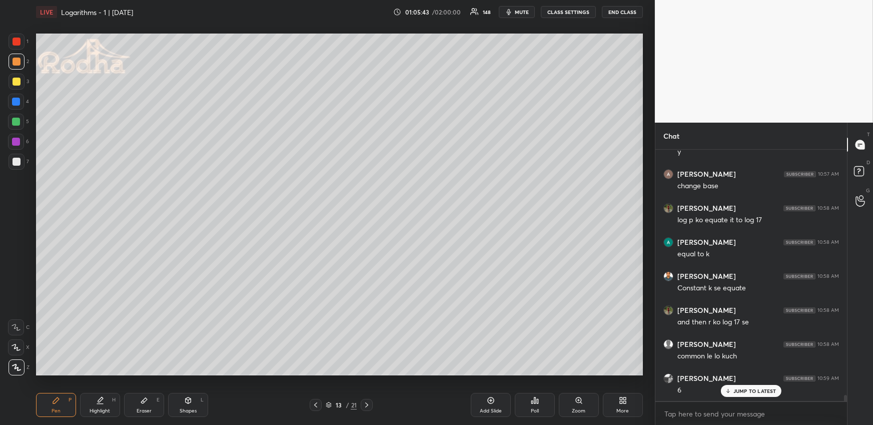
click at [106, 401] on div "Highlight H" at bounding box center [100, 405] width 40 height 24
click at [54, 409] on div "Pen" at bounding box center [56, 410] width 9 height 5
drag, startPoint x: 20, startPoint y: 121, endPoint x: 22, endPoint y: 144, distance: 23.7
click at [20, 121] on div at bounding box center [16, 122] width 16 height 16
click at [103, 402] on icon at bounding box center [100, 400] width 8 height 8
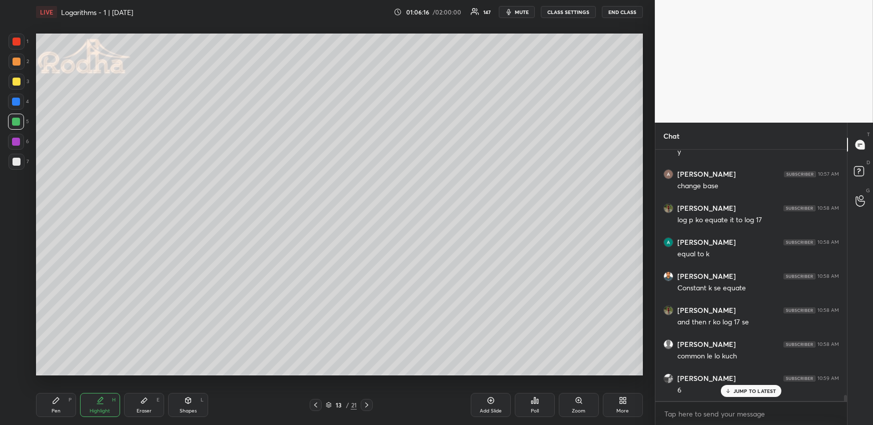
click at [526, 12] on span "mute" at bounding box center [522, 12] width 14 height 7
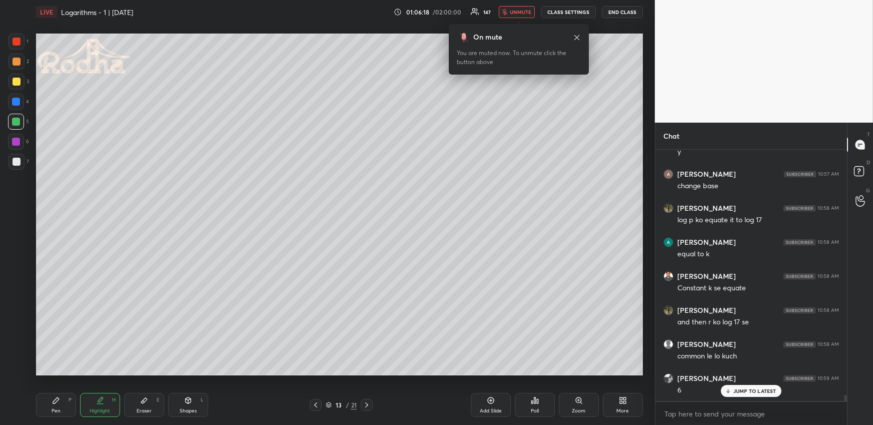
click at [519, 12] on span "unmute" at bounding box center [521, 12] width 22 height 7
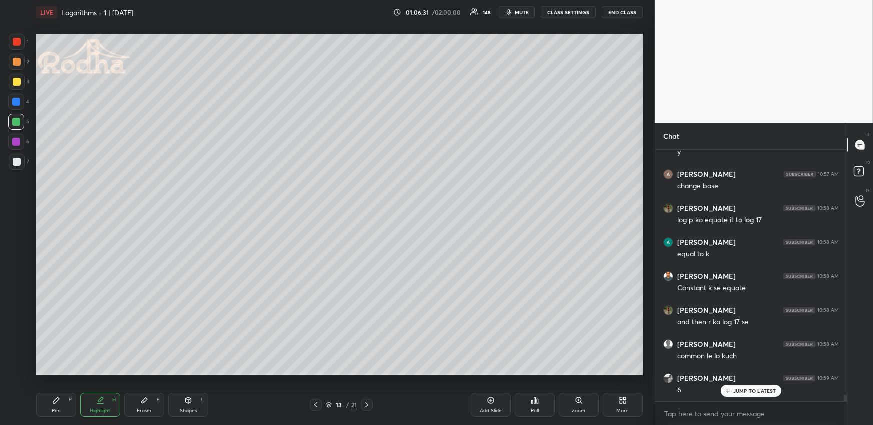
click at [49, 410] on div "Pen P" at bounding box center [56, 405] width 40 height 24
click at [15, 63] on div at bounding box center [17, 62] width 8 height 8
click at [19, 350] on div at bounding box center [16, 347] width 16 height 16
click at [23, 365] on div at bounding box center [17, 367] width 16 height 16
click at [105, 409] on div "Highlight" at bounding box center [100, 410] width 21 height 5
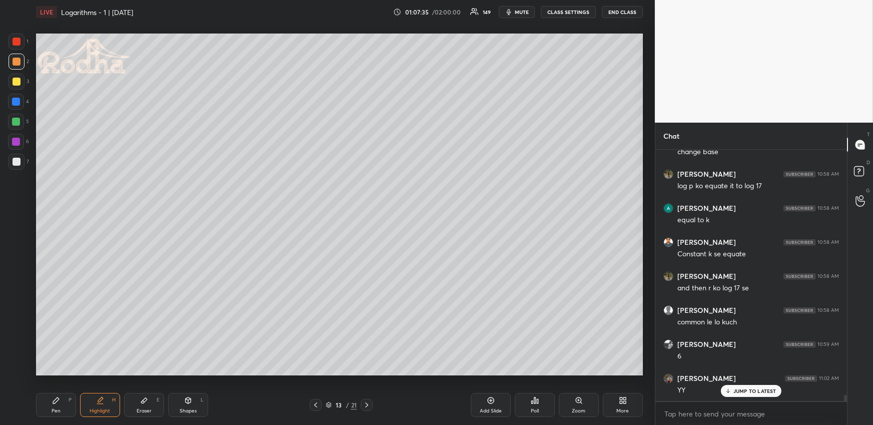
scroll to position [10394, 0]
click at [113, 400] on div "H" at bounding box center [114, 399] width 4 height 5
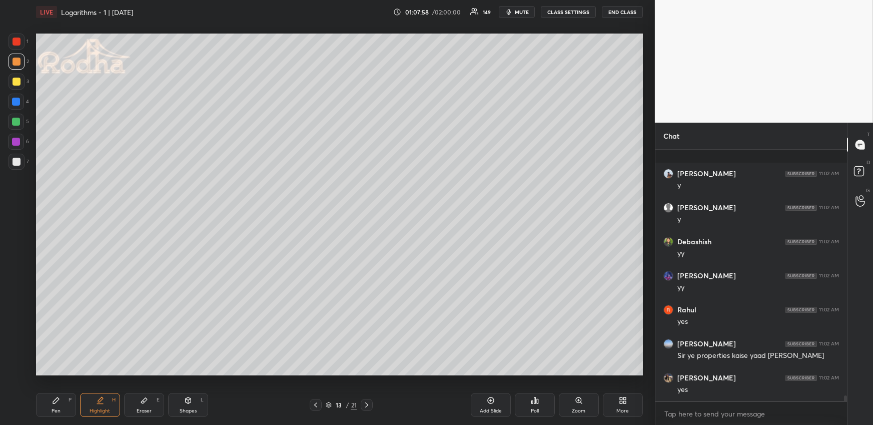
scroll to position [10802, 0]
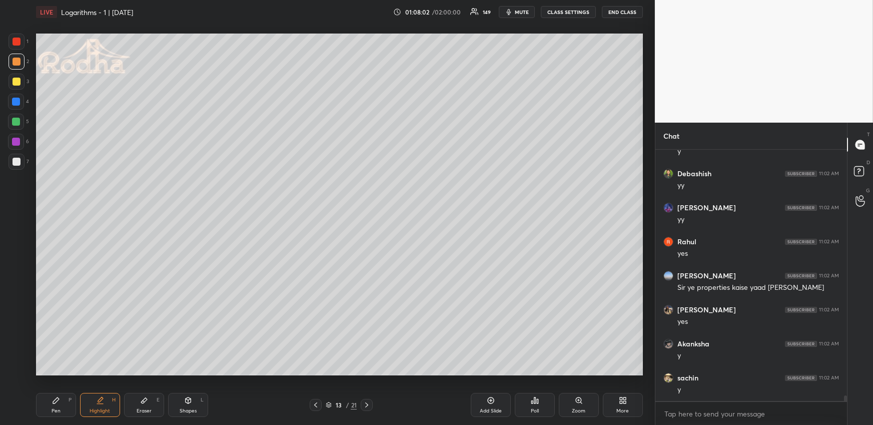
click at [366, 403] on icon at bounding box center [367, 405] width 8 height 8
click at [62, 400] on div "Pen P" at bounding box center [56, 405] width 40 height 24
click at [20, 104] on div at bounding box center [16, 102] width 16 height 16
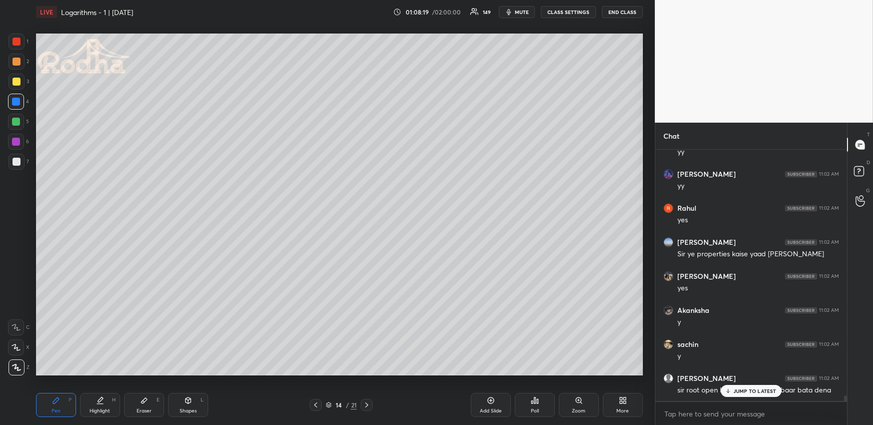
click at [736, 390] on p "JUMP TO LATEST" at bounding box center [755, 391] width 43 height 6
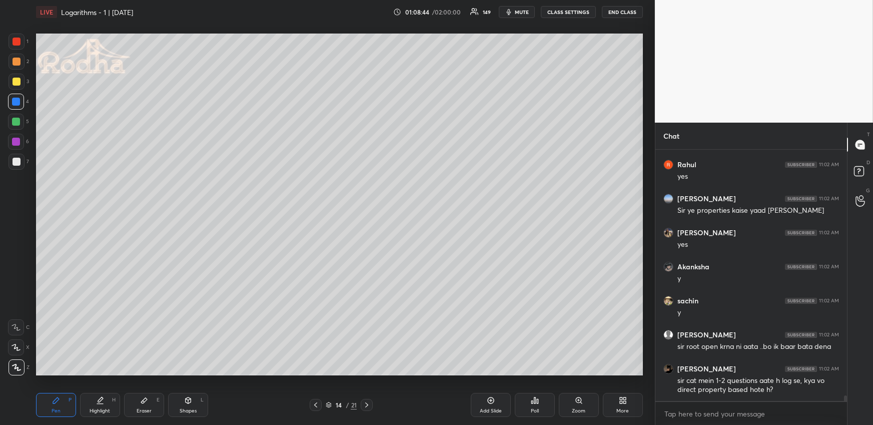
click at [104, 401] on div "Highlight H" at bounding box center [100, 405] width 40 height 24
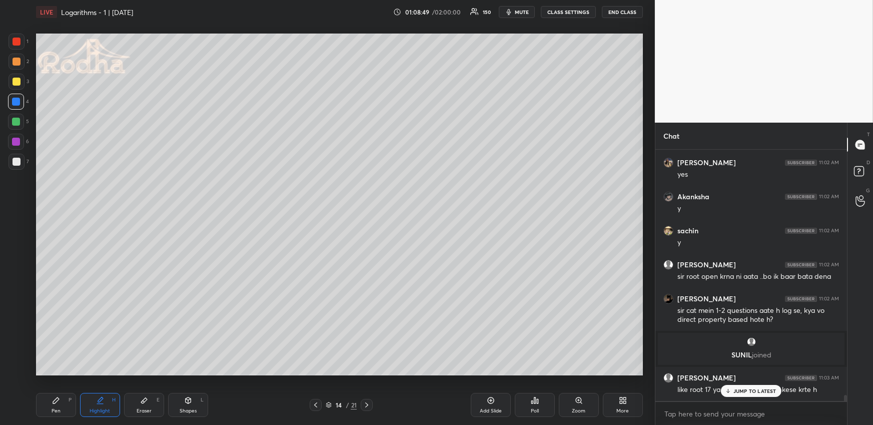
scroll to position [10589, 0]
drag, startPoint x: 746, startPoint y: 390, endPoint x: 739, endPoint y: 389, distance: 7.1
click at [746, 391] on p "JUMP TO LATEST" at bounding box center [755, 391] width 43 height 6
click at [57, 405] on div "Pen P" at bounding box center [56, 405] width 40 height 24
drag, startPoint x: 17, startPoint y: 81, endPoint x: 27, endPoint y: 87, distance: 11.0
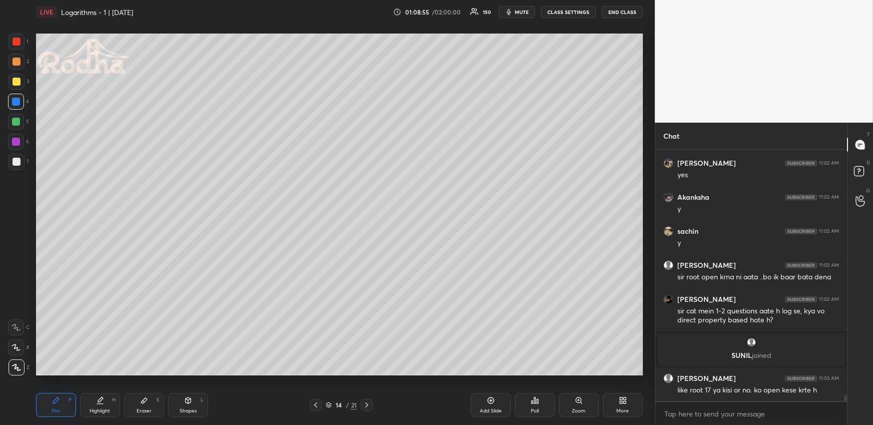
click at [17, 81] on div at bounding box center [17, 82] width 8 height 8
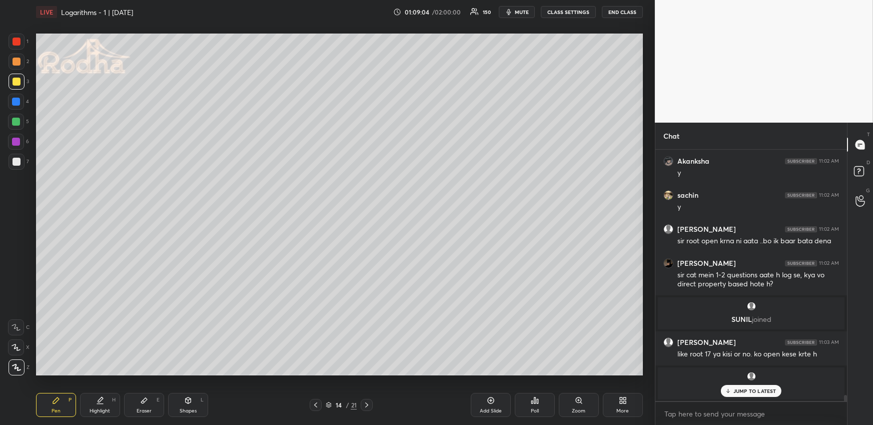
click at [20, 100] on div at bounding box center [16, 102] width 16 height 16
click at [15, 343] on div at bounding box center [16, 347] width 16 height 16
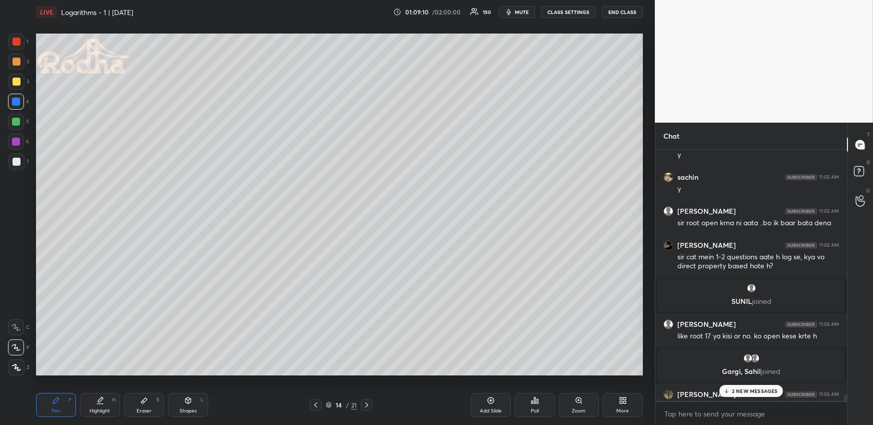
scroll to position [10650, 0]
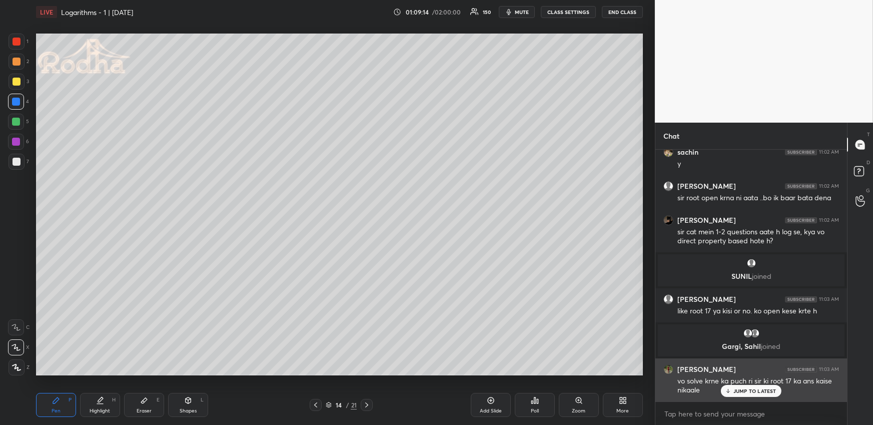
click at [754, 388] on p "JUMP TO LATEST" at bounding box center [755, 391] width 43 height 6
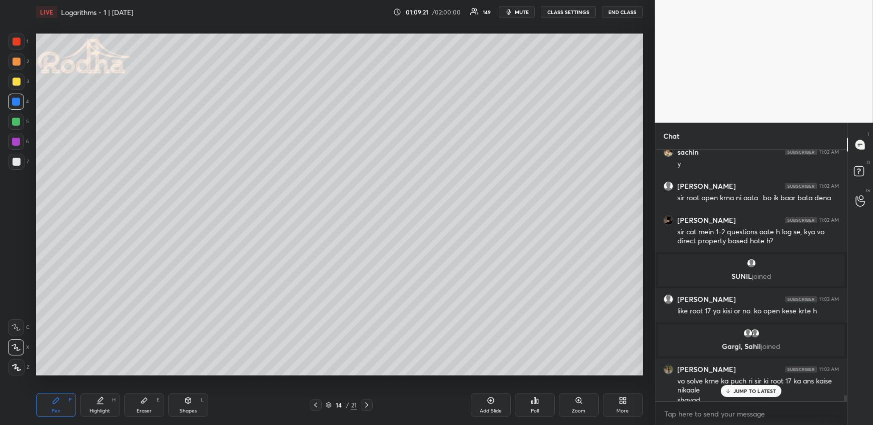
scroll to position [10660, 0]
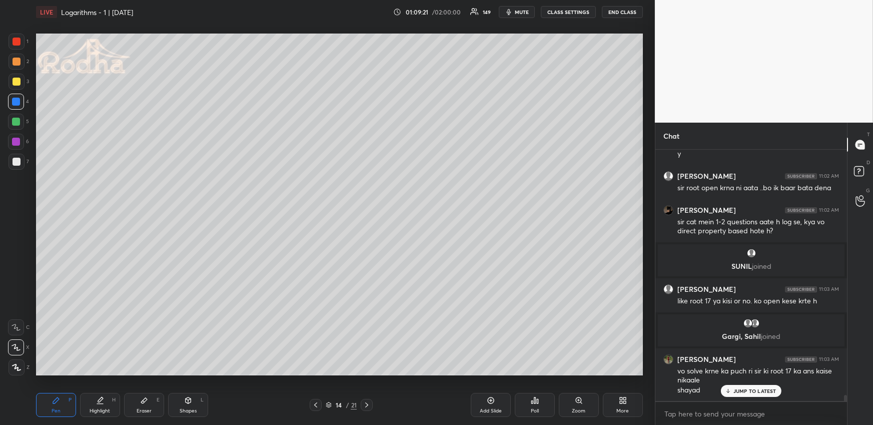
drag, startPoint x: 148, startPoint y: 403, endPoint x: 143, endPoint y: 395, distance: 9.0
click at [148, 402] on icon at bounding box center [144, 400] width 8 height 8
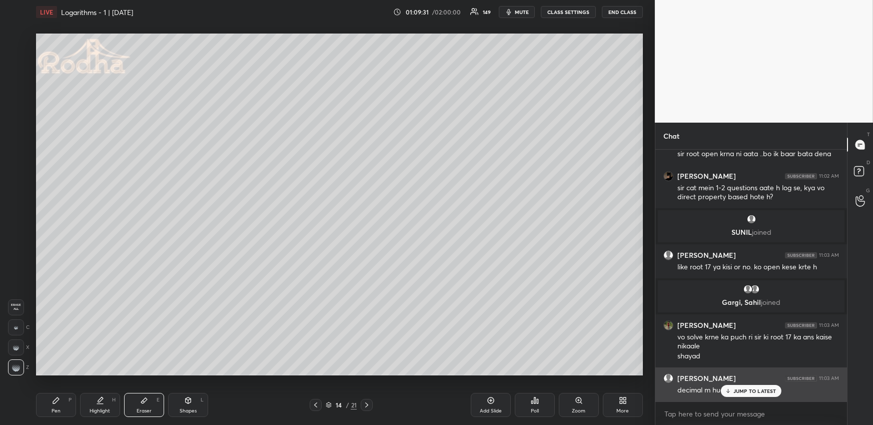
click at [733, 392] on div "JUMP TO LATEST" at bounding box center [751, 391] width 60 height 12
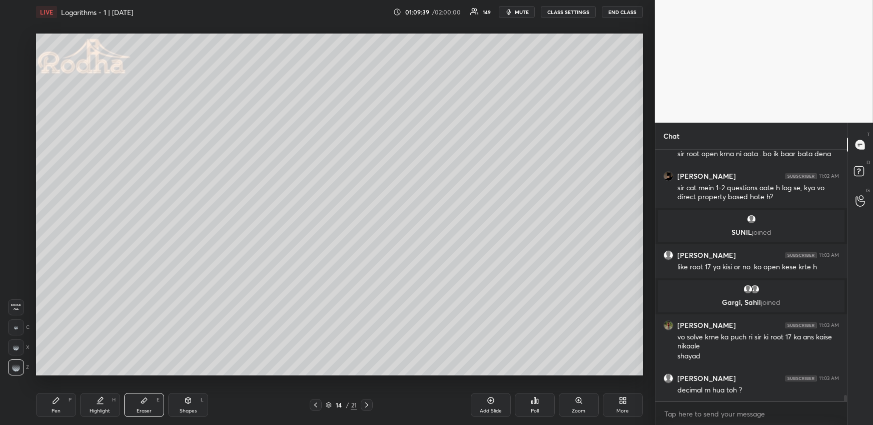
click at [53, 404] on div "Pen P" at bounding box center [56, 405] width 40 height 24
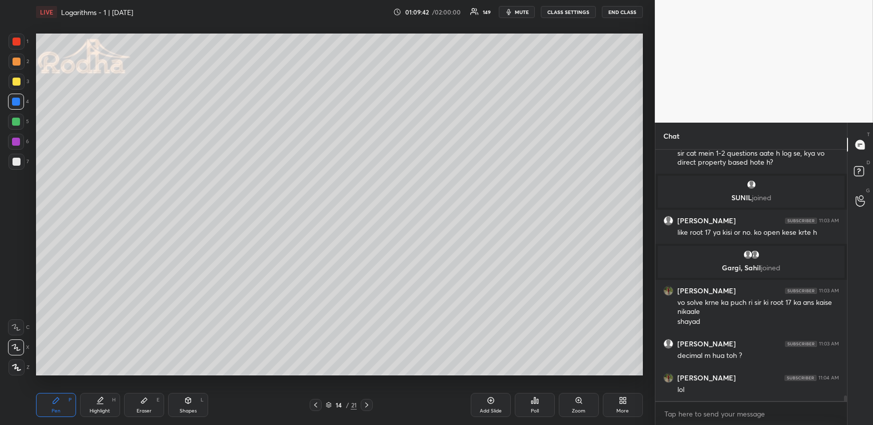
scroll to position [10763, 0]
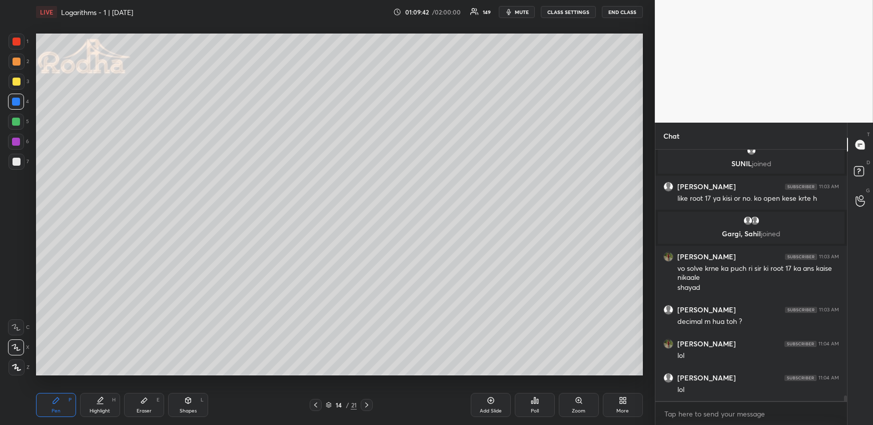
click at [20, 368] on icon at bounding box center [16, 367] width 9 height 7
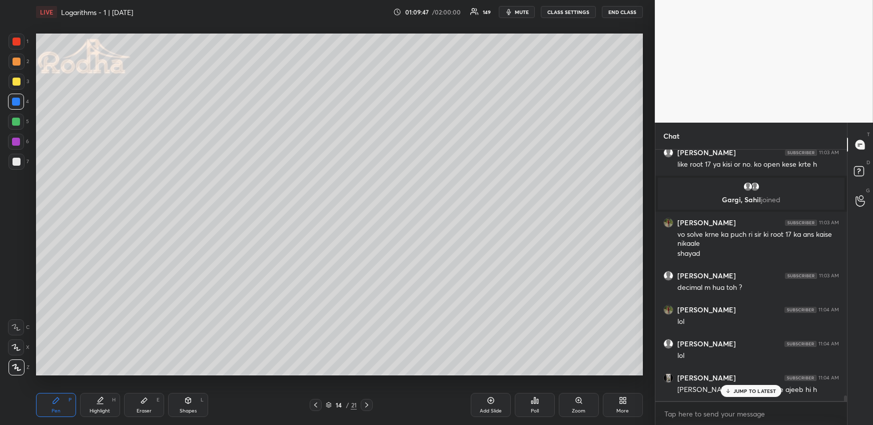
scroll to position [10831, 0]
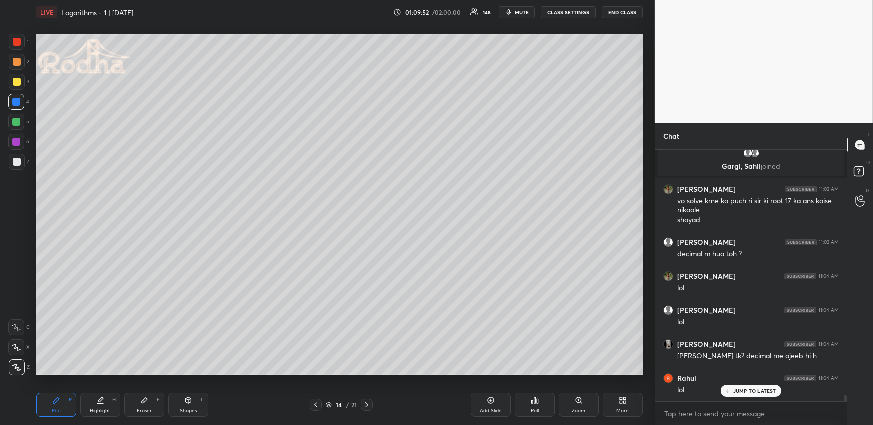
click at [523, 13] on span "mute" at bounding box center [522, 12] width 14 height 7
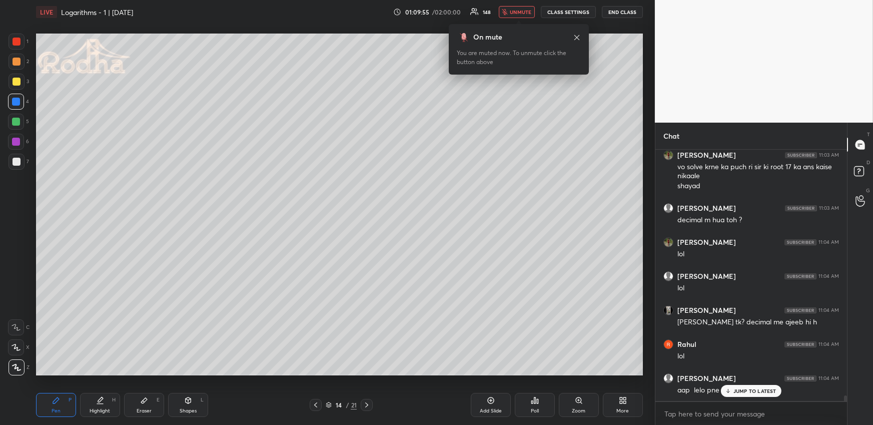
drag, startPoint x: 525, startPoint y: 8, endPoint x: 516, endPoint y: 20, distance: 15.0
click at [525, 9] on span "unmute" at bounding box center [521, 12] width 22 height 7
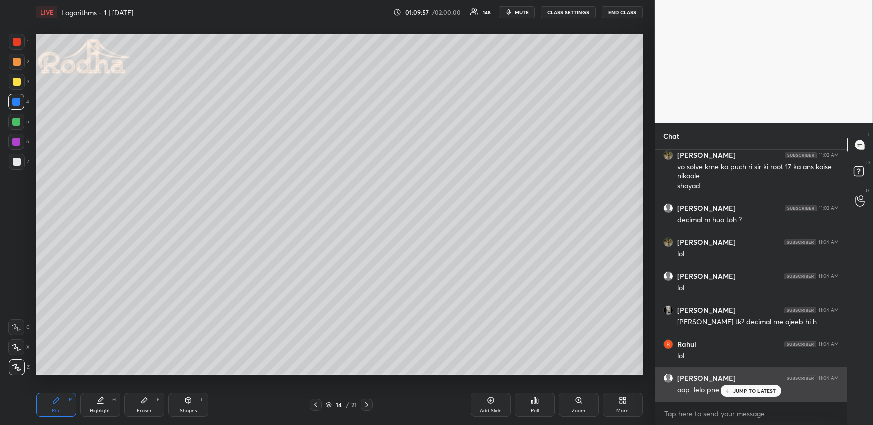
click at [730, 391] on icon at bounding box center [728, 391] width 7 height 6
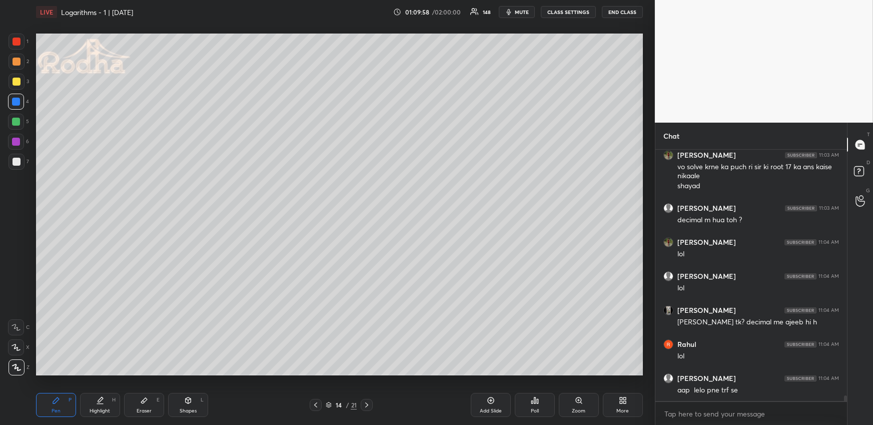
click at [58, 403] on icon at bounding box center [56, 400] width 8 height 8
click at [19, 63] on div at bounding box center [17, 62] width 8 height 8
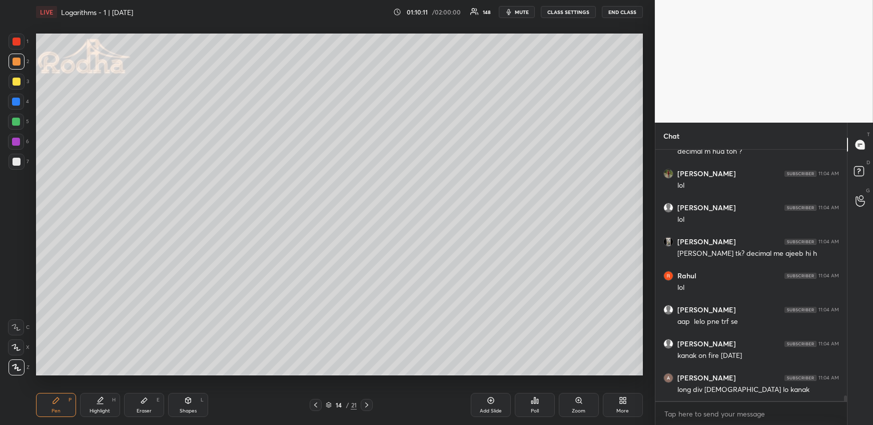
scroll to position [10967, 0]
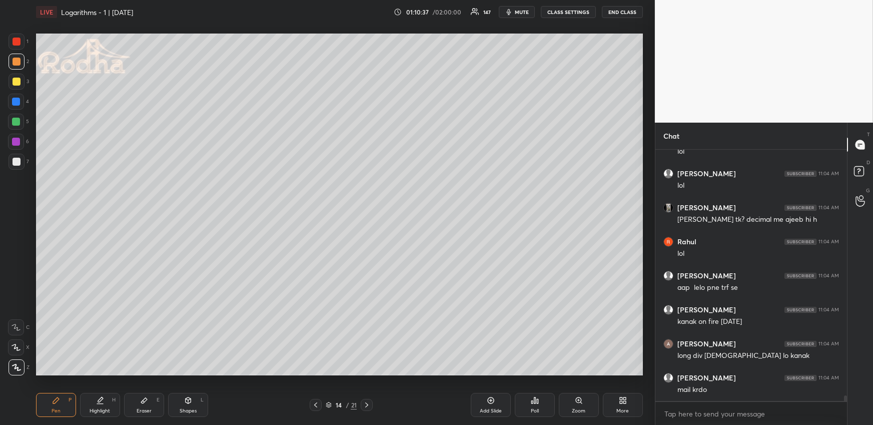
click at [101, 403] on icon at bounding box center [100, 400] width 8 height 8
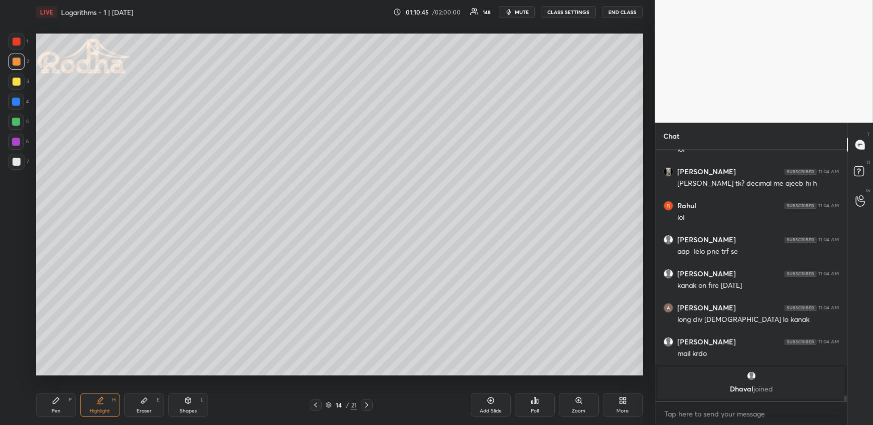
click at [54, 400] on icon at bounding box center [56, 400] width 8 height 8
click at [89, 407] on div "Highlight H" at bounding box center [100, 405] width 40 height 24
drag, startPoint x: 55, startPoint y: 404, endPoint x: 57, endPoint y: 390, distance: 14.2
click at [55, 405] on div "Pen P" at bounding box center [56, 405] width 40 height 24
click at [99, 402] on icon at bounding box center [100, 399] width 5 height 5
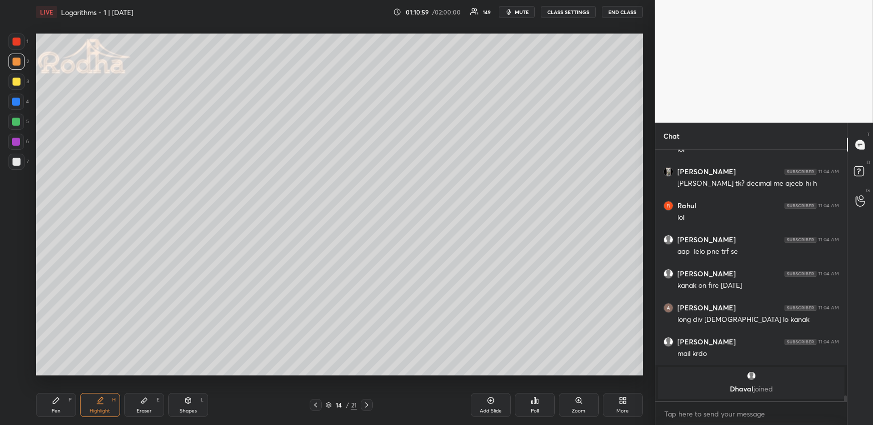
click at [66, 407] on div "Pen P" at bounding box center [56, 405] width 40 height 24
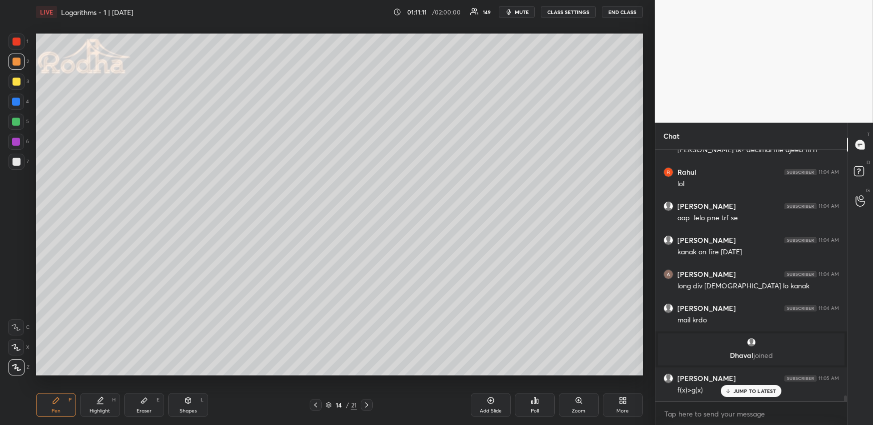
click at [110, 399] on div "Highlight H" at bounding box center [100, 405] width 40 height 24
click at [45, 408] on div "Pen P" at bounding box center [56, 405] width 40 height 24
click at [101, 396] on div "Pen P Highlight H Eraser E Shapes L 14 / 21 Add Slide Poll Zoom More" at bounding box center [339, 405] width 607 height 40
drag, startPoint x: 93, startPoint y: 409, endPoint x: 93, endPoint y: 398, distance: 11.0
click at [92, 410] on div "Highlight" at bounding box center [100, 410] width 21 height 5
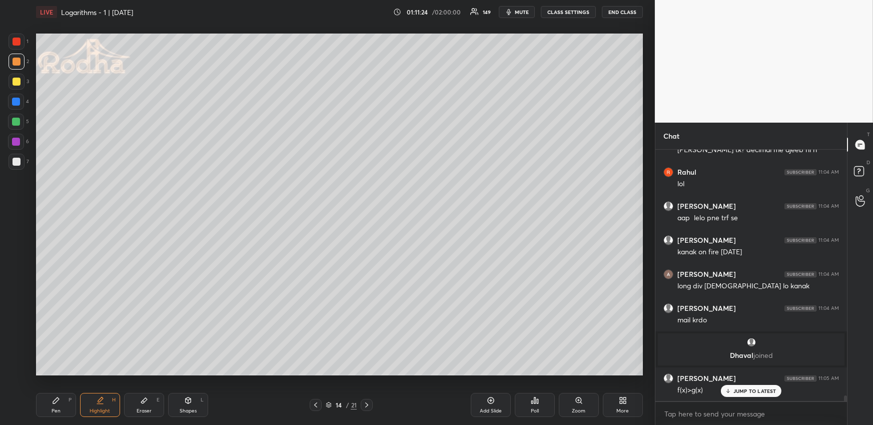
click at [56, 400] on icon at bounding box center [56, 400] width 6 height 6
click at [104, 401] on div "Highlight H" at bounding box center [100, 405] width 40 height 24
click at [62, 407] on div "Pen P" at bounding box center [56, 405] width 40 height 24
click at [100, 409] on div "Highlight" at bounding box center [100, 410] width 21 height 5
click at [20, 120] on div at bounding box center [16, 122] width 16 height 16
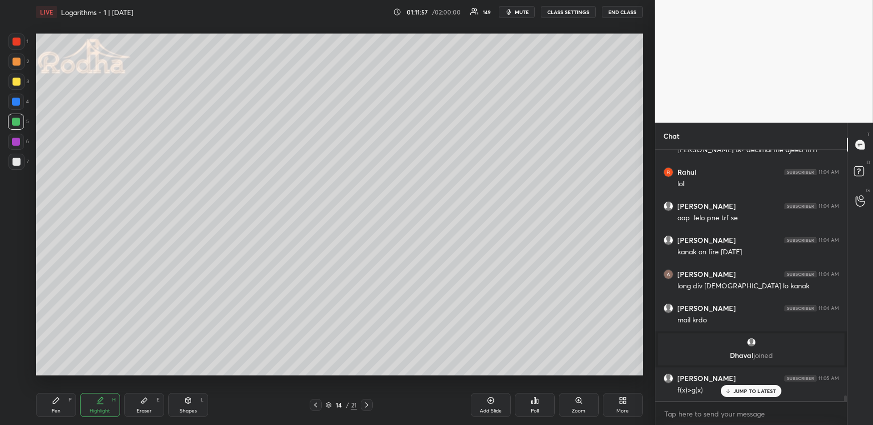
scroll to position [11001, 0]
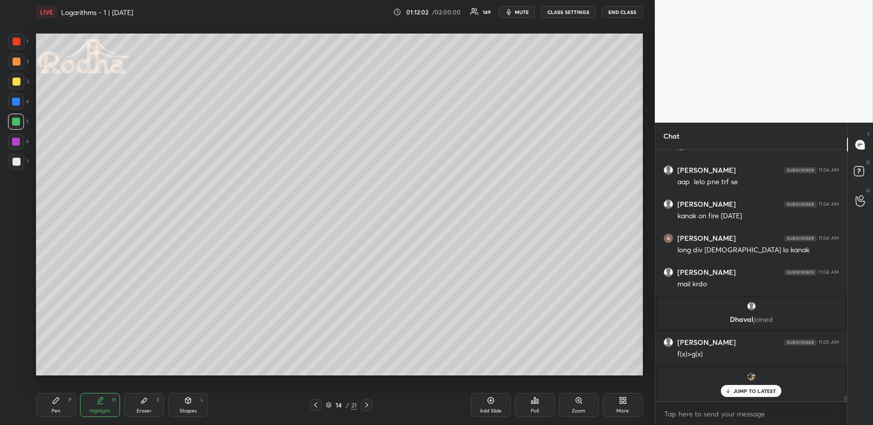
click at [56, 399] on icon at bounding box center [56, 400] width 8 height 8
click at [13, 163] on div at bounding box center [17, 162] width 8 height 8
drag, startPoint x: 99, startPoint y: 401, endPoint x: 97, endPoint y: 380, distance: 21.6
click at [99, 405] on div "Highlight H" at bounding box center [100, 405] width 40 height 24
click at [53, 404] on div "Pen P" at bounding box center [56, 405] width 40 height 24
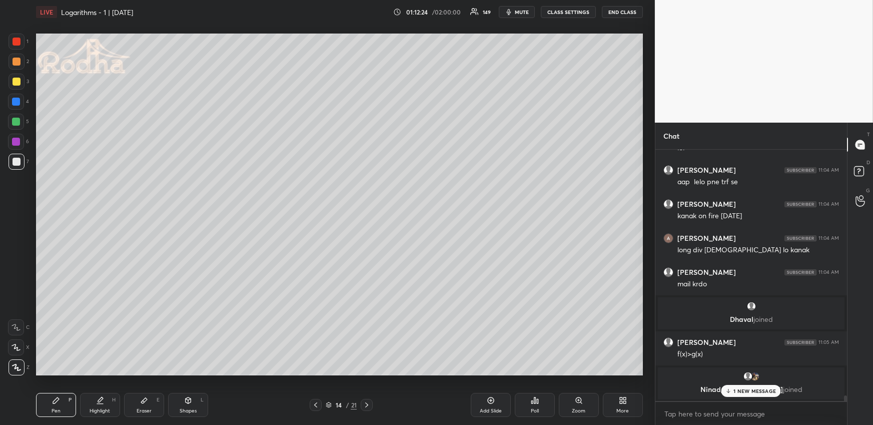
drag, startPoint x: 106, startPoint y: 396, endPoint x: 109, endPoint y: 377, distance: 19.8
click at [106, 397] on div "Highlight H" at bounding box center [100, 405] width 40 height 24
click at [58, 402] on icon at bounding box center [56, 400] width 8 height 8
click at [17, 78] on div at bounding box center [17, 82] width 8 height 8
drag, startPoint x: 491, startPoint y: 403, endPoint x: 483, endPoint y: 390, distance: 14.9
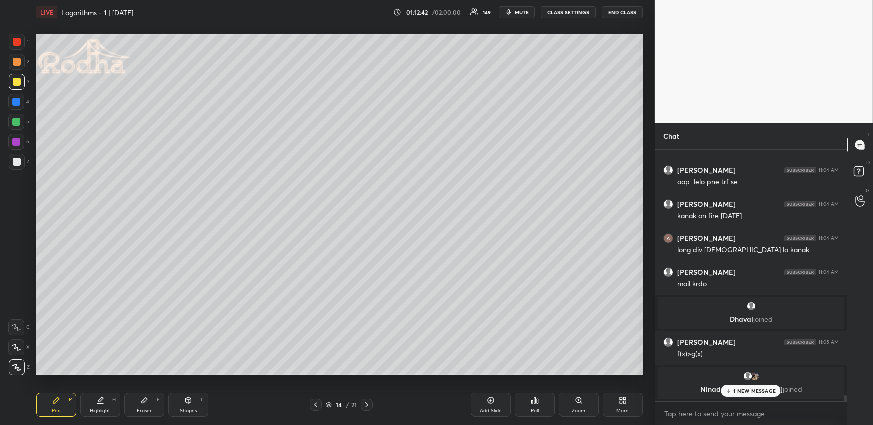
click at [491, 402] on icon at bounding box center [491, 400] width 8 height 8
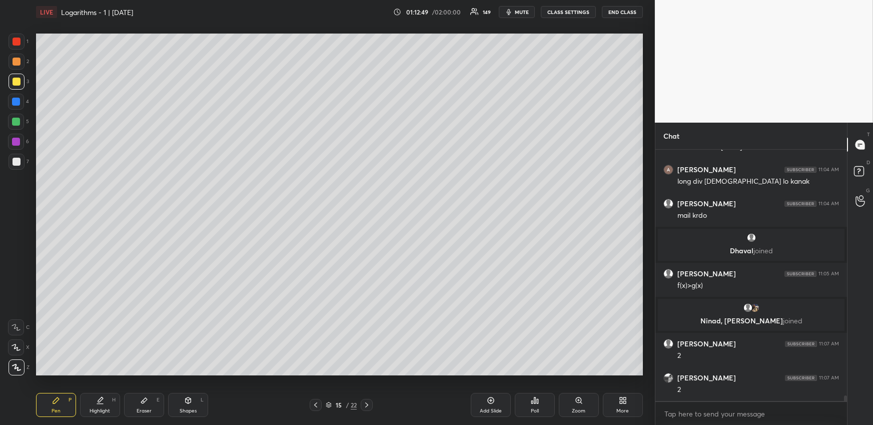
scroll to position [11103, 0]
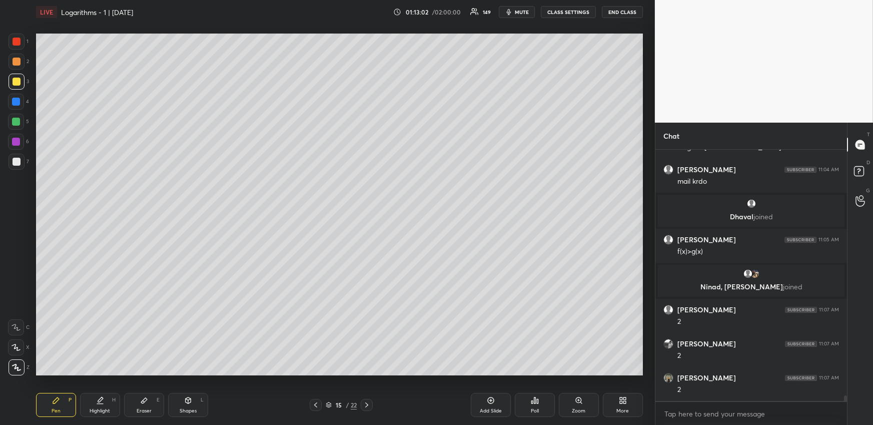
click at [310, 408] on div at bounding box center [316, 405] width 12 height 12
click at [111, 403] on div "Highlight H" at bounding box center [100, 405] width 40 height 24
click at [189, 403] on icon at bounding box center [188, 400] width 6 height 6
click at [19, 366] on icon at bounding box center [17, 367] width 8 height 8
drag, startPoint x: 61, startPoint y: 403, endPoint x: 64, endPoint y: 380, distance: 22.7
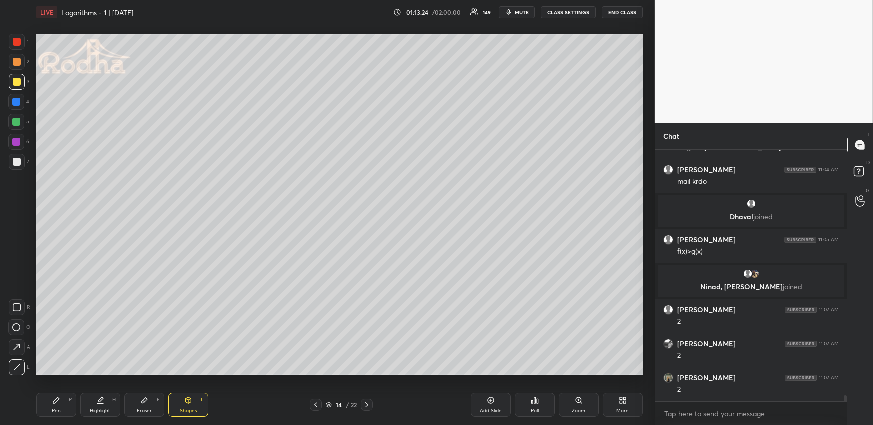
click at [61, 403] on div "Pen P" at bounding box center [56, 405] width 40 height 24
click at [19, 161] on div at bounding box center [17, 162] width 8 height 8
click at [102, 408] on div "Highlight" at bounding box center [100, 410] width 21 height 5
click at [56, 398] on icon at bounding box center [56, 400] width 8 height 8
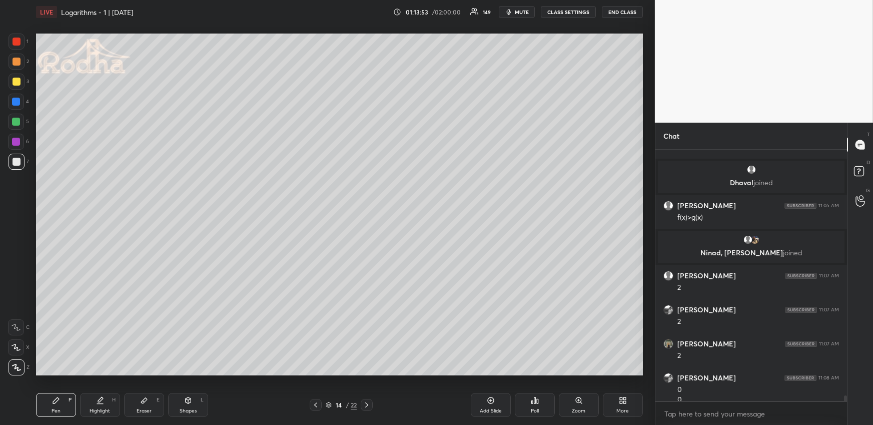
scroll to position [11147, 0]
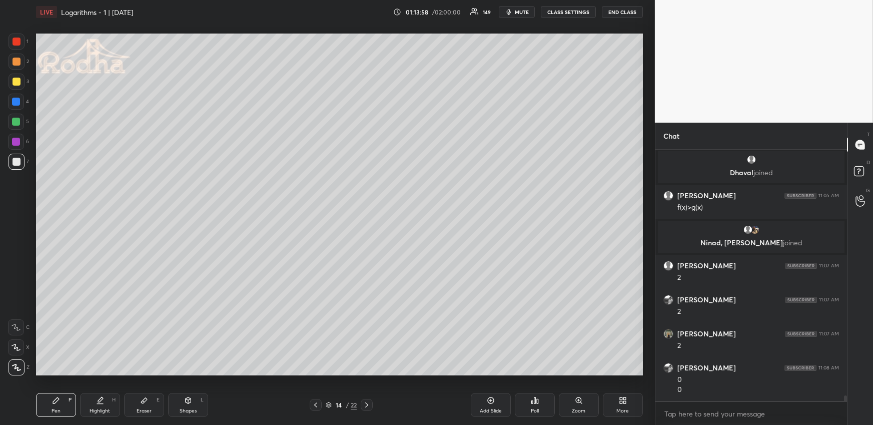
click at [106, 402] on div "Highlight H" at bounding box center [100, 405] width 40 height 24
click at [56, 410] on div "Pen" at bounding box center [56, 410] width 9 height 5
click at [17, 62] on div at bounding box center [17, 62] width 8 height 8
drag, startPoint x: 154, startPoint y: 398, endPoint x: 164, endPoint y: 390, distance: 13.2
click at [152, 399] on div "Eraser E" at bounding box center [144, 405] width 40 height 24
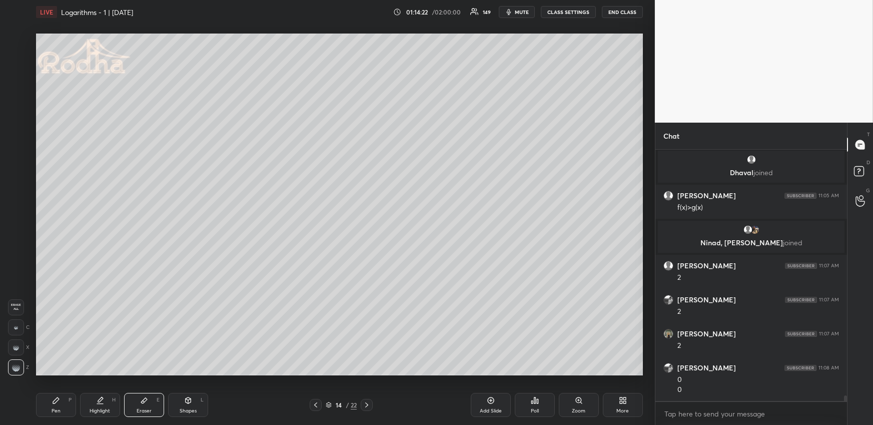
drag, startPoint x: 52, startPoint y: 402, endPoint x: 70, endPoint y: 388, distance: 22.9
click at [50, 402] on div "Pen P" at bounding box center [56, 405] width 40 height 24
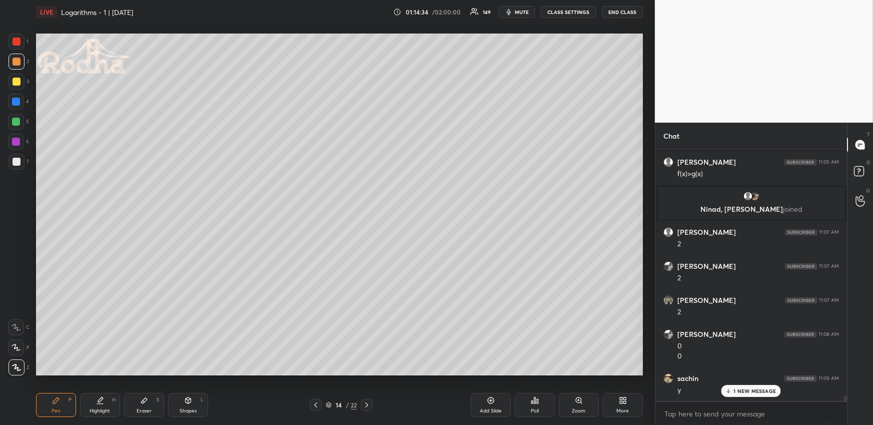
scroll to position [11215, 0]
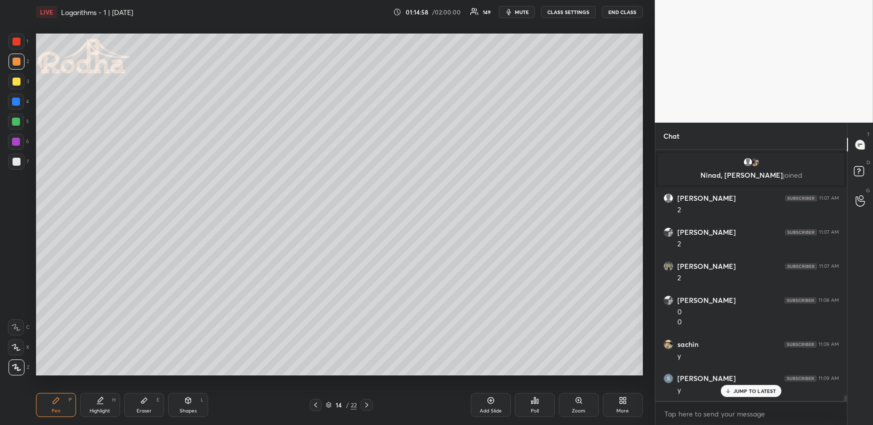
drag, startPoint x: 17, startPoint y: 78, endPoint x: 27, endPoint y: 94, distance: 18.2
click at [17, 78] on div at bounding box center [17, 82] width 8 height 8
click at [13, 124] on div at bounding box center [16, 122] width 8 height 8
click at [100, 405] on div "Highlight H" at bounding box center [100, 405] width 40 height 24
click at [59, 391] on div "Pen P Highlight H Eraser E Shapes L 14 / 22 Add Slide Poll Zoom More" at bounding box center [339, 405] width 607 height 40
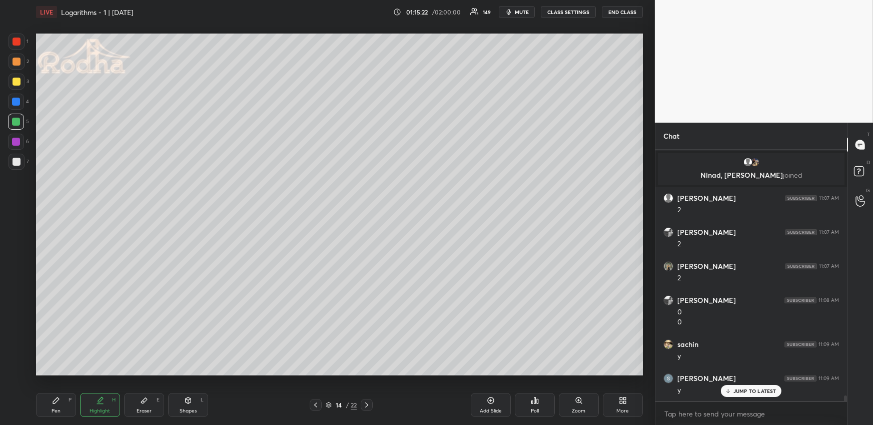
drag, startPoint x: 61, startPoint y: 400, endPoint x: 70, endPoint y: 378, distance: 23.5
click at [61, 401] on div "Pen P" at bounding box center [56, 405] width 40 height 24
drag, startPoint x: 106, startPoint y: 403, endPoint x: 110, endPoint y: 397, distance: 7.6
click at [107, 403] on div "Highlight H" at bounding box center [100, 405] width 40 height 24
click at [63, 404] on div "Pen P" at bounding box center [56, 405] width 40 height 24
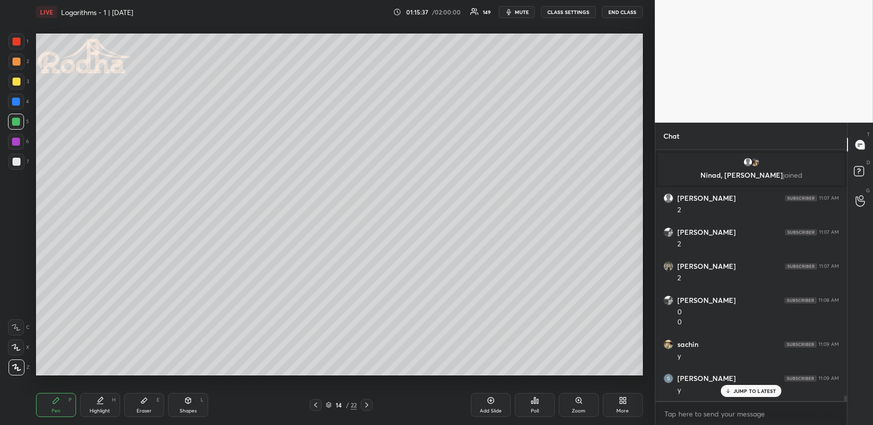
drag, startPoint x: 16, startPoint y: 60, endPoint x: 15, endPoint y: 65, distance: 5.1
click at [17, 60] on div at bounding box center [17, 62] width 8 height 8
click at [19, 348] on icon at bounding box center [16, 347] width 9 height 7
click at [104, 402] on div "Highlight H" at bounding box center [100, 405] width 40 height 24
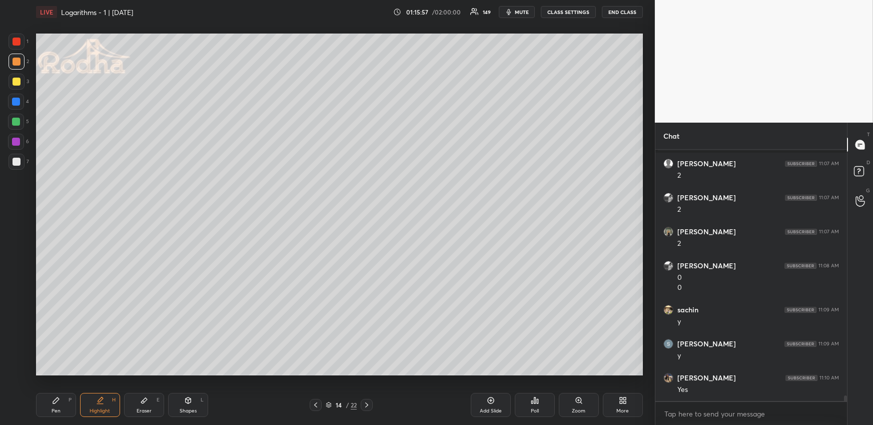
scroll to position [11283, 0]
drag, startPoint x: 69, startPoint y: 400, endPoint x: 83, endPoint y: 384, distance: 21.6
click at [69, 400] on div "P" at bounding box center [70, 399] width 3 height 5
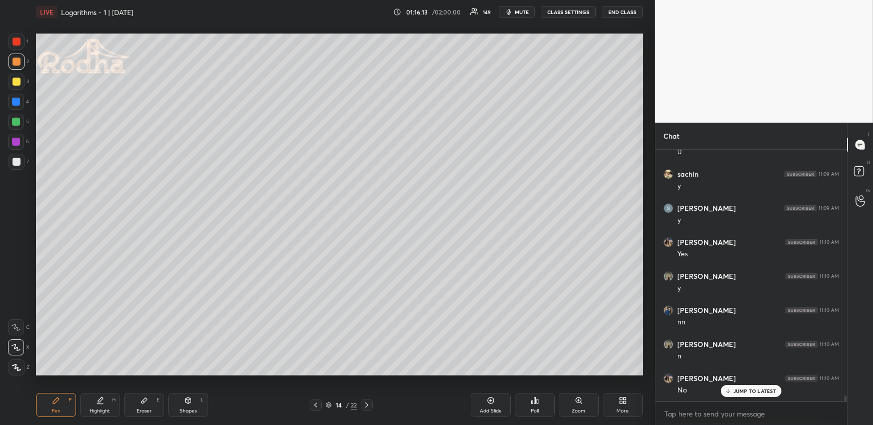
scroll to position [11420, 0]
click at [108, 402] on div "Highlight H" at bounding box center [100, 405] width 40 height 24
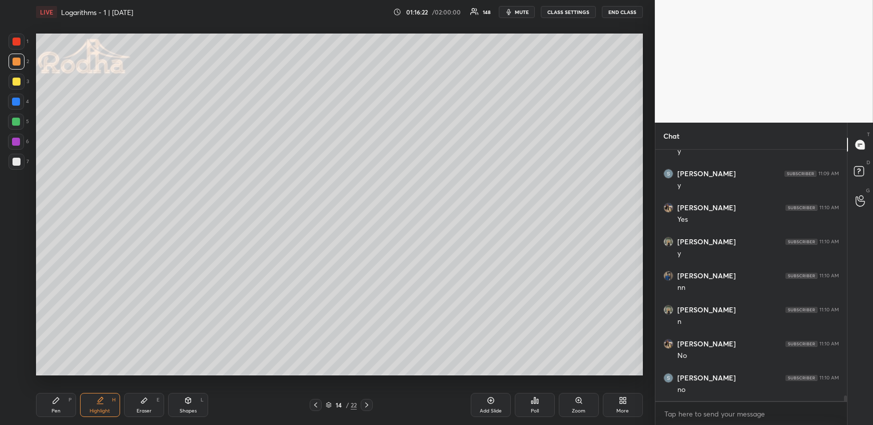
drag, startPoint x: 62, startPoint y: 400, endPoint x: 94, endPoint y: 375, distance: 40.3
click at [63, 400] on div "Pen P" at bounding box center [56, 405] width 40 height 24
drag, startPoint x: 99, startPoint y: 404, endPoint x: 103, endPoint y: 400, distance: 5.7
click at [97, 406] on div "Highlight H" at bounding box center [100, 405] width 40 height 24
click at [41, 408] on div "Pen P" at bounding box center [56, 405] width 40 height 24
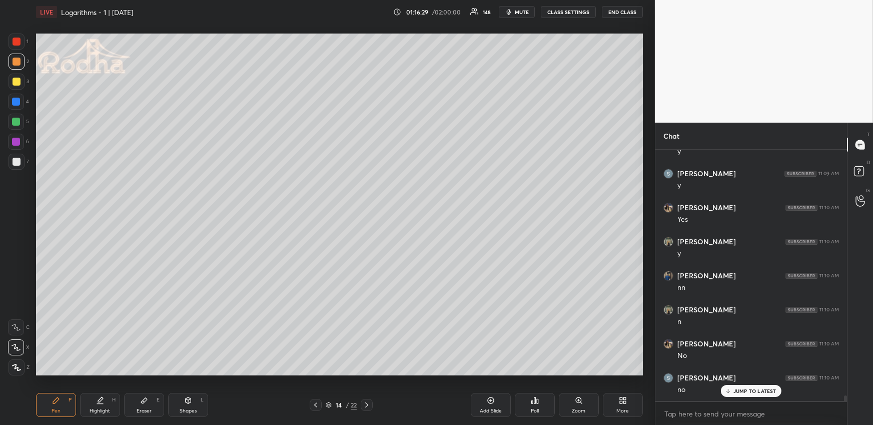
scroll to position [11455, 0]
drag, startPoint x: 103, startPoint y: 405, endPoint x: 131, endPoint y: 378, distance: 38.9
click at [101, 406] on div "Highlight H" at bounding box center [100, 405] width 40 height 24
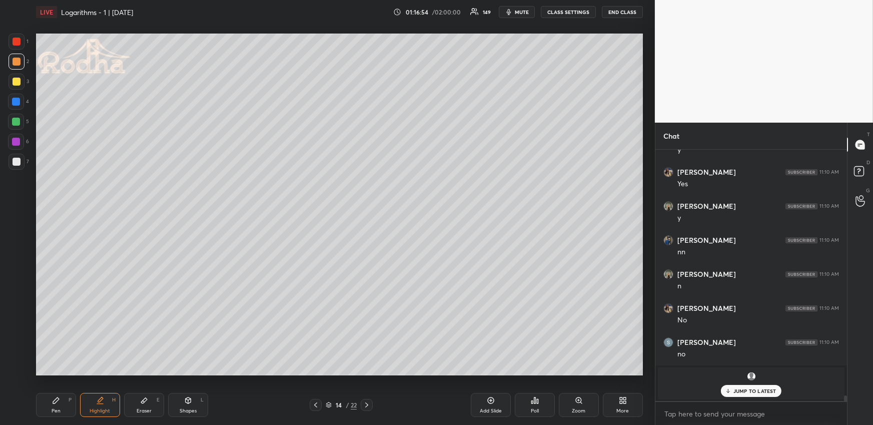
scroll to position [11295, 0]
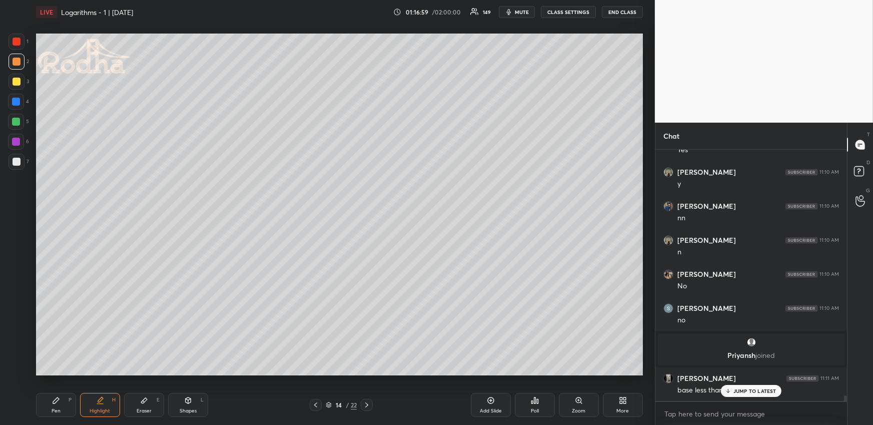
click at [648, 336] on div "1 2 3 4 5 6 7 R O A L C X Z Erase all C X Z LIVE Logarithms - 1 | [DATE] 01:16:…" at bounding box center [327, 212] width 655 height 425
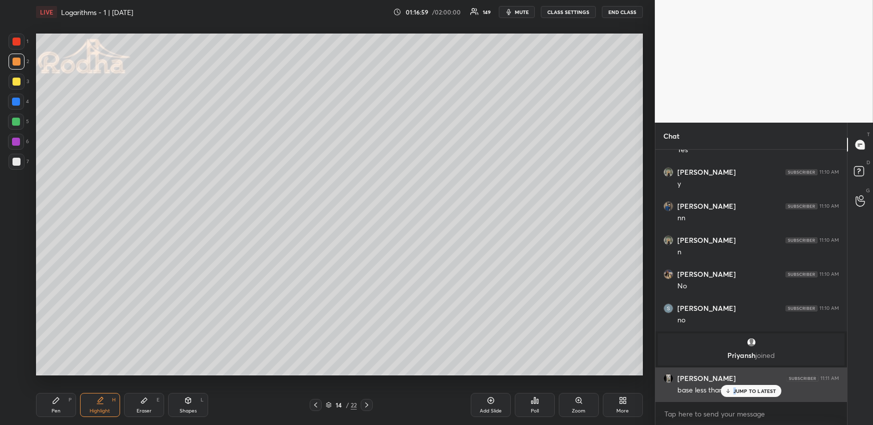
click at [735, 389] on div "JUMP TO LATEST" at bounding box center [751, 391] width 60 height 12
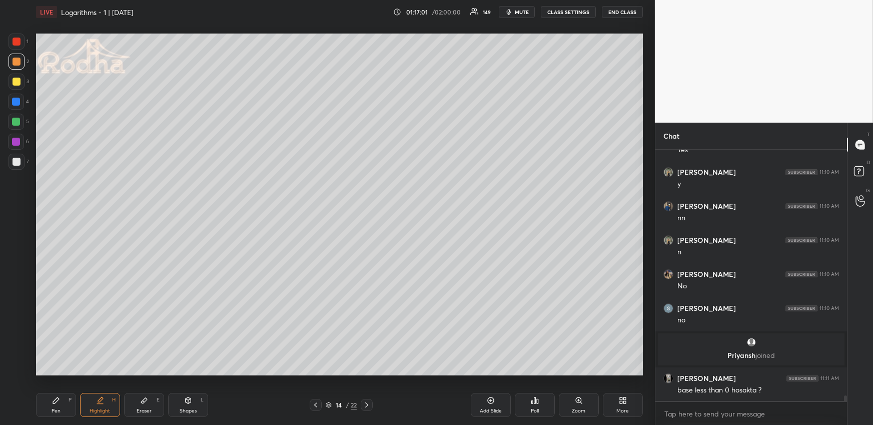
scroll to position [11339, 0]
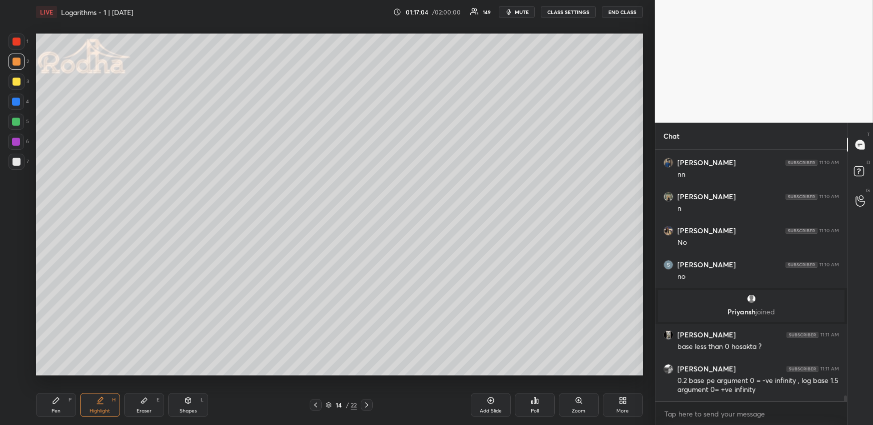
click at [49, 393] on div "Pen P Highlight H Eraser E Shapes L 14 / 22 Add Slide Poll Zoom More" at bounding box center [339, 405] width 607 height 40
click at [60, 397] on div "Pen P" at bounding box center [56, 405] width 40 height 24
drag, startPoint x: 17, startPoint y: 365, endPoint x: 18, endPoint y: 320, distance: 45.0
click at [18, 365] on icon at bounding box center [16, 367] width 9 height 7
click at [20, 43] on div at bounding box center [17, 42] width 16 height 16
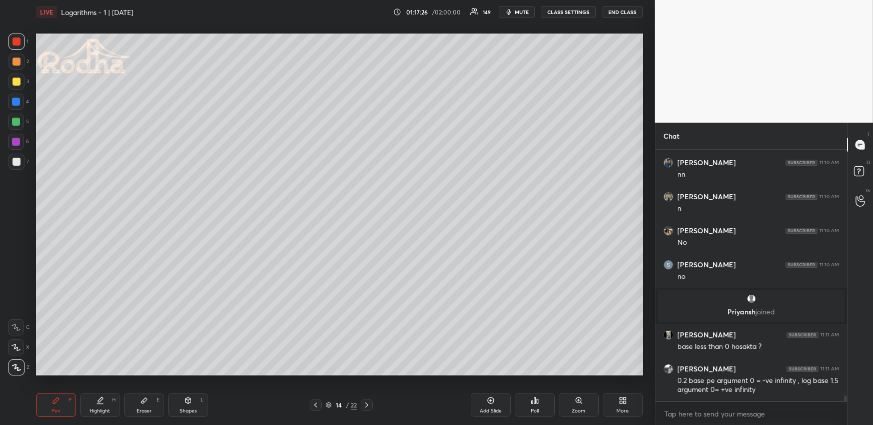
click at [105, 402] on div "Highlight H" at bounding box center [100, 405] width 40 height 24
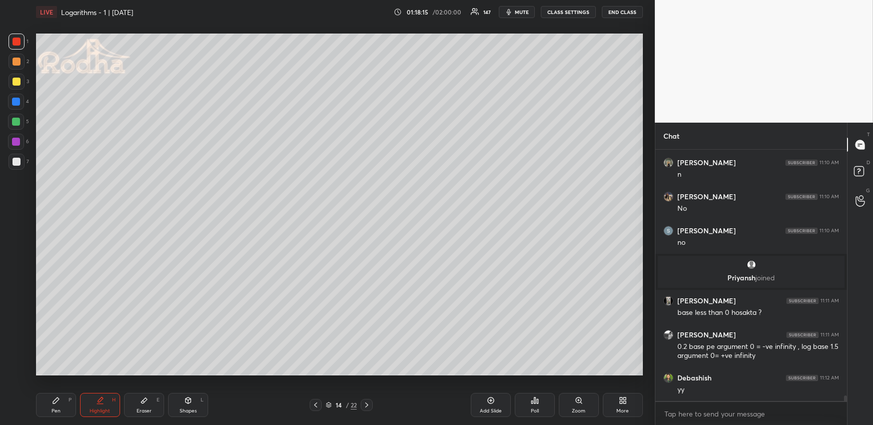
scroll to position [11409, 0]
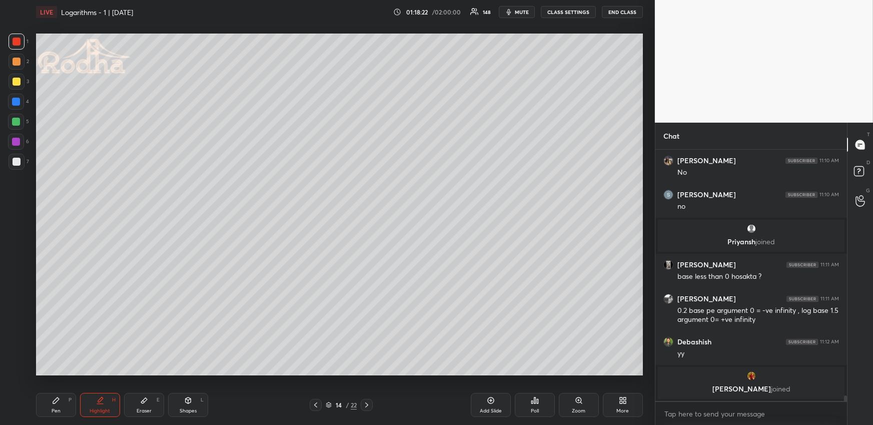
click at [319, 404] on icon at bounding box center [316, 405] width 8 height 8
click at [366, 405] on icon at bounding box center [367, 405] width 8 height 8
click at [368, 404] on icon at bounding box center [366, 404] width 3 height 5
drag, startPoint x: 365, startPoint y: 404, endPoint x: 358, endPoint y: 401, distance: 7.9
click at [366, 403] on icon at bounding box center [367, 405] width 8 height 8
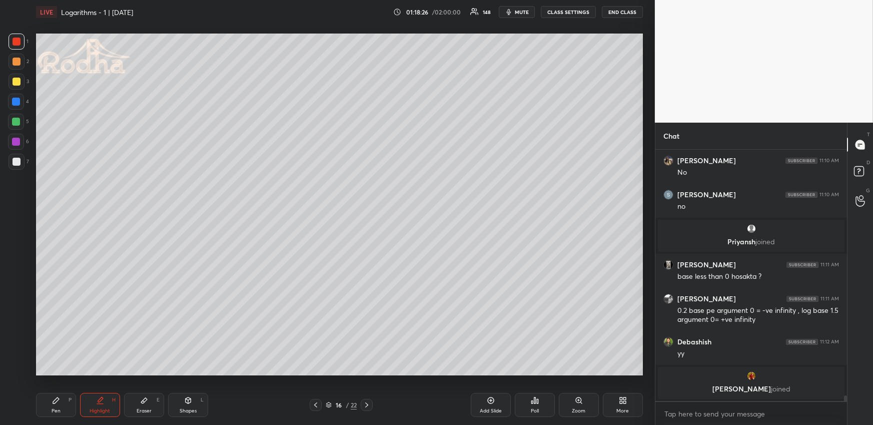
click at [73, 402] on div "Pen P" at bounding box center [56, 405] width 40 height 24
click at [20, 169] on div "1 2 3 4 5 6 7" at bounding box center [18, 104] width 21 height 140
click at [18, 161] on div at bounding box center [17, 162] width 8 height 8
drag, startPoint x: 21, startPoint y: 62, endPoint x: 24, endPoint y: 81, distance: 19.3
click at [21, 62] on div at bounding box center [17, 62] width 16 height 16
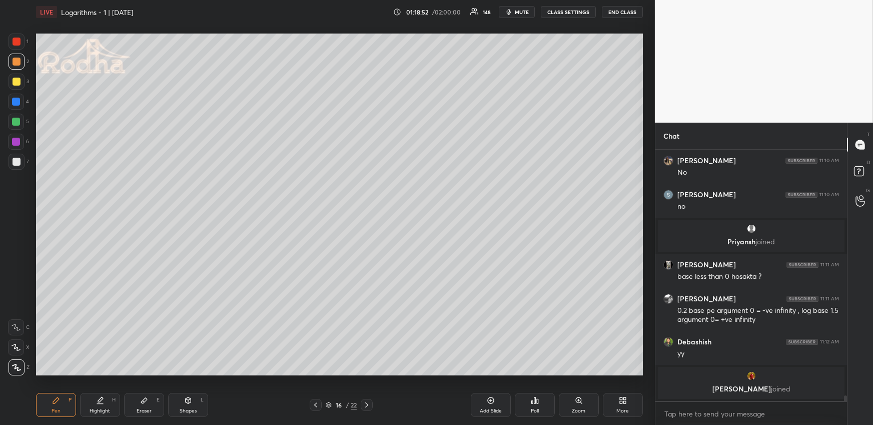
click at [315, 400] on div at bounding box center [316, 405] width 12 height 12
click at [317, 402] on icon at bounding box center [316, 405] width 8 height 8
drag, startPoint x: 96, startPoint y: 402, endPoint x: 107, endPoint y: 381, distance: 23.5
click at [97, 403] on icon at bounding box center [100, 400] width 8 height 8
click at [366, 408] on icon at bounding box center [367, 405] width 8 height 8
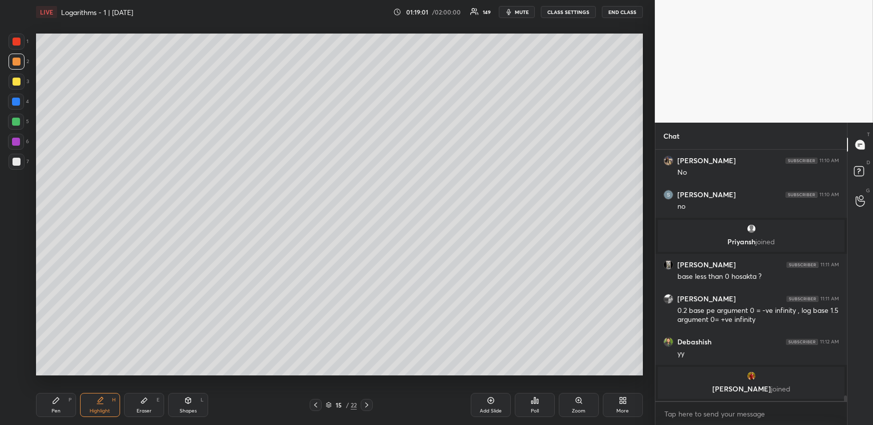
click at [367, 403] on icon at bounding box center [366, 404] width 3 height 5
click at [62, 407] on div "Pen P" at bounding box center [56, 405] width 40 height 24
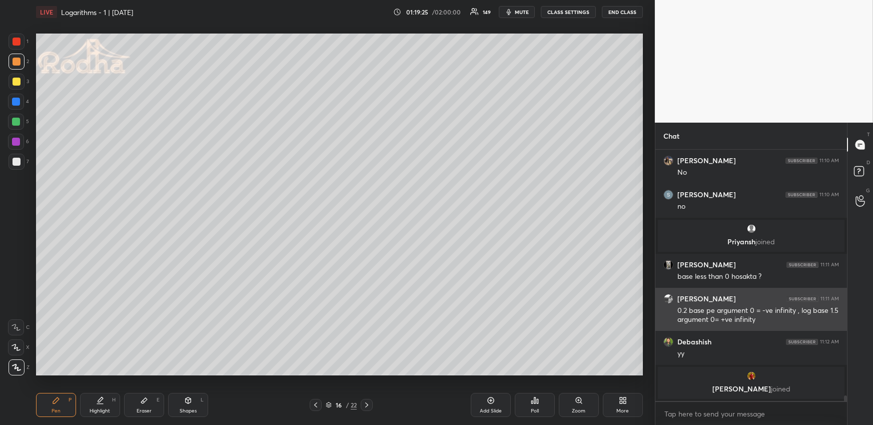
scroll to position [11414, 0]
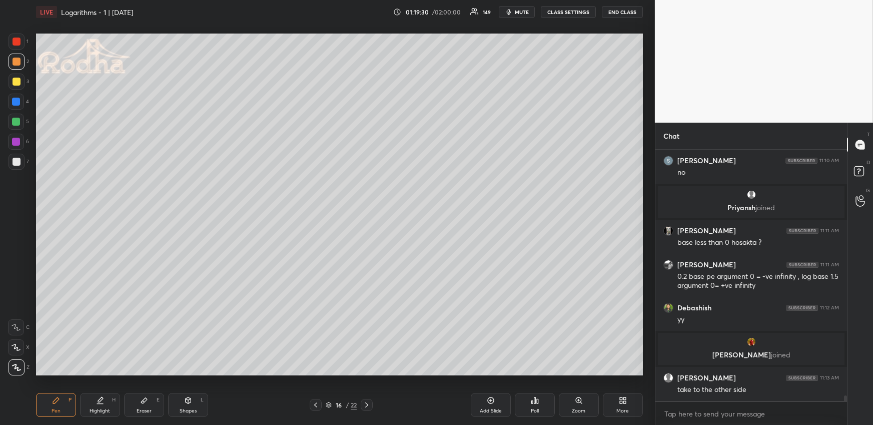
click at [94, 406] on div "Highlight H" at bounding box center [100, 405] width 40 height 24
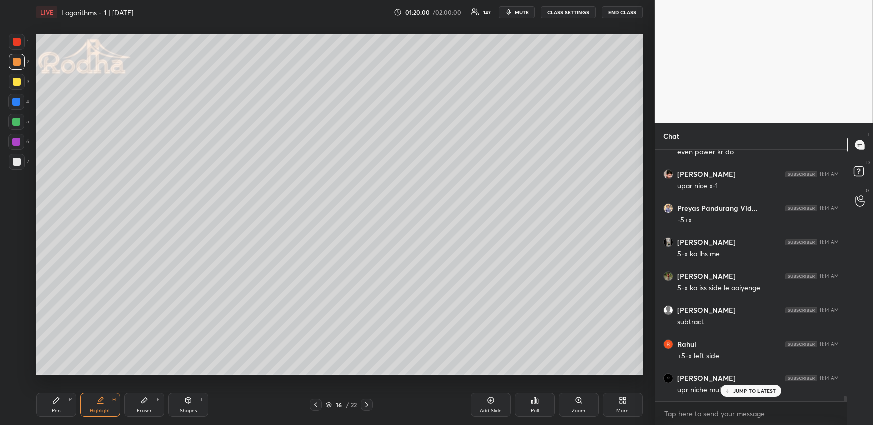
scroll to position [11855, 0]
click at [182, 403] on div "Shapes L" at bounding box center [188, 405] width 40 height 24
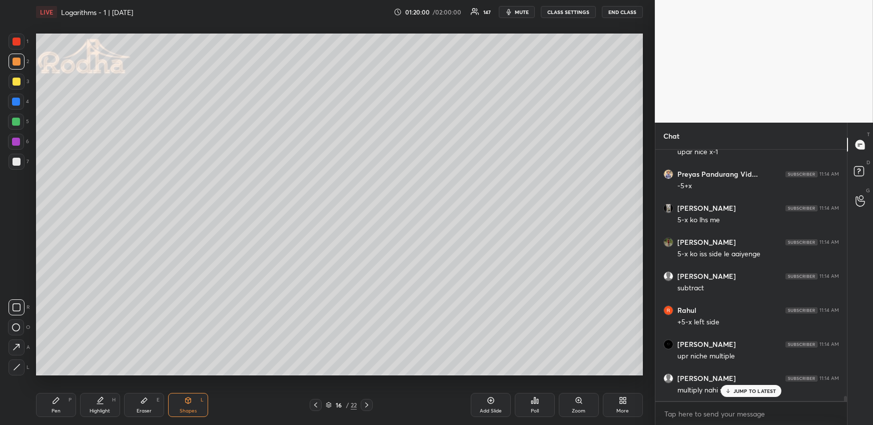
click at [14, 364] on icon at bounding box center [17, 367] width 8 height 8
click at [13, 43] on div at bounding box center [17, 42] width 8 height 8
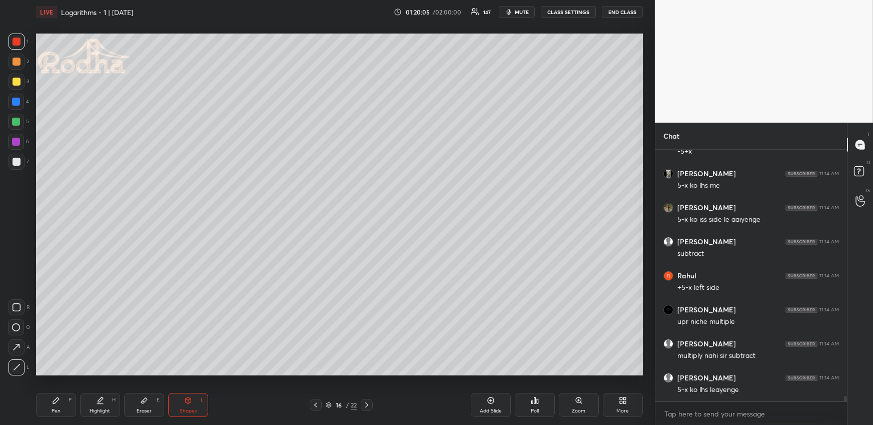
scroll to position [11924, 0]
click at [63, 402] on div "Pen P" at bounding box center [56, 405] width 40 height 24
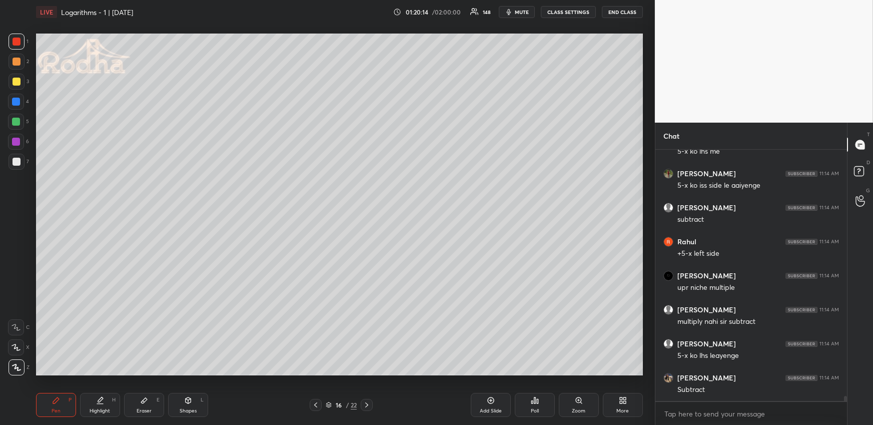
scroll to position [11960, 0]
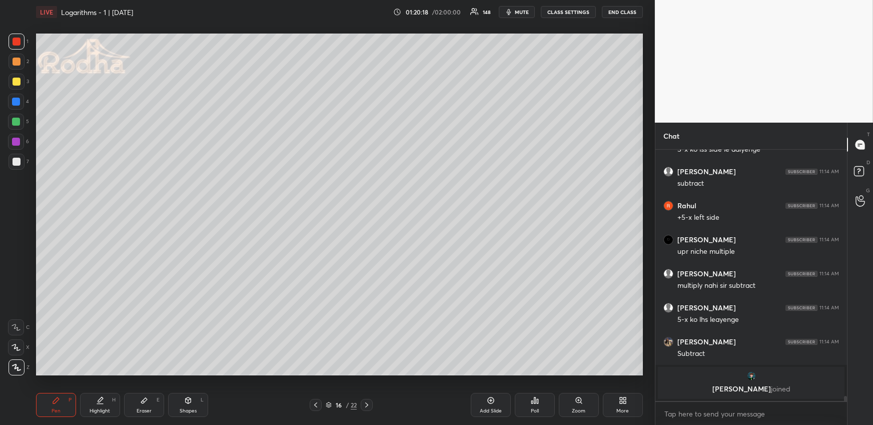
click at [25, 81] on div "3" at bounding box center [19, 82] width 21 height 16
click at [16, 84] on div at bounding box center [17, 82] width 8 height 8
click at [16, 102] on div at bounding box center [16, 102] width 8 height 8
click at [147, 399] on icon at bounding box center [144, 400] width 8 height 8
click at [95, 402] on div "Highlight H" at bounding box center [100, 405] width 40 height 24
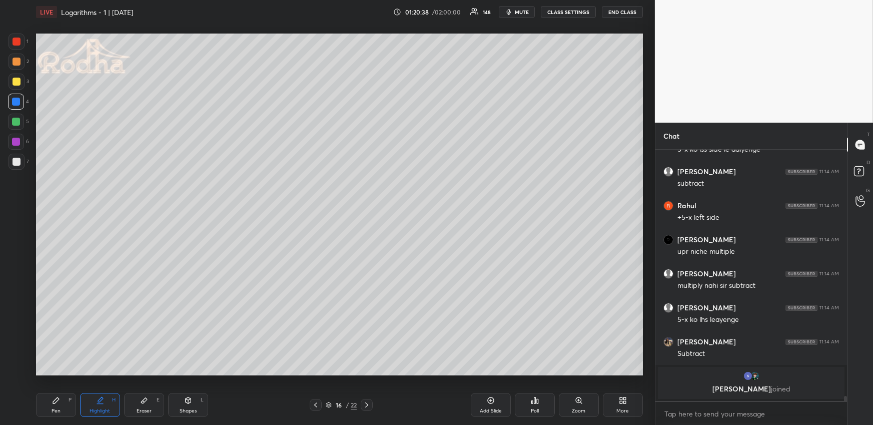
click at [52, 405] on div "Pen P" at bounding box center [56, 405] width 40 height 24
click at [14, 65] on div at bounding box center [17, 62] width 8 height 8
click at [106, 406] on div "Highlight H" at bounding box center [100, 405] width 40 height 24
click at [155, 405] on div "Eraser E" at bounding box center [144, 405] width 40 height 24
drag, startPoint x: 62, startPoint y: 394, endPoint x: 90, endPoint y: 384, distance: 29.5
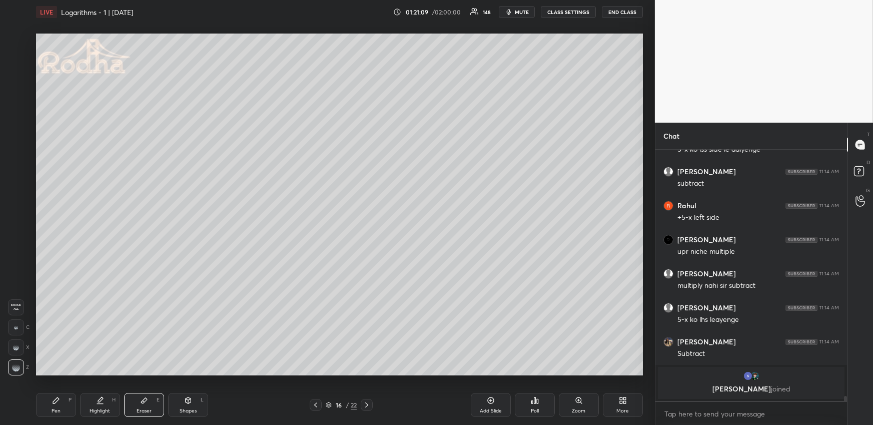
click at [64, 397] on div "Pen P" at bounding box center [56, 405] width 40 height 24
click at [102, 400] on icon at bounding box center [100, 400] width 8 height 8
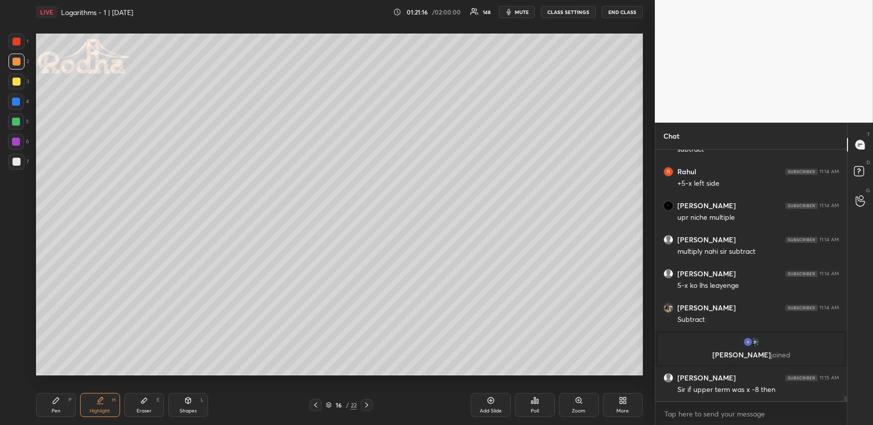
scroll to position [11818, 0]
drag, startPoint x: 136, startPoint y: 399, endPoint x: 153, endPoint y: 386, distance: 20.7
click at [136, 399] on div "Eraser E" at bounding box center [144, 405] width 40 height 24
click at [33, 393] on div "LIVE Logarithms - 1 | [DATE] 01:21:22 / 02:00:00 148 mute CLASS SETTINGS END CL…" at bounding box center [339, 212] width 615 height 425
click at [40, 393] on div "Pen P" at bounding box center [56, 405] width 40 height 24
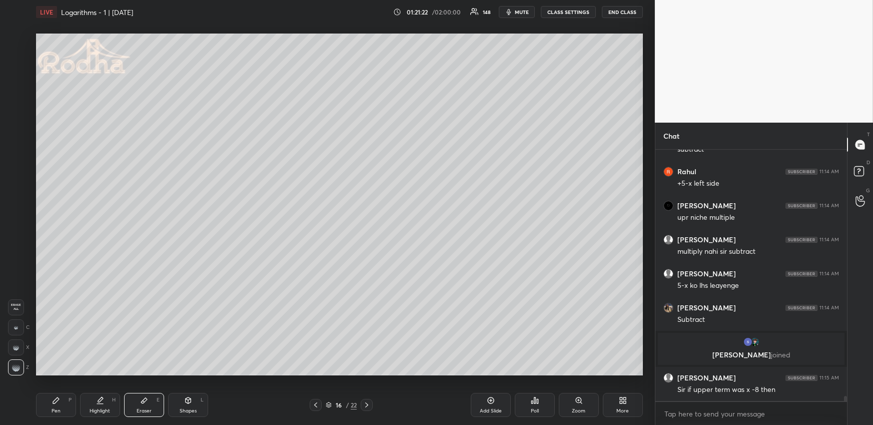
drag, startPoint x: 53, startPoint y: 402, endPoint x: 61, endPoint y: 394, distance: 12.0
click at [51, 405] on div "Pen P" at bounding box center [56, 405] width 40 height 24
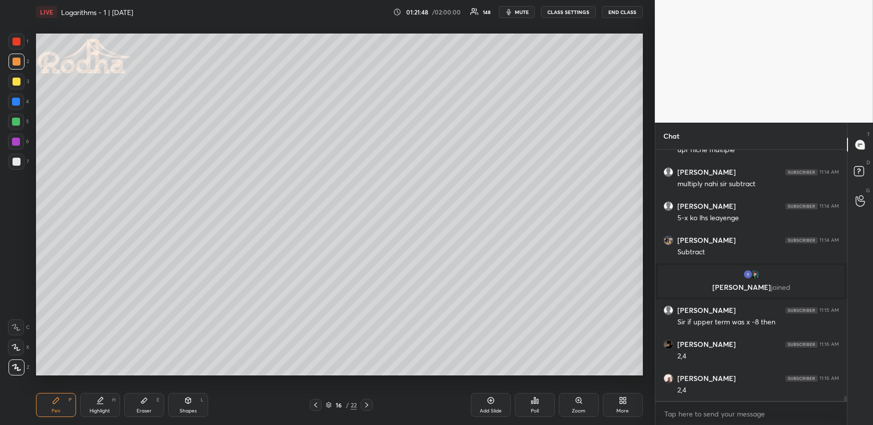
scroll to position [11922, 0]
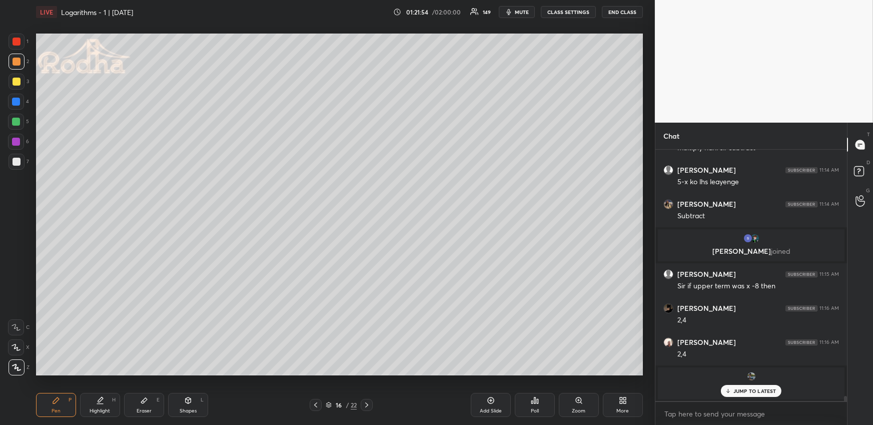
click at [109, 399] on div "Highlight H" at bounding box center [100, 405] width 40 height 24
click at [64, 394] on div "Pen P" at bounding box center [56, 405] width 40 height 24
click at [18, 122] on div at bounding box center [16, 122] width 8 height 8
click at [94, 408] on div "Highlight H" at bounding box center [100, 405] width 40 height 24
drag, startPoint x: 62, startPoint y: 401, endPoint x: 61, endPoint y: 380, distance: 21.0
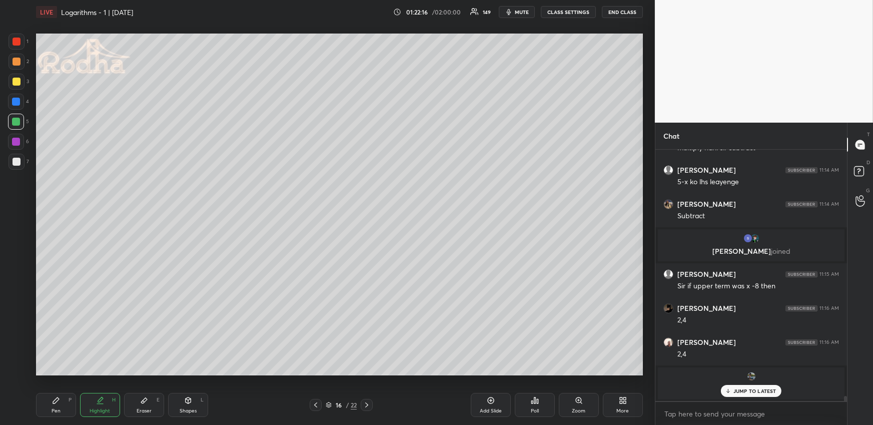
click at [61, 402] on div "Pen P" at bounding box center [56, 405] width 40 height 24
drag, startPoint x: 96, startPoint y: 408, endPoint x: 99, endPoint y: 401, distance: 7.0
click at [97, 408] on div "Highlight" at bounding box center [100, 410] width 21 height 5
drag, startPoint x: 57, startPoint y: 404, endPoint x: 59, endPoint y: 399, distance: 5.2
click at [58, 403] on icon at bounding box center [56, 400] width 8 height 8
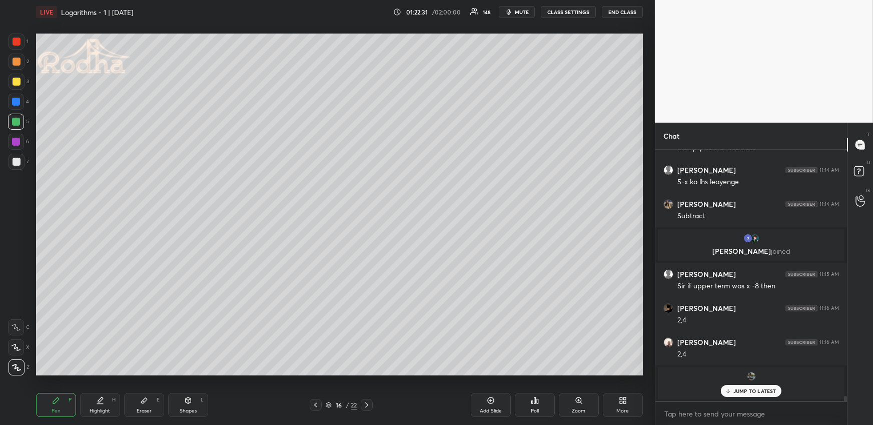
click at [101, 402] on icon at bounding box center [100, 400] width 8 height 8
click at [59, 401] on div "Pen P" at bounding box center [56, 405] width 40 height 24
drag, startPoint x: 17, startPoint y: 156, endPoint x: 19, endPoint y: 146, distance: 10.3
click at [17, 158] on div at bounding box center [17, 162] width 8 height 8
click at [17, 62] on div at bounding box center [17, 62] width 8 height 8
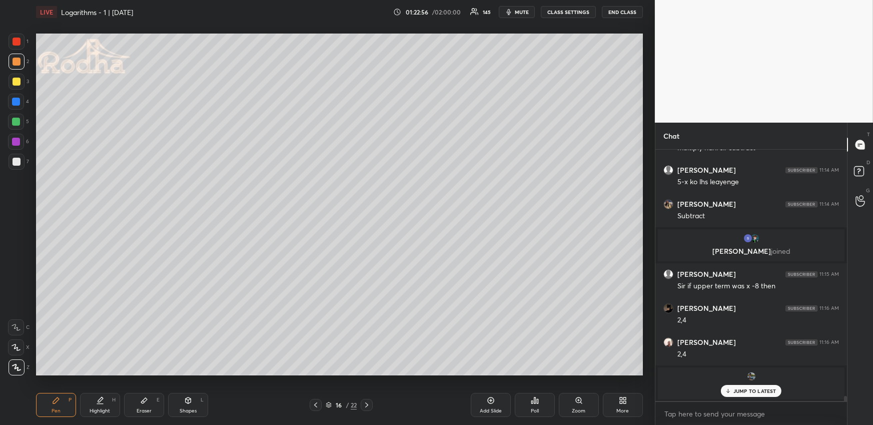
click at [101, 402] on icon at bounding box center [100, 400] width 8 height 8
drag, startPoint x: 45, startPoint y: 408, endPoint x: 48, endPoint y: 395, distance: 13.2
click at [47, 407] on div "Pen P" at bounding box center [56, 405] width 40 height 24
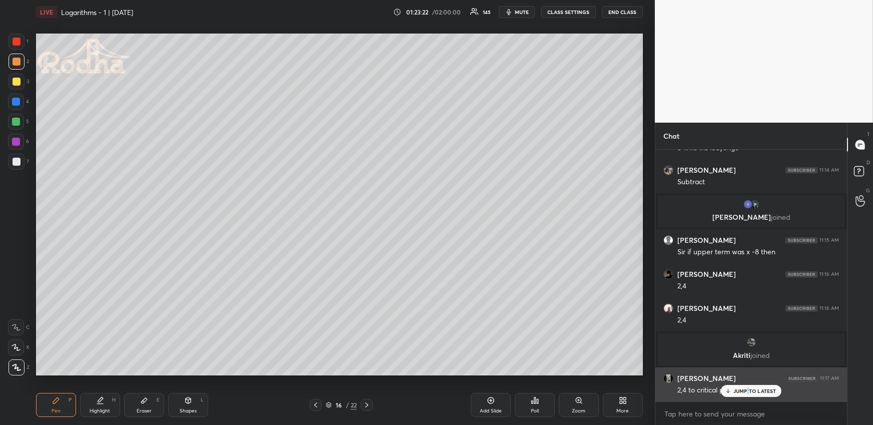
drag, startPoint x: 749, startPoint y: 388, endPoint x: 744, endPoint y: 383, distance: 7.4
click at [749, 388] on p "JUMP TO LATEST" at bounding box center [755, 391] width 43 height 6
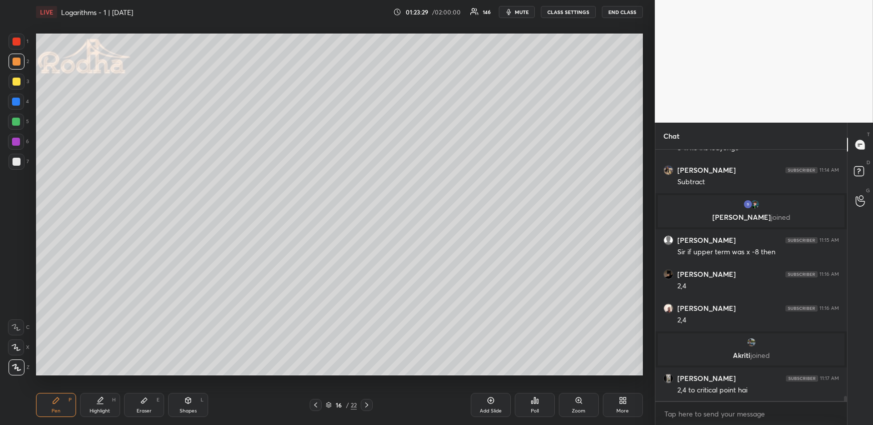
scroll to position [11990, 0]
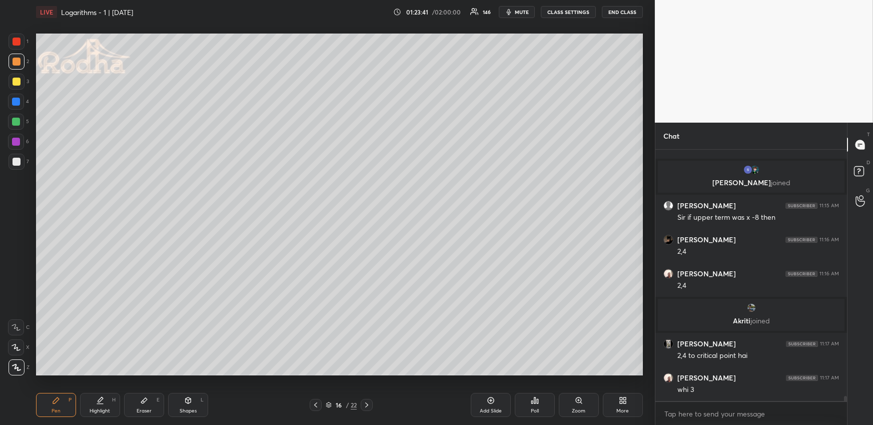
drag, startPoint x: 105, startPoint y: 398, endPoint x: 100, endPoint y: 376, distance: 22.1
click at [106, 398] on div "Highlight H" at bounding box center [100, 405] width 40 height 24
click at [60, 398] on icon at bounding box center [56, 400] width 8 height 8
click at [17, 123] on div at bounding box center [16, 122] width 8 height 8
drag, startPoint x: 188, startPoint y: 403, endPoint x: 179, endPoint y: 391, distance: 15.7
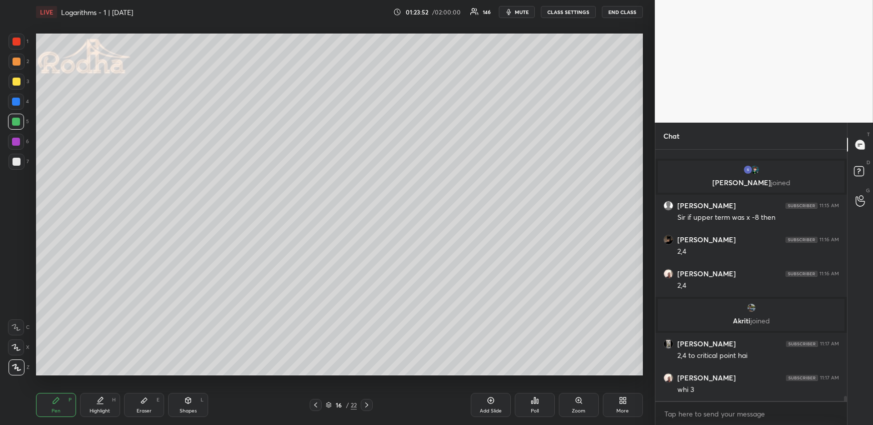
click at [188, 403] on icon at bounding box center [188, 400] width 8 height 8
click at [18, 349] on icon at bounding box center [16, 347] width 11 height 11
click at [16, 103] on div at bounding box center [16, 102] width 8 height 8
drag, startPoint x: 51, startPoint y: 408, endPoint x: 55, endPoint y: 398, distance: 10.6
click at [51, 407] on div "Pen P" at bounding box center [56, 405] width 40 height 24
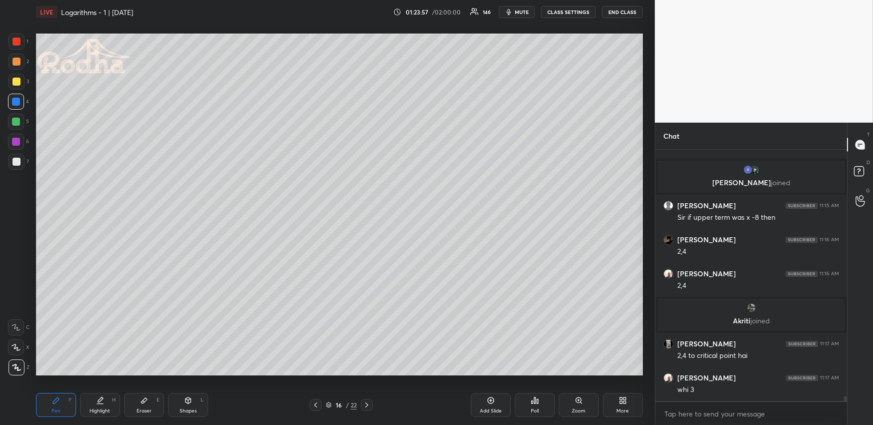
scroll to position [12033, 0]
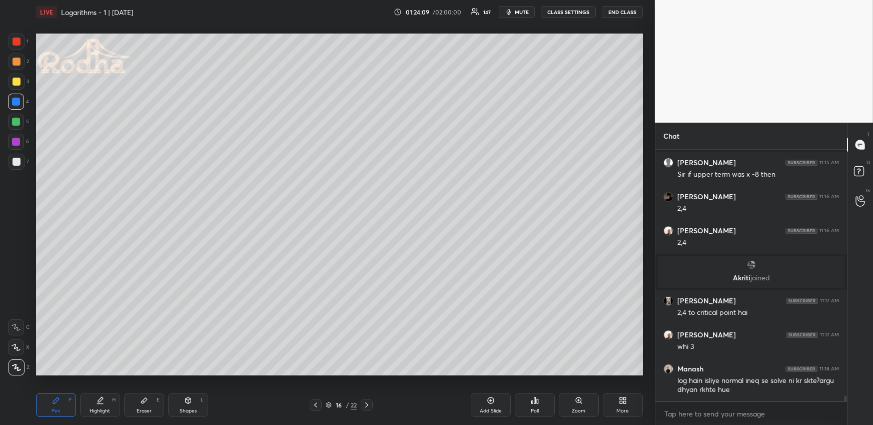
click at [18, 60] on div at bounding box center [17, 62] width 8 height 8
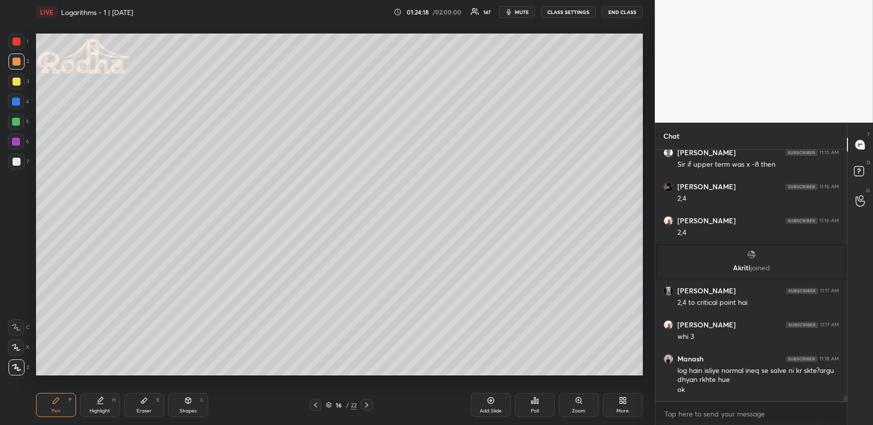
click at [93, 404] on div "Highlight H" at bounding box center [100, 405] width 40 height 24
click at [53, 400] on icon at bounding box center [56, 400] width 8 height 8
click at [19, 125] on div at bounding box center [16, 122] width 8 height 8
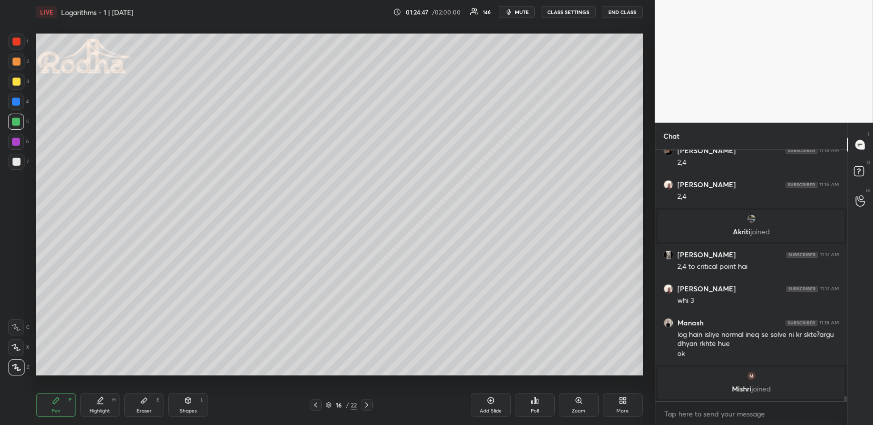
scroll to position [12039, 0]
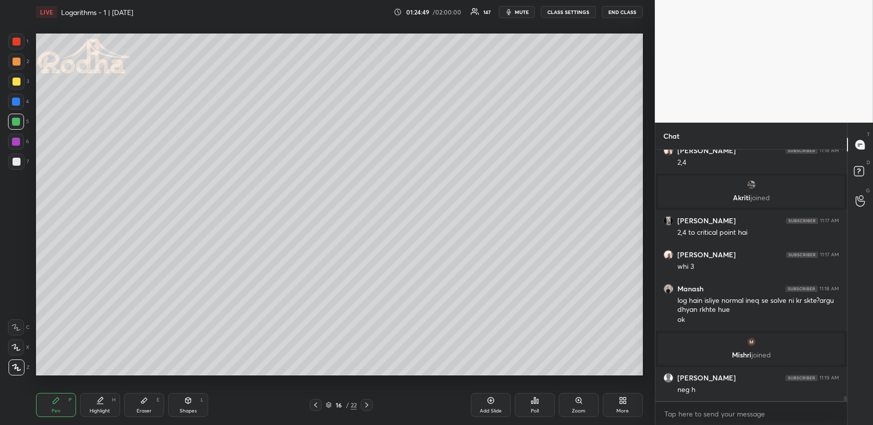
drag, startPoint x: 144, startPoint y: 391, endPoint x: 148, endPoint y: 386, distance: 6.7
click at [144, 391] on div "Pen P Highlight H Eraser E Shapes L 16 / 22 Add Slide Poll Zoom More" at bounding box center [339, 405] width 607 height 40
click at [153, 402] on div "Eraser E" at bounding box center [144, 405] width 40 height 24
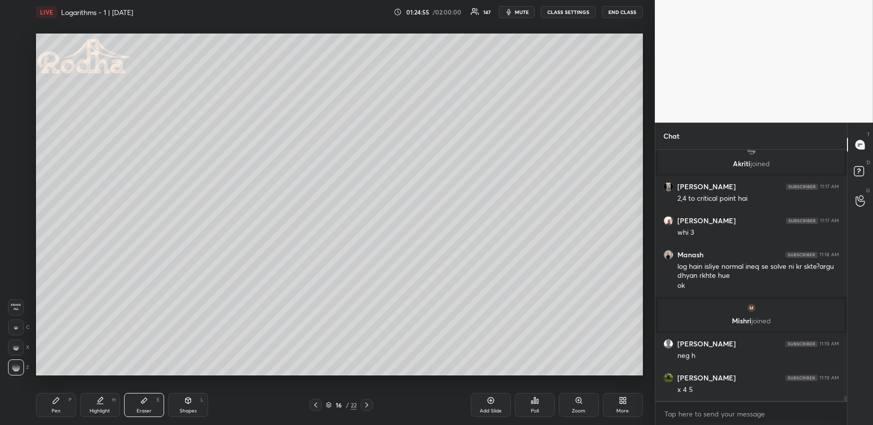
click at [57, 408] on div "Pen" at bounding box center [56, 410] width 9 height 5
click at [102, 401] on icon at bounding box center [100, 400] width 8 height 8
click at [106, 402] on div "Highlight H" at bounding box center [100, 405] width 40 height 24
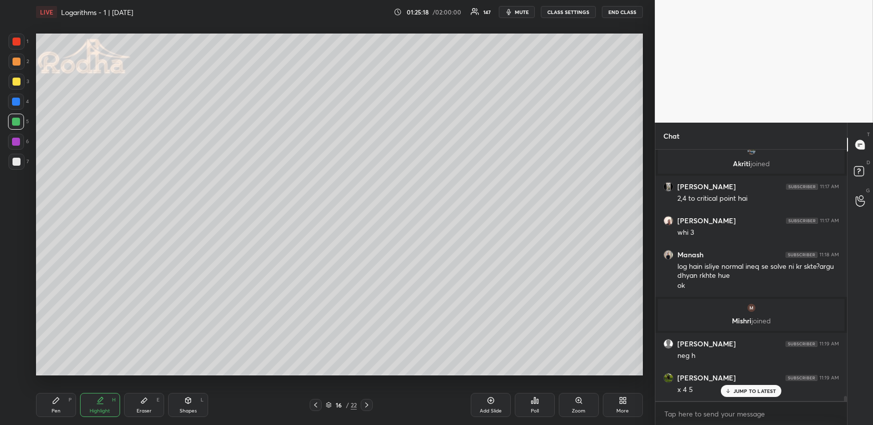
scroll to position [12107, 0]
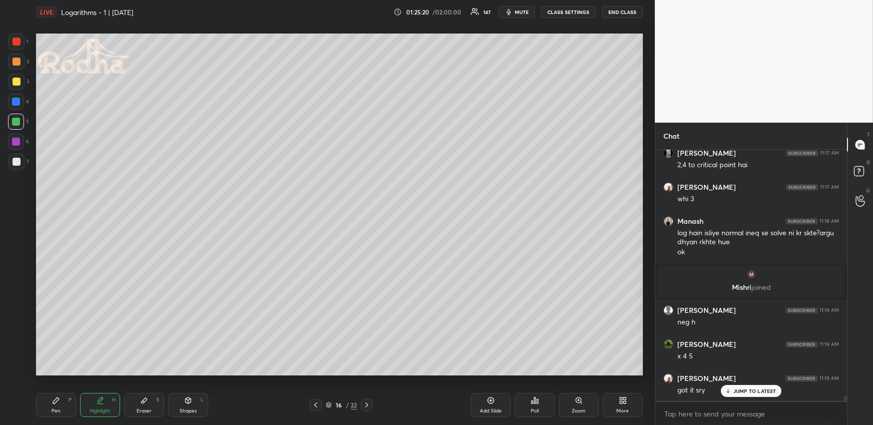
click at [44, 403] on div "Pen P" at bounding box center [56, 405] width 40 height 24
click at [17, 62] on div at bounding box center [17, 62] width 8 height 8
drag, startPoint x: 98, startPoint y: 407, endPoint x: 111, endPoint y: 395, distance: 17.7
click at [97, 407] on div "Highlight H" at bounding box center [100, 405] width 40 height 24
drag, startPoint x: 46, startPoint y: 398, endPoint x: 50, endPoint y: 385, distance: 13.6
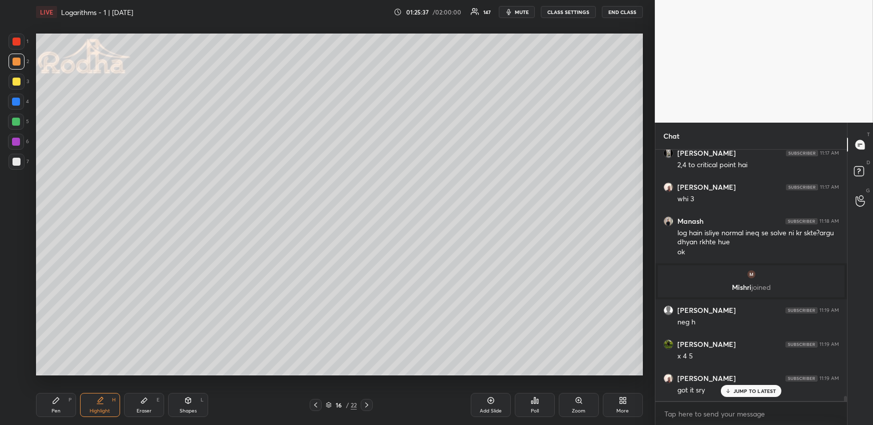
click at [48, 398] on div "Pen P" at bounding box center [56, 405] width 40 height 24
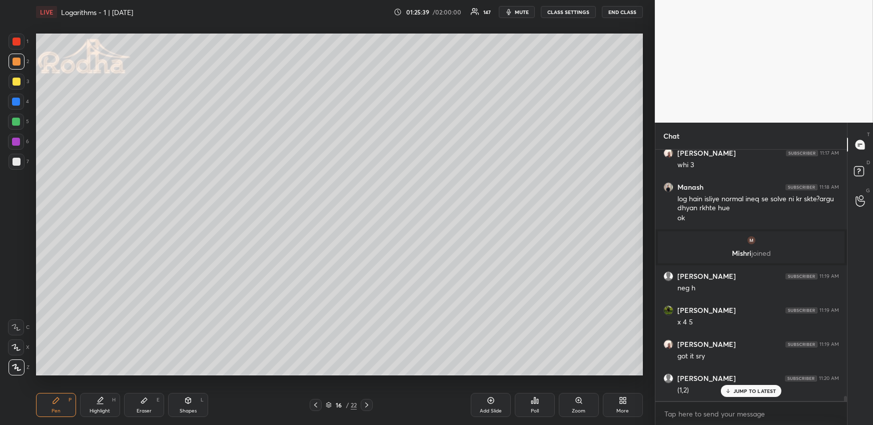
click at [13, 57] on div at bounding box center [17, 62] width 16 height 16
drag, startPoint x: 104, startPoint y: 399, endPoint x: 121, endPoint y: 380, distance: 25.2
click at [105, 400] on div "Highlight H" at bounding box center [100, 405] width 40 height 24
click at [48, 401] on div "Pen P" at bounding box center [56, 405] width 40 height 24
click at [105, 403] on div "Highlight H" at bounding box center [100, 405] width 40 height 24
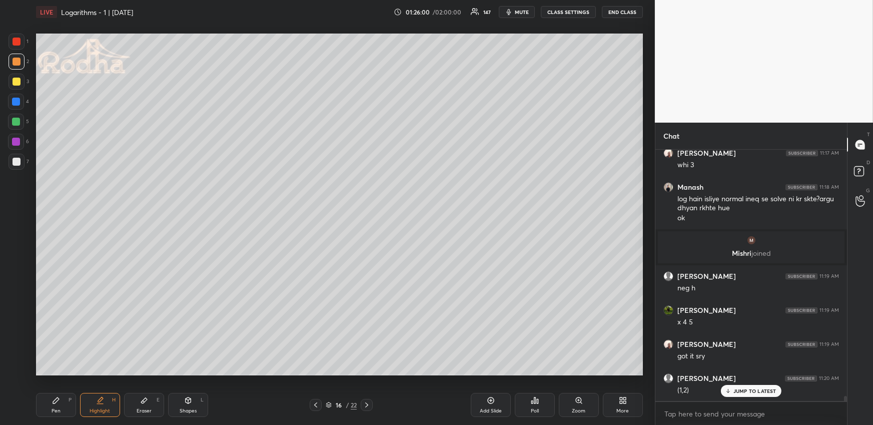
click at [60, 409] on div "Pen P" at bounding box center [56, 405] width 40 height 24
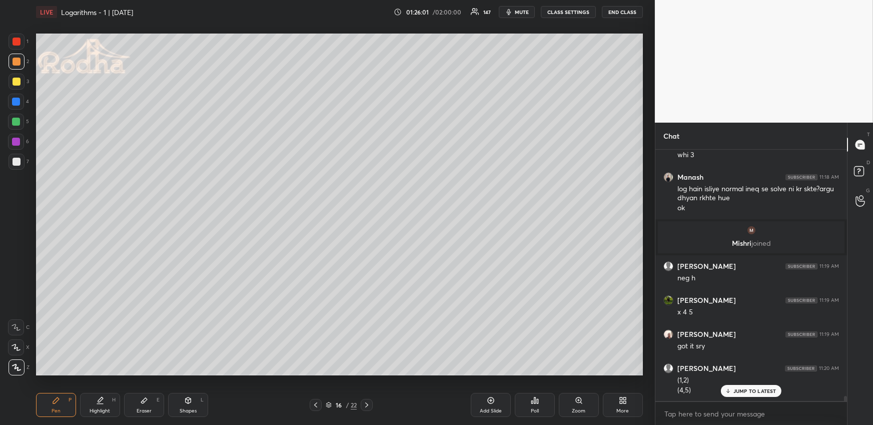
click at [14, 44] on div at bounding box center [17, 42] width 8 height 8
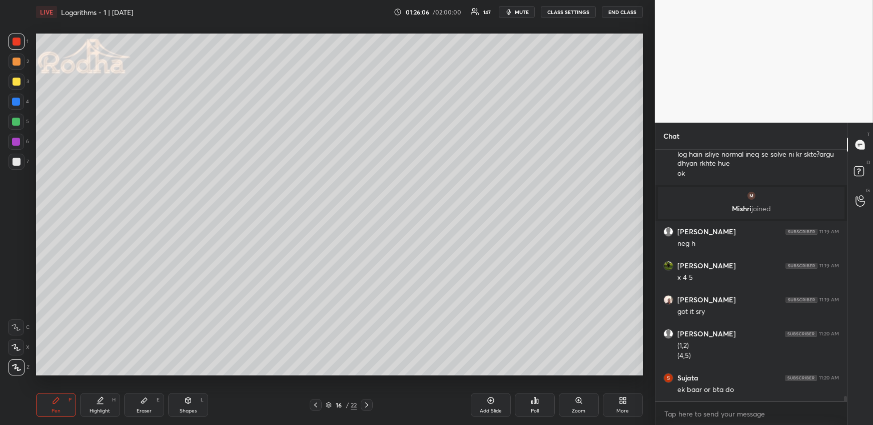
click at [16, 63] on div at bounding box center [17, 62] width 8 height 8
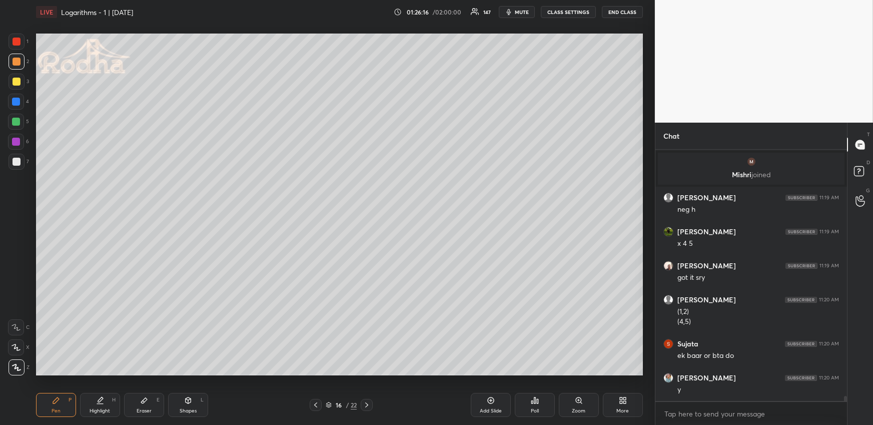
click at [108, 401] on div "Highlight H" at bounding box center [100, 405] width 40 height 24
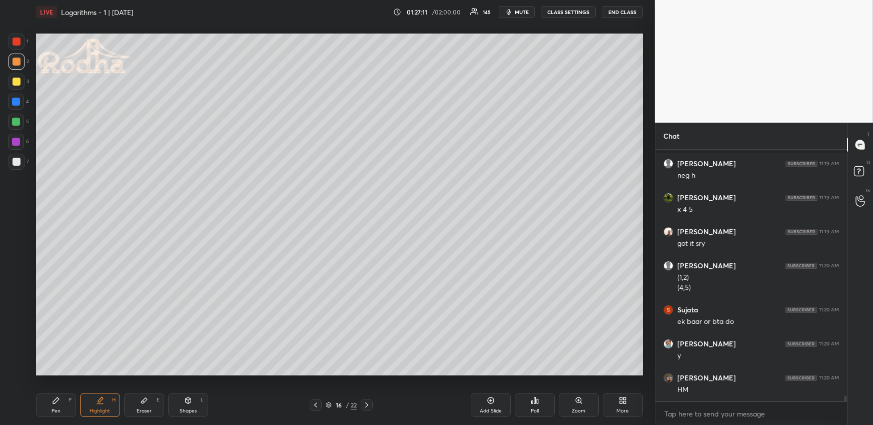
scroll to position [12287, 0]
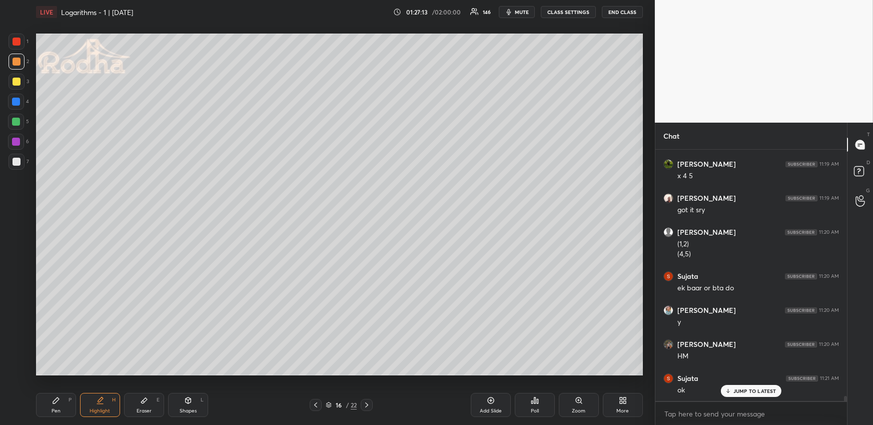
click at [108, 395] on div "Highlight H" at bounding box center [100, 405] width 40 height 24
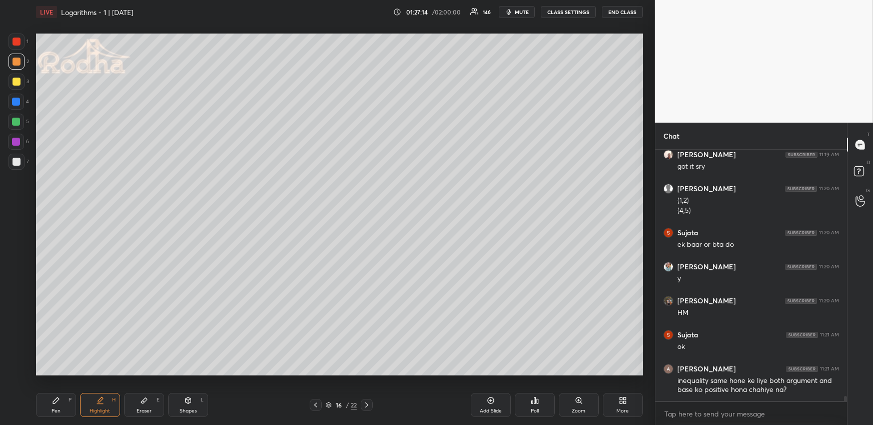
scroll to position [12364, 0]
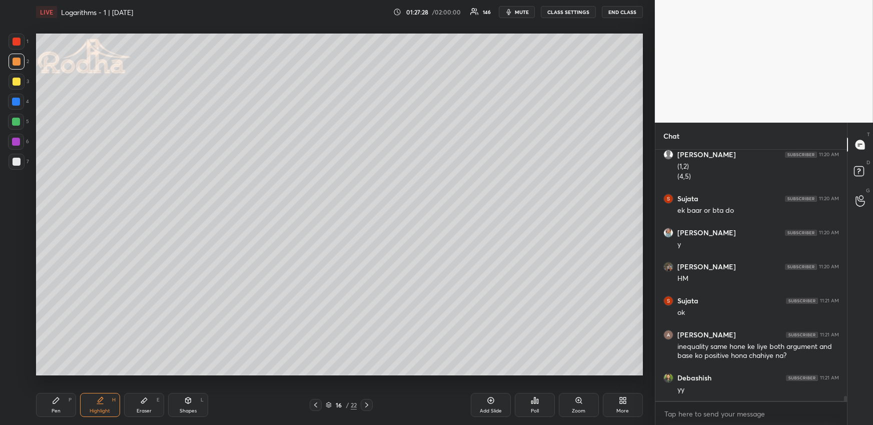
click at [317, 405] on icon at bounding box center [316, 405] width 8 height 8
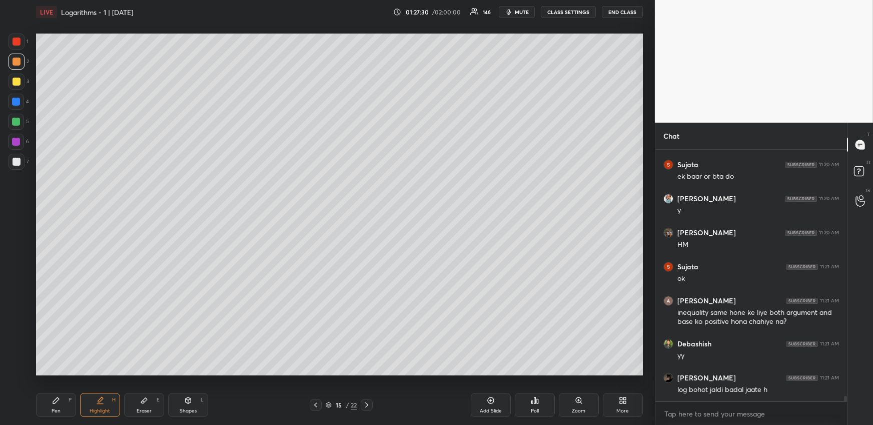
scroll to position [12432, 0]
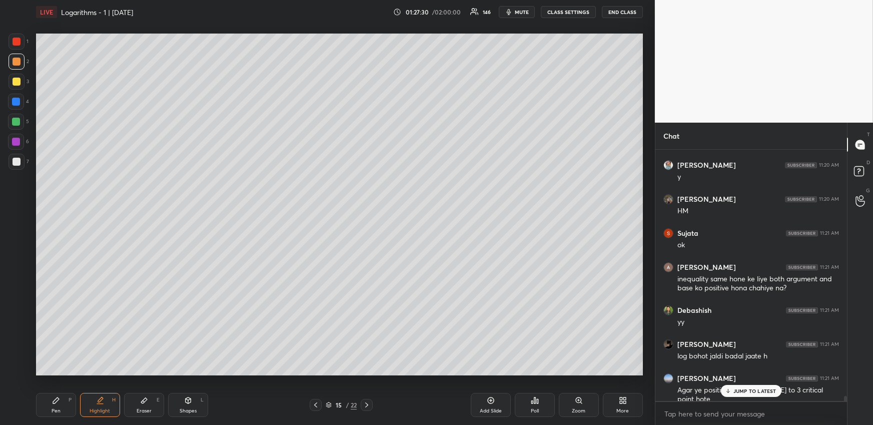
click at [316, 406] on icon at bounding box center [316, 405] width 8 height 8
click at [105, 408] on div "Highlight" at bounding box center [100, 410] width 21 height 5
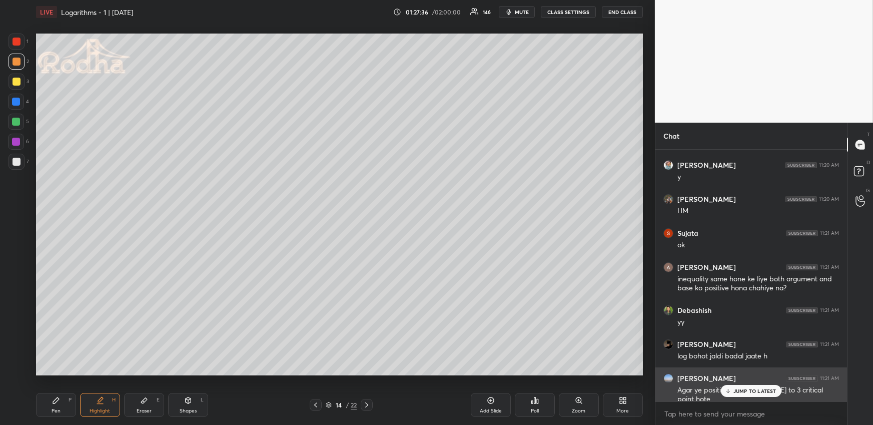
click at [746, 398] on div "[PERSON_NAME] 11:21 AM Agar ye positive [PERSON_NAME] to 3 critical point hote" at bounding box center [752, 388] width 192 height 43
click at [753, 398] on div "[PERSON_NAME] 11:21 AM Agar ye positive [PERSON_NAME] to 3 critical point hote" at bounding box center [752, 388] width 192 height 43
click at [752, 394] on div "JUMP TO LATEST" at bounding box center [751, 391] width 60 height 12
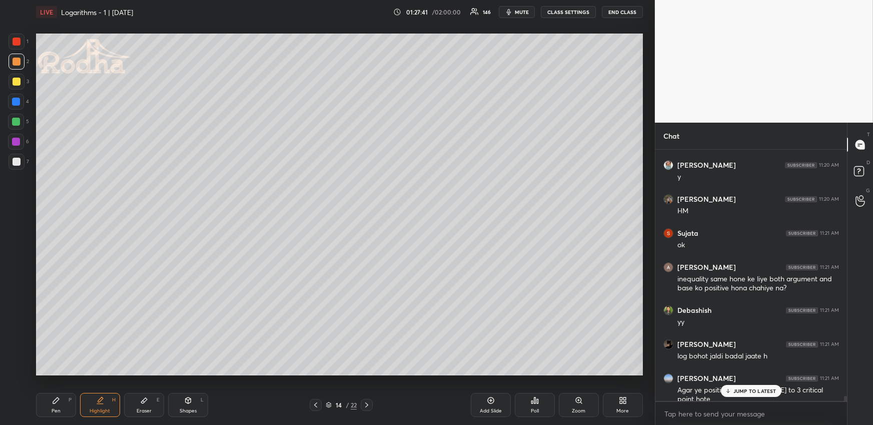
scroll to position [12466, 0]
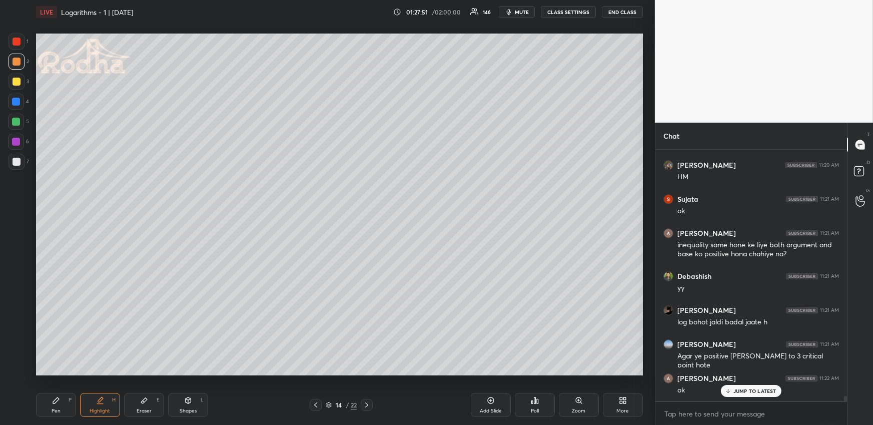
click at [368, 401] on icon at bounding box center [367, 405] width 8 height 8
click at [361, 407] on div at bounding box center [367, 405] width 12 height 12
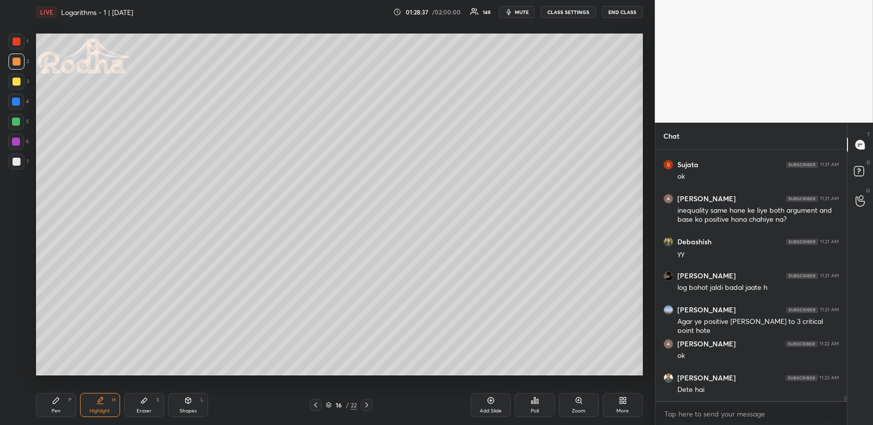
scroll to position [12535, 0]
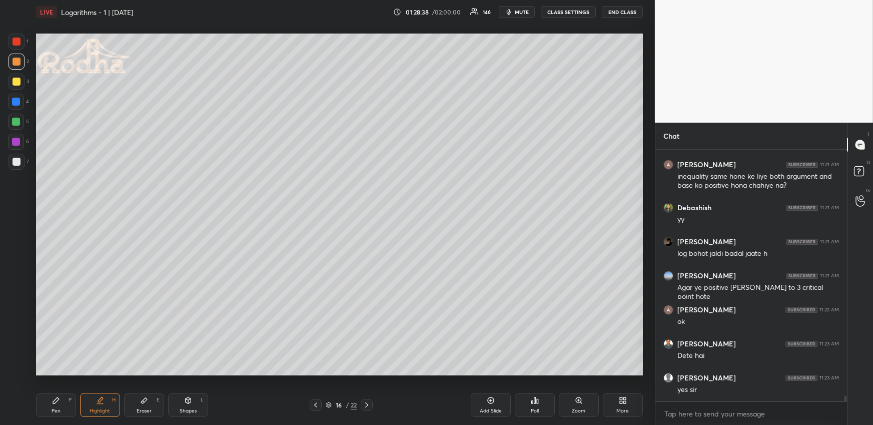
click at [367, 401] on icon at bounding box center [367, 405] width 8 height 8
click at [94, 400] on div "Highlight H" at bounding box center [100, 405] width 40 height 24
drag, startPoint x: 67, startPoint y: 403, endPoint x: 69, endPoint y: 396, distance: 7.2
click at [67, 402] on div "Pen P" at bounding box center [56, 405] width 40 height 24
click at [13, 160] on div at bounding box center [17, 162] width 8 height 8
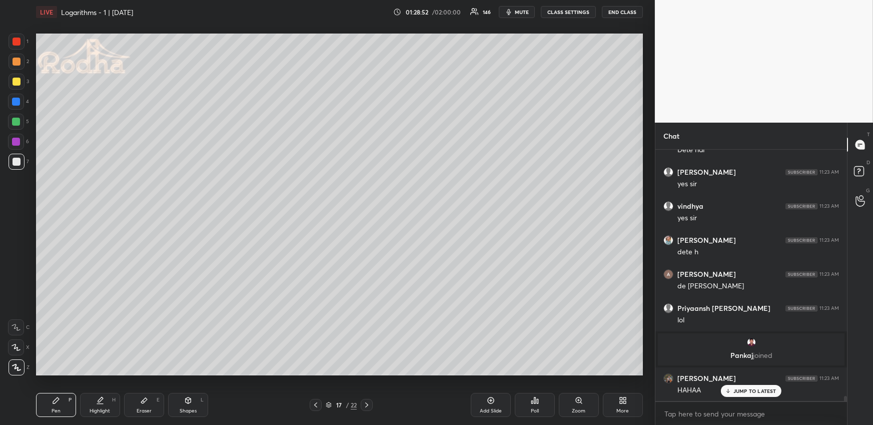
scroll to position [12562, 0]
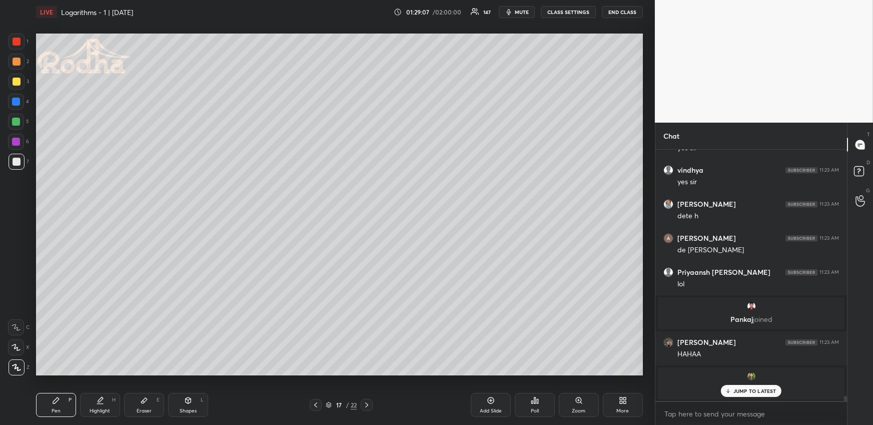
drag, startPoint x: 92, startPoint y: 392, endPoint x: 96, endPoint y: 396, distance: 5.7
click at [93, 394] on div "Pen P Highlight H Eraser E Shapes L 17 / 22 Add Slide Poll Zoom More" at bounding box center [339, 405] width 607 height 40
click at [98, 399] on icon at bounding box center [100, 400] width 8 height 8
click at [62, 401] on div "Pen P" at bounding box center [56, 405] width 40 height 24
click at [20, 65] on div at bounding box center [17, 62] width 16 height 16
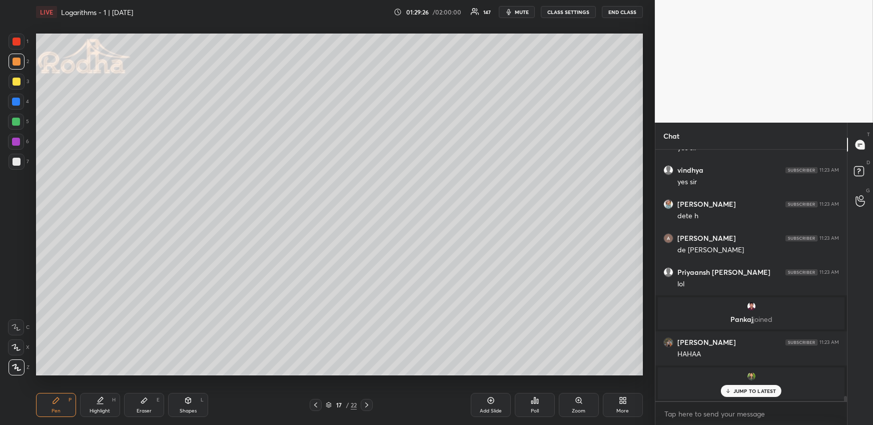
click at [316, 403] on icon at bounding box center [316, 405] width 8 height 8
click at [316, 403] on icon at bounding box center [315, 404] width 3 height 5
click at [316, 406] on icon at bounding box center [316, 405] width 8 height 8
click at [99, 404] on icon at bounding box center [100, 400] width 8 height 8
click at [368, 403] on icon at bounding box center [367, 405] width 8 height 8
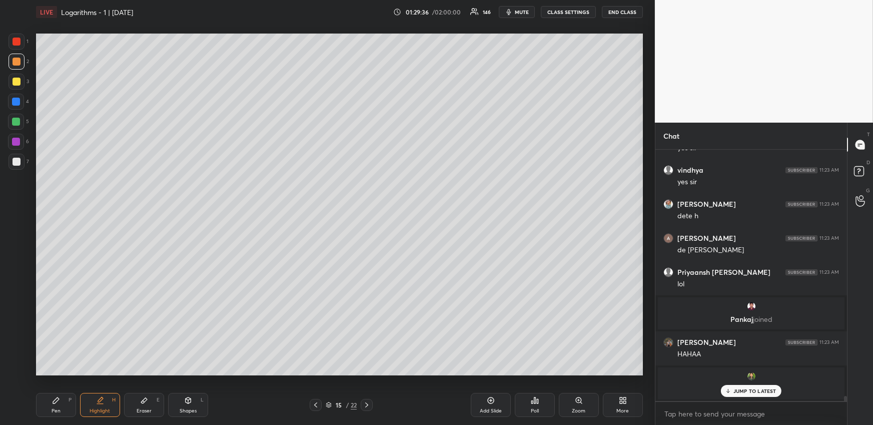
click at [369, 403] on icon at bounding box center [367, 405] width 8 height 8
click at [371, 404] on icon at bounding box center [367, 405] width 8 height 8
drag, startPoint x: 63, startPoint y: 402, endPoint x: 58, endPoint y: 379, distance: 23.7
click at [63, 401] on div "Pen P" at bounding box center [56, 405] width 40 height 24
click at [101, 410] on div "Highlight" at bounding box center [100, 410] width 21 height 5
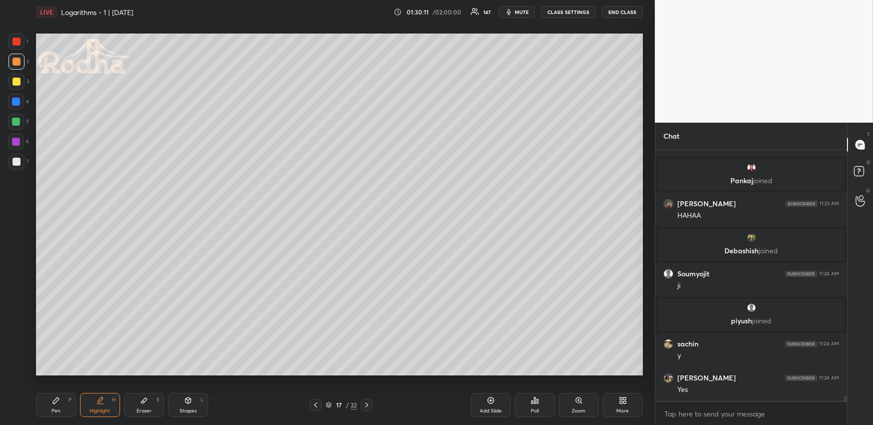
scroll to position [12735, 0]
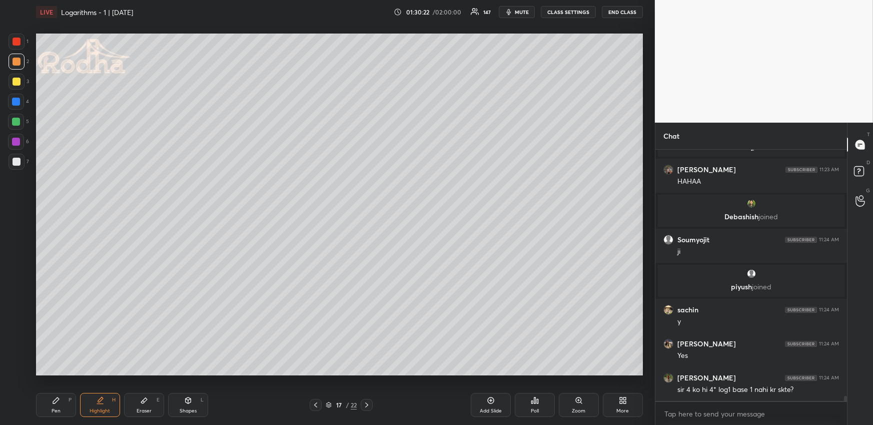
click at [316, 407] on icon at bounding box center [316, 405] width 8 height 8
drag, startPoint x: 314, startPoint y: 406, endPoint x: 313, endPoint y: 380, distance: 26.5
click at [314, 406] on icon at bounding box center [316, 405] width 8 height 8
click at [315, 401] on icon at bounding box center [316, 405] width 8 height 8
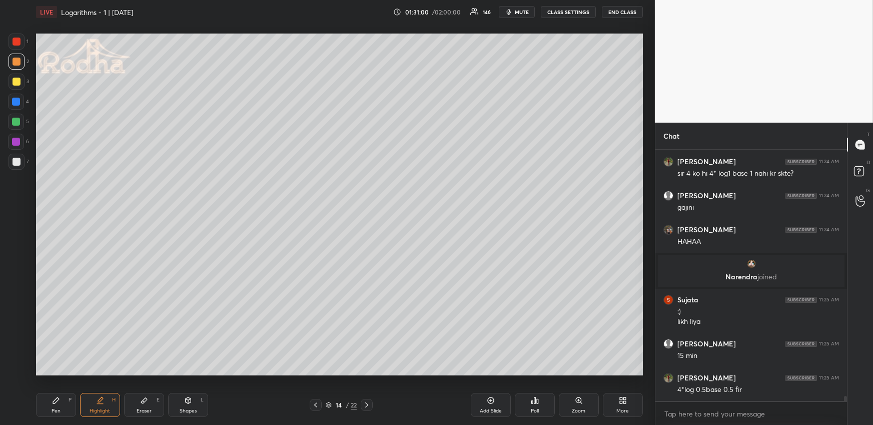
scroll to position [12985, 0]
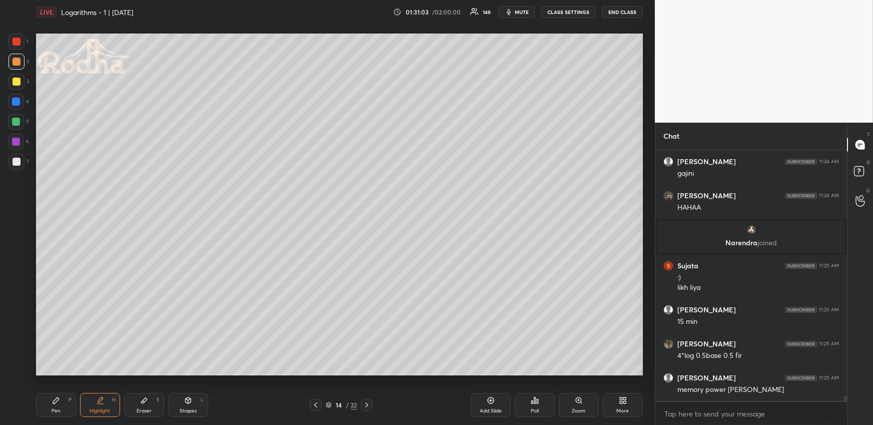
click at [370, 400] on div at bounding box center [367, 405] width 12 height 12
click at [370, 402] on icon at bounding box center [367, 405] width 8 height 8
click at [368, 403] on icon at bounding box center [367, 405] width 8 height 8
click at [86, 402] on div "Highlight H" at bounding box center [100, 405] width 40 height 24
drag, startPoint x: 61, startPoint y: 398, endPoint x: 61, endPoint y: 386, distance: 12.0
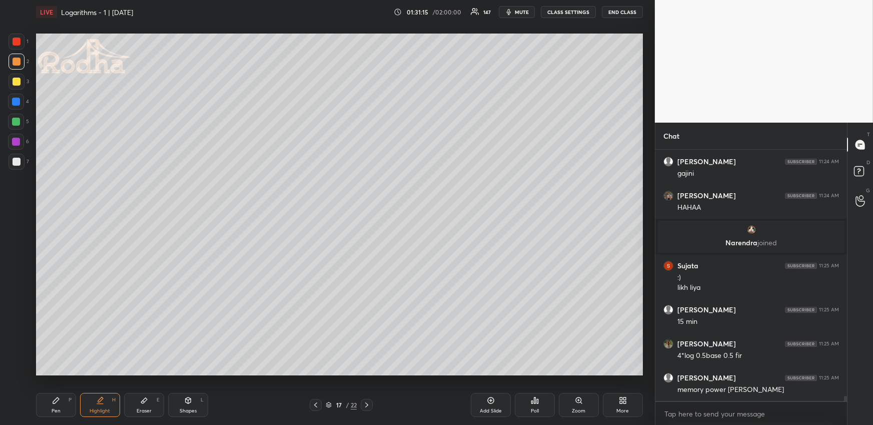
click at [60, 398] on div "Pen P" at bounding box center [56, 405] width 40 height 24
click at [16, 98] on div at bounding box center [16, 102] width 8 height 8
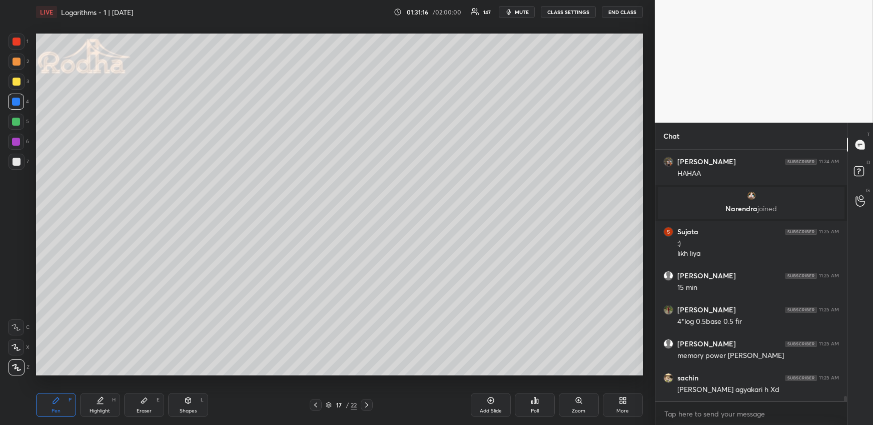
click at [13, 348] on icon at bounding box center [16, 347] width 9 height 7
click at [107, 400] on div "Highlight H" at bounding box center [100, 405] width 40 height 24
click at [319, 402] on icon at bounding box center [316, 405] width 8 height 8
click at [319, 403] on div at bounding box center [316, 405] width 12 height 12
click at [319, 404] on icon at bounding box center [316, 405] width 8 height 8
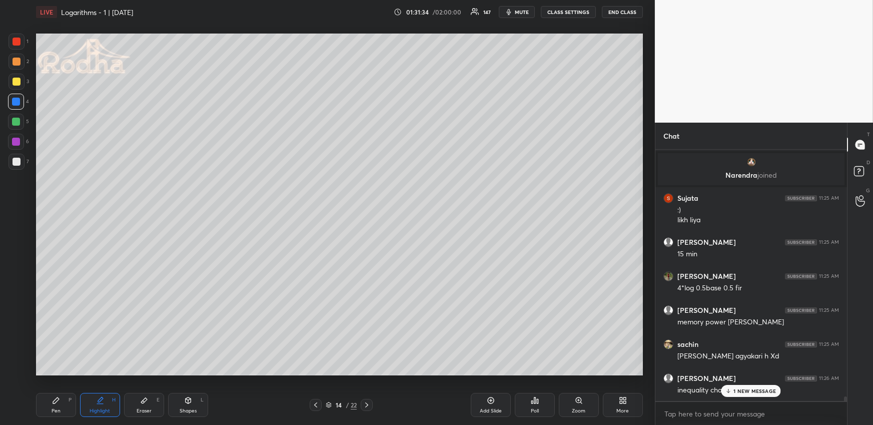
scroll to position [13087, 0]
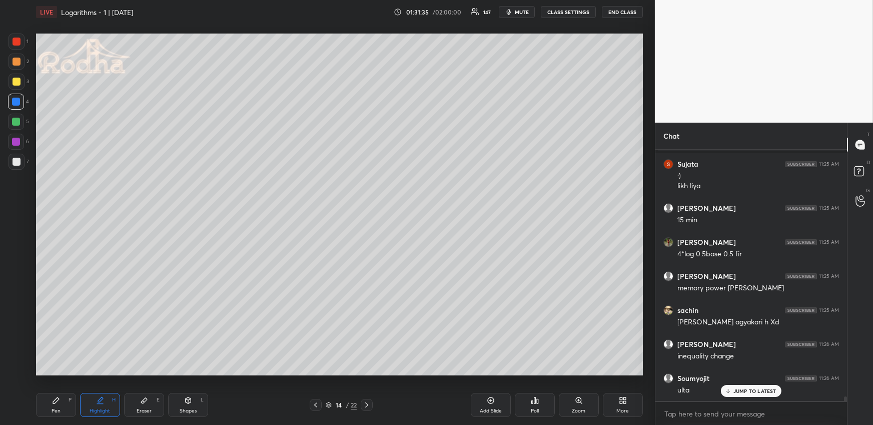
click at [369, 403] on icon at bounding box center [367, 405] width 8 height 8
click at [371, 402] on icon at bounding box center [367, 405] width 8 height 8
click at [372, 402] on div at bounding box center [367, 405] width 12 height 12
drag, startPoint x: 60, startPoint y: 394, endPoint x: 58, endPoint y: 379, distance: 15.7
click at [58, 396] on div "Pen P" at bounding box center [56, 405] width 40 height 24
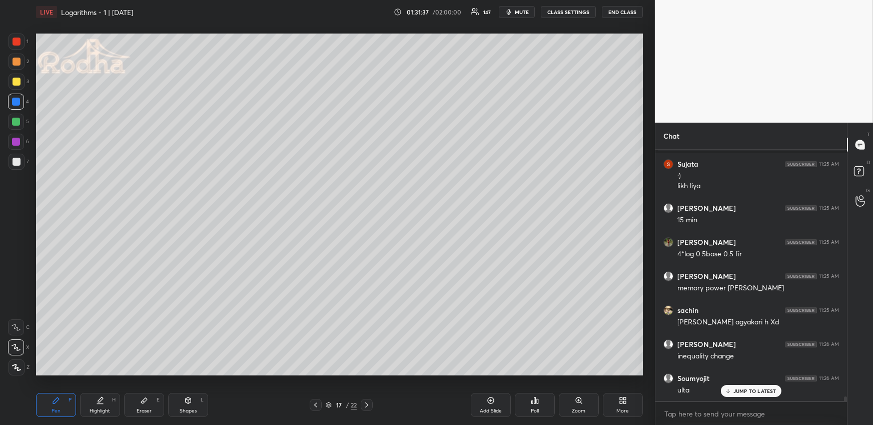
click at [14, 63] on div at bounding box center [17, 62] width 8 height 8
click at [15, 364] on icon at bounding box center [17, 367] width 8 height 6
click at [98, 405] on div "Highlight H" at bounding box center [100, 405] width 40 height 24
drag, startPoint x: 65, startPoint y: 402, endPoint x: 65, endPoint y: 394, distance: 8.0
click at [64, 402] on div "Pen P" at bounding box center [56, 405] width 40 height 24
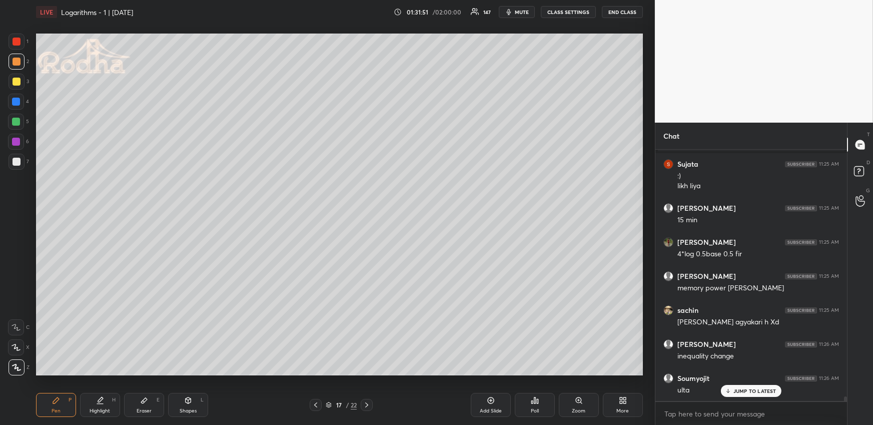
click at [19, 84] on div at bounding box center [17, 82] width 8 height 8
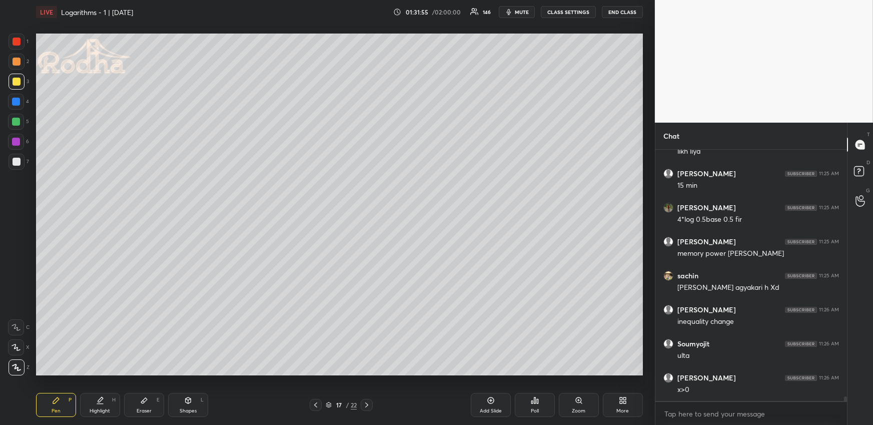
drag, startPoint x: 98, startPoint y: 401, endPoint x: 100, endPoint y: 388, distance: 13.2
click at [100, 402] on icon at bounding box center [100, 400] width 8 height 8
click at [43, 406] on div "Pen P" at bounding box center [56, 405] width 40 height 24
click at [20, 60] on div at bounding box center [17, 62] width 8 height 8
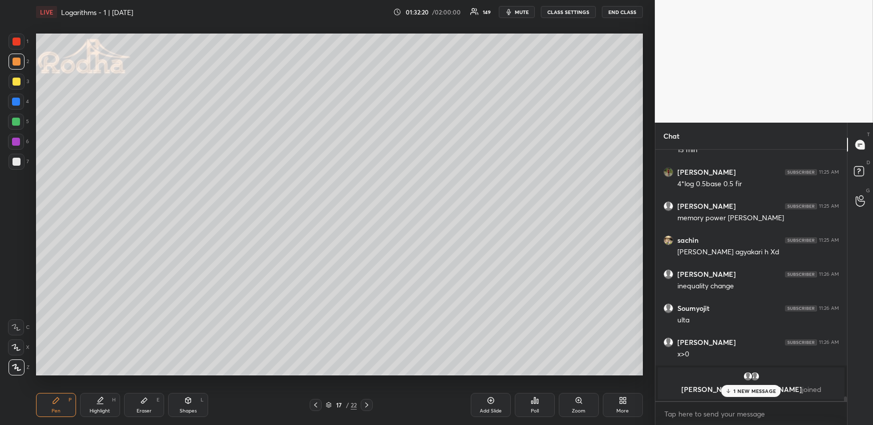
click at [98, 410] on div "Highlight" at bounding box center [100, 410] width 21 height 5
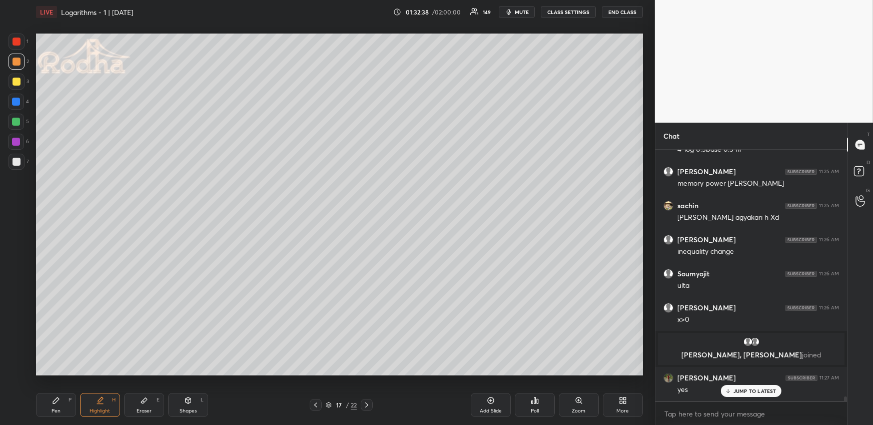
scroll to position [13032, 0]
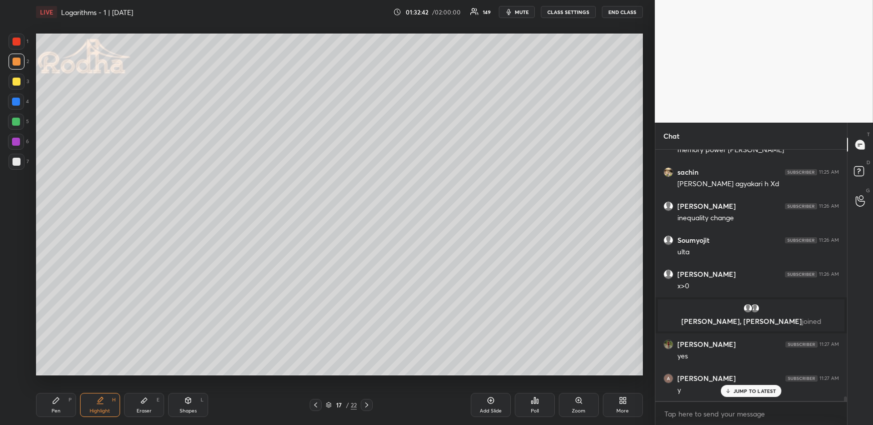
click at [105, 403] on div "Highlight H" at bounding box center [100, 405] width 40 height 24
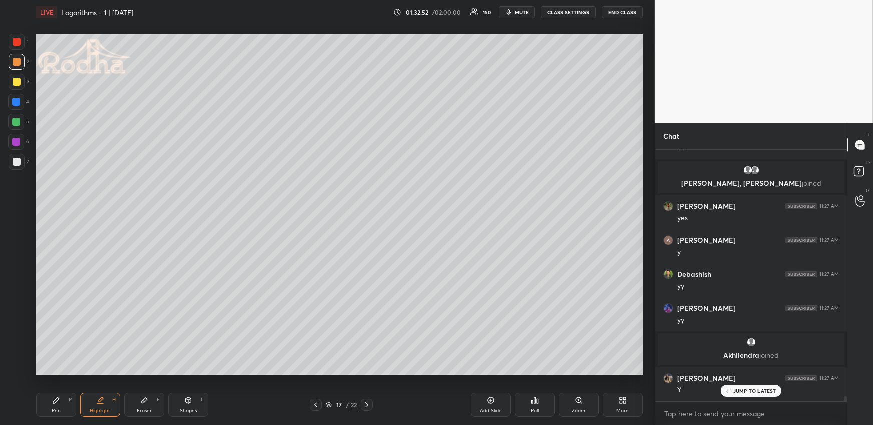
scroll to position [13158, 0]
click at [370, 401] on icon at bounding box center [367, 405] width 8 height 8
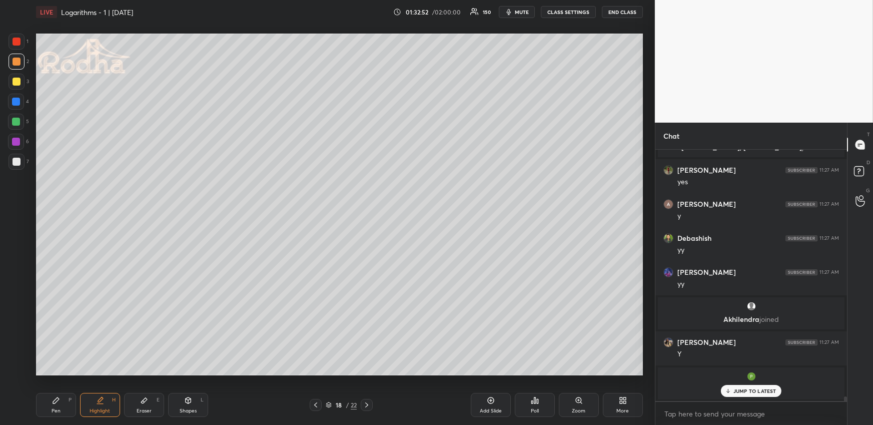
drag, startPoint x: 47, startPoint y: 412, endPoint x: 47, endPoint y: 398, distance: 14.0
click at [48, 412] on div "Pen P" at bounding box center [56, 405] width 40 height 24
click at [317, 409] on div at bounding box center [316, 405] width 12 height 12
drag, startPoint x: 493, startPoint y: 404, endPoint x: 491, endPoint y: 388, distance: 16.7
click at [493, 404] on div "Add Slide" at bounding box center [491, 405] width 40 height 24
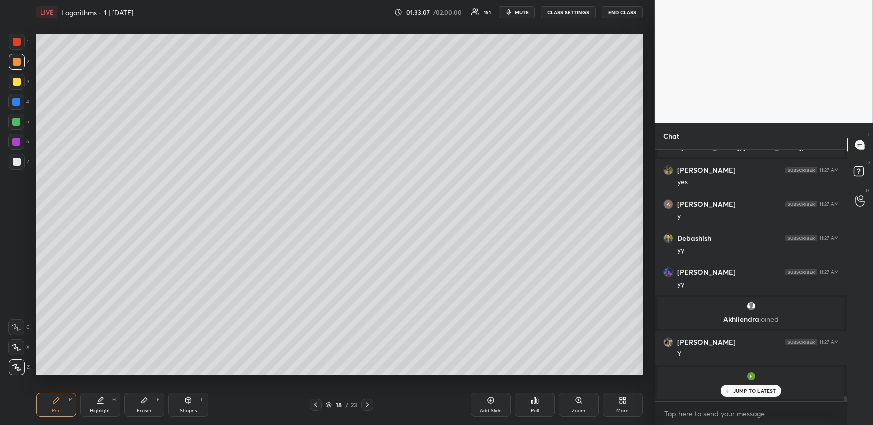
click at [17, 99] on div at bounding box center [16, 102] width 8 height 8
click at [16, 63] on div at bounding box center [17, 62] width 8 height 8
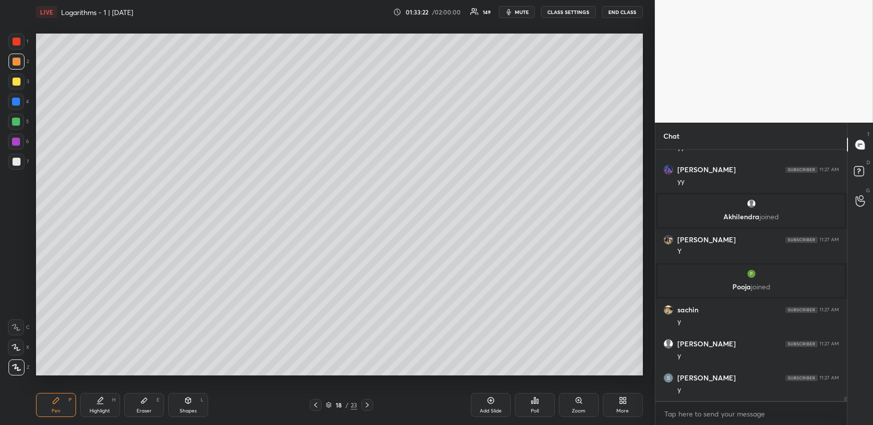
scroll to position [13294, 0]
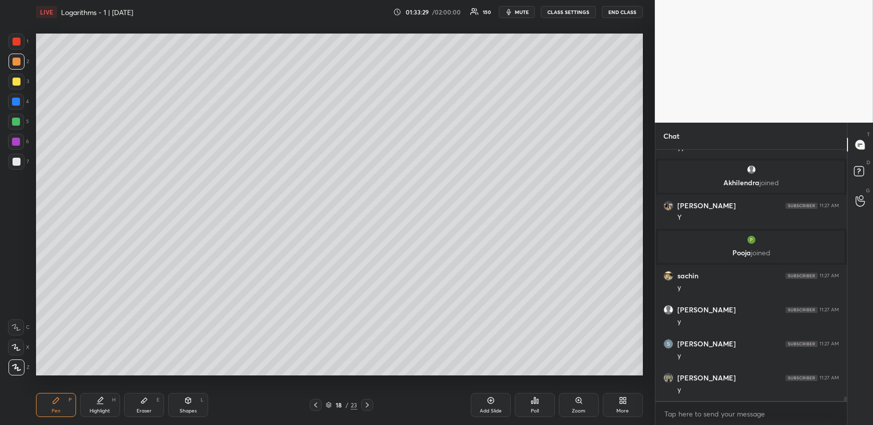
click at [16, 99] on div at bounding box center [16, 102] width 8 height 8
click at [105, 400] on div "Highlight H" at bounding box center [100, 405] width 40 height 24
click at [50, 403] on div "Pen P" at bounding box center [56, 405] width 40 height 24
click at [17, 62] on div at bounding box center [17, 62] width 8 height 8
click at [101, 402] on icon at bounding box center [100, 400] width 8 height 8
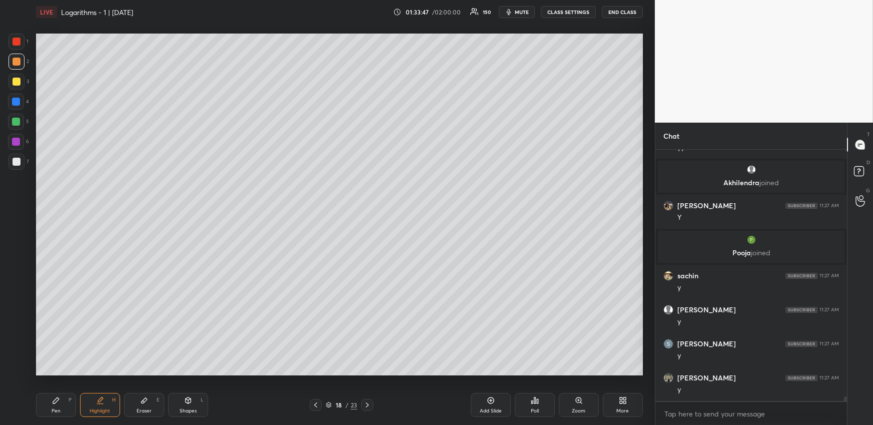
drag, startPoint x: 48, startPoint y: 406, endPoint x: 55, endPoint y: 392, distance: 15.9
click at [47, 407] on div "Pen P" at bounding box center [56, 405] width 40 height 24
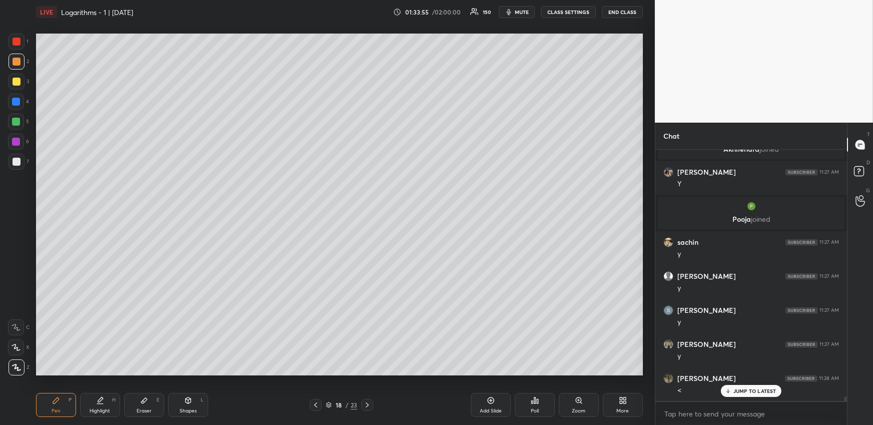
drag, startPoint x: 97, startPoint y: 409, endPoint x: 97, endPoint y: 395, distance: 14.5
click at [99, 409] on div "Highlight" at bounding box center [100, 410] width 21 height 5
click at [314, 403] on icon at bounding box center [316, 405] width 8 height 8
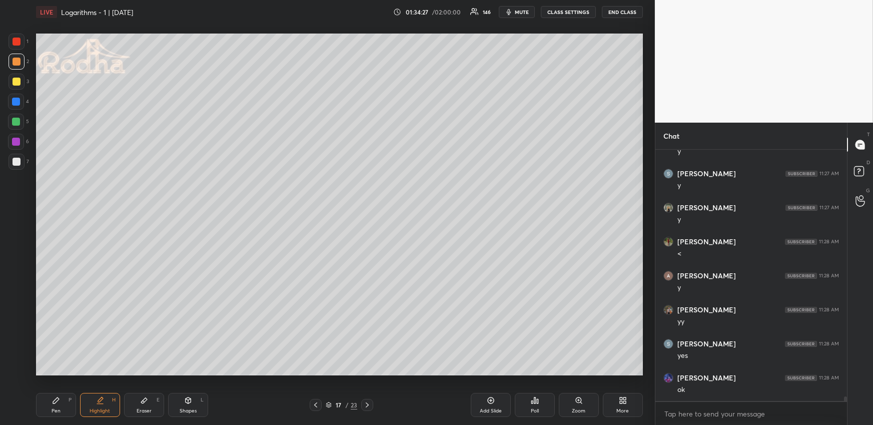
scroll to position [13498, 0]
click at [372, 401] on div at bounding box center [367, 405] width 12 height 12
click at [372, 403] on div at bounding box center [367, 405] width 12 height 12
click at [56, 411] on div "Pen" at bounding box center [56, 410] width 9 height 5
click at [18, 161] on div at bounding box center [17, 162] width 8 height 8
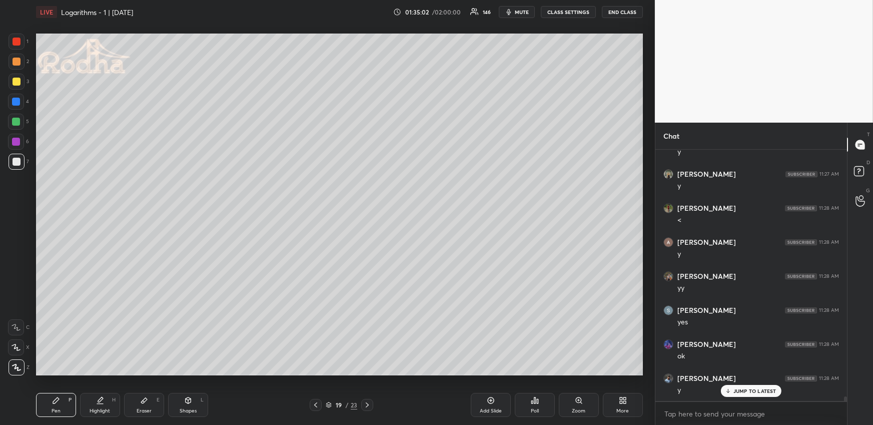
click at [21, 61] on div at bounding box center [17, 62] width 16 height 16
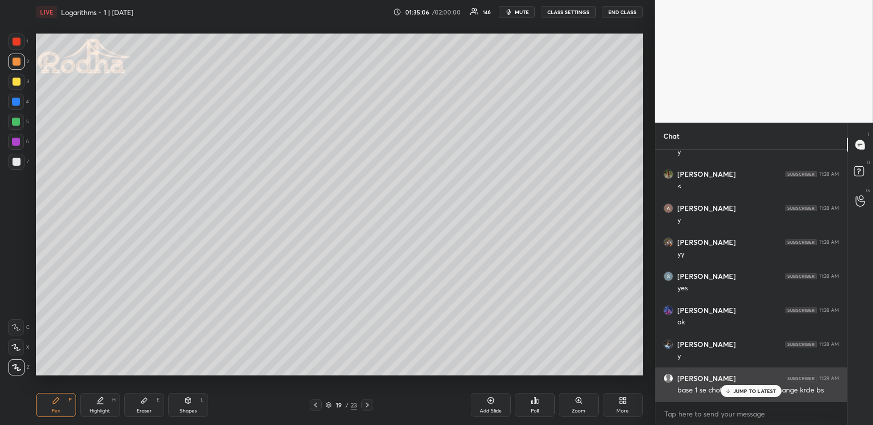
click at [744, 391] on p "JUMP TO LATEST" at bounding box center [755, 391] width 43 height 6
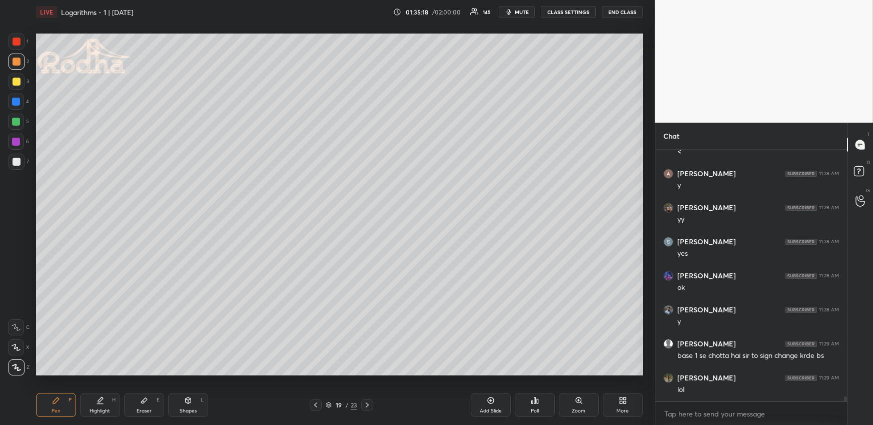
scroll to position [13600, 0]
click at [17, 162] on div at bounding box center [17, 162] width 8 height 8
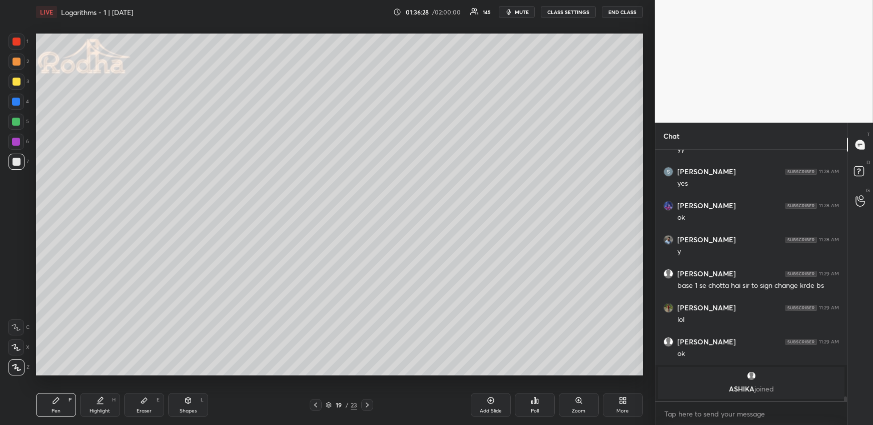
drag, startPoint x: 141, startPoint y: 408, endPoint x: 154, endPoint y: 387, distance: 24.3
click at [142, 407] on div "Eraser E" at bounding box center [144, 405] width 40 height 24
click at [69, 401] on div "P" at bounding box center [70, 399] width 3 height 5
drag, startPoint x: 17, startPoint y: 66, endPoint x: 31, endPoint y: 82, distance: 22.0
click at [17, 66] on div at bounding box center [17, 62] width 16 height 16
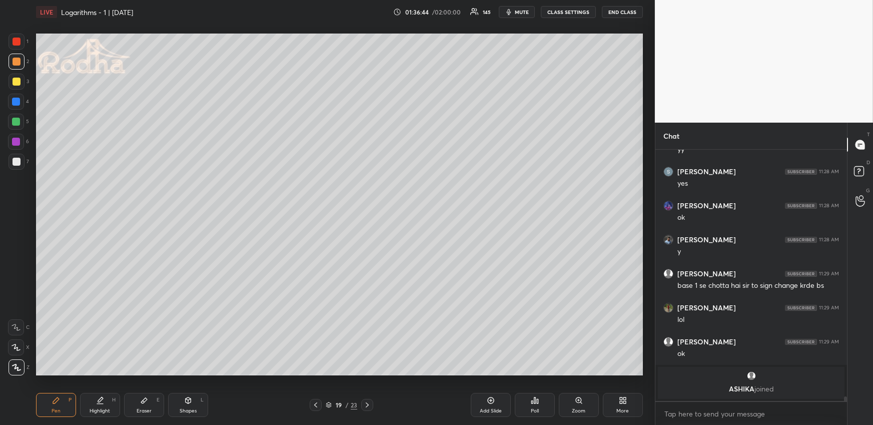
drag, startPoint x: 521, startPoint y: 13, endPoint x: 515, endPoint y: 17, distance: 7.2
click at [521, 12] on span "mute" at bounding box center [522, 12] width 14 height 7
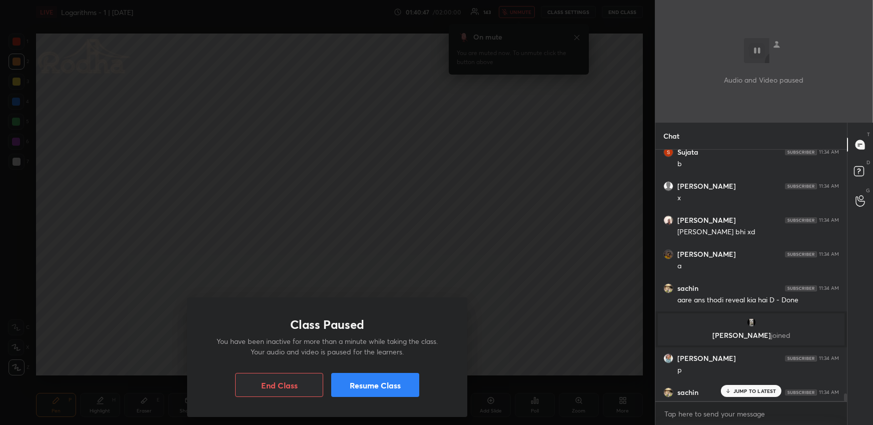
scroll to position [13911, 0]
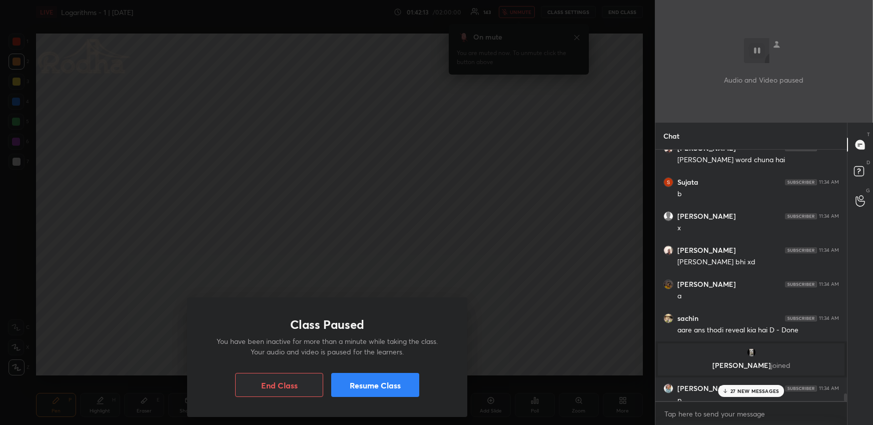
click at [368, 385] on button "Resume Class" at bounding box center [375, 385] width 88 height 24
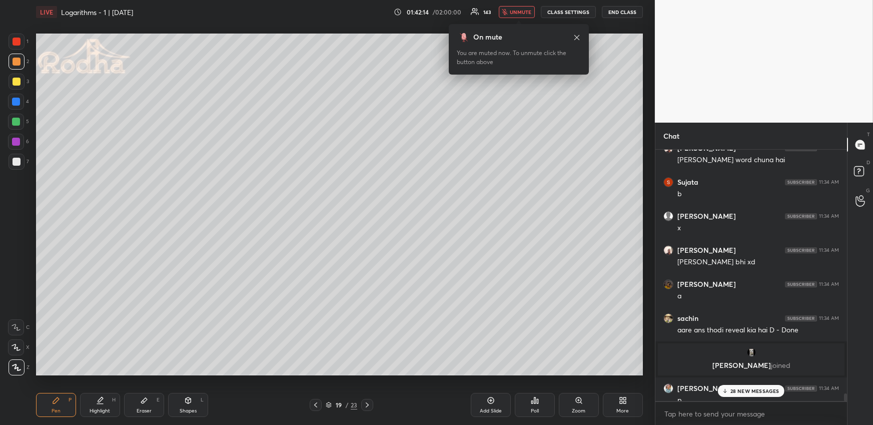
click at [508, 11] on icon "button" at bounding box center [505, 12] width 6 height 6
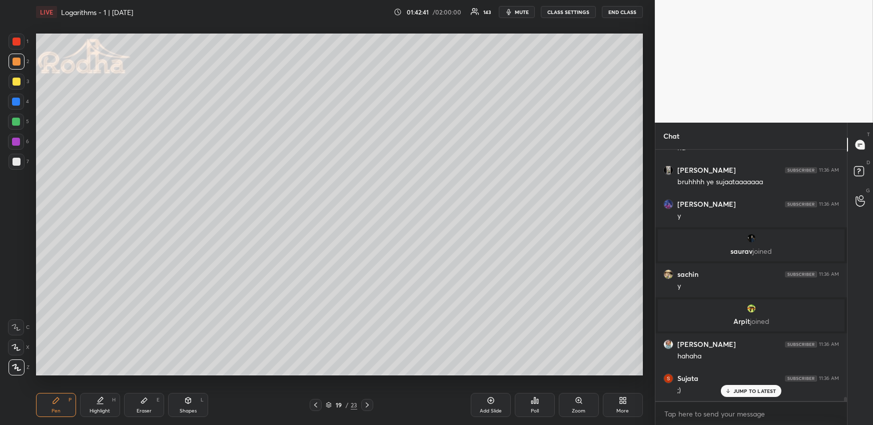
scroll to position [15333, 0]
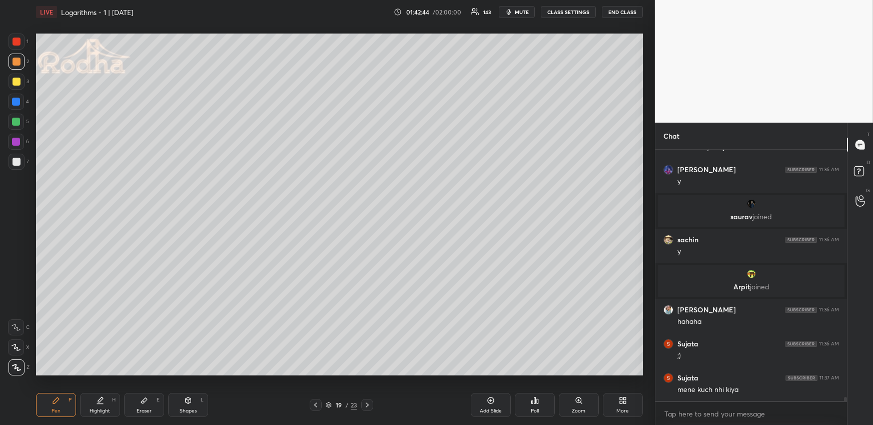
click at [533, 404] on icon at bounding box center [535, 400] width 8 height 8
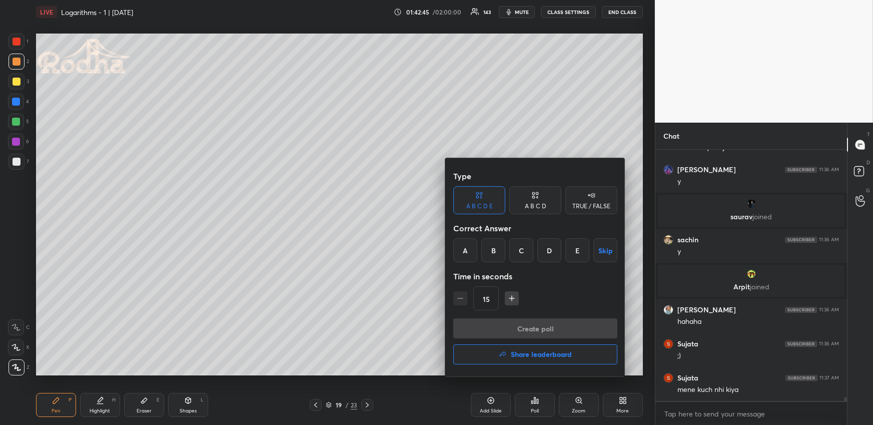
drag, startPoint x: 492, startPoint y: 250, endPoint x: 491, endPoint y: 270, distance: 19.6
click at [493, 251] on div "B" at bounding box center [493, 250] width 24 height 24
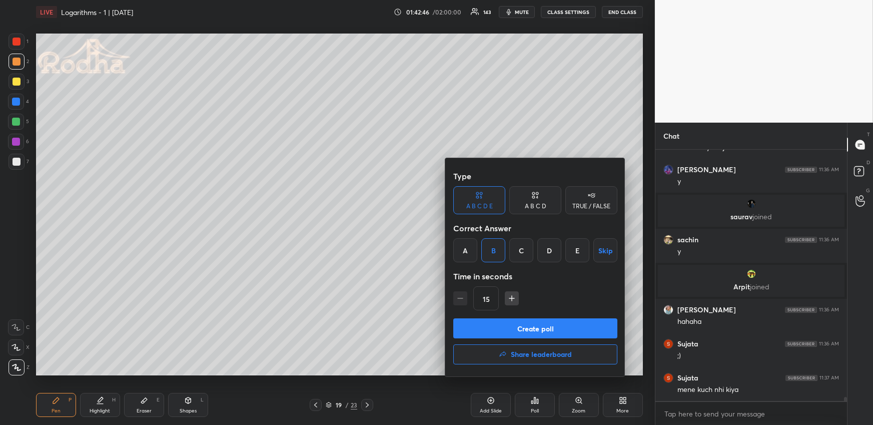
click at [498, 325] on button "Create poll" at bounding box center [535, 328] width 164 height 20
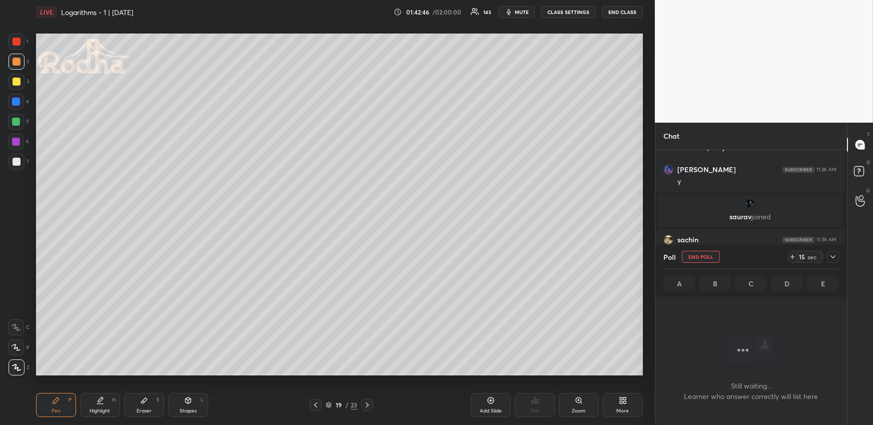
scroll to position [4, 3]
click at [54, 400] on icon at bounding box center [56, 400] width 6 height 6
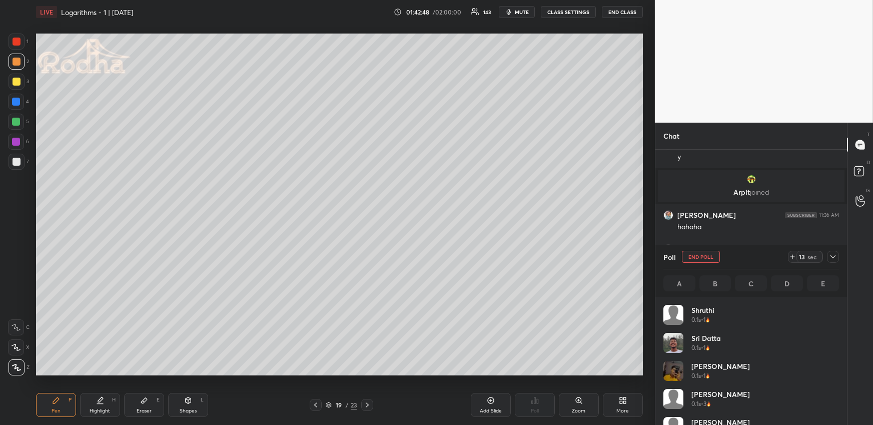
scroll to position [117, 173]
click at [835, 257] on icon at bounding box center [833, 257] width 8 height 8
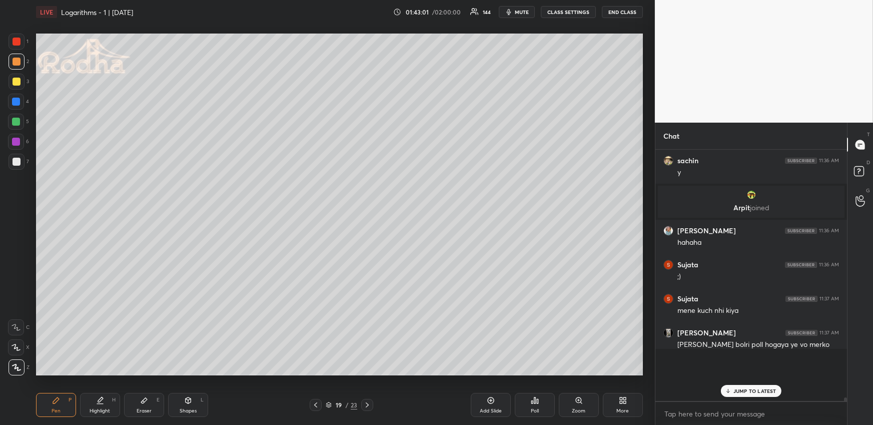
scroll to position [0, 0]
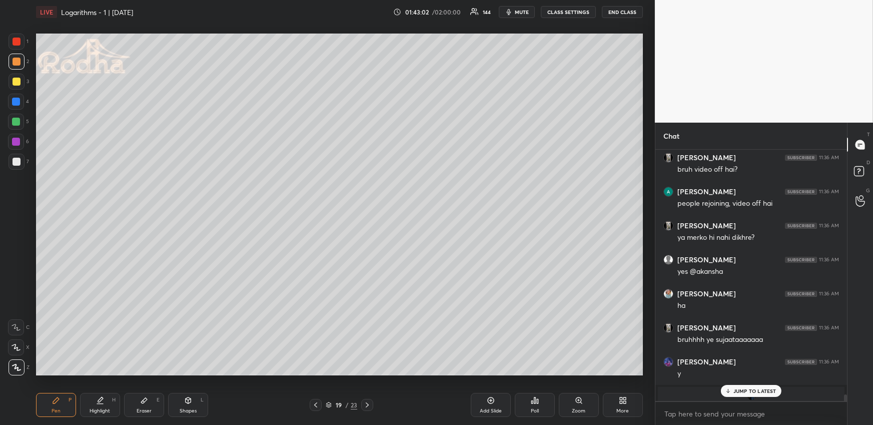
click at [731, 395] on div "JUMP TO LATEST" at bounding box center [751, 391] width 60 height 12
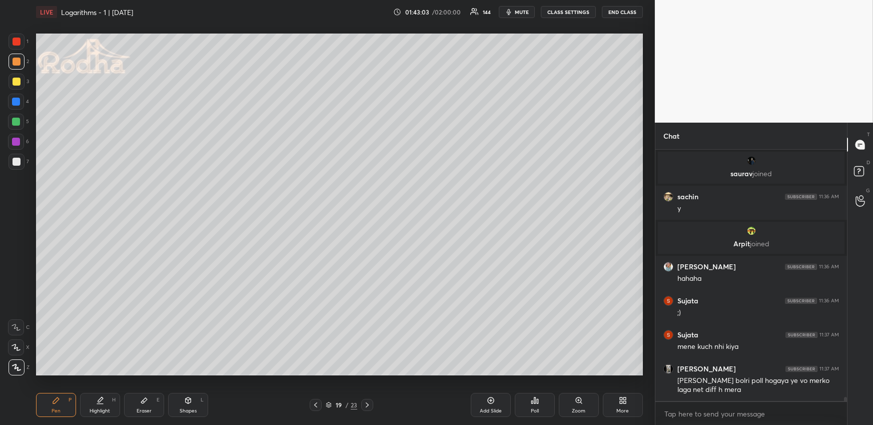
click at [542, 403] on div "Poll" at bounding box center [535, 405] width 40 height 24
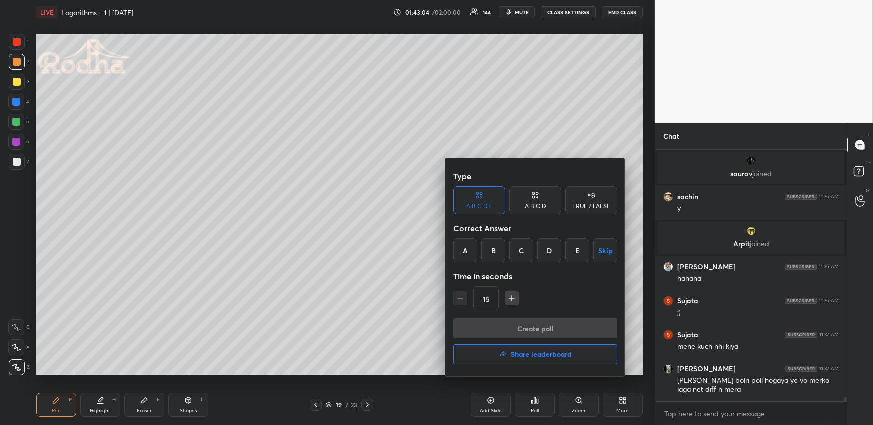
drag, startPoint x: 464, startPoint y: 243, endPoint x: 475, endPoint y: 268, distance: 27.8
click at [466, 245] on div "A" at bounding box center [465, 250] width 24 height 24
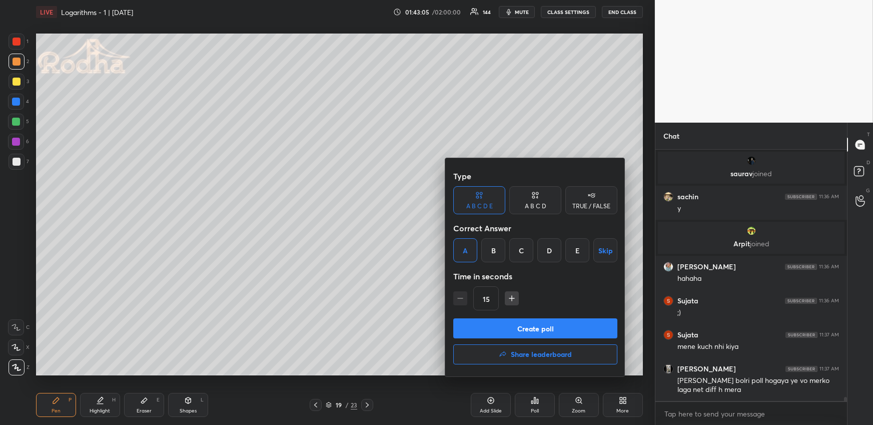
drag, startPoint x: 494, startPoint y: 331, endPoint x: 489, endPoint y: 326, distance: 6.4
click at [494, 332] on button "Create poll" at bounding box center [535, 328] width 164 height 20
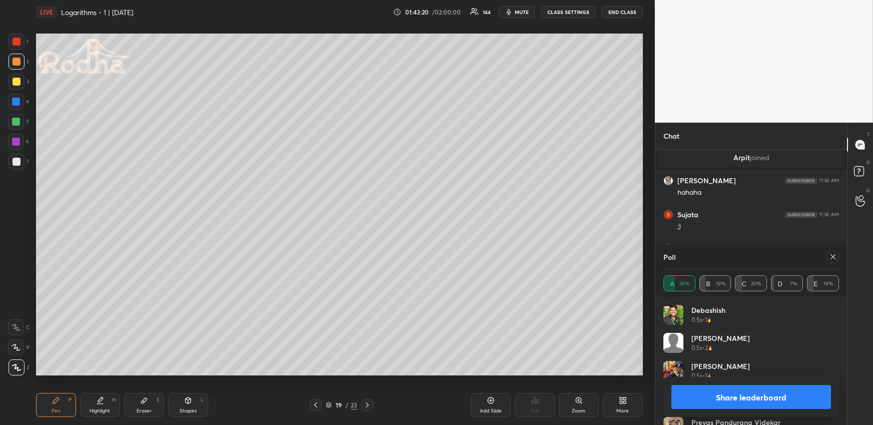
click at [835, 256] on icon at bounding box center [833, 257] width 8 height 8
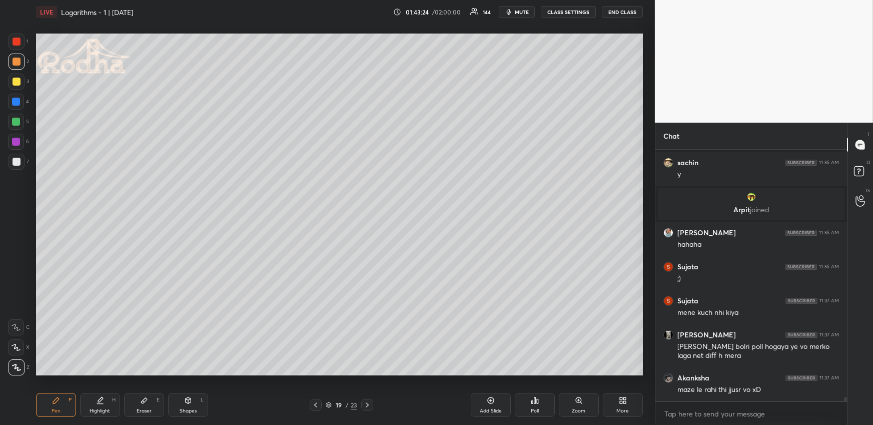
click at [109, 401] on div "Highlight H" at bounding box center [100, 405] width 40 height 24
click at [371, 405] on div at bounding box center [367, 405] width 12 height 12
drag, startPoint x: 56, startPoint y: 407, endPoint x: 53, endPoint y: 375, distance: 31.6
click at [56, 406] on div "Pen P" at bounding box center [56, 405] width 40 height 24
drag, startPoint x: 19, startPoint y: 122, endPoint x: 34, endPoint y: 111, distance: 18.6
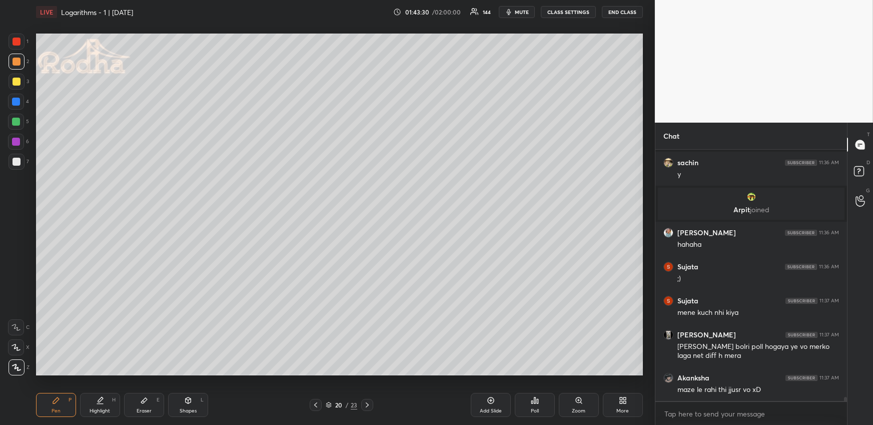
click at [19, 121] on div at bounding box center [16, 122] width 8 height 8
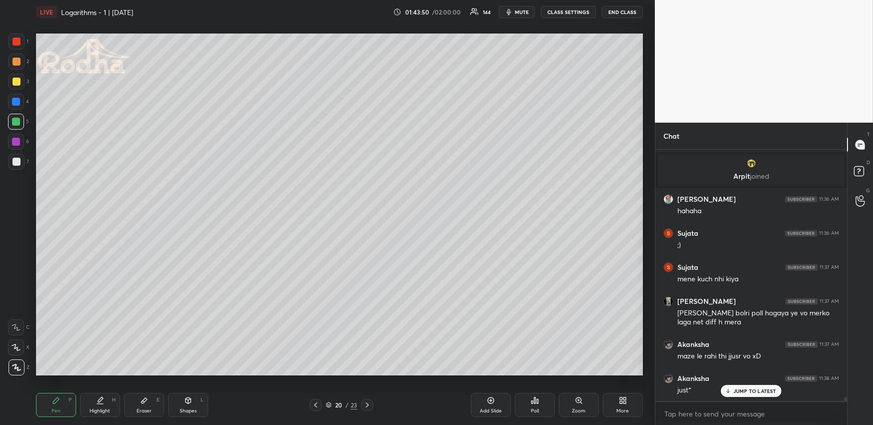
click at [317, 403] on icon at bounding box center [316, 405] width 8 height 8
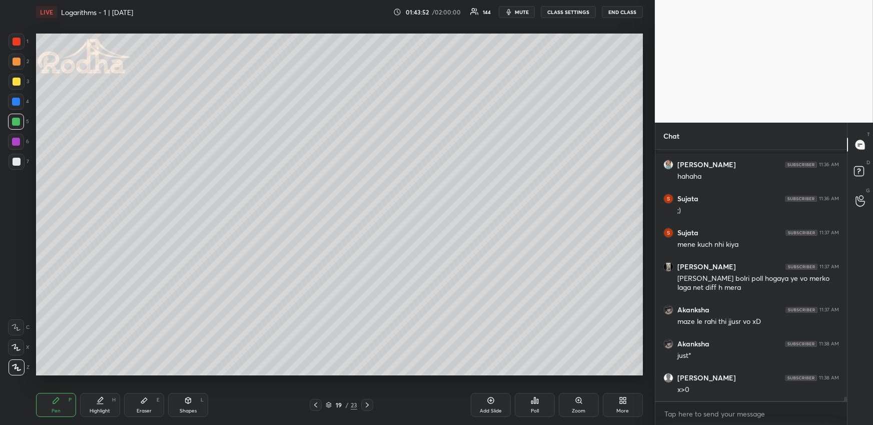
drag, startPoint x: 110, startPoint y: 406, endPoint x: 120, endPoint y: 400, distance: 11.9
click at [110, 405] on div "Highlight H" at bounding box center [100, 405] width 40 height 24
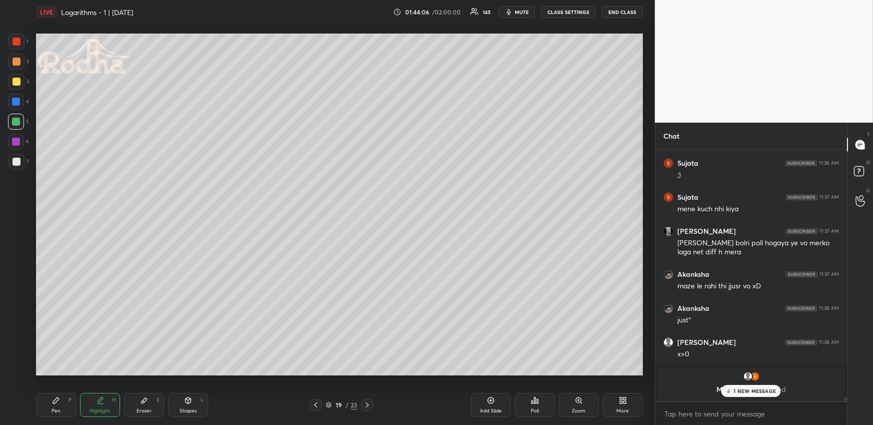
click at [364, 404] on div at bounding box center [367, 405] width 12 height 12
drag, startPoint x: 60, startPoint y: 406, endPoint x: 70, endPoint y: 379, distance: 29.5
click at [61, 405] on div "Pen P" at bounding box center [56, 405] width 40 height 24
click at [18, 59] on div at bounding box center [17, 62] width 8 height 8
drag, startPoint x: 180, startPoint y: 393, endPoint x: 175, endPoint y: 383, distance: 11.6
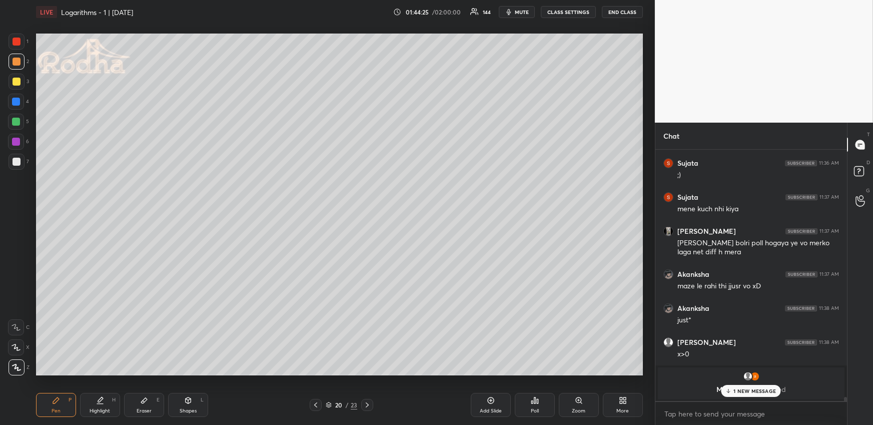
click at [180, 393] on div "Shapes L" at bounding box center [188, 405] width 40 height 24
click at [17, 344] on icon at bounding box center [16, 347] width 7 height 7
drag, startPoint x: 71, startPoint y: 394, endPoint x: 71, endPoint y: 389, distance: 5.5
click at [70, 395] on div "Pen P" at bounding box center [56, 405] width 40 height 24
click at [19, 101] on div at bounding box center [16, 102] width 8 height 8
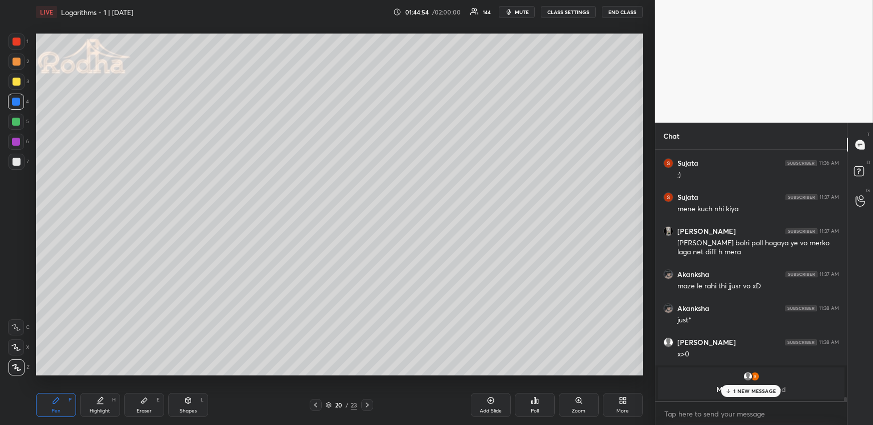
click at [97, 397] on icon at bounding box center [100, 400] width 8 height 8
click at [746, 393] on p "1 NEW MESSAGE" at bounding box center [755, 391] width 43 height 6
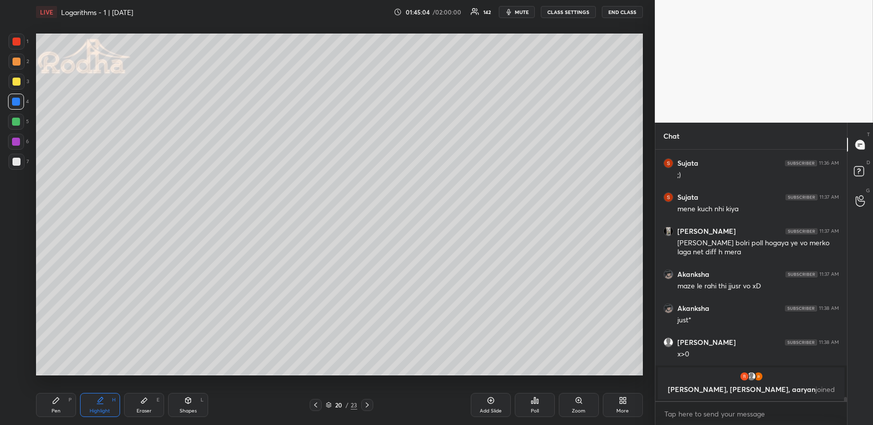
click at [67, 405] on div "Pen P" at bounding box center [56, 405] width 40 height 24
click at [107, 400] on div "Highlight H" at bounding box center [100, 405] width 40 height 24
click at [62, 405] on div "Pen P" at bounding box center [56, 405] width 40 height 24
click at [16, 60] on div at bounding box center [17, 62] width 8 height 8
click at [316, 399] on div "Pen P Highlight H Eraser E Shapes L 20 / 23 Add Slide Poll Zoom More" at bounding box center [339, 405] width 607 height 40
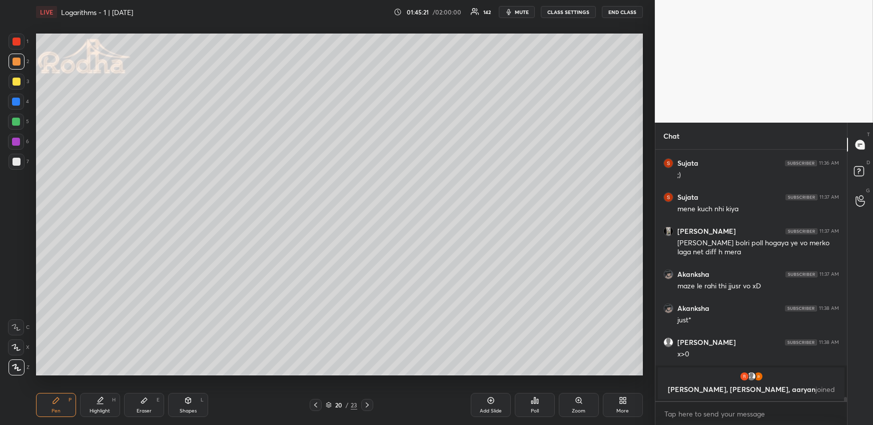
click at [317, 398] on div "Pen P Highlight H Eraser E Shapes L 20 / 23 Add Slide Poll Zoom More" at bounding box center [339, 405] width 607 height 40
click at [317, 401] on icon at bounding box center [316, 405] width 8 height 8
click at [364, 398] on div "Pen P Highlight H Eraser E Shapes L 19 / 23 Add Slide Poll Zoom More" at bounding box center [339, 405] width 607 height 40
click at [366, 405] on icon at bounding box center [367, 405] width 8 height 8
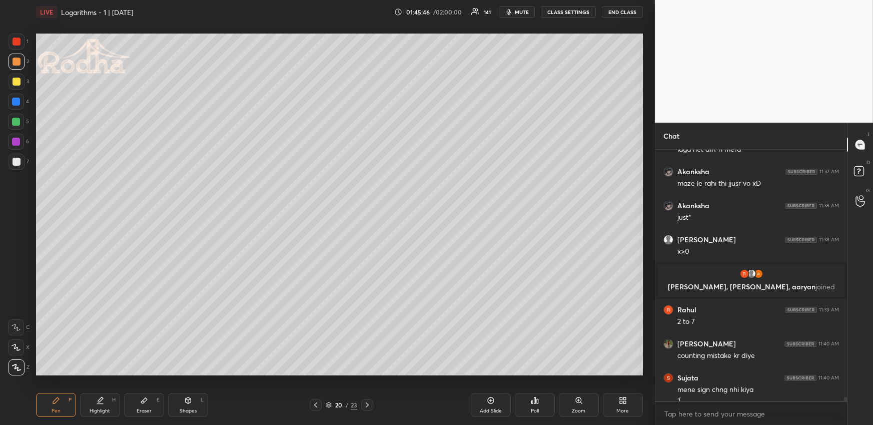
scroll to position [15176, 0]
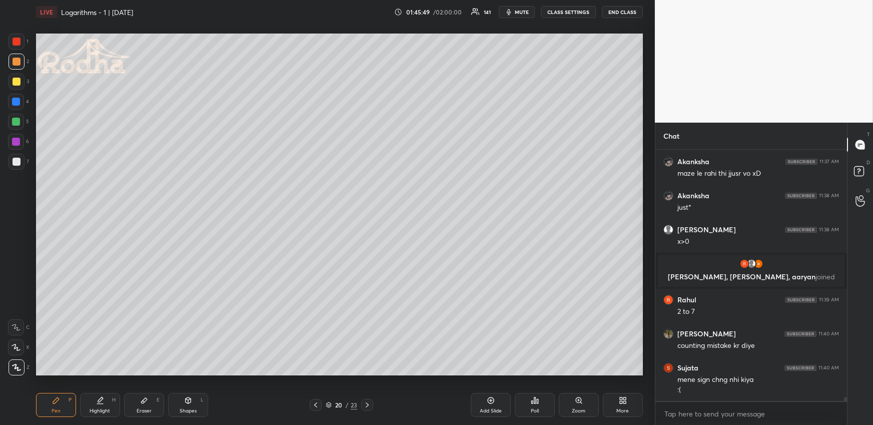
click at [12, 121] on div at bounding box center [16, 122] width 8 height 8
click at [368, 403] on icon at bounding box center [367, 405] width 8 height 8
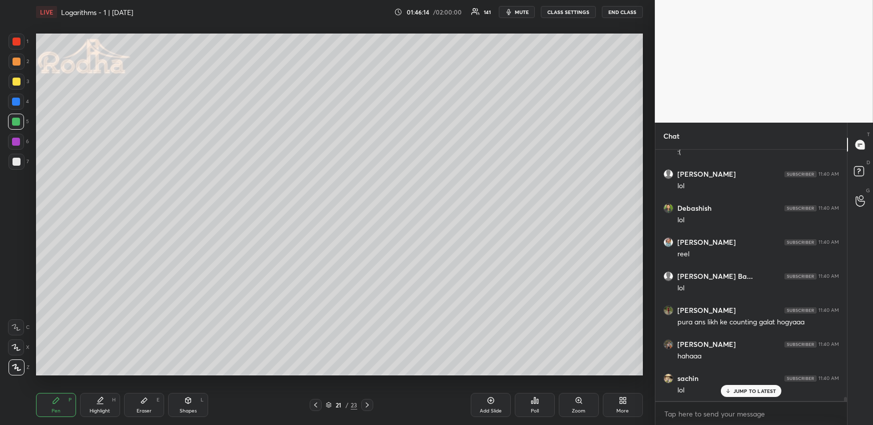
scroll to position [15482, 0]
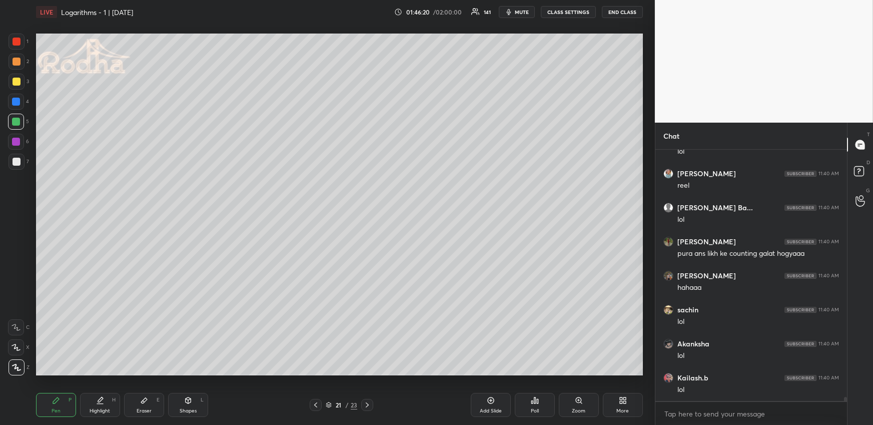
click at [316, 404] on icon at bounding box center [316, 405] width 8 height 8
click at [317, 402] on icon at bounding box center [316, 405] width 8 height 8
drag, startPoint x: 64, startPoint y: 406, endPoint x: 60, endPoint y: 398, distance: 8.3
click at [63, 405] on div "Pen P" at bounding box center [56, 405] width 40 height 24
drag, startPoint x: 108, startPoint y: 396, endPoint x: 112, endPoint y: 387, distance: 9.7
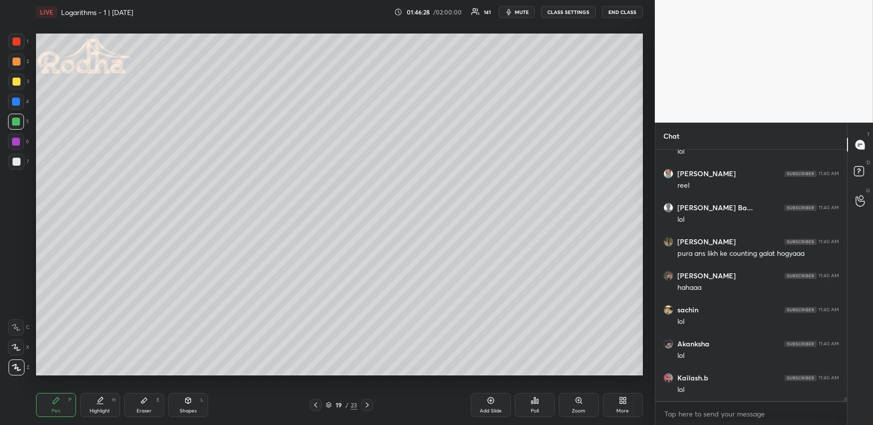
click at [108, 396] on div "Highlight H" at bounding box center [100, 405] width 40 height 24
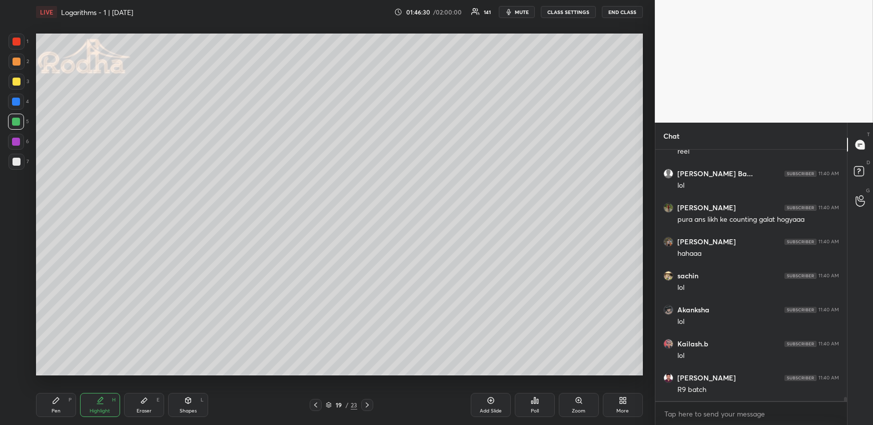
scroll to position [15550, 0]
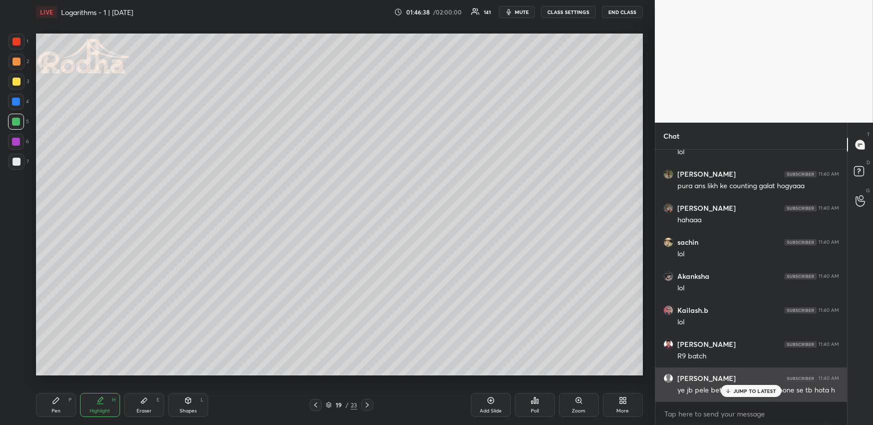
drag, startPoint x: 746, startPoint y: 390, endPoint x: 741, endPoint y: 379, distance: 11.6
click at [746, 390] on p "JUMP TO LATEST" at bounding box center [755, 391] width 43 height 6
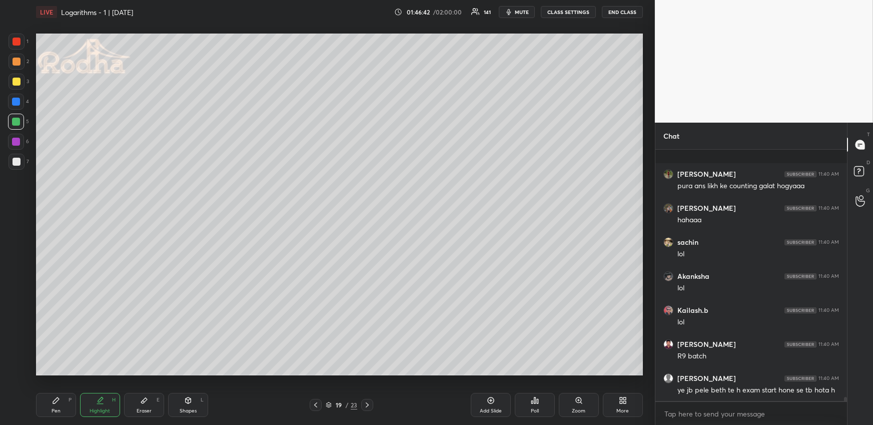
scroll to position [15602, 0]
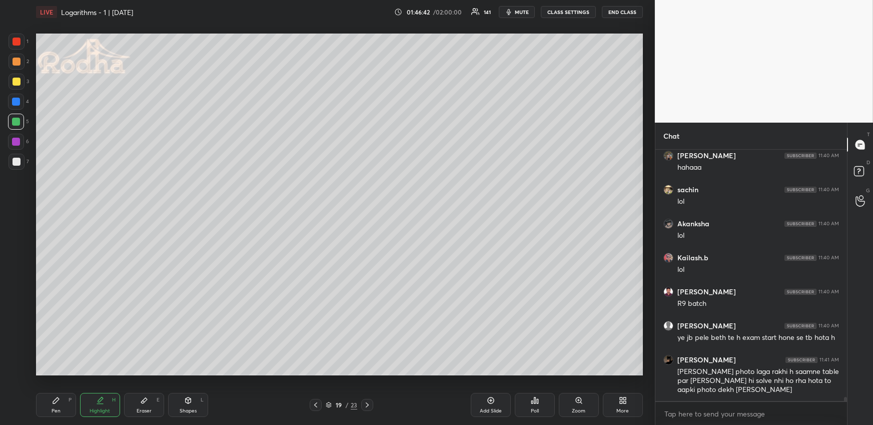
click at [370, 400] on div at bounding box center [367, 405] width 12 height 12
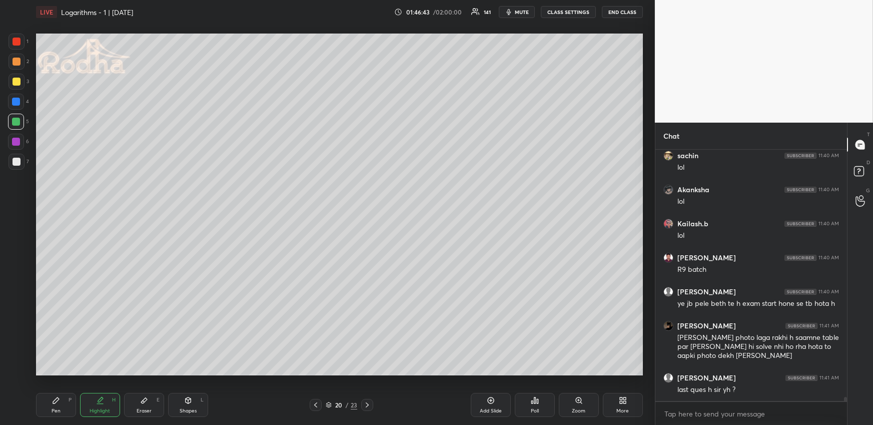
click at [370, 399] on div at bounding box center [367, 405] width 12 height 12
drag, startPoint x: 61, startPoint y: 402, endPoint x: 65, endPoint y: 393, distance: 10.1
click at [61, 402] on div "Pen P" at bounding box center [56, 405] width 40 height 24
click at [318, 403] on icon at bounding box center [316, 405] width 8 height 8
click at [320, 402] on div at bounding box center [316, 405] width 12 height 12
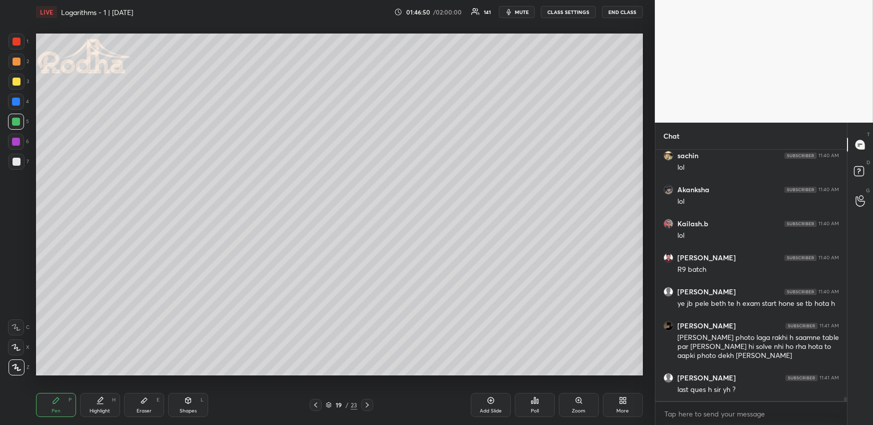
click at [367, 403] on icon at bounding box center [367, 405] width 8 height 8
drag, startPoint x: 143, startPoint y: 404, endPoint x: 141, endPoint y: 399, distance: 5.9
click at [143, 404] on div "Eraser E" at bounding box center [144, 405] width 40 height 24
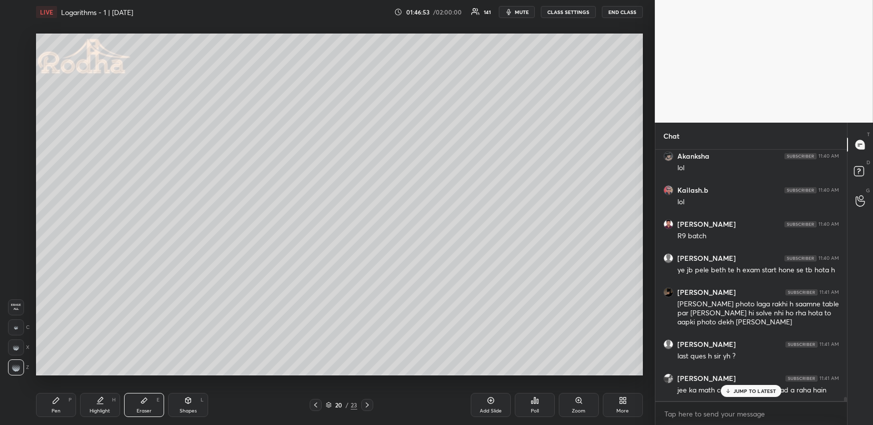
click at [62, 412] on div "Pen P" at bounding box center [56, 405] width 40 height 24
click at [18, 119] on div at bounding box center [16, 122] width 8 height 8
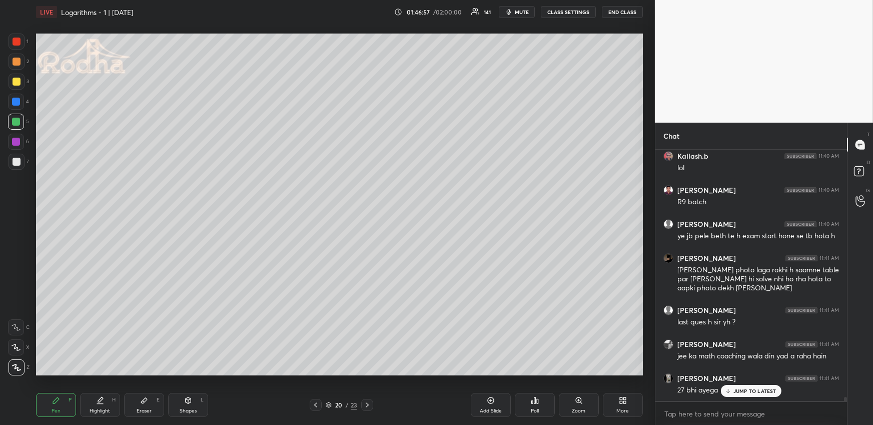
click at [371, 405] on icon at bounding box center [367, 405] width 8 height 8
click at [182, 403] on div "Shapes L" at bounding box center [188, 405] width 40 height 24
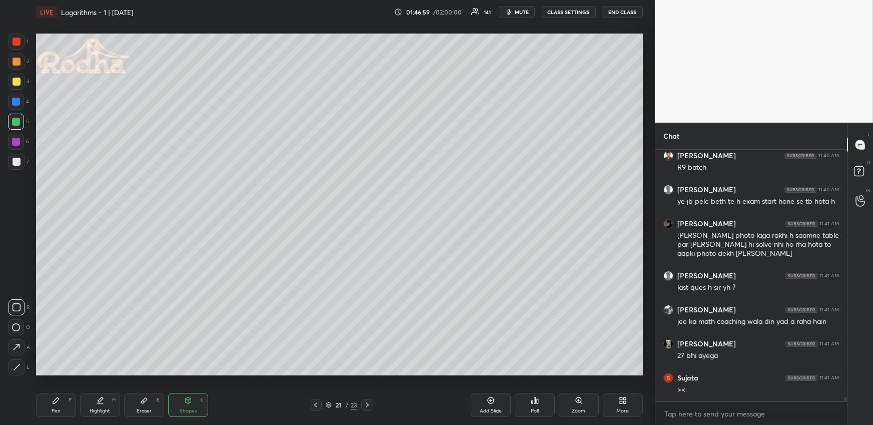
drag, startPoint x: 134, startPoint y: 404, endPoint x: 134, endPoint y: 396, distance: 8.0
click at [134, 405] on div "Eraser E" at bounding box center [144, 405] width 40 height 24
click at [55, 405] on div "Pen P" at bounding box center [56, 405] width 40 height 24
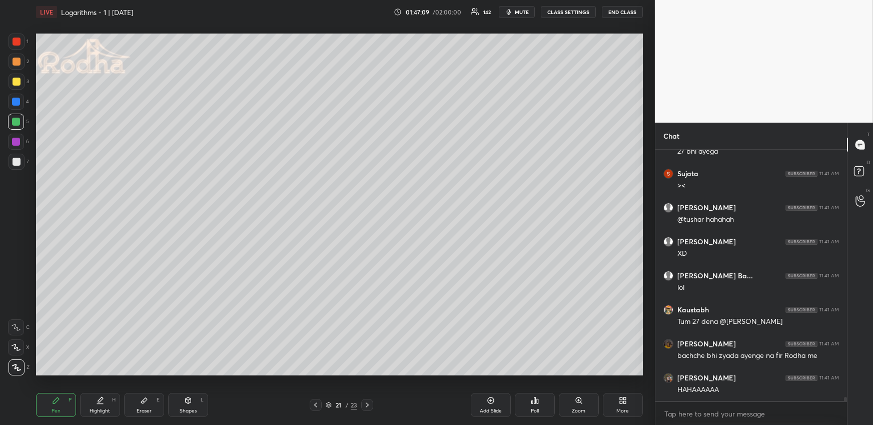
scroll to position [15976, 0]
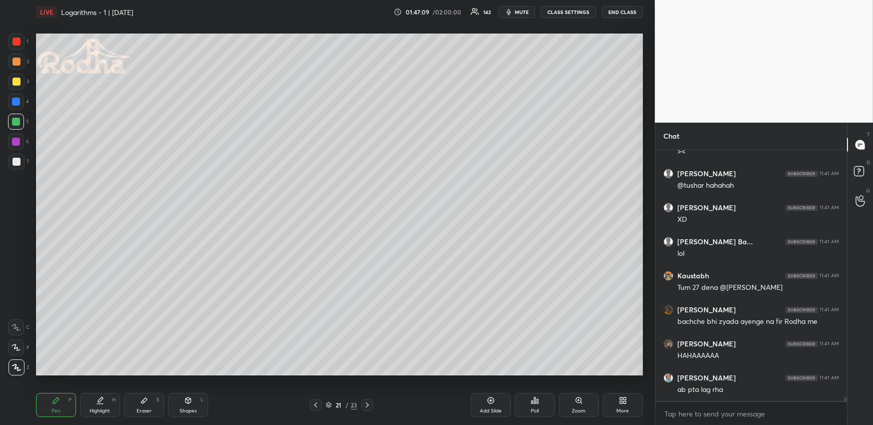
click at [315, 403] on icon at bounding box center [316, 405] width 8 height 8
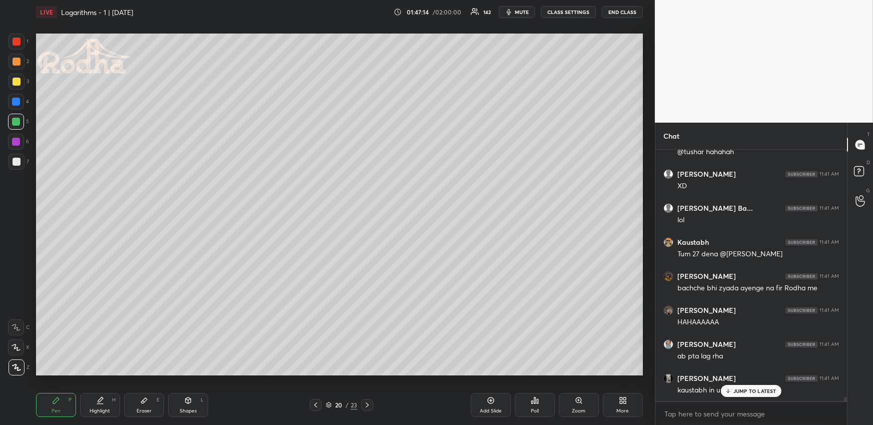
click at [318, 401] on icon at bounding box center [316, 405] width 8 height 8
click at [366, 402] on icon at bounding box center [367, 405] width 8 height 8
drag, startPoint x: 367, startPoint y: 402, endPoint x: 366, endPoint y: 395, distance: 7.5
click at [367, 403] on icon at bounding box center [367, 405] width 8 height 8
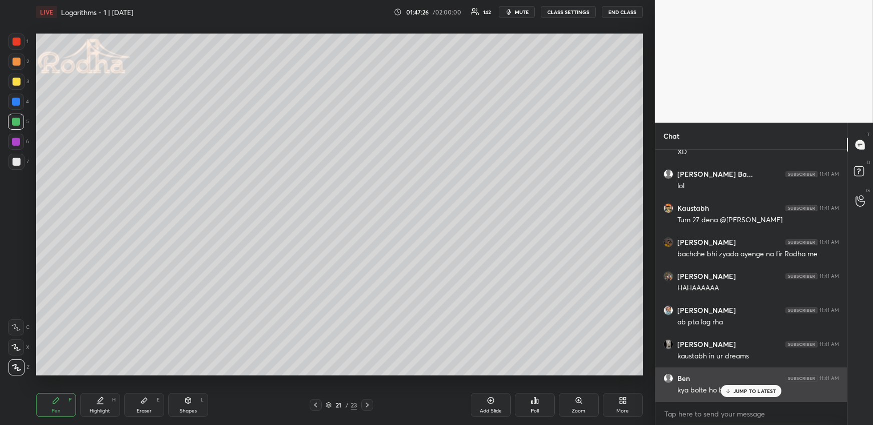
drag, startPoint x: 738, startPoint y: 390, endPoint x: 736, endPoint y: 385, distance: 6.0
click at [738, 390] on p "JUMP TO LATEST" at bounding box center [755, 391] width 43 height 6
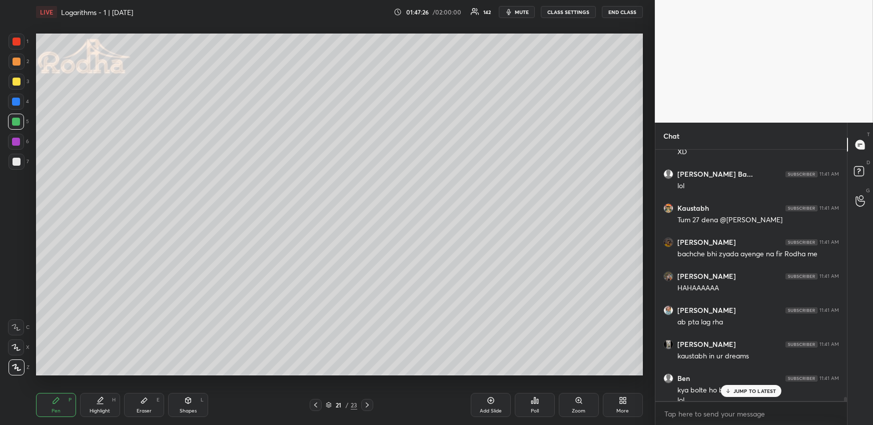
scroll to position [16054, 0]
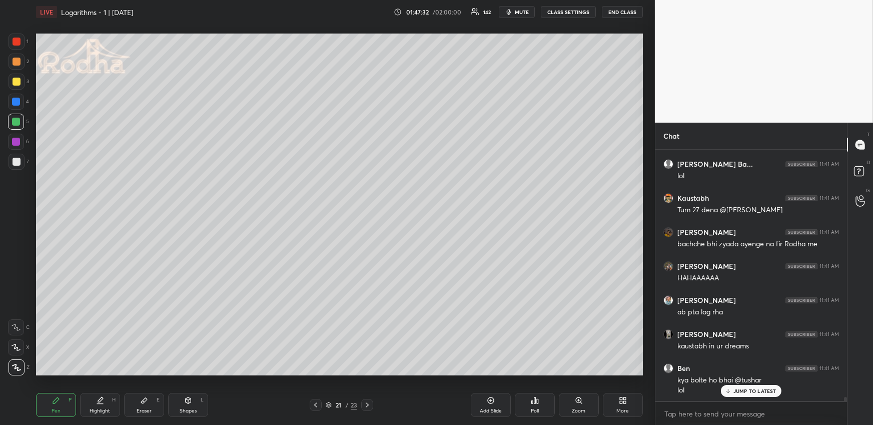
click at [19, 61] on div at bounding box center [17, 62] width 8 height 8
click at [318, 403] on icon at bounding box center [316, 405] width 8 height 8
click at [319, 400] on div at bounding box center [316, 405] width 12 height 12
drag, startPoint x: 95, startPoint y: 401, endPoint x: 101, endPoint y: 393, distance: 10.4
click at [95, 401] on div "Highlight H" at bounding box center [100, 405] width 40 height 24
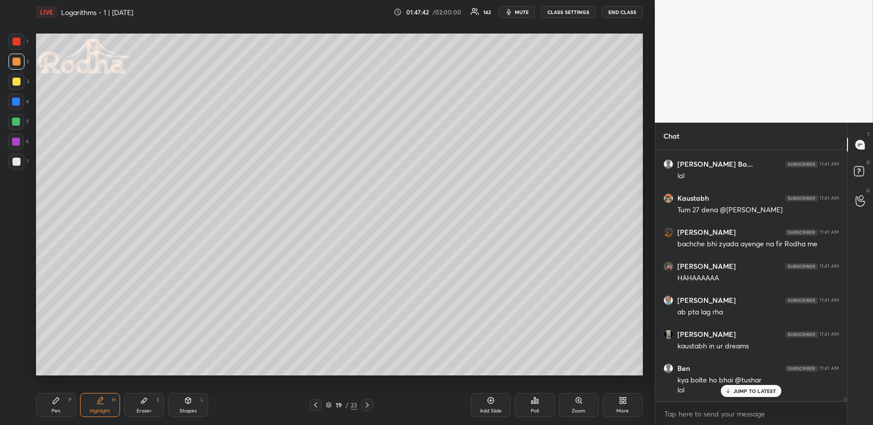
click at [369, 402] on icon at bounding box center [367, 405] width 8 height 8
click at [373, 402] on div at bounding box center [367, 405] width 12 height 12
click at [62, 402] on div "Pen P" at bounding box center [56, 405] width 40 height 24
click at [316, 403] on icon at bounding box center [315, 404] width 3 height 5
click at [315, 402] on icon at bounding box center [316, 405] width 8 height 8
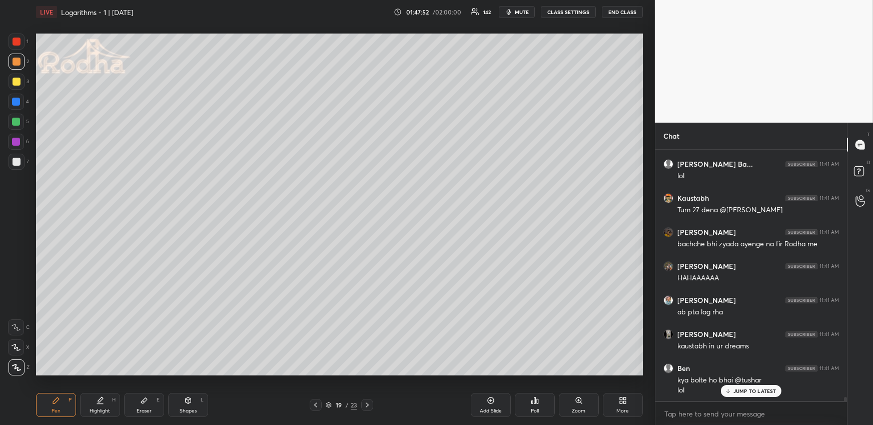
click at [96, 398] on icon at bounding box center [100, 400] width 8 height 8
click at [369, 402] on icon at bounding box center [367, 405] width 8 height 8
click at [370, 402] on icon at bounding box center [367, 405] width 8 height 8
drag, startPoint x: 62, startPoint y: 402, endPoint x: 63, endPoint y: 382, distance: 19.6
click at [63, 403] on div "Pen P" at bounding box center [56, 405] width 40 height 24
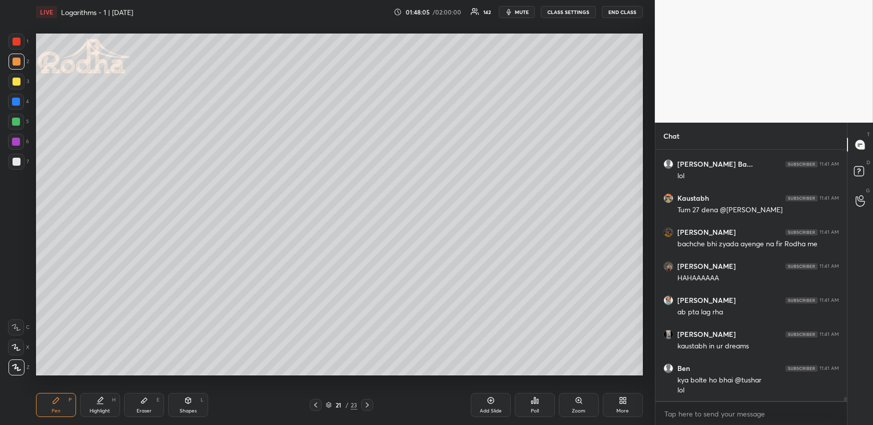
scroll to position [16089, 0]
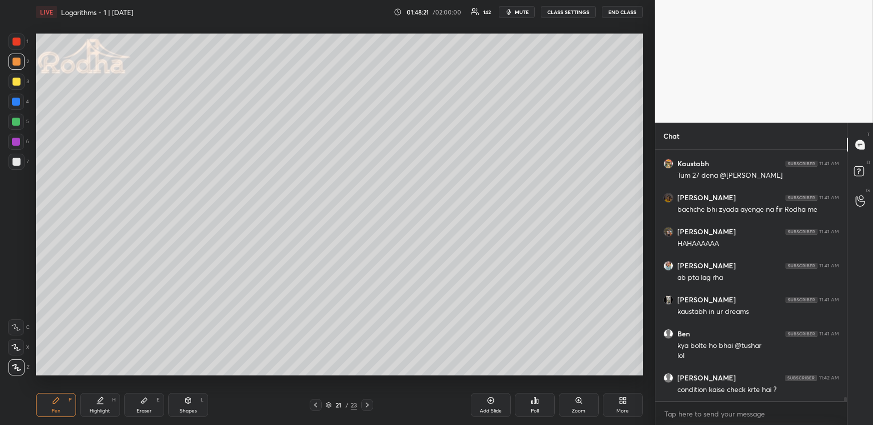
click at [136, 406] on div "Eraser E" at bounding box center [144, 405] width 40 height 24
click at [109, 405] on div "Highlight H" at bounding box center [100, 405] width 40 height 24
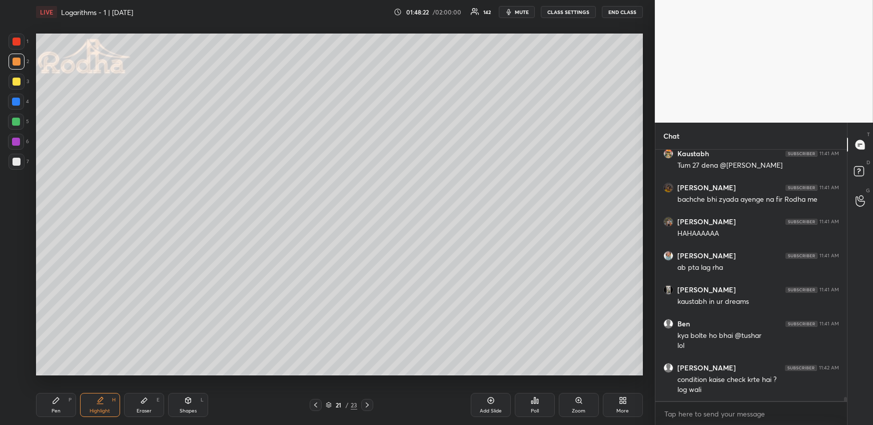
click at [315, 404] on icon at bounding box center [316, 405] width 8 height 8
click at [317, 406] on icon at bounding box center [316, 405] width 8 height 8
drag, startPoint x: 104, startPoint y: 404, endPoint x: 113, endPoint y: 383, distance: 23.1
click at [104, 404] on div "Highlight H" at bounding box center [100, 405] width 40 height 24
drag, startPoint x: 53, startPoint y: 400, endPoint x: 55, endPoint y: 395, distance: 5.6
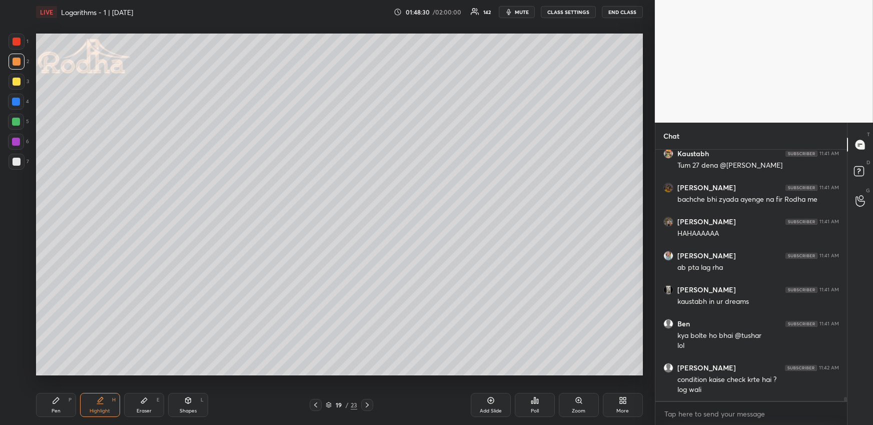
click at [53, 401] on icon at bounding box center [56, 400] width 8 height 8
click at [19, 43] on div at bounding box center [17, 42] width 8 height 8
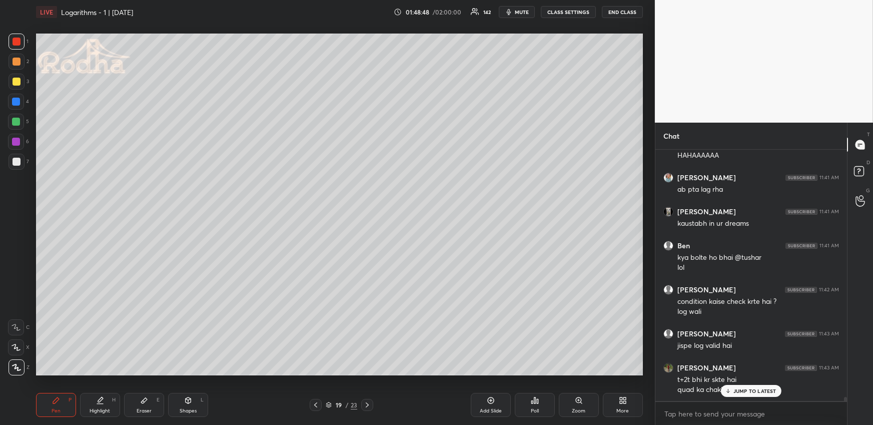
scroll to position [16210, 0]
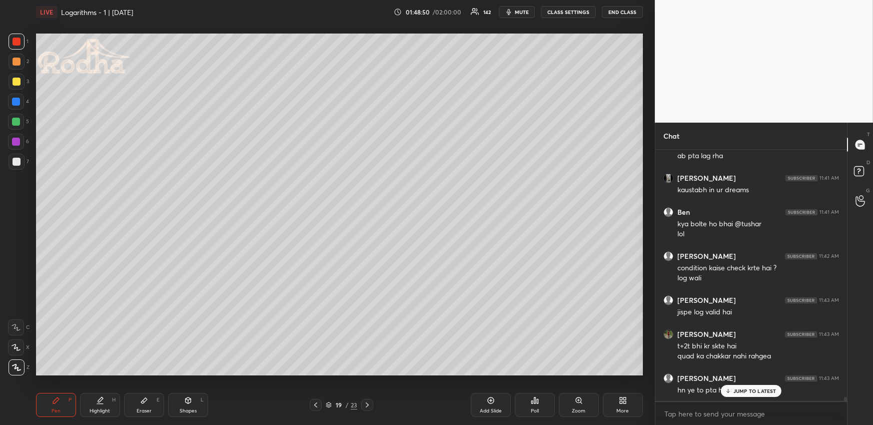
click at [742, 392] on p "JUMP TO LATEST" at bounding box center [755, 391] width 43 height 6
click at [18, 79] on div at bounding box center [17, 82] width 8 height 8
click at [104, 401] on div "Highlight H" at bounding box center [100, 405] width 40 height 24
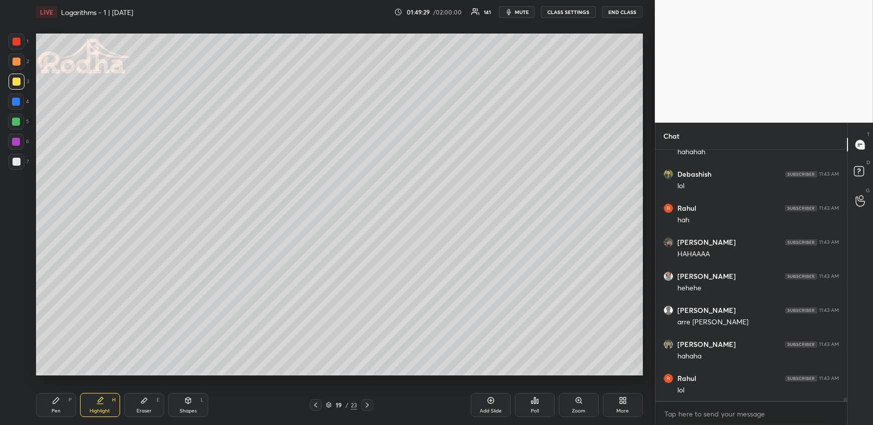
scroll to position [16604, 0]
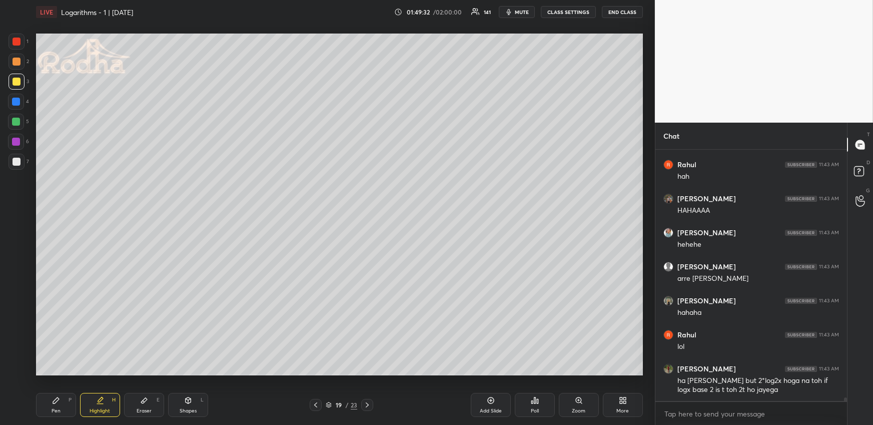
drag, startPoint x: 106, startPoint y: 401, endPoint x: 108, endPoint y: 395, distance: 6.5
click at [106, 401] on div "Highlight H" at bounding box center [100, 405] width 40 height 24
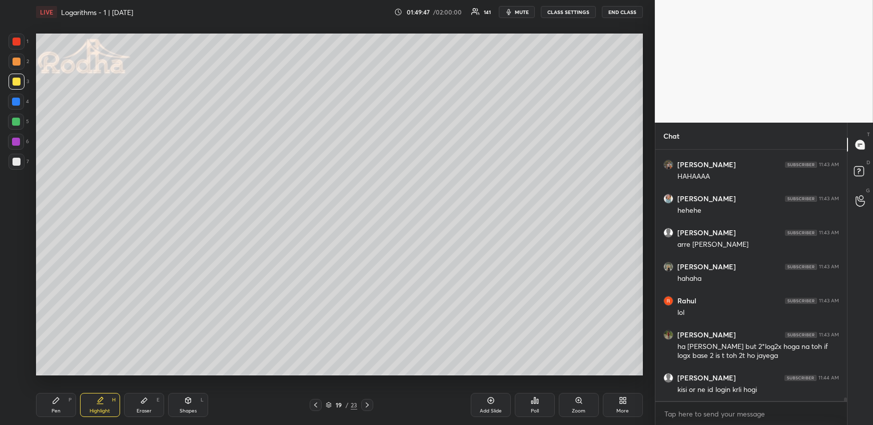
scroll to position [16672, 0]
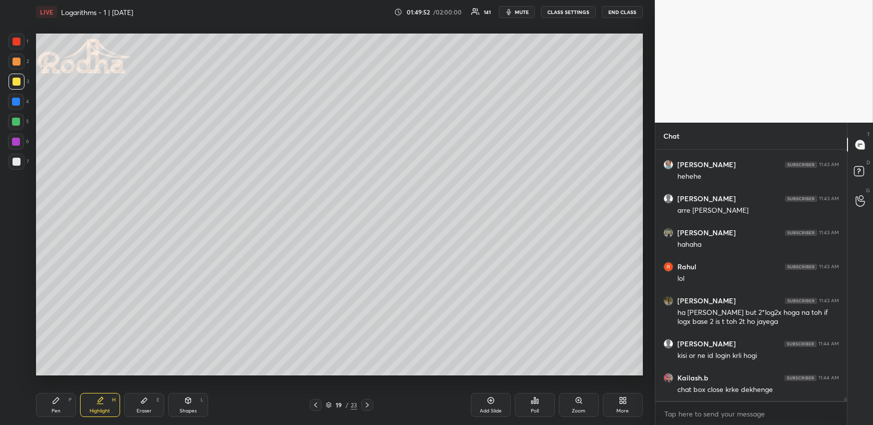
click at [366, 403] on icon at bounding box center [367, 405] width 8 height 8
click at [366, 404] on icon at bounding box center [367, 405] width 8 height 8
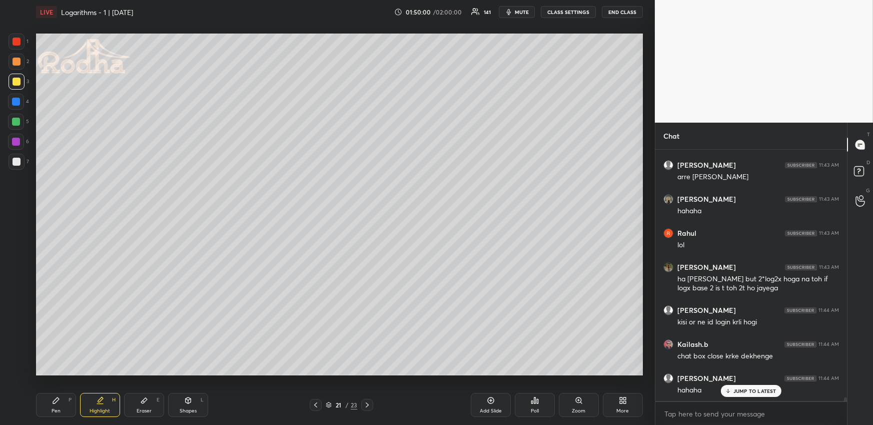
scroll to position [16740, 0]
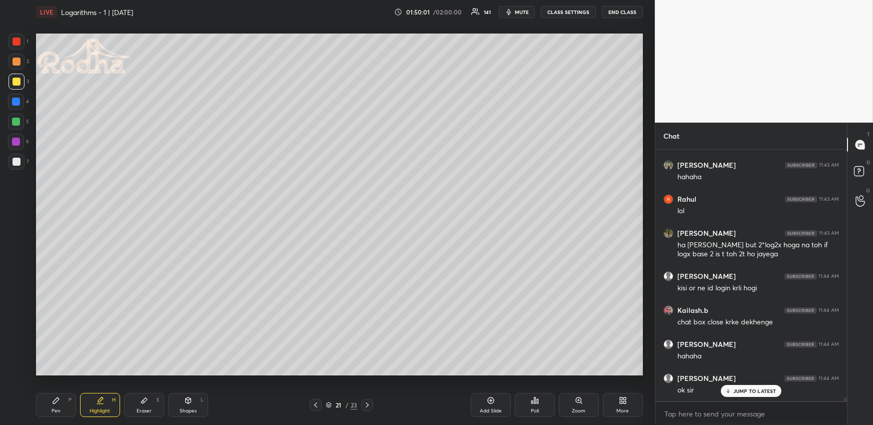
click at [69, 408] on div "Pen P" at bounding box center [56, 405] width 40 height 24
click at [18, 119] on div at bounding box center [16, 122] width 8 height 8
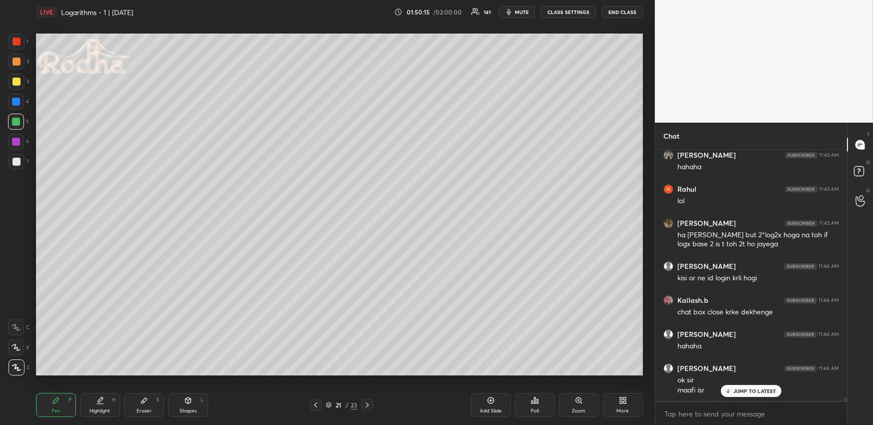
drag, startPoint x: 17, startPoint y: 61, endPoint x: 1, endPoint y: 84, distance: 27.8
click at [18, 62] on div at bounding box center [17, 62] width 8 height 8
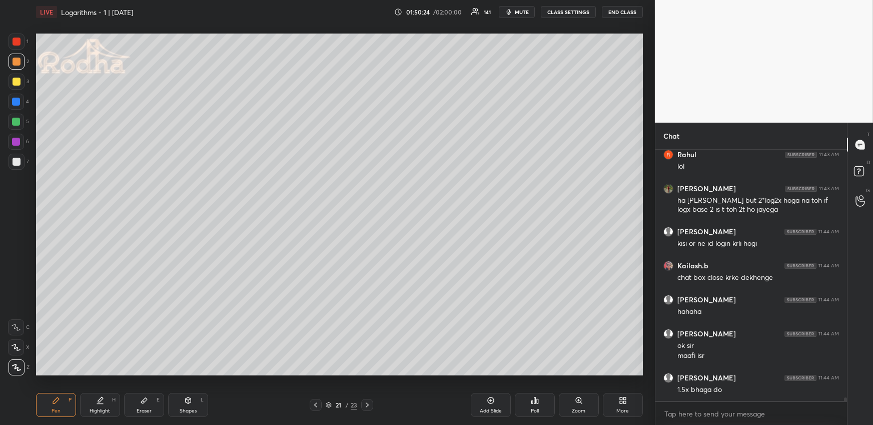
scroll to position [16836, 0]
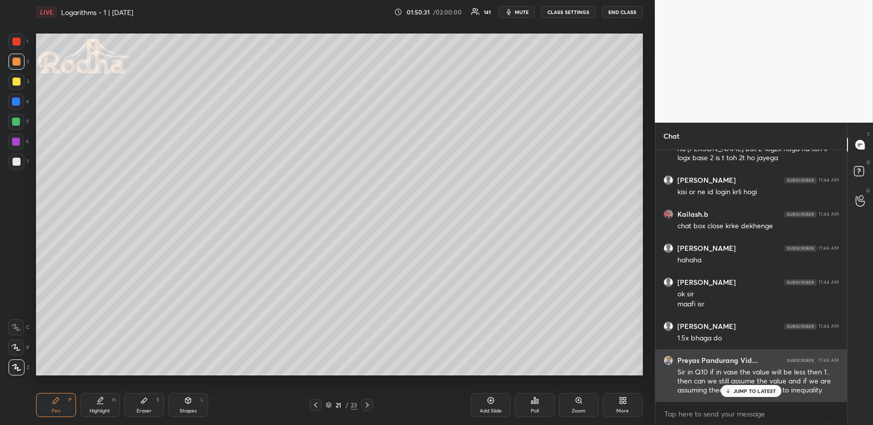
click at [740, 390] on p "JUMP TO LATEST" at bounding box center [755, 391] width 43 height 6
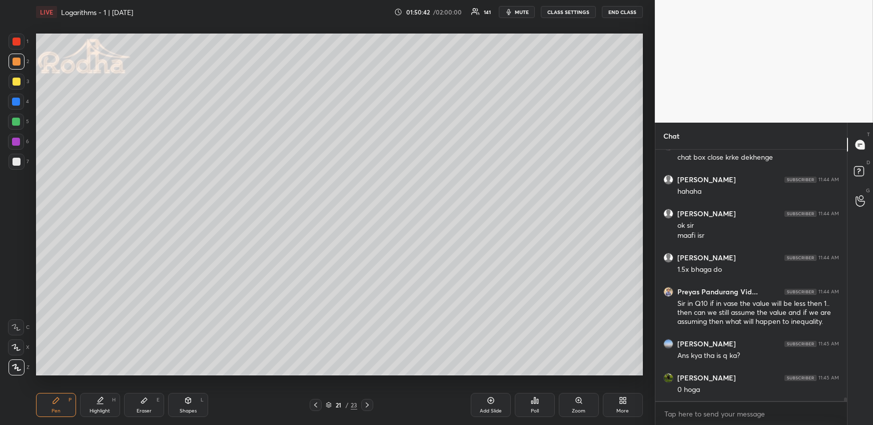
scroll to position [16938, 0]
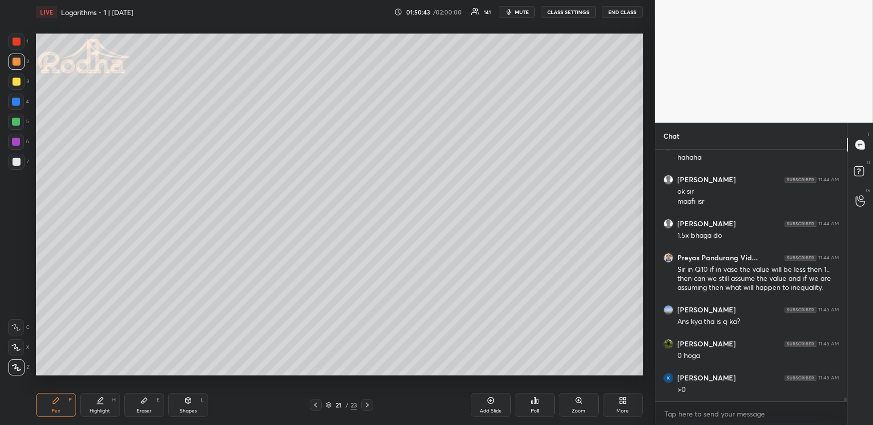
click at [318, 401] on icon at bounding box center [316, 405] width 8 height 8
click at [319, 405] on icon at bounding box center [316, 405] width 8 height 8
drag, startPoint x: 83, startPoint y: 405, endPoint x: 89, endPoint y: 401, distance: 7.6
click at [85, 406] on div "Highlight H" at bounding box center [100, 405] width 40 height 24
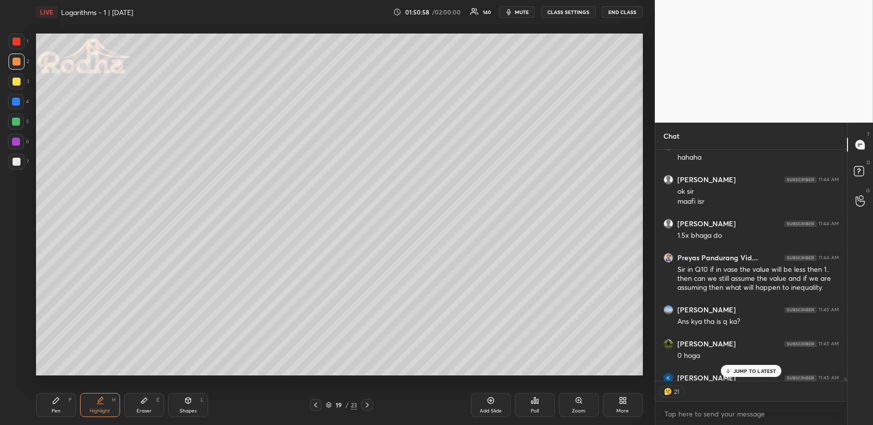
scroll to position [16958, 0]
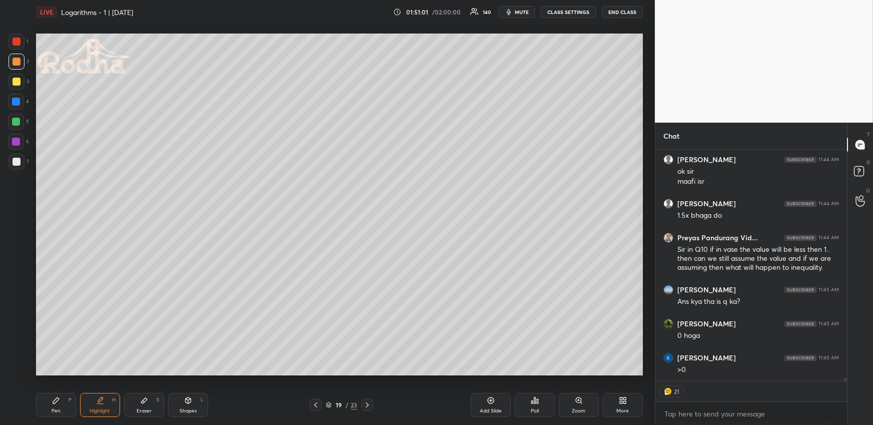
click at [367, 402] on icon at bounding box center [367, 405] width 8 height 8
click at [66, 403] on div "Pen P" at bounding box center [56, 405] width 40 height 24
click at [368, 403] on icon at bounding box center [367, 405] width 8 height 8
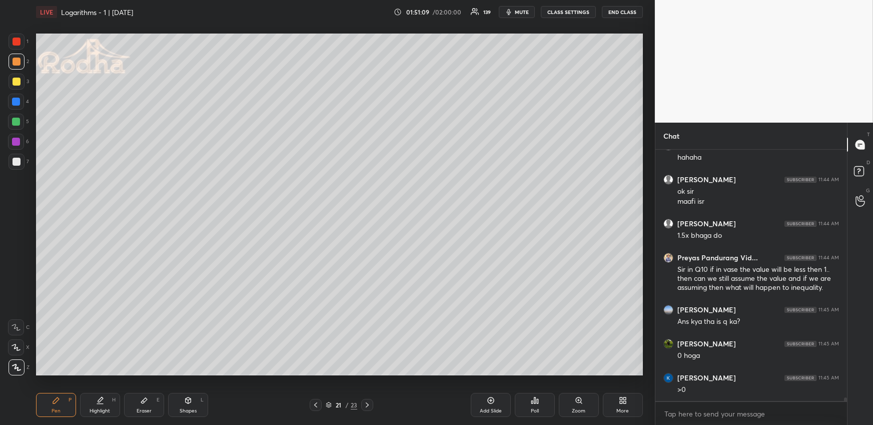
click at [147, 403] on icon at bounding box center [144, 400] width 8 height 8
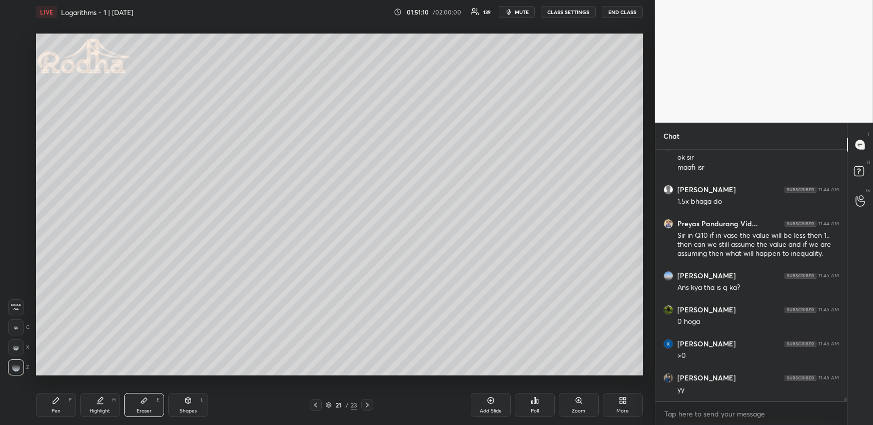
click at [68, 409] on div "Pen P" at bounding box center [56, 405] width 40 height 24
click at [19, 79] on div at bounding box center [17, 82] width 8 height 8
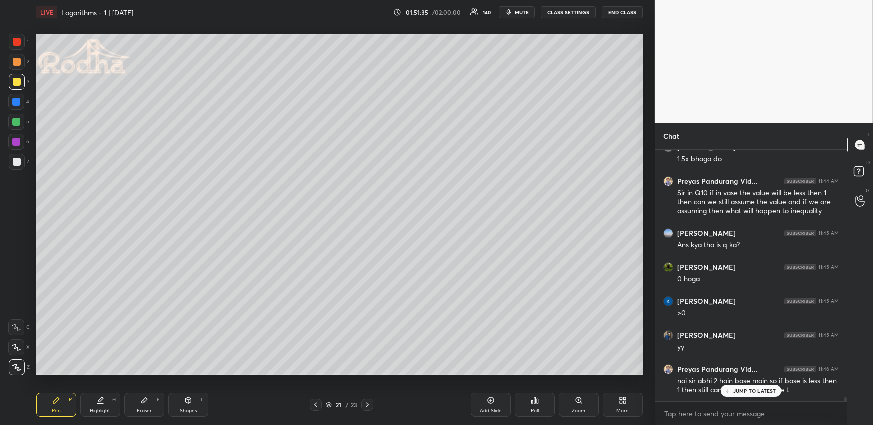
click at [138, 407] on div "Eraser E" at bounding box center [144, 405] width 40 height 24
click at [183, 398] on div "Shapes L" at bounding box center [188, 405] width 40 height 24
click at [14, 347] on icon at bounding box center [16, 347] width 11 height 11
click at [54, 406] on div "Pen P" at bounding box center [56, 405] width 40 height 24
click at [762, 386] on div "JUMP TO LATEST" at bounding box center [751, 391] width 60 height 12
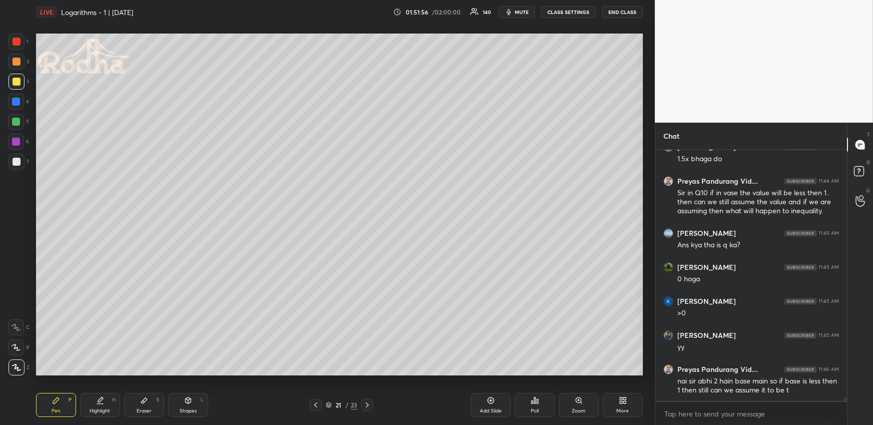
click at [97, 405] on div "Highlight H" at bounding box center [100, 405] width 40 height 24
drag, startPoint x: 61, startPoint y: 401, endPoint x: 64, endPoint y: 389, distance: 11.9
click at [61, 401] on div "Pen P" at bounding box center [56, 405] width 40 height 24
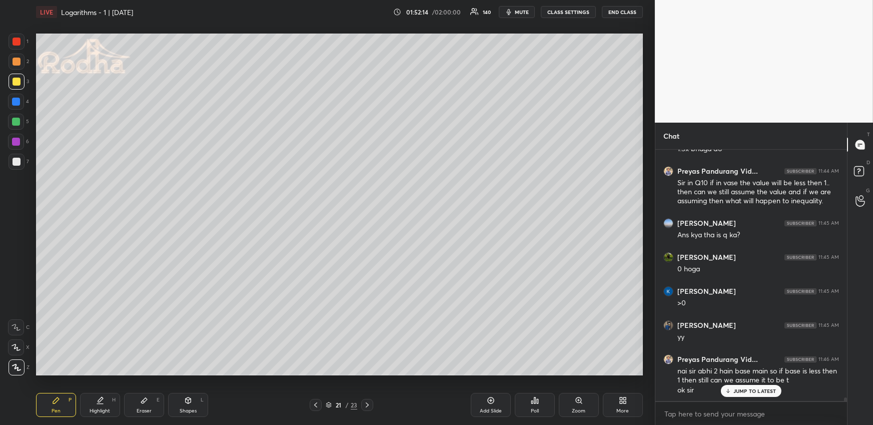
scroll to position [17059, 0]
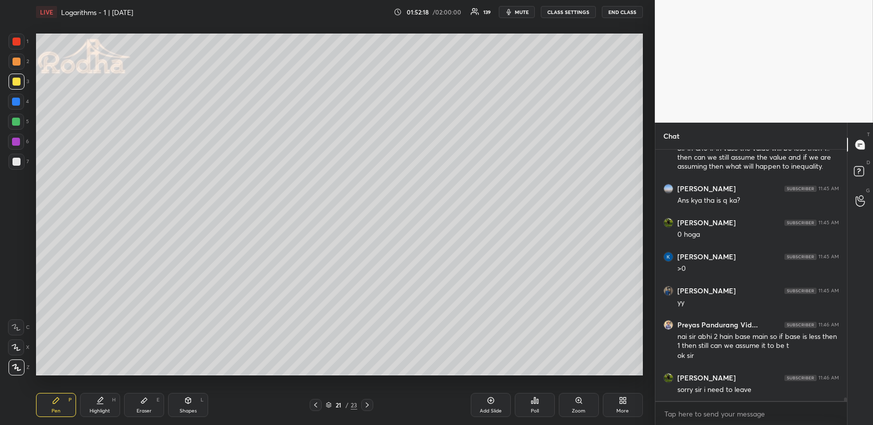
drag, startPoint x: 95, startPoint y: 404, endPoint x: 93, endPoint y: 390, distance: 14.2
click at [95, 405] on div "Highlight H" at bounding box center [100, 405] width 40 height 24
drag, startPoint x: 55, startPoint y: 408, endPoint x: 53, endPoint y: 389, distance: 19.6
click at [54, 409] on div "Pen" at bounding box center [56, 410] width 9 height 5
click at [17, 159] on div at bounding box center [17, 162] width 8 height 8
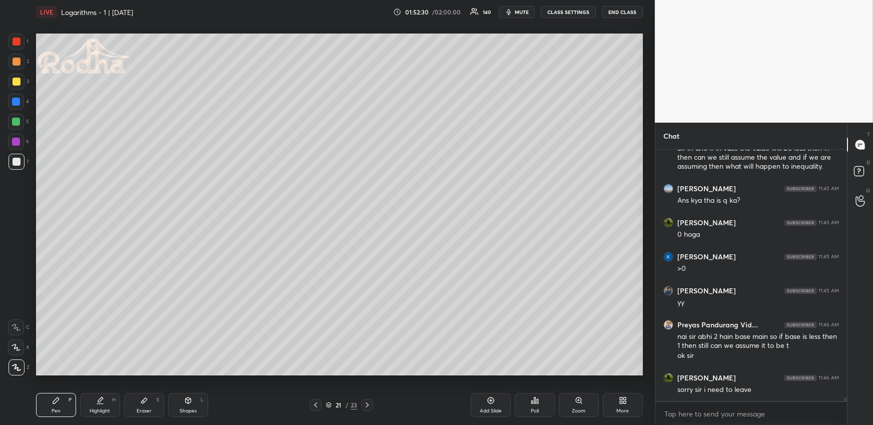
click at [192, 408] on div "Shapes" at bounding box center [188, 410] width 17 height 5
click at [20, 366] on icon at bounding box center [17, 367] width 8 height 8
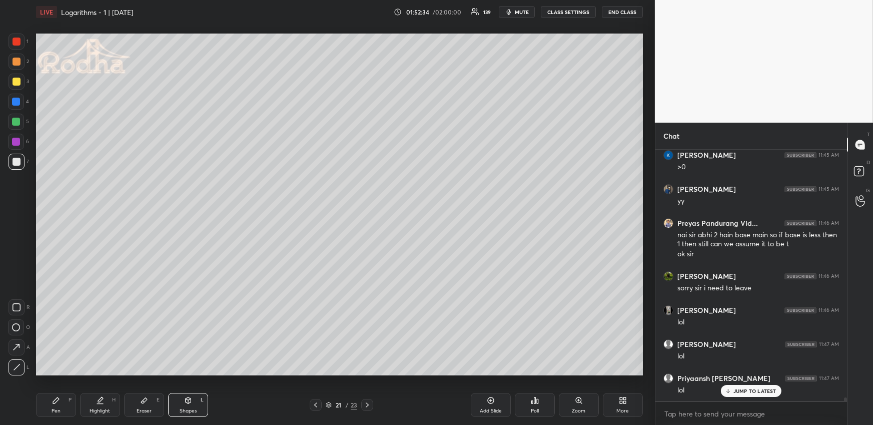
scroll to position [17195, 0]
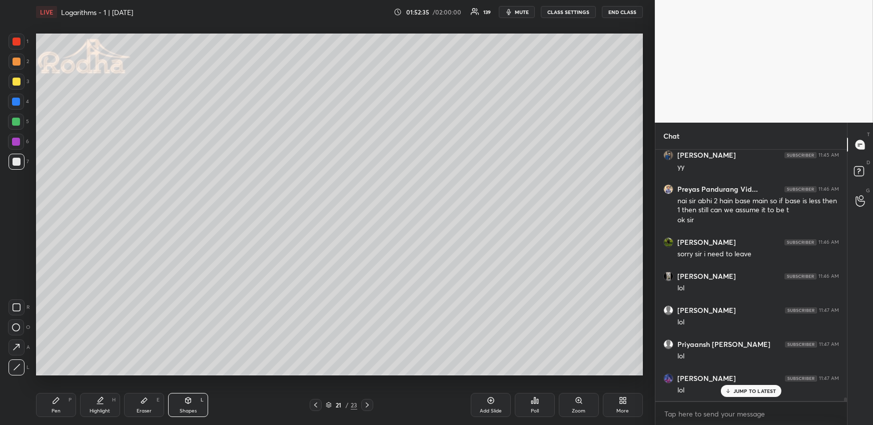
click at [108, 407] on div "Highlight H" at bounding box center [100, 405] width 40 height 24
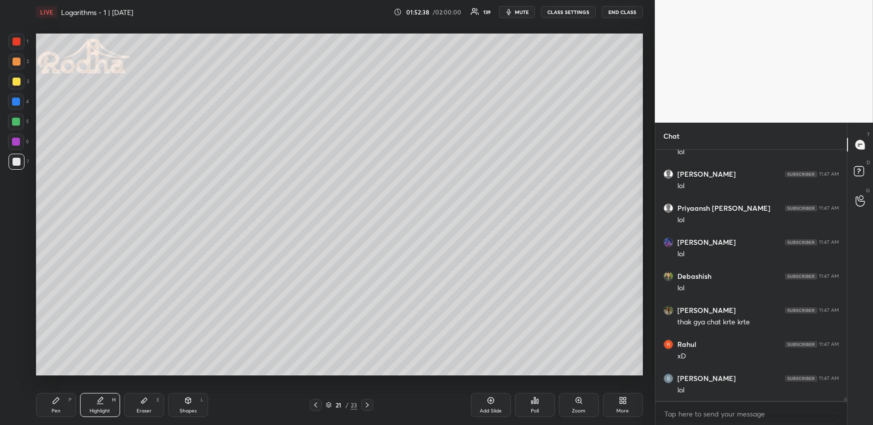
scroll to position [17365, 0]
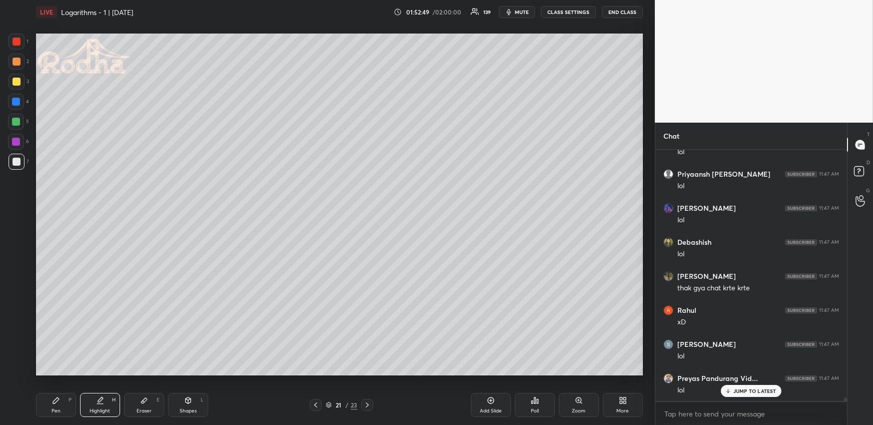
drag, startPoint x: 49, startPoint y: 405, endPoint x: 50, endPoint y: 393, distance: 12.5
click at [50, 406] on div "Pen P" at bounding box center [56, 405] width 40 height 24
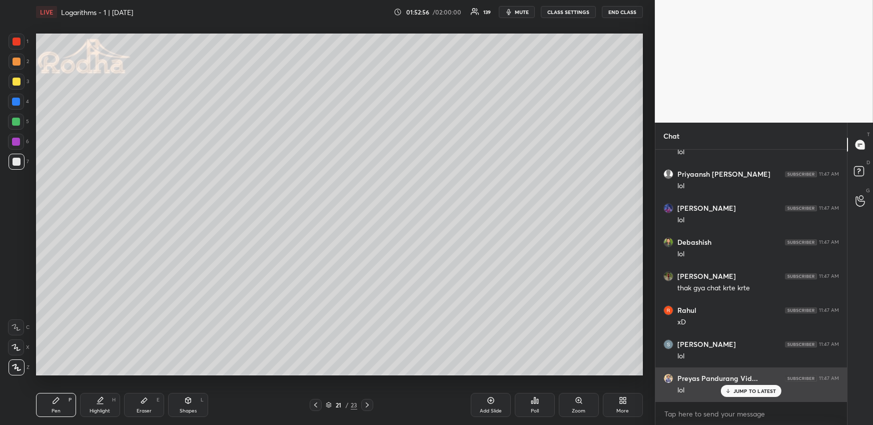
click at [731, 393] on icon at bounding box center [728, 391] width 7 height 6
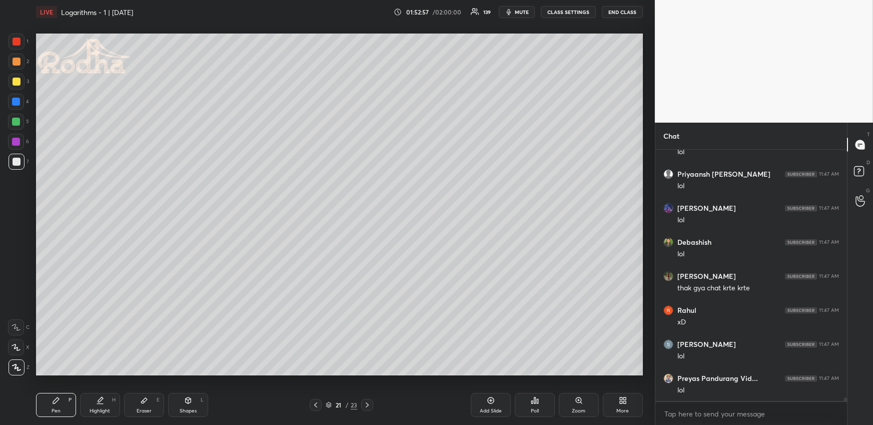
click at [91, 404] on div "Highlight H" at bounding box center [100, 405] width 40 height 24
drag, startPoint x: 57, startPoint y: 410, endPoint x: 61, endPoint y: 405, distance: 6.1
click at [57, 410] on div "Pen" at bounding box center [56, 410] width 9 height 5
click at [93, 406] on div "Highlight H" at bounding box center [100, 405] width 40 height 24
click at [57, 409] on div "Pen" at bounding box center [56, 410] width 9 height 5
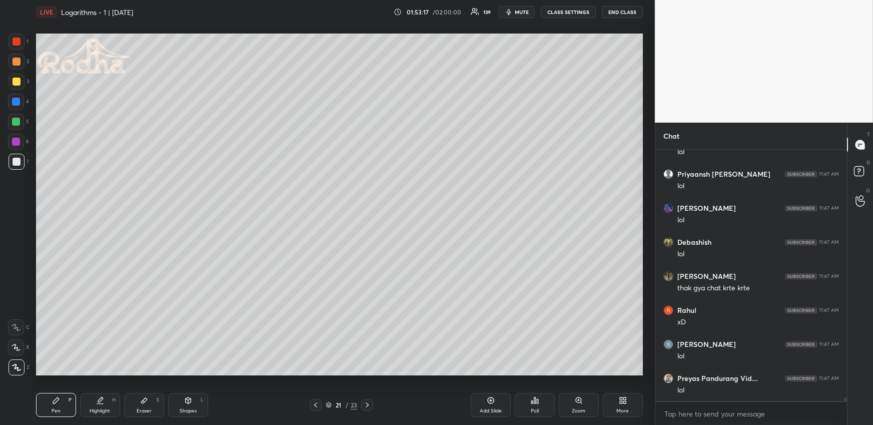
click at [18, 59] on div at bounding box center [17, 62] width 8 height 8
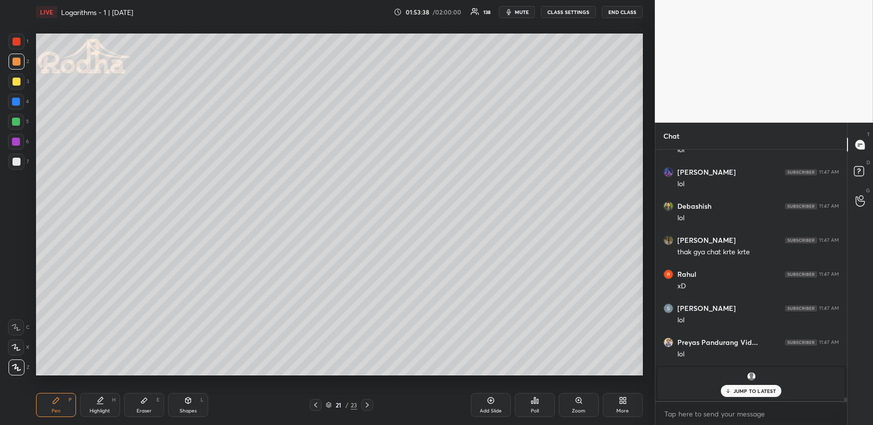
click at [22, 164] on div at bounding box center [17, 162] width 16 height 16
click at [18, 81] on div at bounding box center [17, 82] width 8 height 8
click at [16, 64] on div at bounding box center [17, 62] width 16 height 16
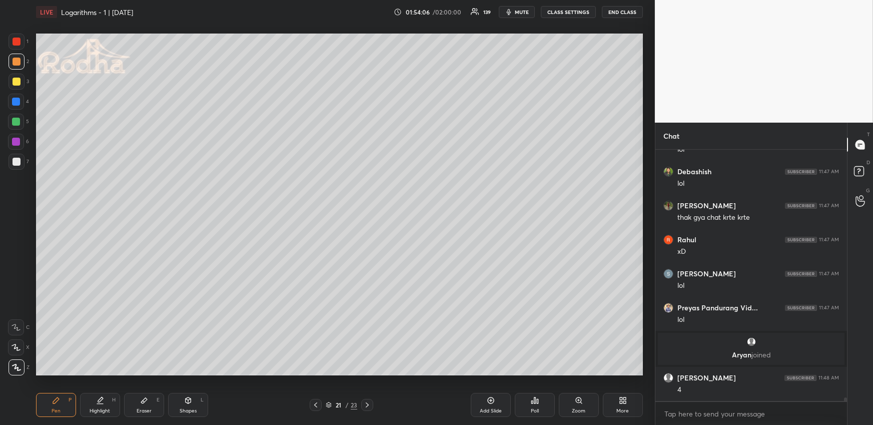
drag, startPoint x: 16, startPoint y: 101, endPoint x: 25, endPoint y: 116, distance: 17.3
click at [16, 101] on div at bounding box center [16, 102] width 8 height 8
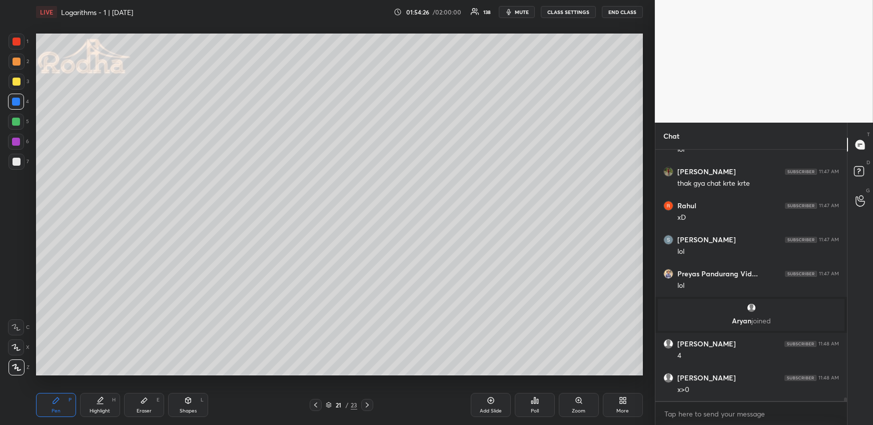
drag, startPoint x: 101, startPoint y: 401, endPoint x: 106, endPoint y: 390, distance: 12.1
click at [99, 401] on icon at bounding box center [100, 400] width 8 height 8
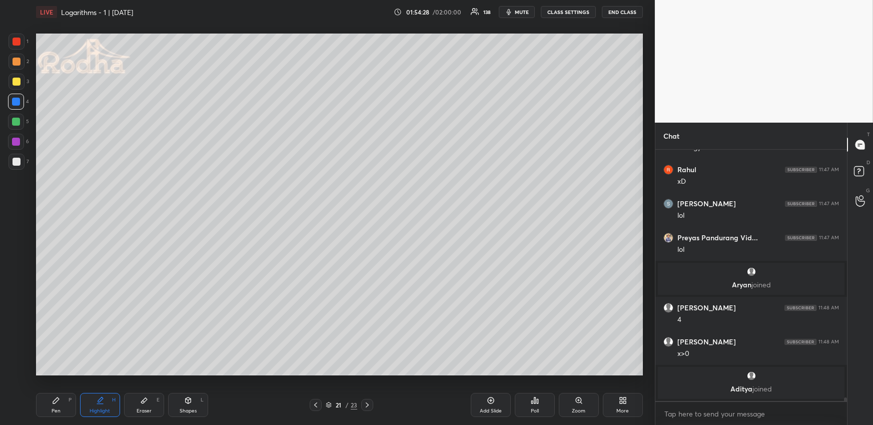
scroll to position [16861, 0]
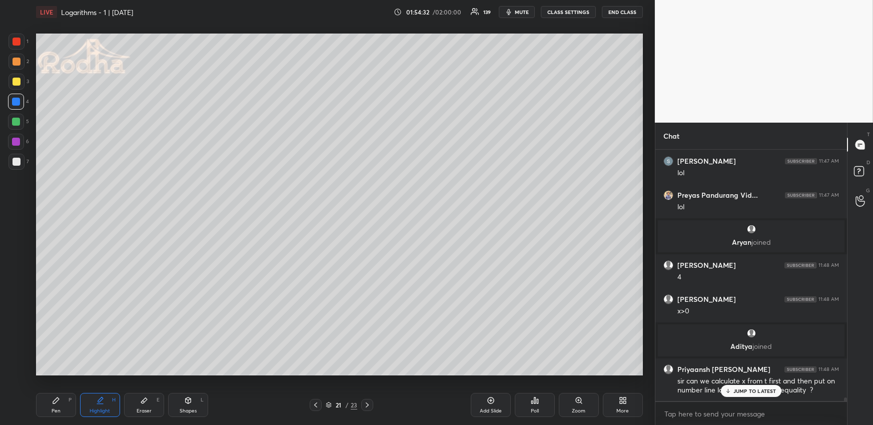
drag, startPoint x: 754, startPoint y: 394, endPoint x: 751, endPoint y: 365, distance: 29.6
click at [754, 394] on div "JUMP TO LATEST" at bounding box center [751, 391] width 60 height 12
drag, startPoint x: 94, startPoint y: 402, endPoint x: 98, endPoint y: 389, distance: 14.0
click at [95, 403] on div "Highlight H" at bounding box center [100, 405] width 40 height 24
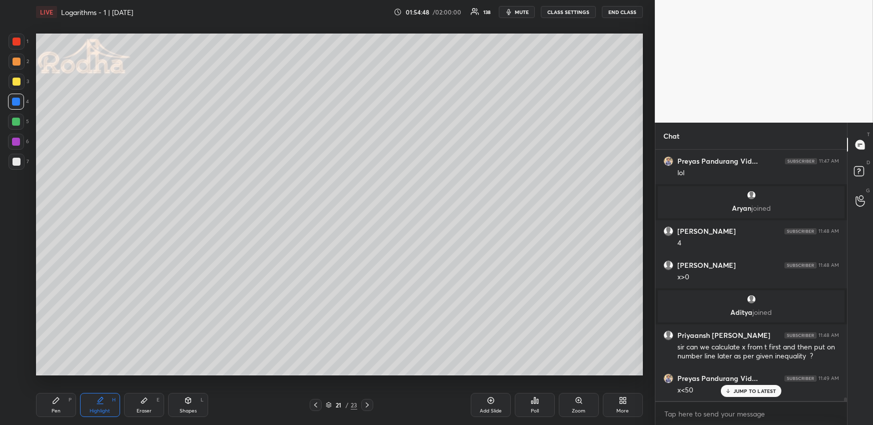
drag, startPoint x: 47, startPoint y: 404, endPoint x: 50, endPoint y: 396, distance: 9.2
click at [48, 407] on div "Pen P" at bounding box center [56, 405] width 40 height 24
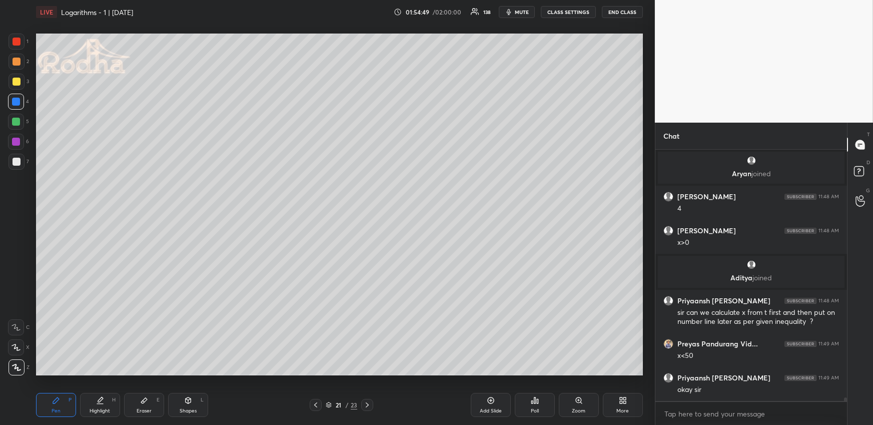
click at [16, 122] on div at bounding box center [16, 122] width 8 height 8
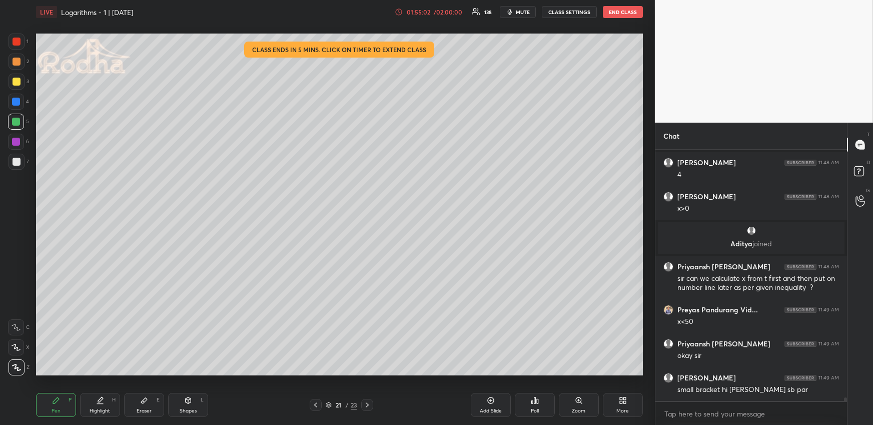
click at [319, 402] on icon at bounding box center [316, 405] width 8 height 8
click at [320, 401] on div at bounding box center [316, 405] width 12 height 12
click at [369, 405] on icon at bounding box center [367, 405] width 8 height 8
click at [370, 404] on icon at bounding box center [367, 405] width 8 height 8
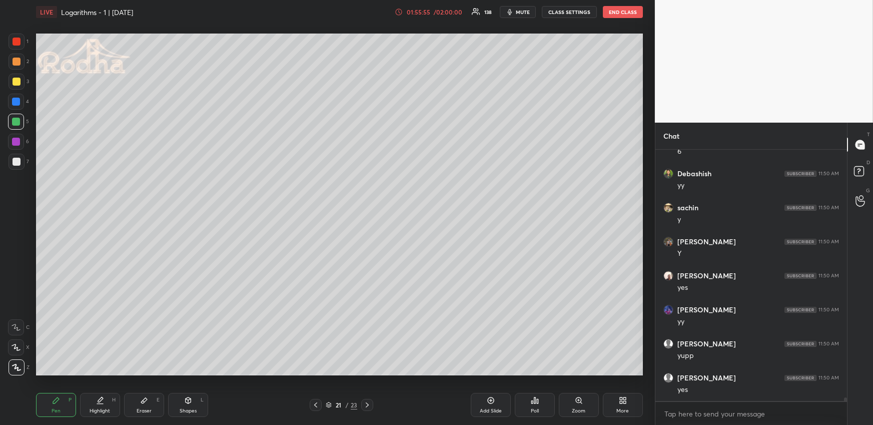
scroll to position [17371, 0]
click at [761, 392] on p "JUMP TO LATEST" at bounding box center [755, 391] width 43 height 6
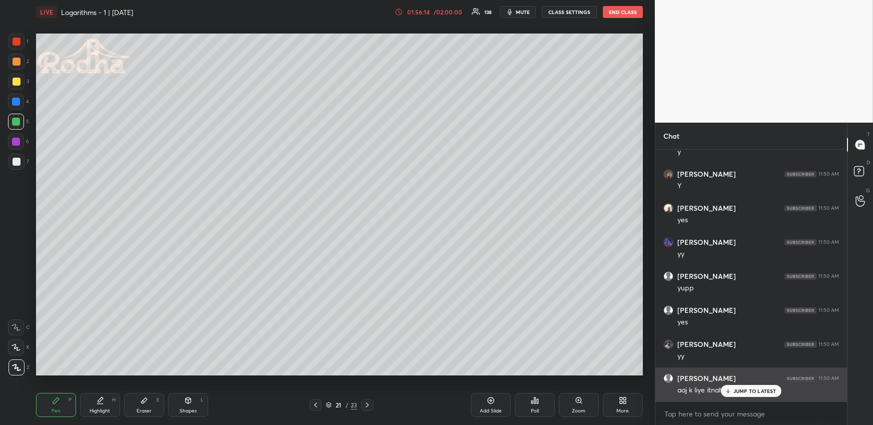
drag, startPoint x: 761, startPoint y: 391, endPoint x: 762, endPoint y: 382, distance: 9.1
click at [761, 392] on p "JUMP TO LATEST" at bounding box center [755, 391] width 43 height 6
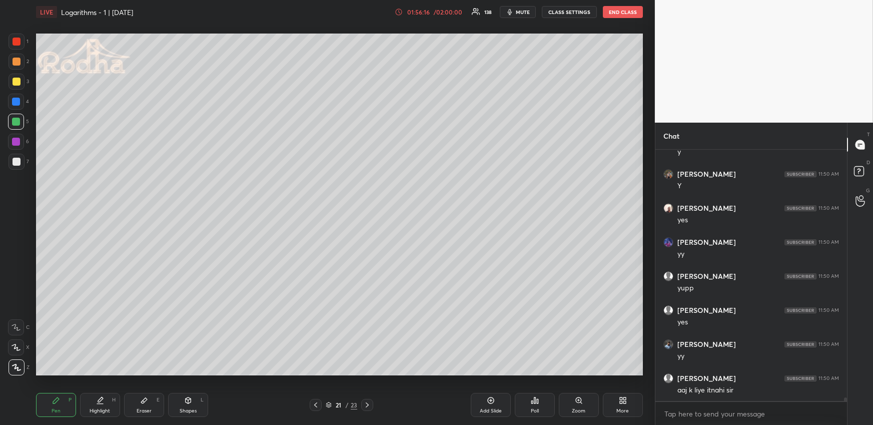
scroll to position [17440, 0]
click at [371, 405] on icon at bounding box center [367, 405] width 8 height 8
click at [55, 409] on div "Pen" at bounding box center [56, 410] width 9 height 5
drag, startPoint x: 17, startPoint y: 103, endPoint x: 11, endPoint y: 112, distance: 10.8
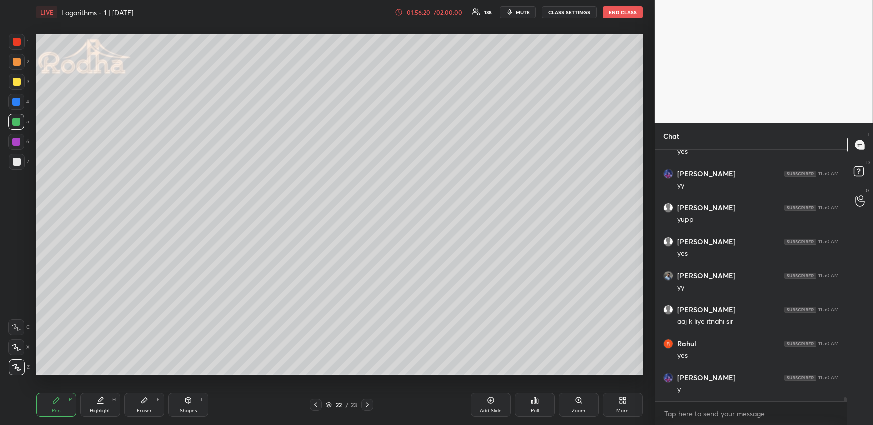
click at [18, 103] on div at bounding box center [16, 102] width 8 height 8
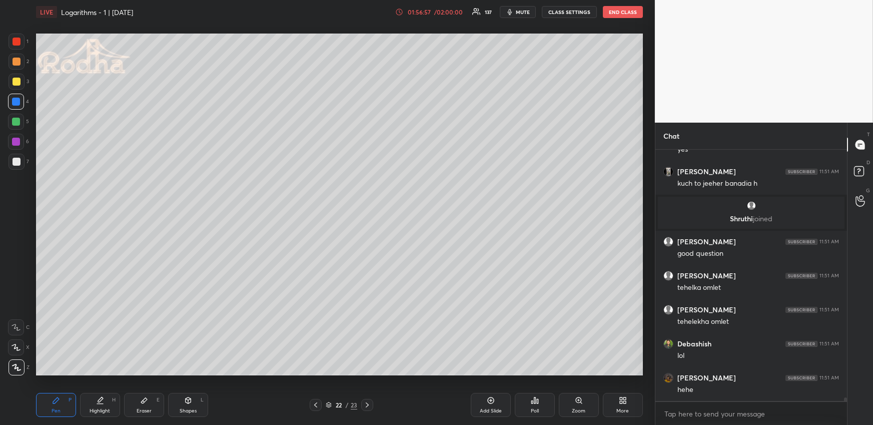
scroll to position [17581, 0]
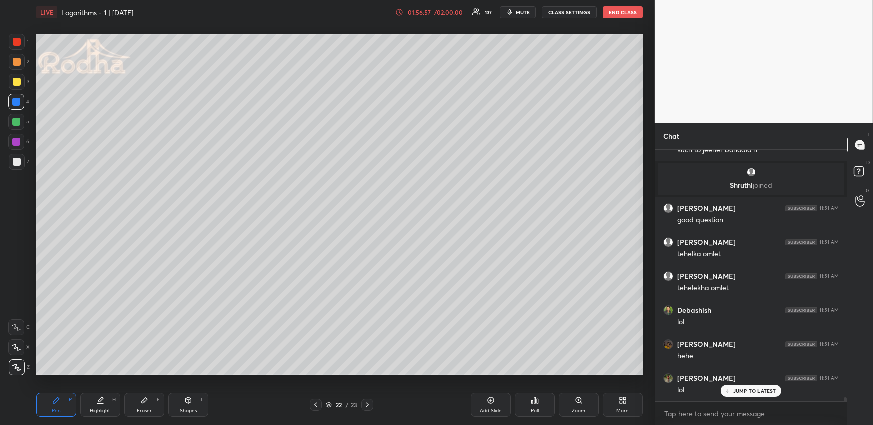
click at [532, 11] on button "mute" at bounding box center [518, 12] width 36 height 12
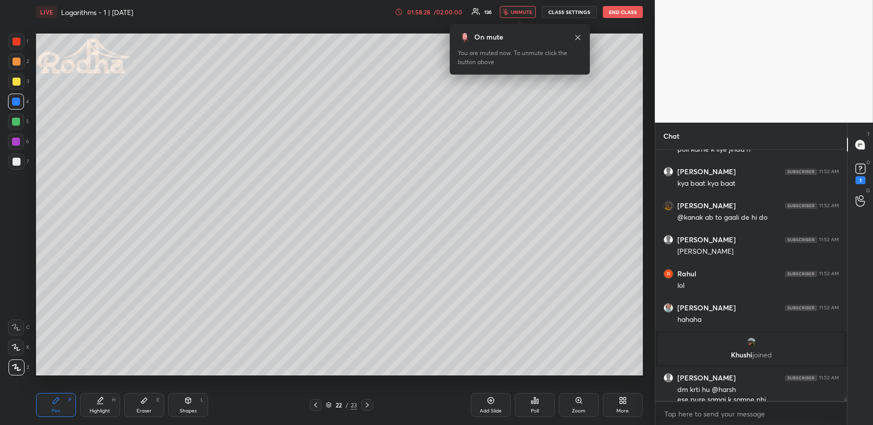
scroll to position [18165, 0]
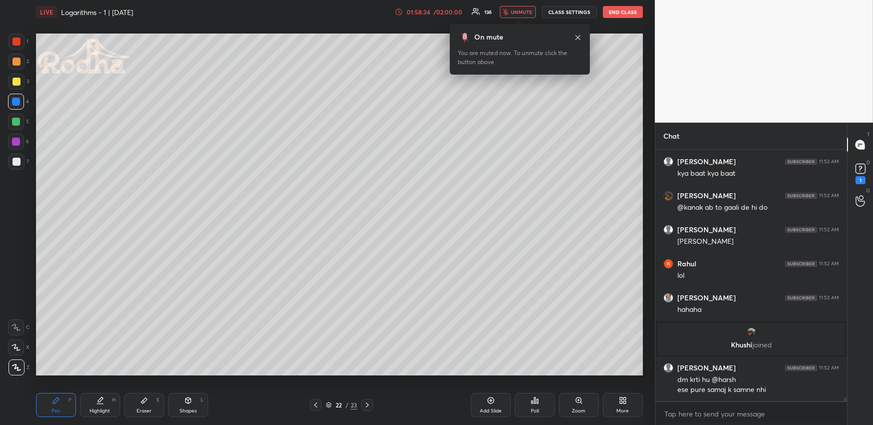
click at [526, 15] on span "unmute" at bounding box center [522, 12] width 22 height 7
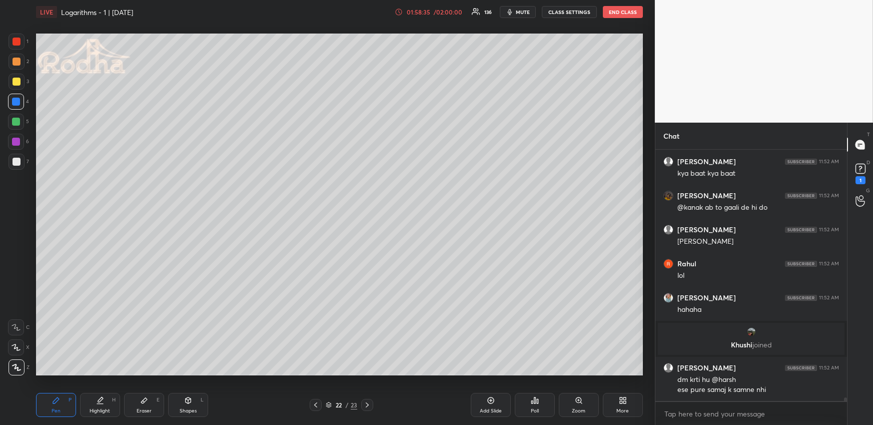
click at [778, 98] on video at bounding box center [764, 61] width 218 height 123
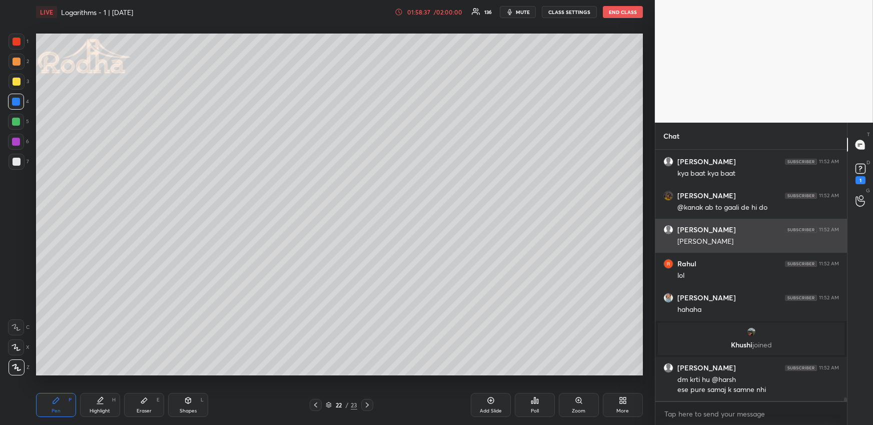
scroll to position [18199, 0]
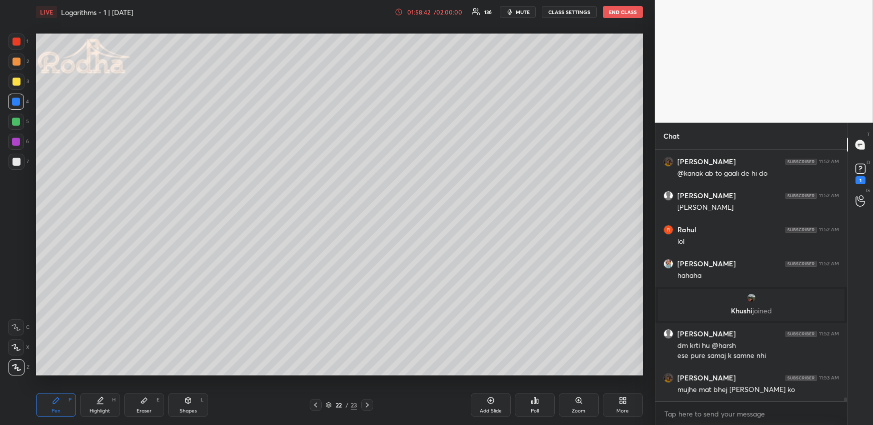
click at [17, 81] on div at bounding box center [17, 82] width 8 height 8
drag, startPoint x: 88, startPoint y: 408, endPoint x: 80, endPoint y: 376, distance: 32.9
click at [89, 409] on div "Highlight H" at bounding box center [100, 405] width 40 height 24
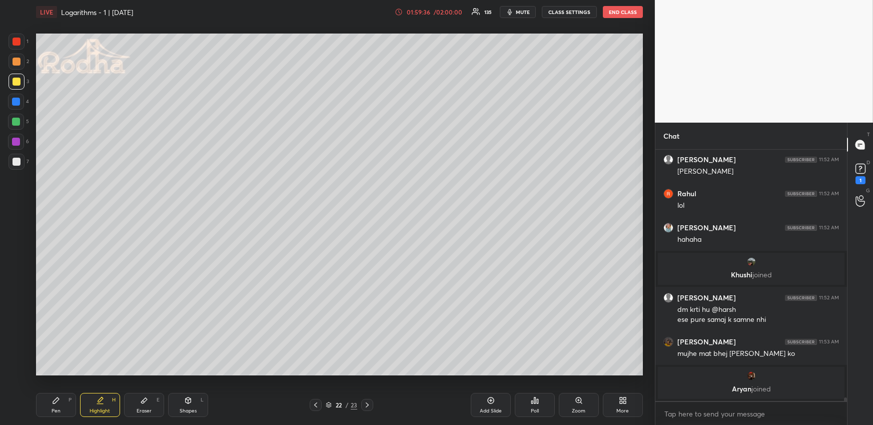
click at [71, 395] on div "Pen P" at bounding box center [56, 405] width 40 height 24
click at [15, 121] on div at bounding box center [16, 122] width 8 height 8
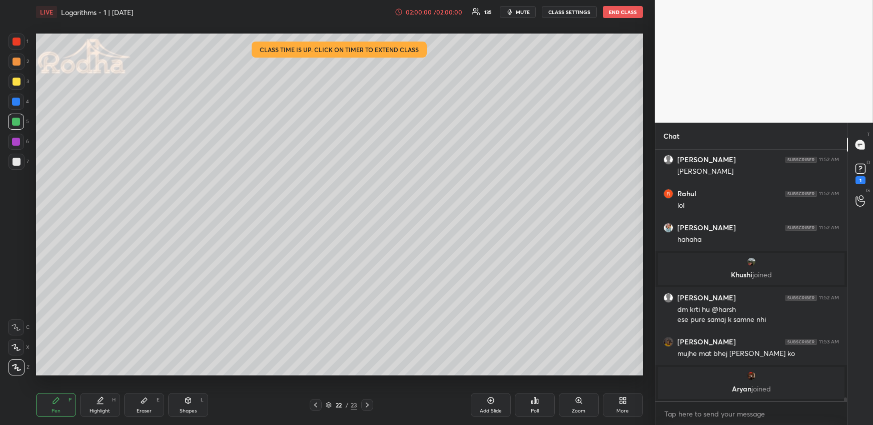
click at [17, 160] on div at bounding box center [17, 162] width 8 height 8
click at [535, 403] on icon at bounding box center [535, 400] width 8 height 8
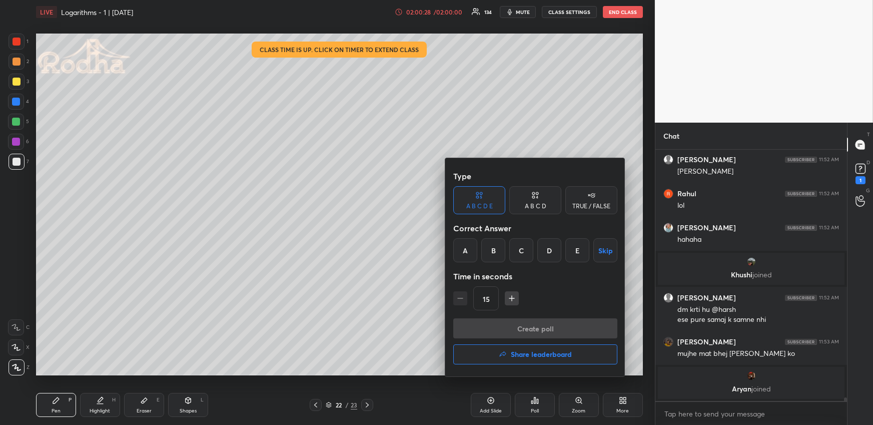
click at [550, 251] on div "D" at bounding box center [549, 250] width 24 height 24
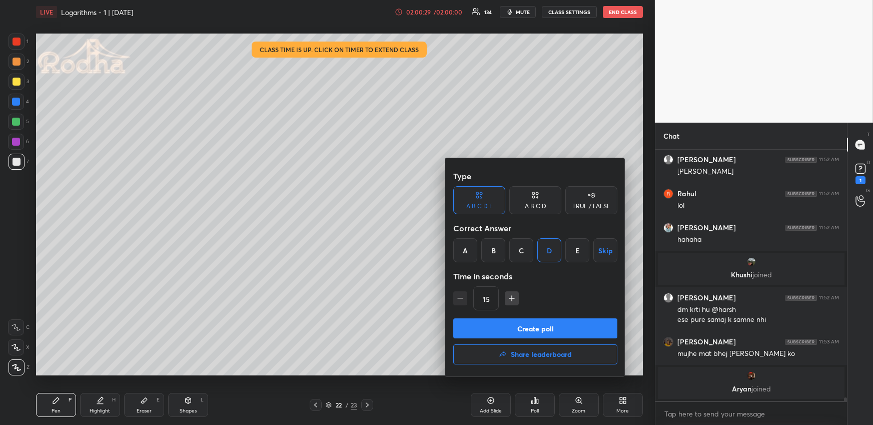
click at [530, 332] on button "Create poll" at bounding box center [535, 328] width 164 height 20
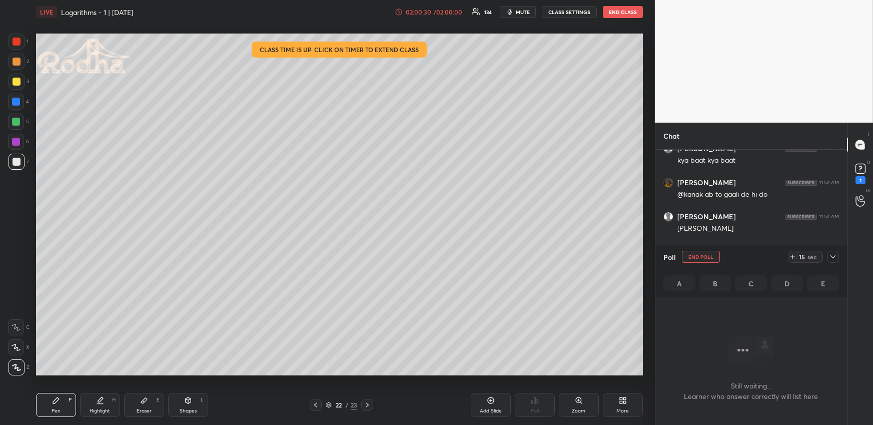
scroll to position [18066, 0]
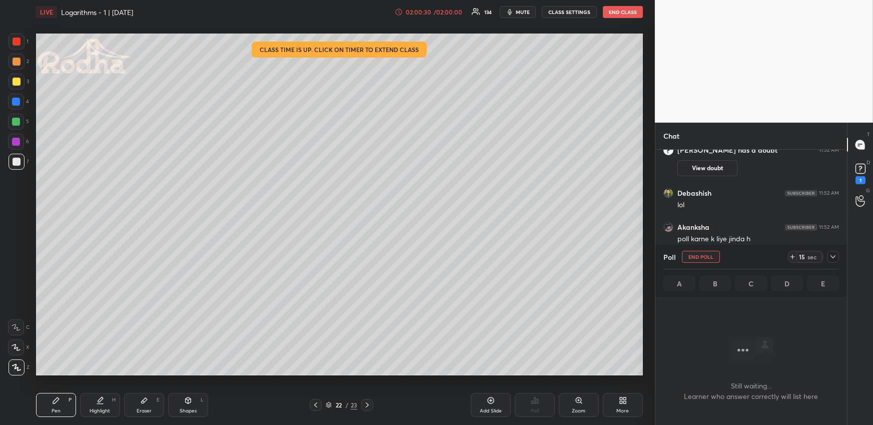
click at [836, 255] on icon at bounding box center [833, 257] width 8 height 8
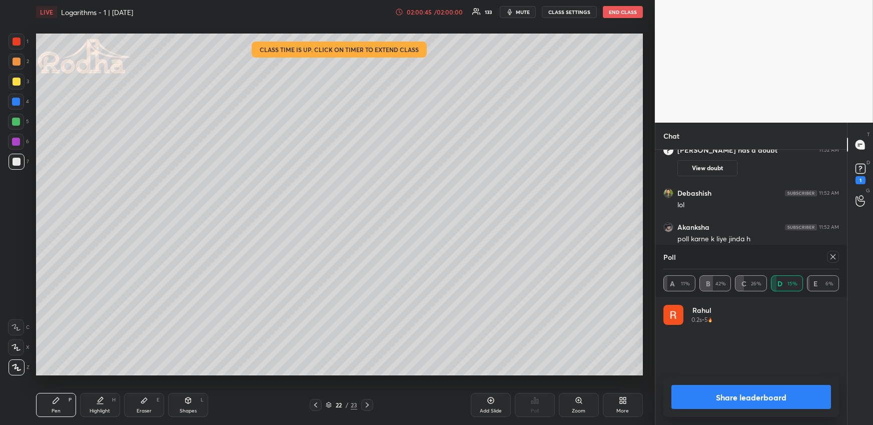
drag, startPoint x: 831, startPoint y: 259, endPoint x: 818, endPoint y: 265, distance: 13.9
click at [830, 260] on icon at bounding box center [833, 257] width 8 height 8
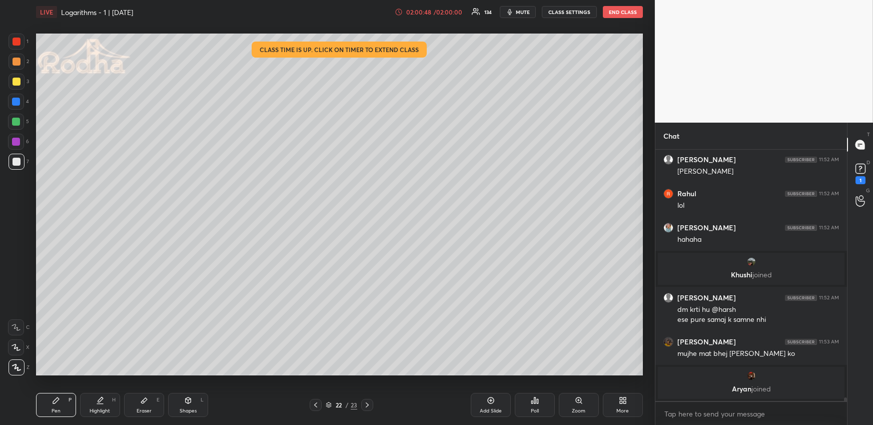
click at [63, 409] on div "Pen P" at bounding box center [56, 405] width 40 height 24
click at [16, 63] on div at bounding box center [17, 62] width 8 height 8
click at [101, 400] on icon at bounding box center [100, 399] width 5 height 5
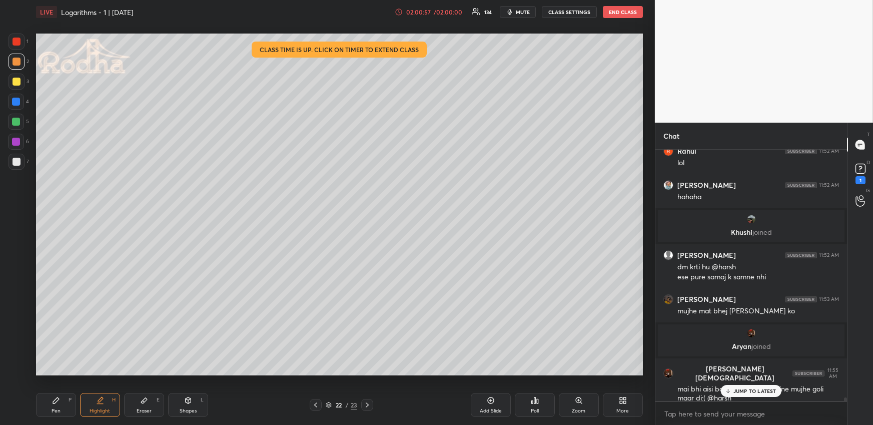
click at [737, 391] on p "JUMP TO LATEST" at bounding box center [755, 391] width 43 height 6
click at [56, 395] on div "Pen P" at bounding box center [56, 405] width 40 height 24
click at [105, 408] on div "Highlight" at bounding box center [100, 410] width 21 height 5
click at [136, 403] on div "Eraser E" at bounding box center [144, 405] width 40 height 24
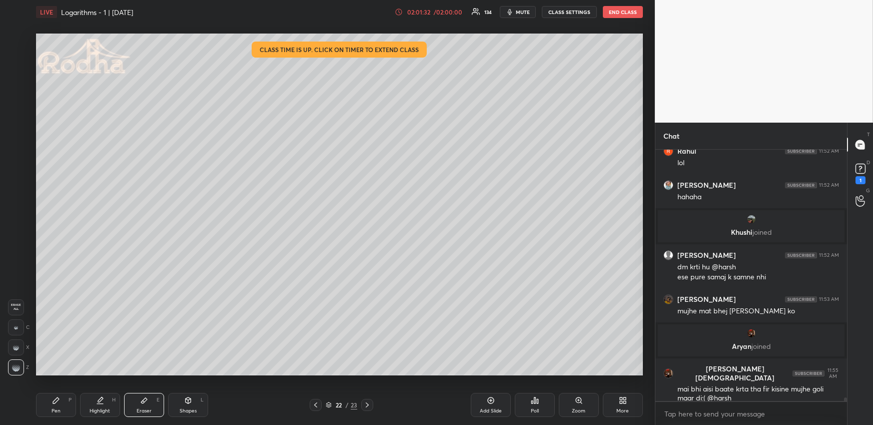
click at [56, 402] on icon at bounding box center [56, 400] width 6 height 6
drag, startPoint x: 57, startPoint y: 405, endPoint x: 67, endPoint y: 380, distance: 26.9
click at [57, 405] on div "Pen P" at bounding box center [56, 405] width 40 height 24
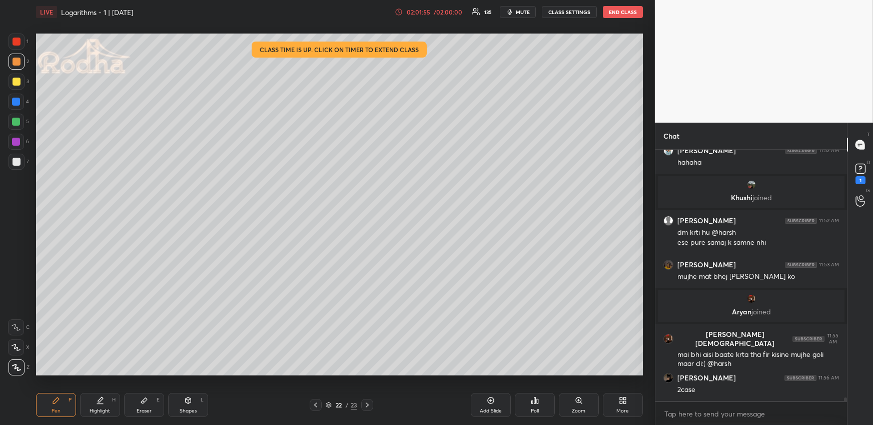
click at [152, 400] on div "Eraser E" at bounding box center [144, 405] width 40 height 24
click at [67, 409] on div "Pen P" at bounding box center [56, 405] width 40 height 24
click at [146, 405] on div "Eraser E" at bounding box center [144, 405] width 40 height 24
click at [69, 400] on div "P" at bounding box center [70, 399] width 3 height 5
click at [18, 120] on div at bounding box center [16, 122] width 8 height 8
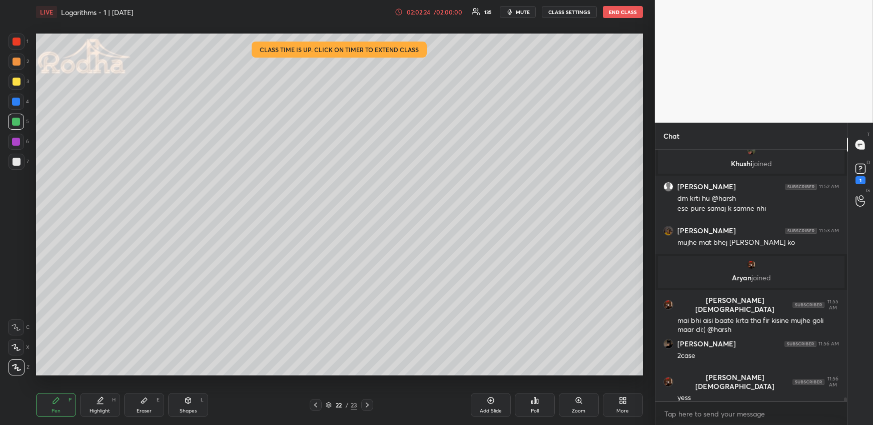
scroll to position [18398, 0]
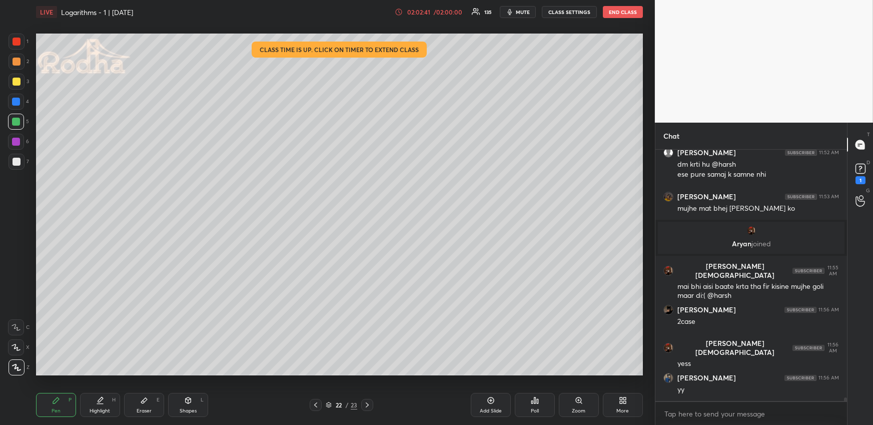
click at [14, 81] on div at bounding box center [17, 82] width 8 height 8
click at [115, 399] on div "Highlight H" at bounding box center [100, 405] width 40 height 24
click at [56, 410] on div "Pen" at bounding box center [56, 410] width 9 height 5
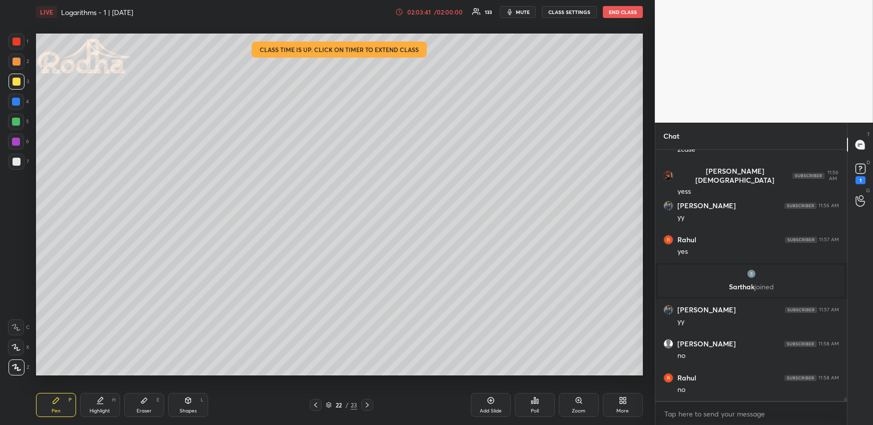
scroll to position [18605, 0]
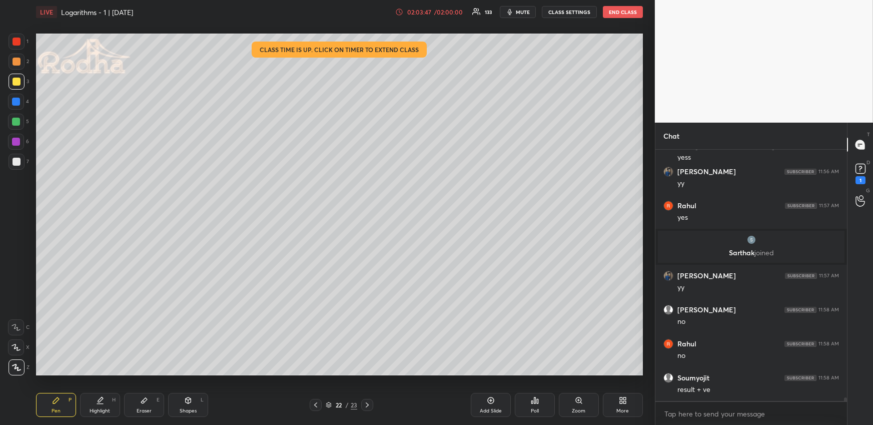
click at [109, 407] on div "Highlight H" at bounding box center [100, 405] width 40 height 24
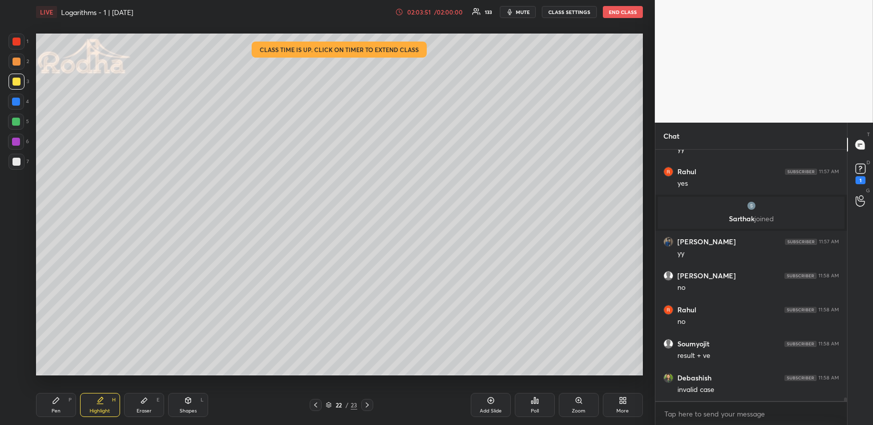
drag, startPoint x: 57, startPoint y: 403, endPoint x: 65, endPoint y: 395, distance: 11.7
click at [56, 404] on div "Pen P" at bounding box center [56, 405] width 40 height 24
click at [108, 402] on div "Highlight H" at bounding box center [100, 405] width 40 height 24
drag, startPoint x: 53, startPoint y: 404, endPoint x: 94, endPoint y: 380, distance: 47.5
click at [53, 405] on div "Pen P" at bounding box center [56, 405] width 40 height 24
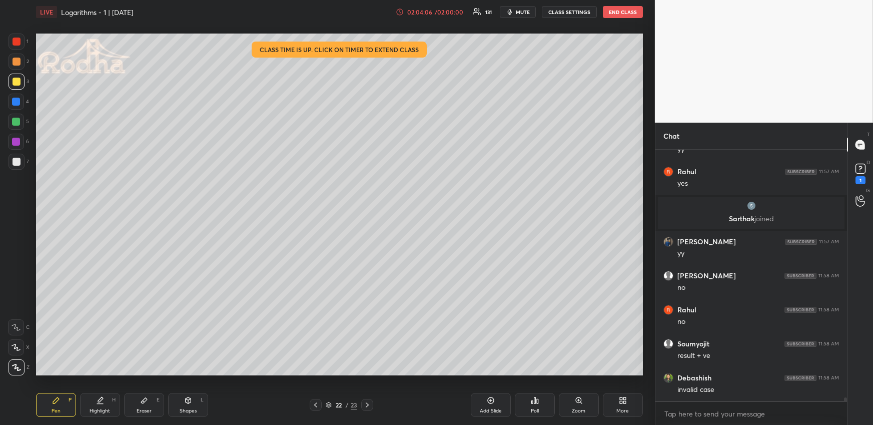
drag, startPoint x: 288, startPoint y: 382, endPoint x: 267, endPoint y: 385, distance: 20.8
click at [278, 384] on div "LIVE Logarithms - 1 | [DATE] 02:04:06 / 02:00:00 131 mute CLASS SETTINGS END CL…" at bounding box center [339, 212] width 615 height 425
click at [95, 401] on div "Highlight H" at bounding box center [100, 405] width 40 height 24
click at [46, 396] on div "Pen P" at bounding box center [56, 405] width 40 height 24
click at [105, 400] on div "Highlight H" at bounding box center [100, 405] width 40 height 24
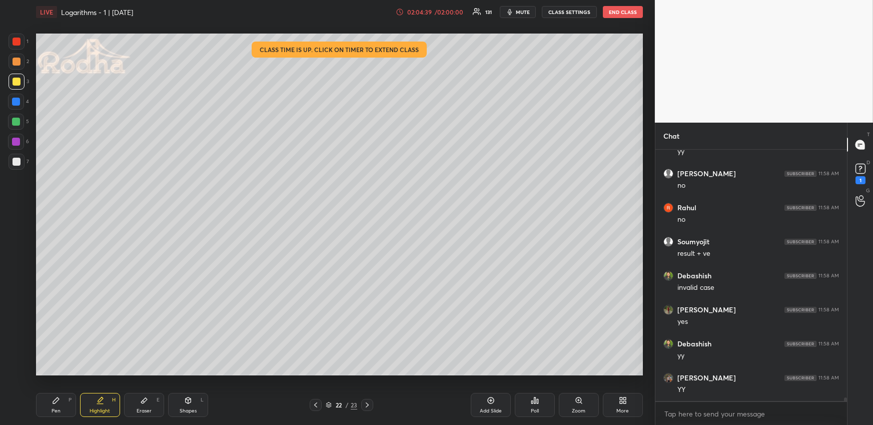
scroll to position [18784, 0]
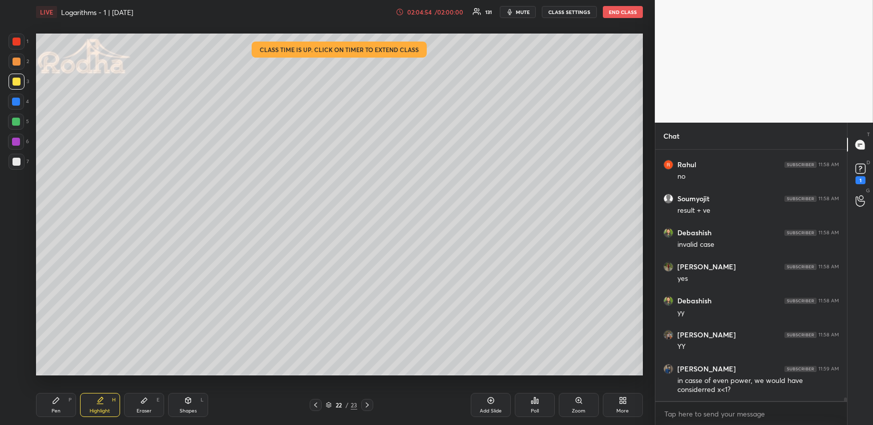
drag, startPoint x: 55, startPoint y: 408, endPoint x: 61, endPoint y: 409, distance: 6.6
click at [55, 408] on div "Pen" at bounding box center [56, 410] width 9 height 5
click at [19, 39] on div at bounding box center [17, 42] width 8 height 8
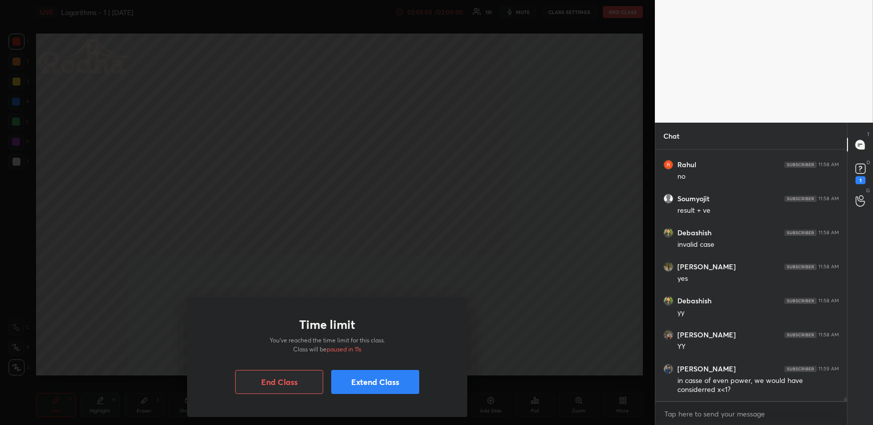
click at [370, 382] on button "Extend Class" at bounding box center [375, 382] width 88 height 24
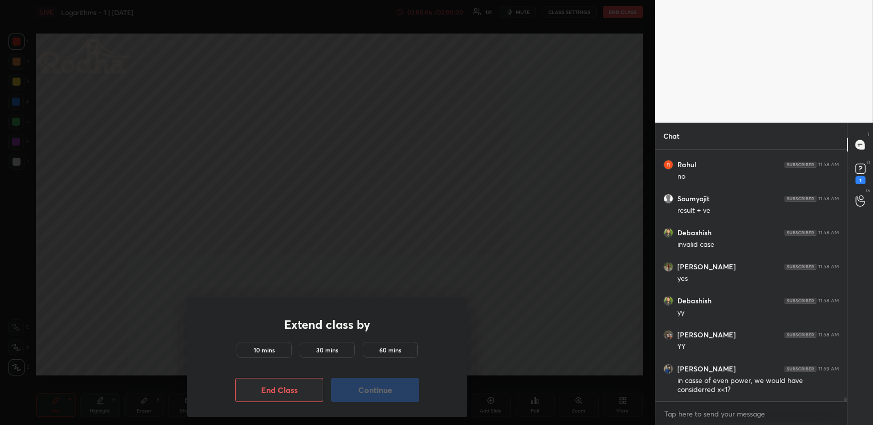
drag, startPoint x: 276, startPoint y: 345, endPoint x: 294, endPoint y: 350, distance: 18.7
click at [277, 346] on div "10 mins" at bounding box center [264, 350] width 55 height 16
drag, startPoint x: 382, startPoint y: 388, endPoint x: 374, endPoint y: 385, distance: 8.7
click at [382, 388] on button "Continue" at bounding box center [375, 390] width 88 height 24
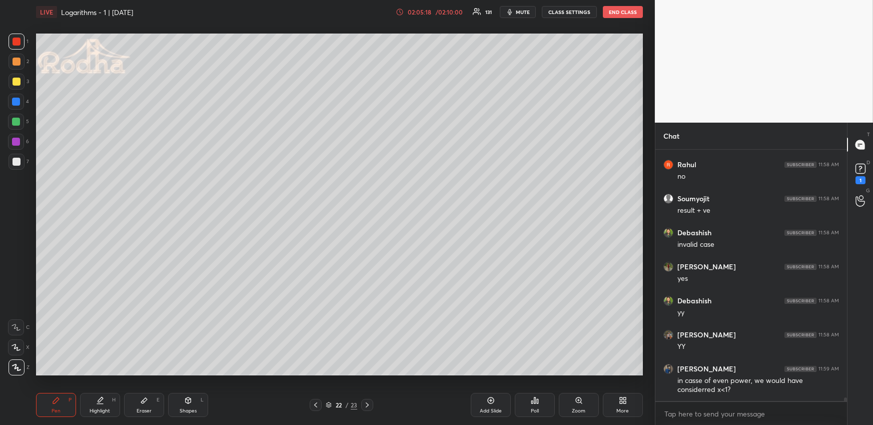
click at [367, 404] on icon at bounding box center [367, 405] width 8 height 8
click at [22, 80] on div at bounding box center [17, 82] width 16 height 16
click at [317, 406] on icon at bounding box center [316, 405] width 8 height 8
click at [366, 400] on div at bounding box center [367, 405] width 12 height 12
drag, startPoint x: 316, startPoint y: 406, endPoint x: 329, endPoint y: 401, distance: 14.1
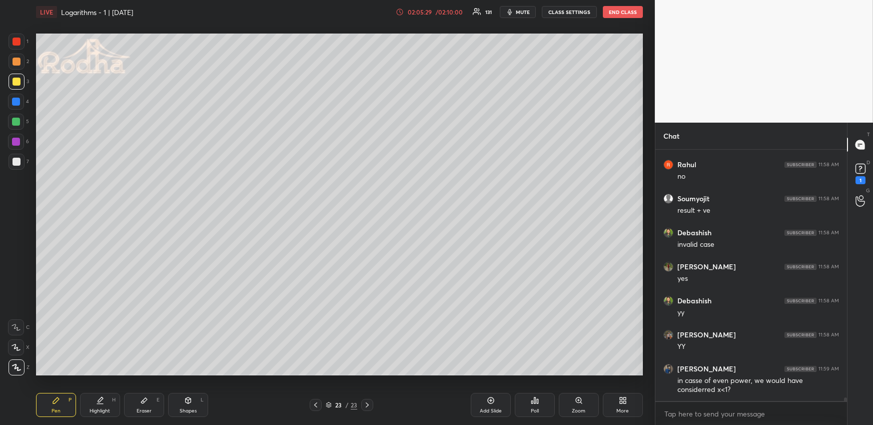
click at [316, 406] on icon at bounding box center [316, 405] width 8 height 8
drag, startPoint x: 367, startPoint y: 403, endPoint x: 365, endPoint y: 395, distance: 7.8
click at [367, 403] on icon at bounding box center [367, 405] width 8 height 8
click at [317, 401] on icon at bounding box center [316, 405] width 8 height 8
click at [371, 404] on icon at bounding box center [367, 405] width 8 height 8
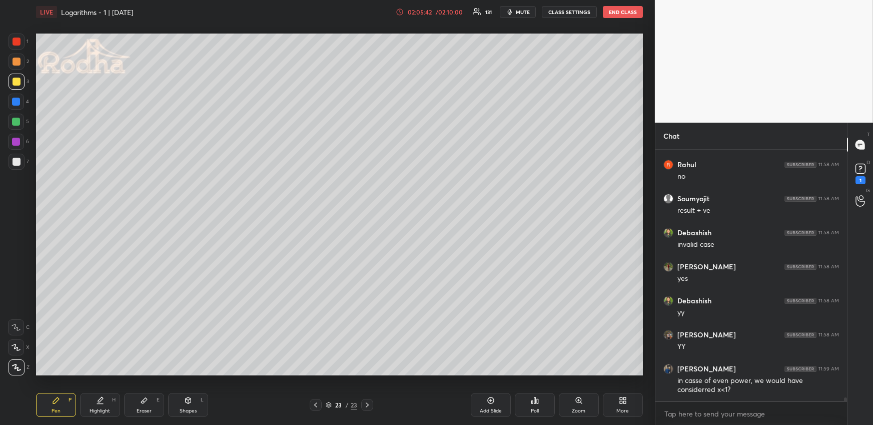
click at [14, 105] on div at bounding box center [16, 102] width 16 height 16
click at [103, 414] on div "Highlight H" at bounding box center [100, 405] width 40 height 24
drag, startPoint x: 49, startPoint y: 401, endPoint x: 43, endPoint y: 380, distance: 22.2
click at [49, 402] on div "Pen P" at bounding box center [56, 405] width 40 height 24
click at [17, 125] on div at bounding box center [16, 122] width 8 height 8
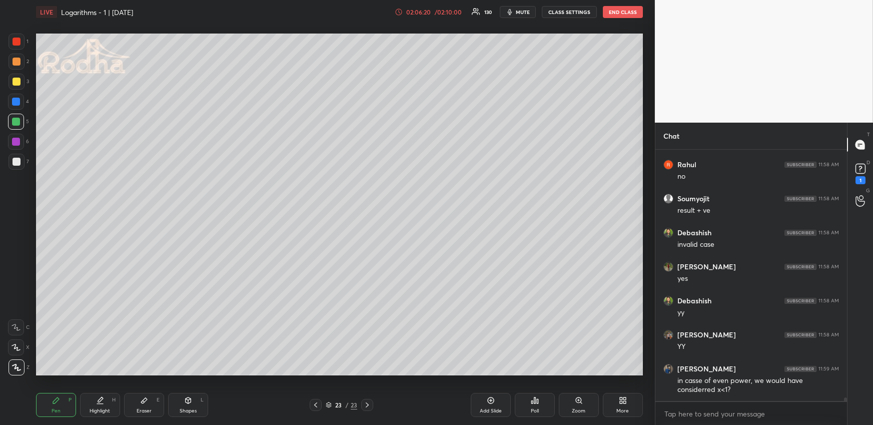
click at [105, 401] on div "Highlight H" at bounding box center [100, 405] width 40 height 24
click at [53, 404] on icon at bounding box center [56, 400] width 8 height 8
click at [104, 403] on icon at bounding box center [100, 400] width 8 height 8
drag, startPoint x: 38, startPoint y: 407, endPoint x: 46, endPoint y: 402, distance: 10.1
click at [41, 408] on div "Pen P" at bounding box center [56, 405] width 40 height 24
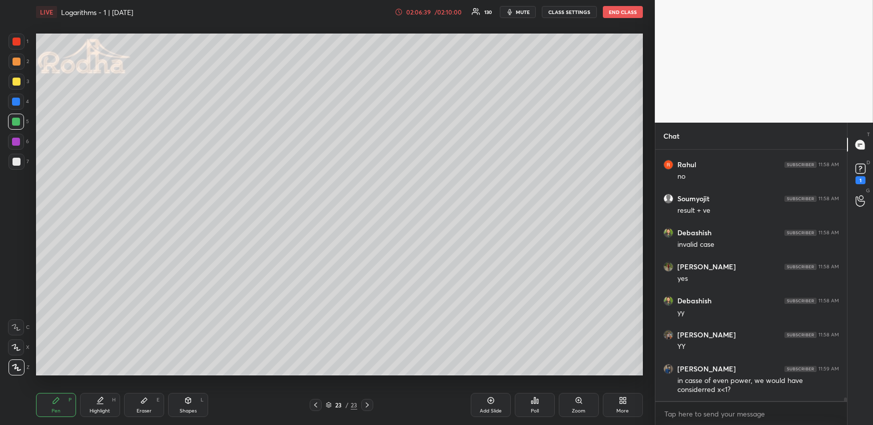
click at [52, 398] on icon at bounding box center [56, 400] width 8 height 8
click at [106, 408] on div "Highlight" at bounding box center [100, 410] width 21 height 5
click at [55, 409] on div "Pen" at bounding box center [56, 410] width 9 height 5
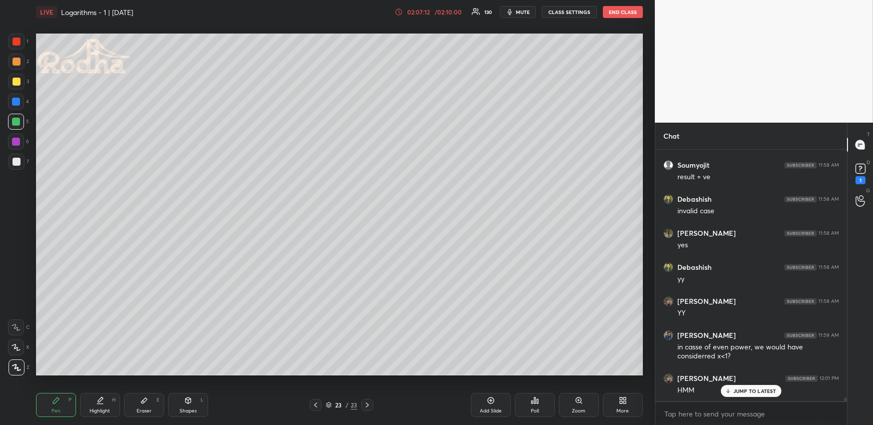
click at [15, 100] on div at bounding box center [16, 102] width 8 height 8
click at [102, 411] on div "Highlight" at bounding box center [100, 410] width 21 height 5
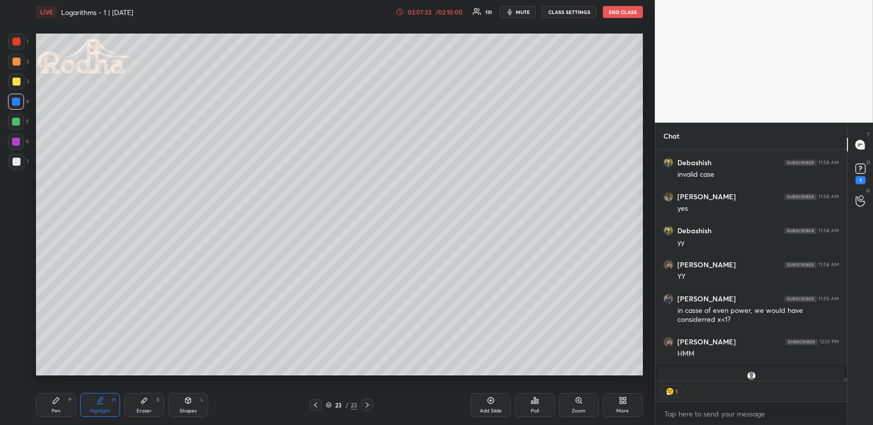
scroll to position [18854, 0]
drag, startPoint x: 58, startPoint y: 400, endPoint x: 59, endPoint y: 393, distance: 7.6
click at [57, 401] on icon at bounding box center [56, 400] width 8 height 8
click at [17, 123] on div at bounding box center [16, 122] width 8 height 8
drag, startPoint x: 102, startPoint y: 401, endPoint x: 124, endPoint y: 380, distance: 30.4
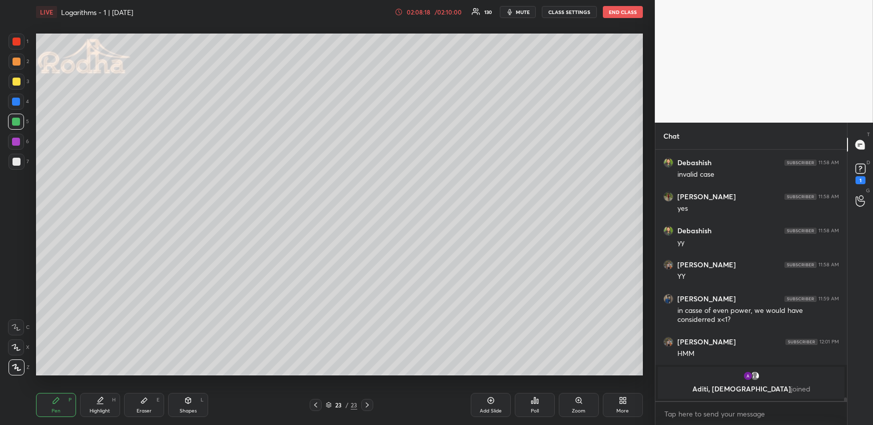
click at [102, 401] on icon at bounding box center [100, 400] width 8 height 8
click at [46, 405] on div "Pen P" at bounding box center [56, 405] width 40 height 24
drag, startPoint x: 18, startPoint y: 66, endPoint x: 21, endPoint y: 75, distance: 9.5
click at [17, 66] on div at bounding box center [17, 62] width 16 height 16
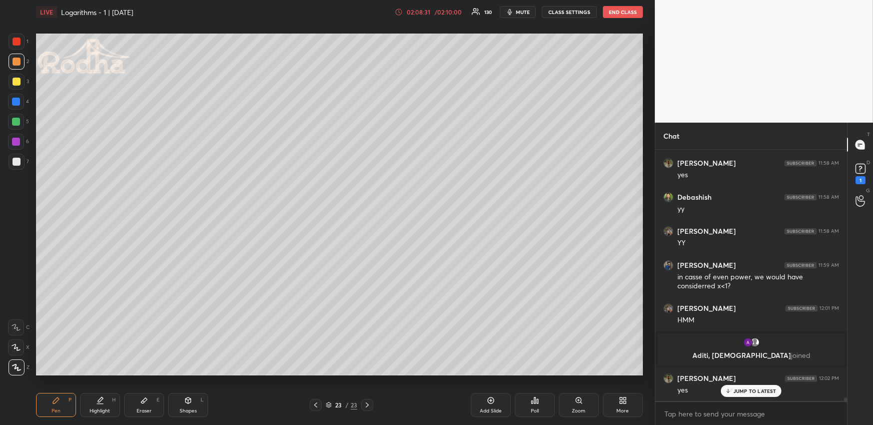
click at [112, 402] on div "H" at bounding box center [114, 399] width 4 height 5
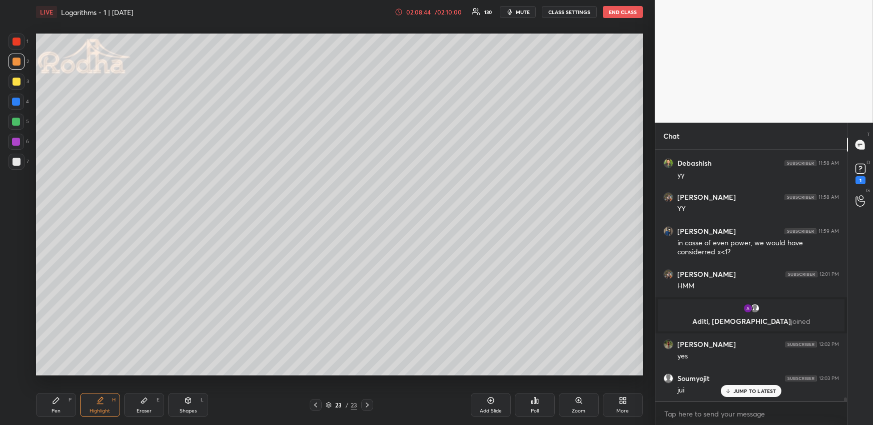
click at [60, 405] on div "Pen P" at bounding box center [56, 405] width 40 height 24
click at [15, 119] on div at bounding box center [16, 122] width 8 height 8
click at [95, 403] on div "Highlight H" at bounding box center [100, 405] width 40 height 24
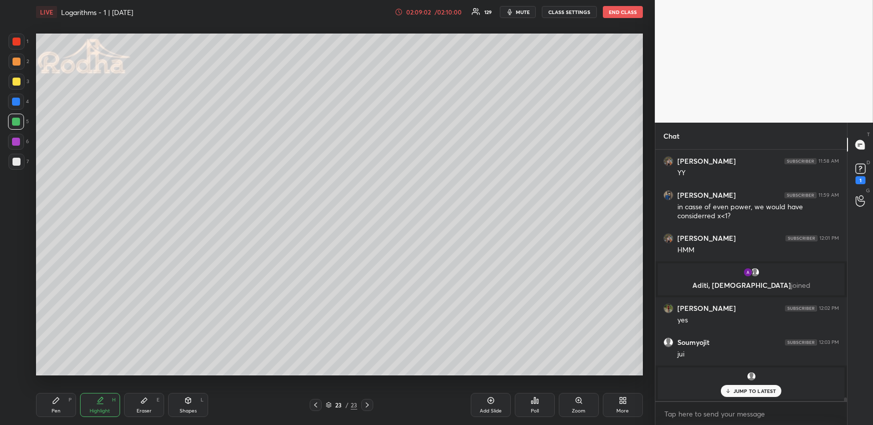
click at [57, 402] on icon at bounding box center [56, 400] width 8 height 8
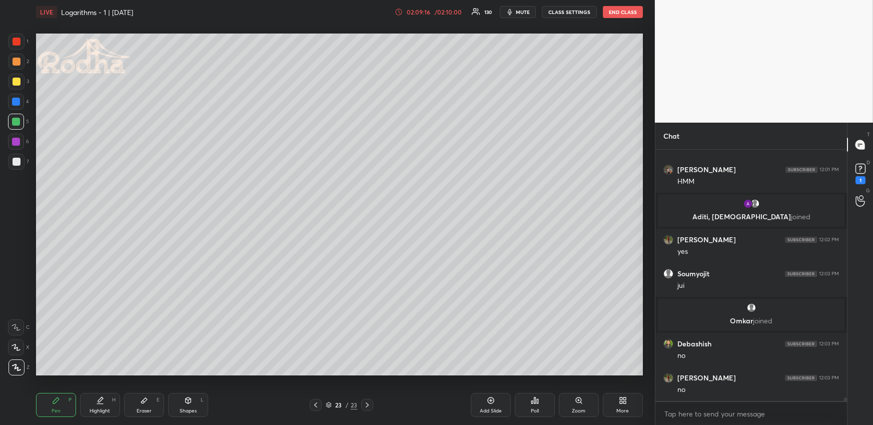
scroll to position [19094, 0]
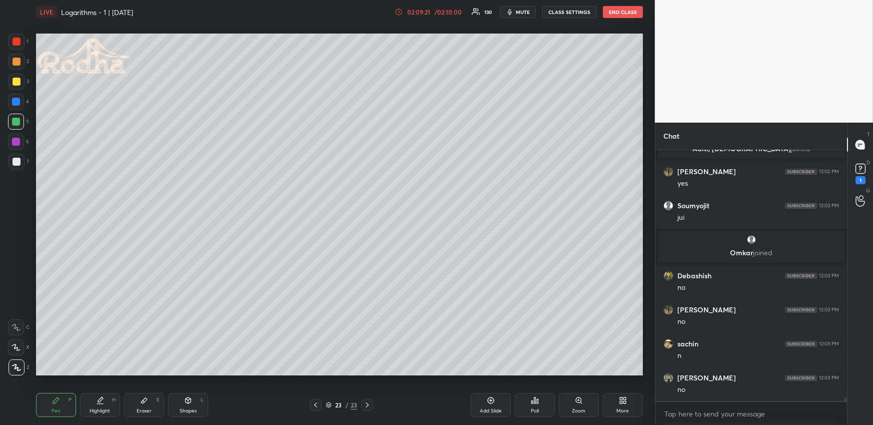
drag, startPoint x: 367, startPoint y: 402, endPoint x: 365, endPoint y: 394, distance: 8.4
click at [367, 402] on icon at bounding box center [367, 405] width 8 height 8
click at [608, 394] on div "More" at bounding box center [623, 405] width 40 height 24
click at [614, 397] on div "More" at bounding box center [623, 405] width 40 height 24
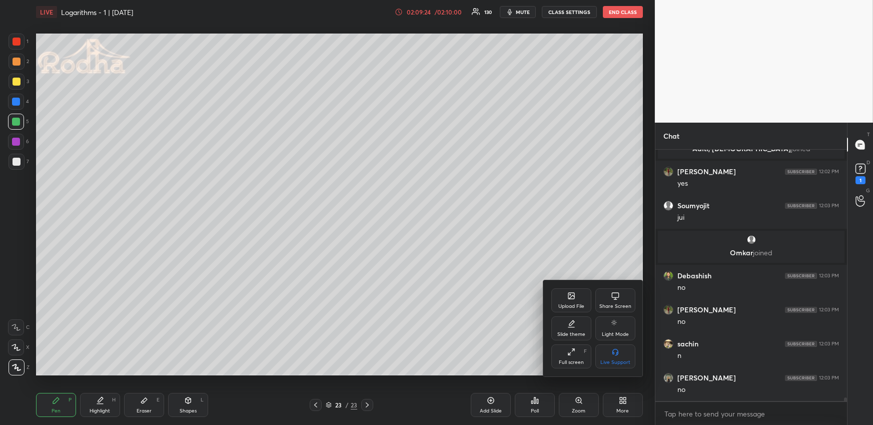
click at [570, 299] on icon at bounding box center [571, 296] width 6 height 6
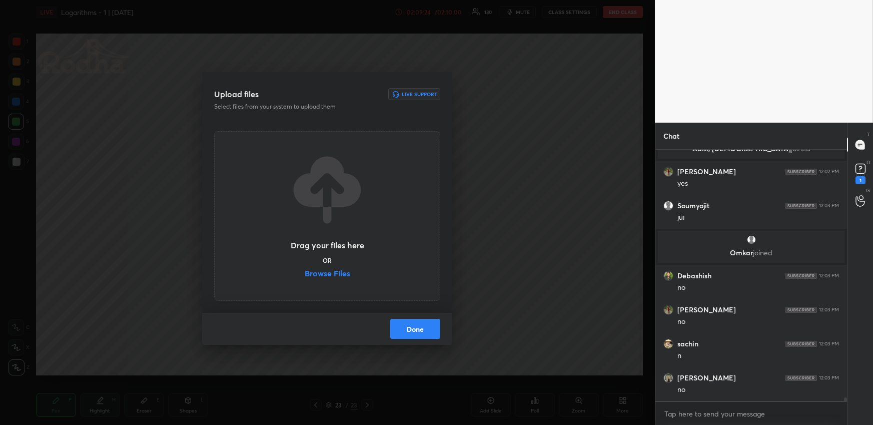
click at [340, 273] on label "Browse Files" at bounding box center [328, 274] width 46 height 11
click at [305, 273] on input "Browse Files" at bounding box center [305, 274] width 0 height 11
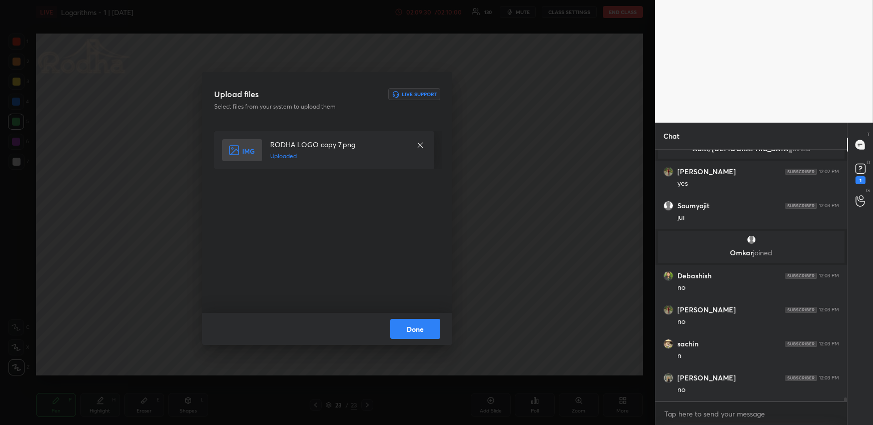
click at [429, 327] on button "Done" at bounding box center [415, 329] width 50 height 20
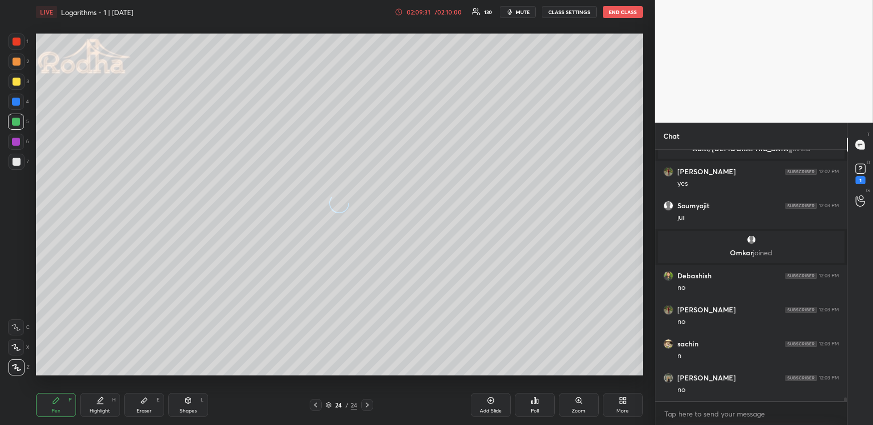
click at [49, 402] on div "Pen P" at bounding box center [56, 405] width 40 height 24
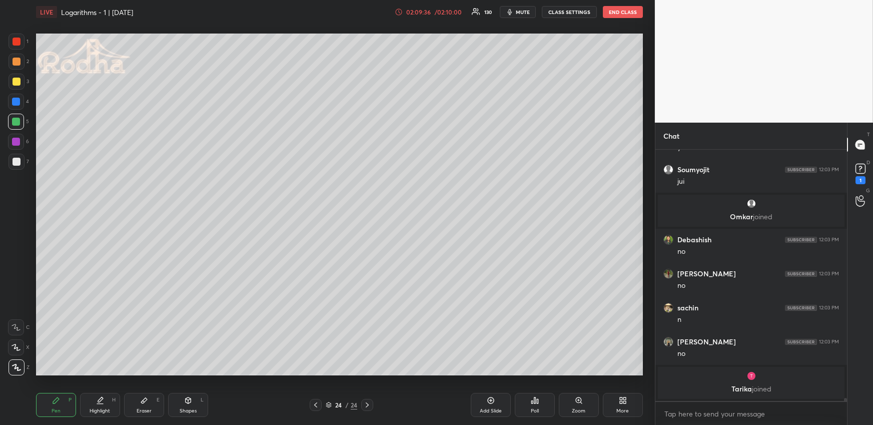
click at [516, 11] on button "mute" at bounding box center [518, 12] width 36 height 12
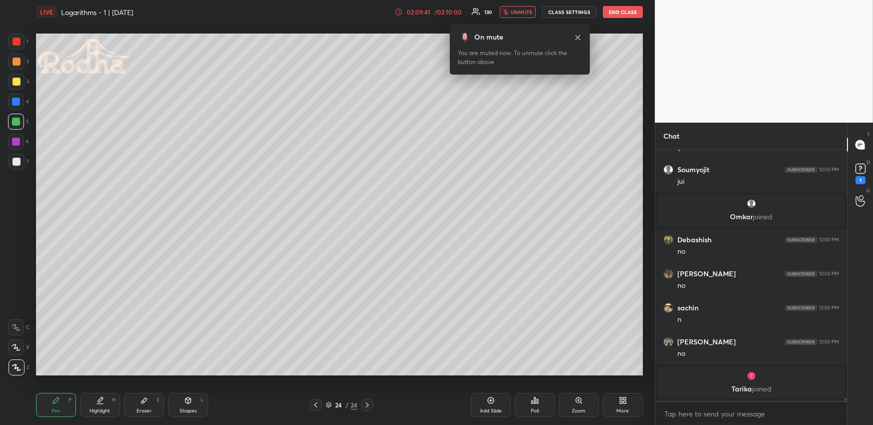
click at [513, 11] on span "unmute" at bounding box center [522, 12] width 22 height 7
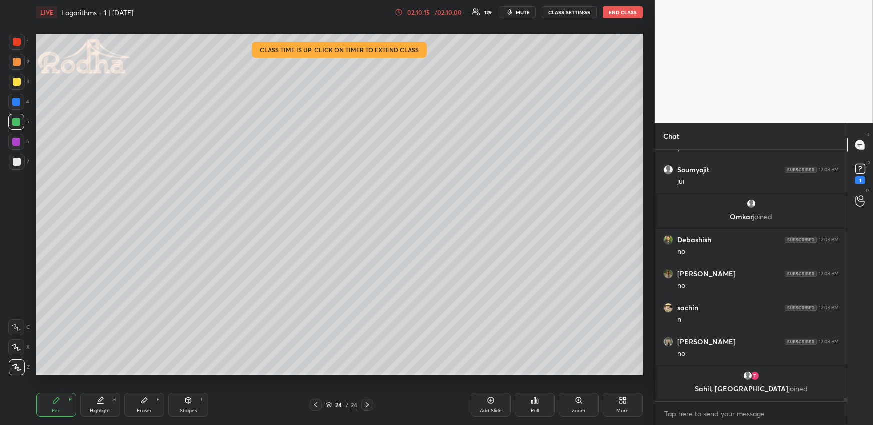
click at [316, 401] on icon at bounding box center [316, 405] width 8 height 8
click at [107, 404] on div "Highlight H" at bounding box center [100, 405] width 40 height 24
click at [370, 406] on div at bounding box center [367, 405] width 12 height 12
click at [187, 396] on div "Shapes L" at bounding box center [188, 405] width 40 height 24
click at [12, 367] on div at bounding box center [17, 367] width 16 height 16
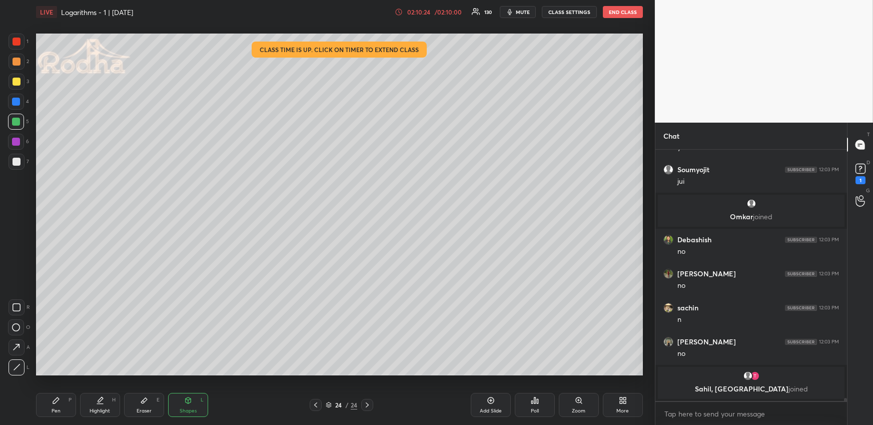
drag, startPoint x: 13, startPoint y: 59, endPoint x: 7, endPoint y: 83, distance: 25.1
click at [14, 59] on div at bounding box center [17, 62] width 8 height 8
click at [48, 405] on div "Pen P" at bounding box center [56, 405] width 40 height 24
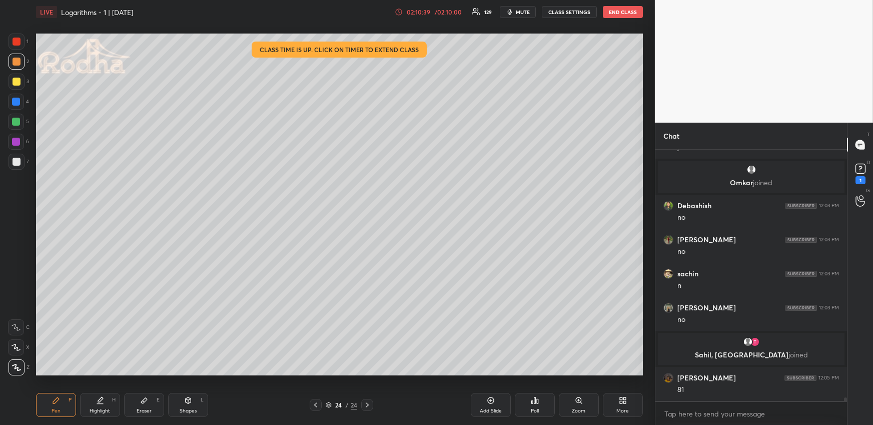
scroll to position [18871, 0]
click at [318, 401] on icon at bounding box center [316, 405] width 8 height 8
click at [319, 403] on icon at bounding box center [316, 405] width 8 height 8
click at [109, 401] on div "Highlight H" at bounding box center [100, 405] width 40 height 24
click at [367, 404] on icon at bounding box center [367, 405] width 8 height 8
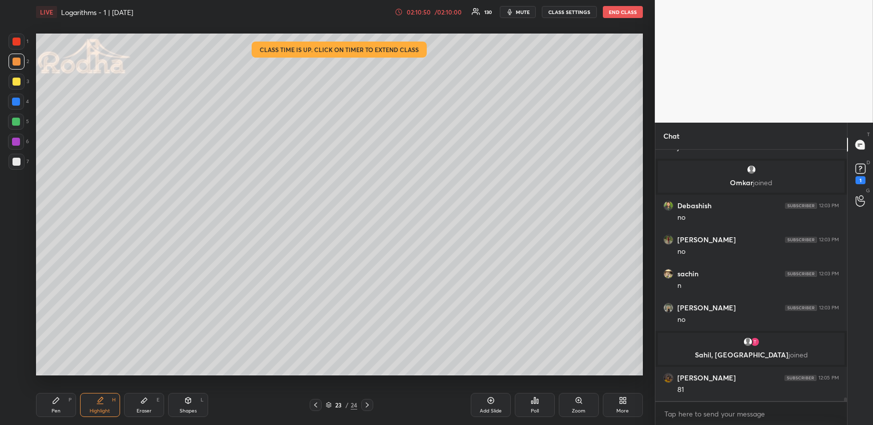
click at [368, 404] on icon at bounding box center [367, 404] width 3 height 5
click at [370, 403] on icon at bounding box center [367, 405] width 8 height 8
click at [67, 405] on div "Pen P" at bounding box center [56, 405] width 40 height 24
click at [318, 404] on icon at bounding box center [316, 405] width 8 height 8
click at [317, 404] on icon at bounding box center [316, 405] width 8 height 8
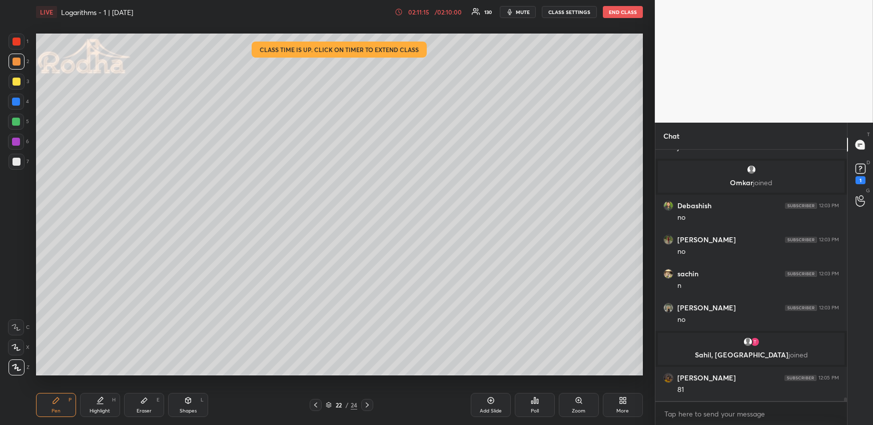
click at [318, 405] on icon at bounding box center [316, 405] width 8 height 8
drag, startPoint x: 370, startPoint y: 404, endPoint x: 405, endPoint y: 377, distance: 43.8
click at [370, 404] on icon at bounding box center [367, 405] width 8 height 8
click at [368, 402] on icon at bounding box center [367, 405] width 8 height 8
click at [369, 402] on icon at bounding box center [367, 405] width 8 height 8
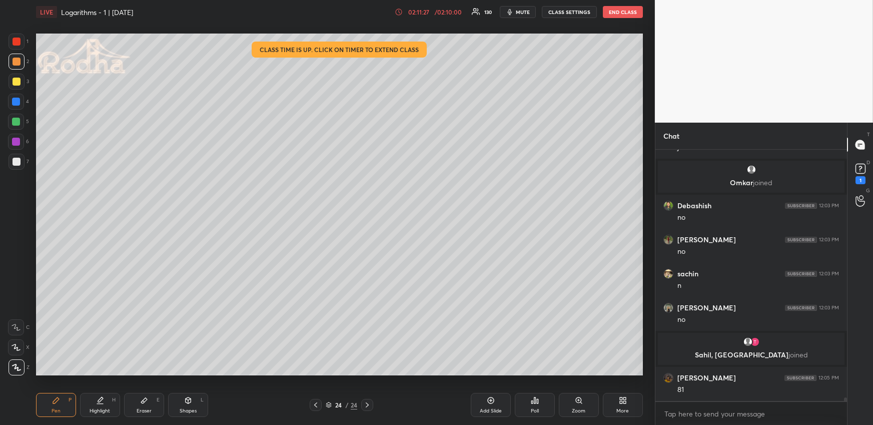
scroll to position [18905, 0]
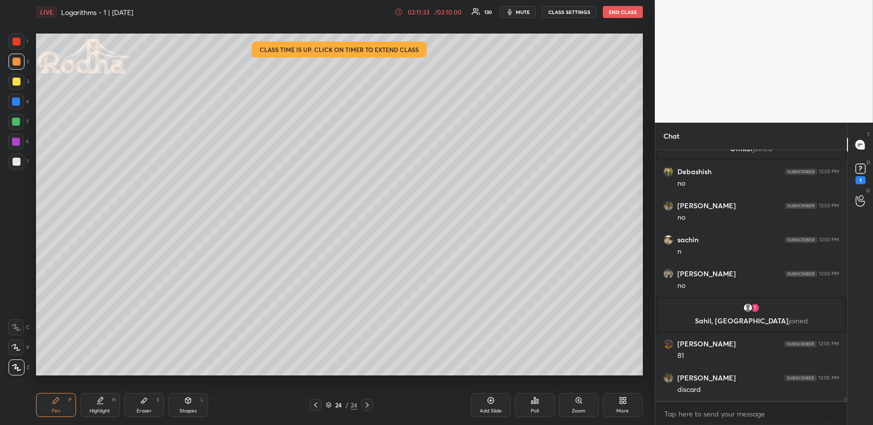
click at [15, 44] on div at bounding box center [17, 42] width 16 height 16
click at [317, 404] on icon at bounding box center [316, 405] width 8 height 8
click at [368, 404] on icon at bounding box center [367, 405] width 8 height 8
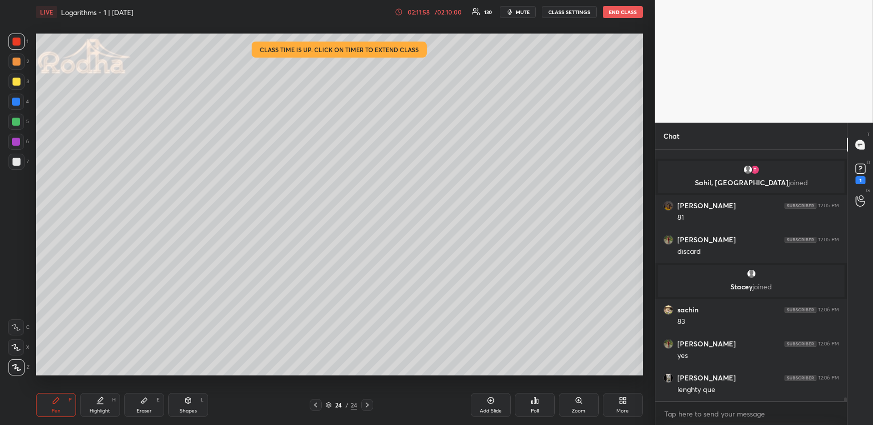
scroll to position [19039, 0]
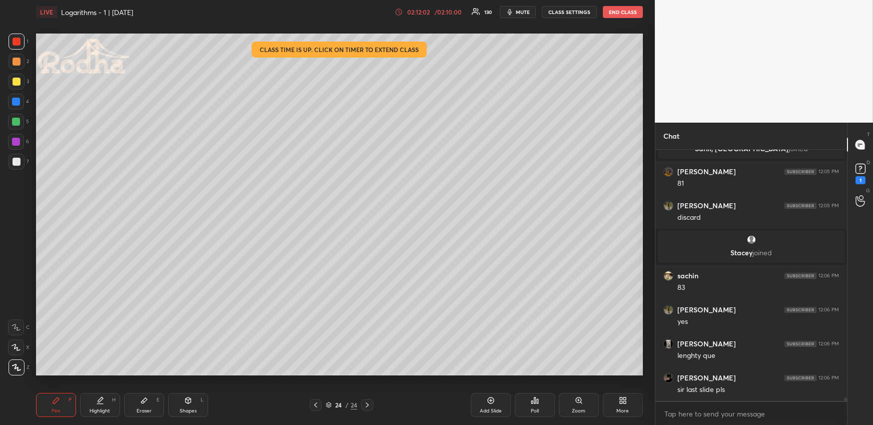
click at [316, 402] on icon at bounding box center [315, 404] width 3 height 5
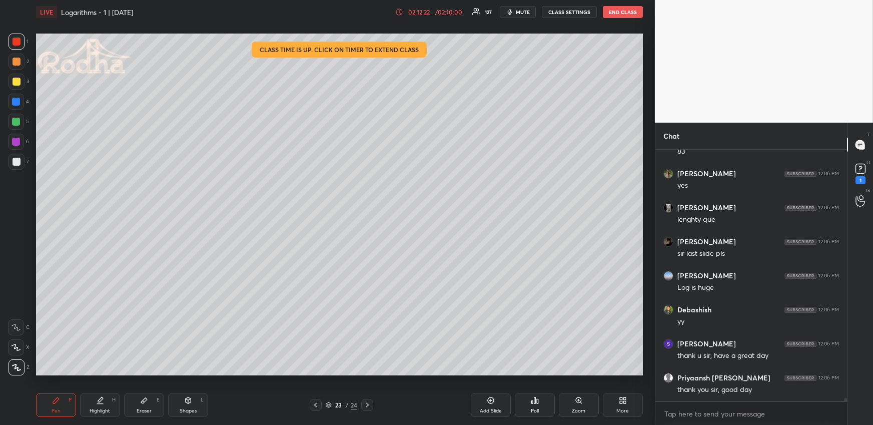
scroll to position [19209, 0]
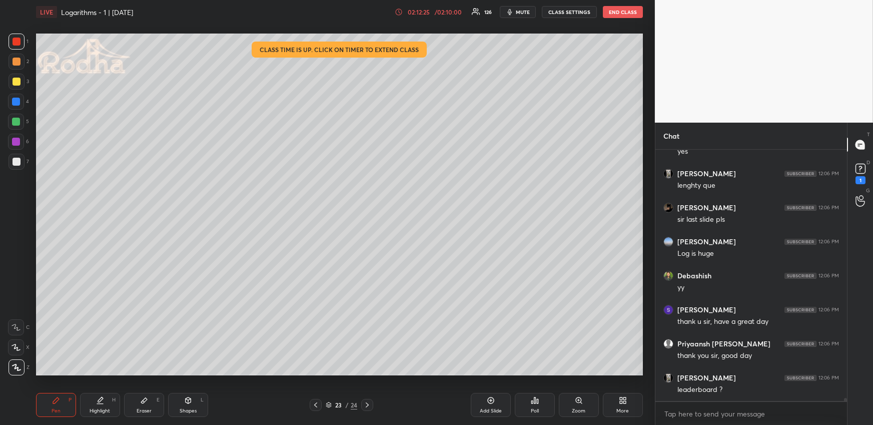
click at [536, 411] on div "Poll" at bounding box center [535, 410] width 8 height 5
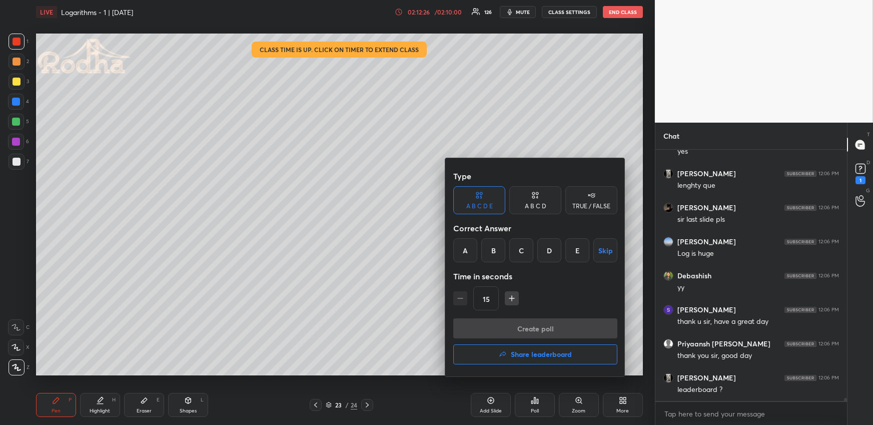
click at [521, 357] on h4 "Share leaderboard" at bounding box center [541, 354] width 61 height 7
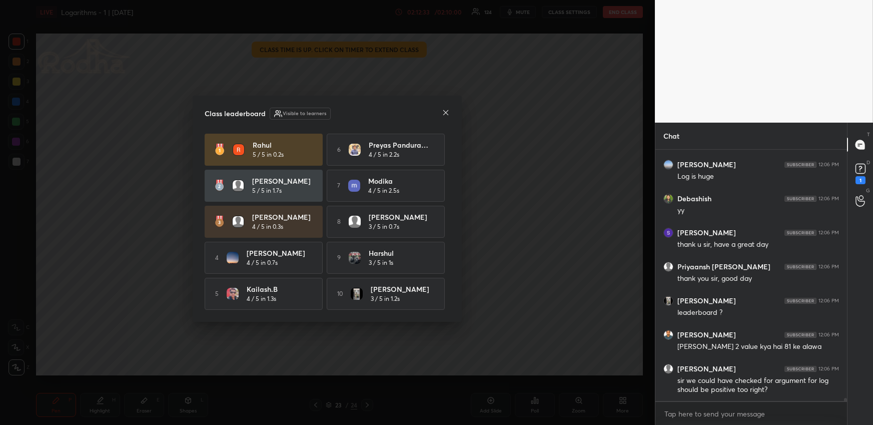
scroll to position [19320, 0]
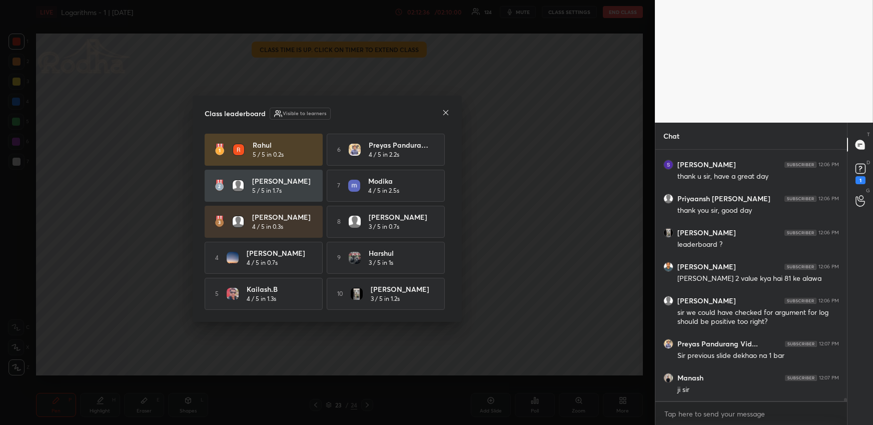
click at [448, 110] on icon at bounding box center [445, 112] width 5 height 5
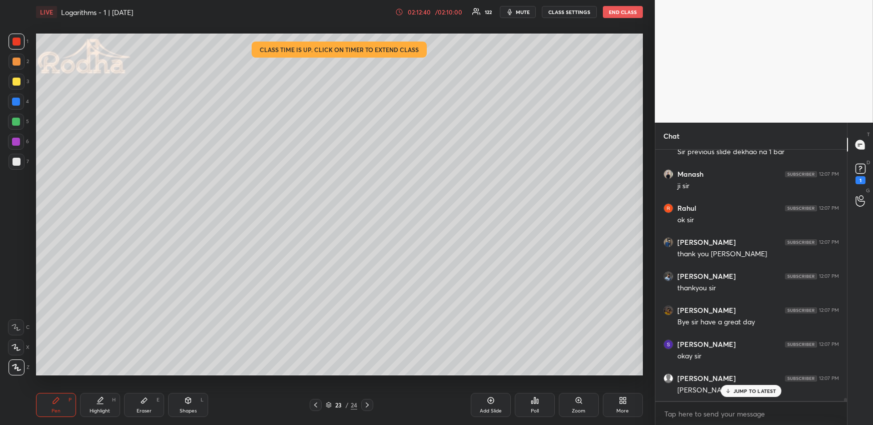
scroll to position [19592, 0]
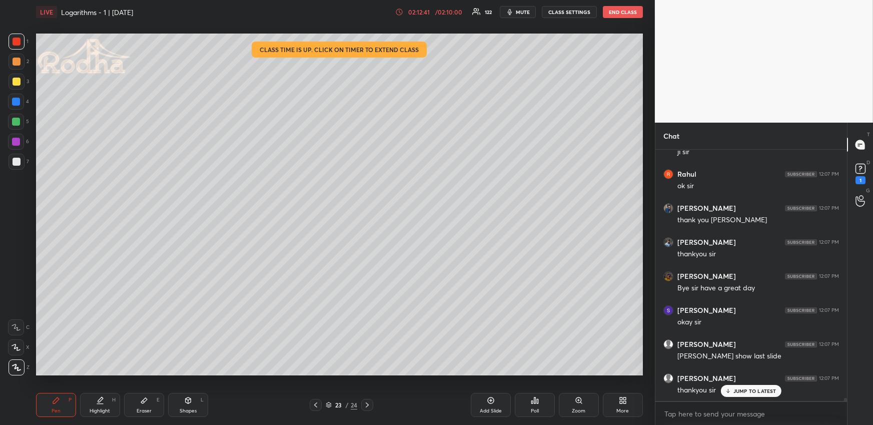
click at [98, 412] on div "Highlight" at bounding box center [100, 410] width 21 height 5
click at [312, 404] on icon at bounding box center [316, 405] width 8 height 8
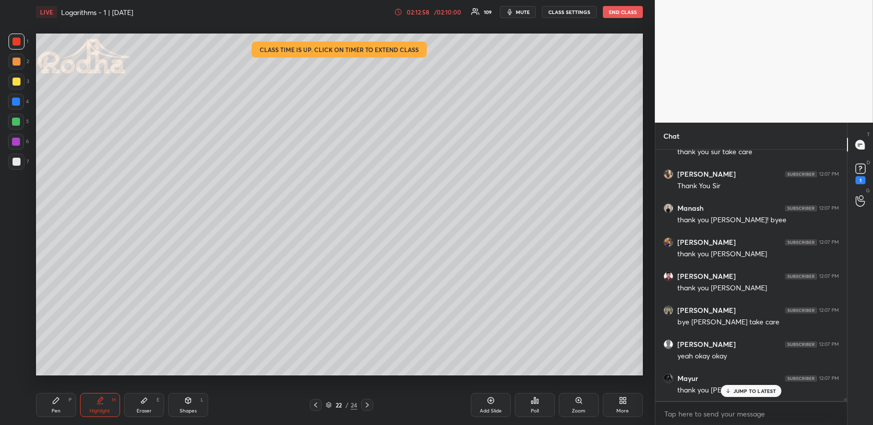
scroll to position [19932, 0]
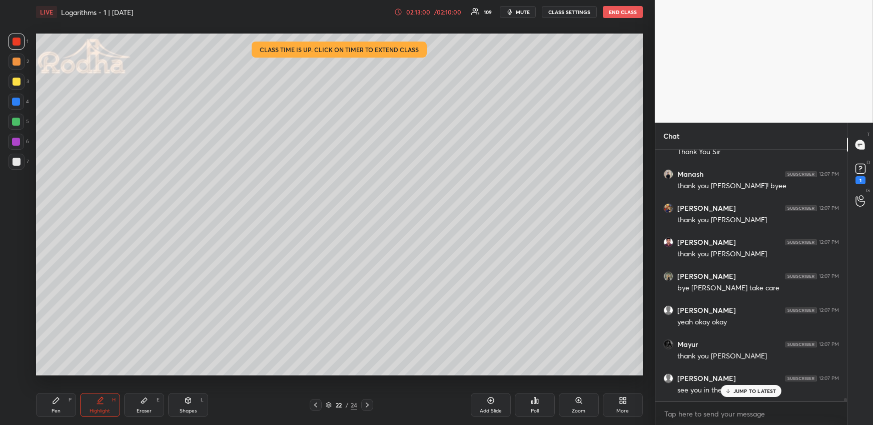
click at [738, 390] on div "Manash 12:07 PM ji [PERSON_NAME] 12:07 PM ok [PERSON_NAME] 12:07 PM thank you […" at bounding box center [752, 275] width 192 height 251
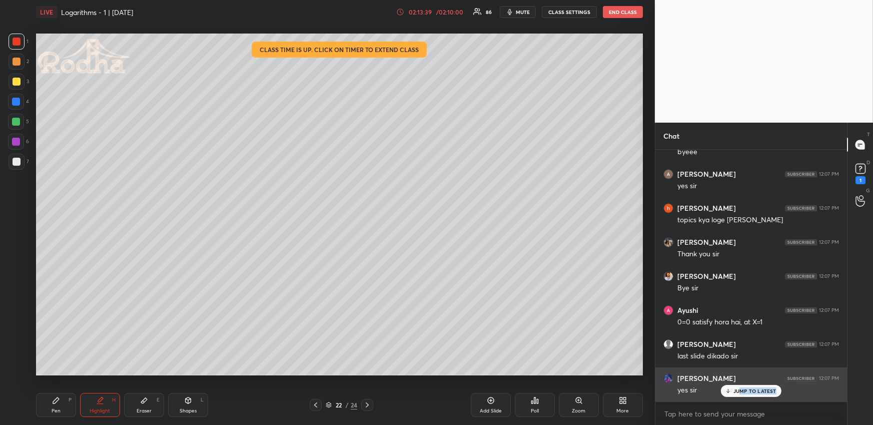
click at [741, 395] on div "JUMP TO LATEST" at bounding box center [751, 391] width 60 height 12
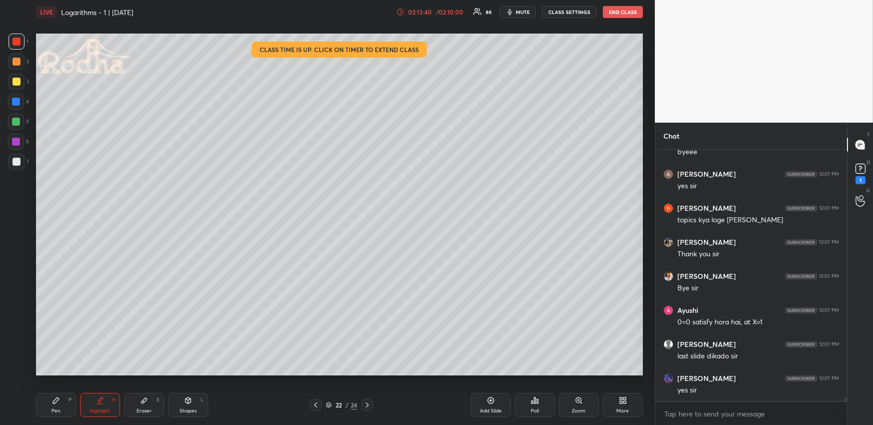
click at [370, 405] on icon at bounding box center [367, 405] width 8 height 8
click at [371, 405] on icon at bounding box center [367, 405] width 8 height 8
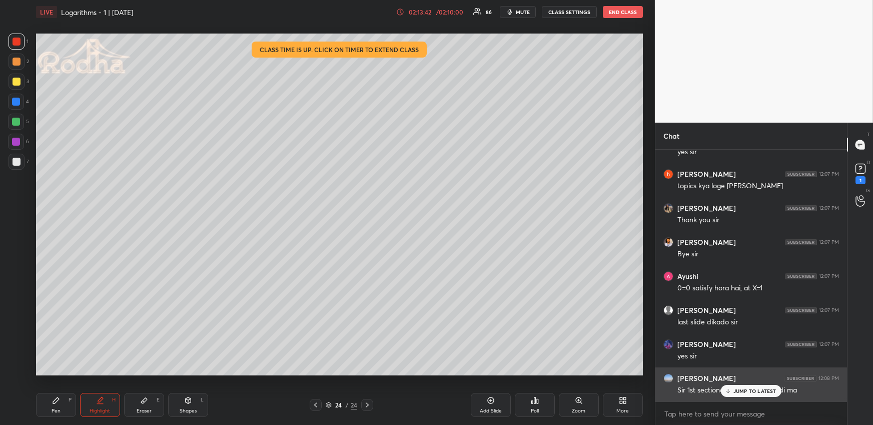
click at [748, 388] on p "JUMP TO LATEST" at bounding box center [755, 391] width 43 height 6
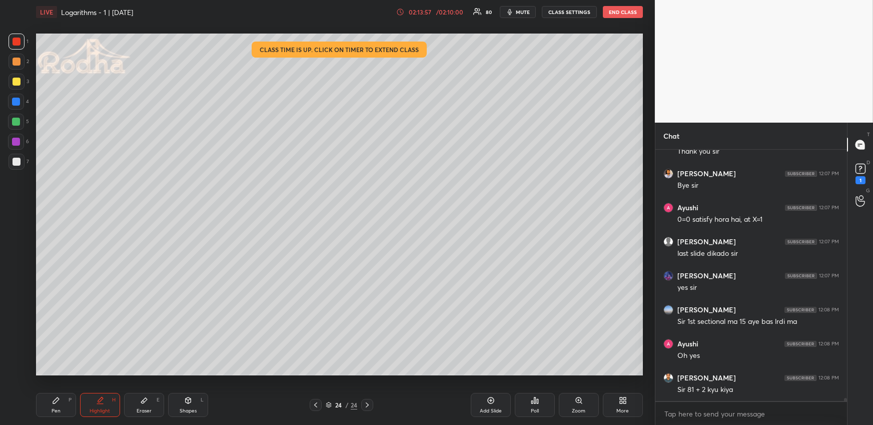
scroll to position [20545, 0]
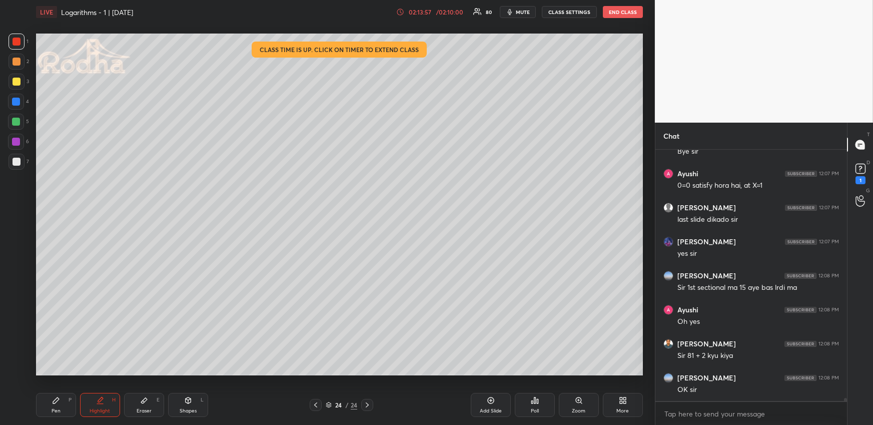
click at [317, 402] on icon at bounding box center [316, 405] width 8 height 8
click at [317, 401] on icon at bounding box center [316, 405] width 8 height 8
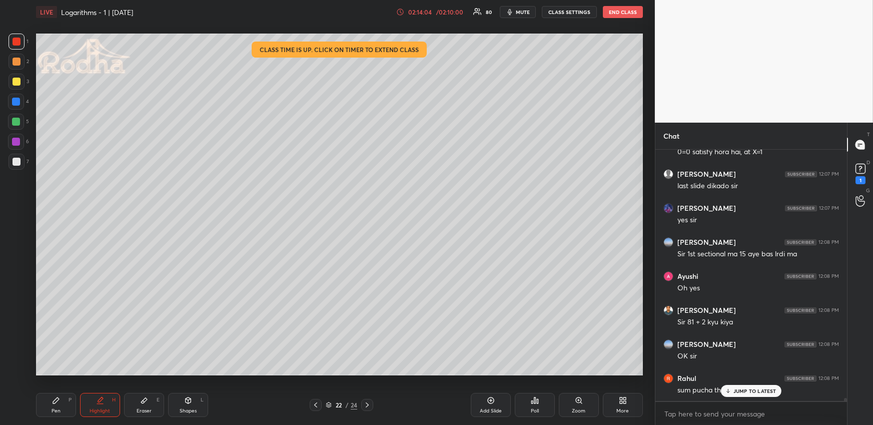
click at [369, 403] on icon at bounding box center [367, 405] width 8 height 8
click at [370, 404] on icon at bounding box center [367, 405] width 8 height 8
click at [317, 405] on icon at bounding box center [316, 405] width 8 height 8
click at [367, 405] on icon at bounding box center [367, 405] width 8 height 8
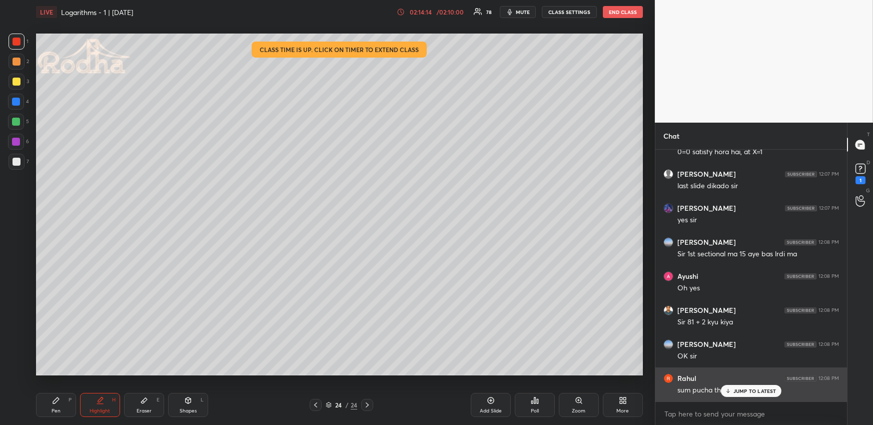
click at [752, 381] on div "Rahul 12:08 PM" at bounding box center [752, 378] width 176 height 10
click at [756, 394] on div "JUMP TO LATEST" at bounding box center [751, 391] width 60 height 12
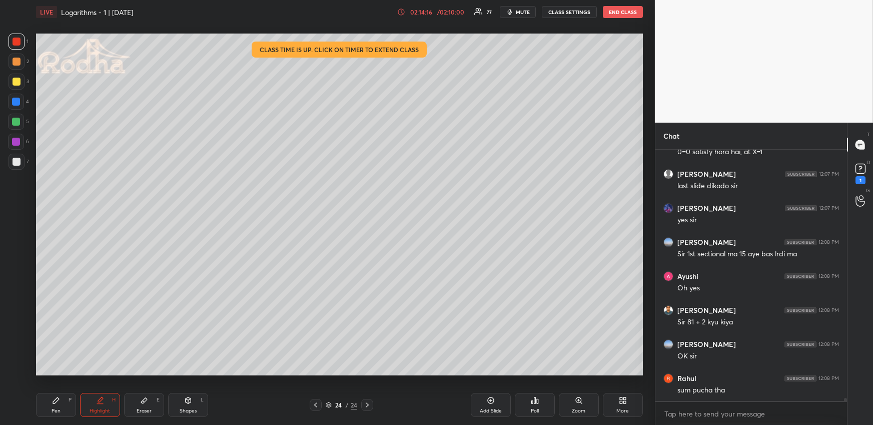
scroll to position [20622, 0]
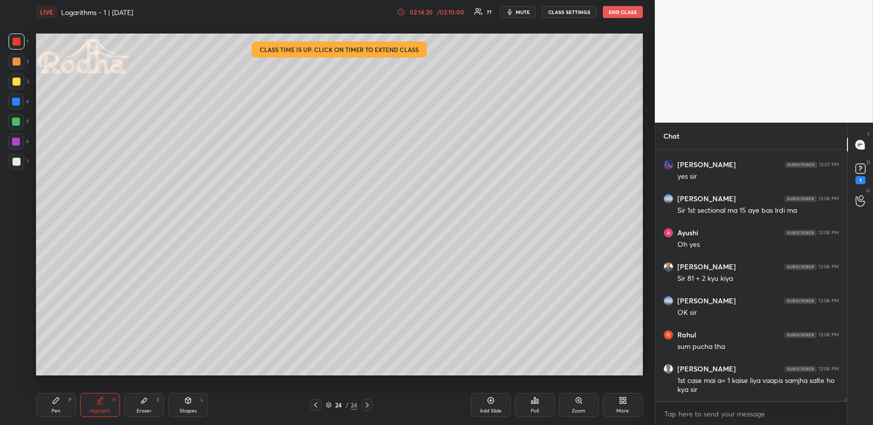
click at [316, 405] on icon at bounding box center [316, 405] width 8 height 8
click at [318, 405] on icon at bounding box center [316, 405] width 8 height 8
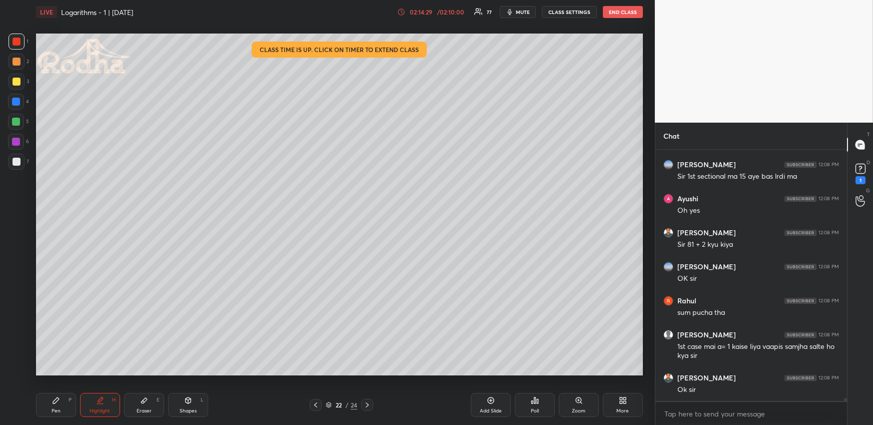
click at [369, 404] on icon at bounding box center [367, 405] width 8 height 8
click at [368, 406] on icon at bounding box center [367, 405] width 8 height 8
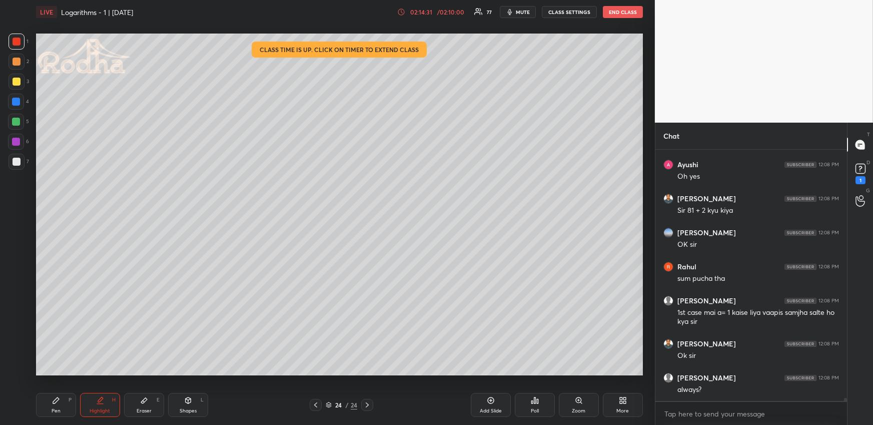
click at [318, 406] on icon at bounding box center [316, 405] width 8 height 8
click at [317, 407] on icon at bounding box center [316, 405] width 8 height 8
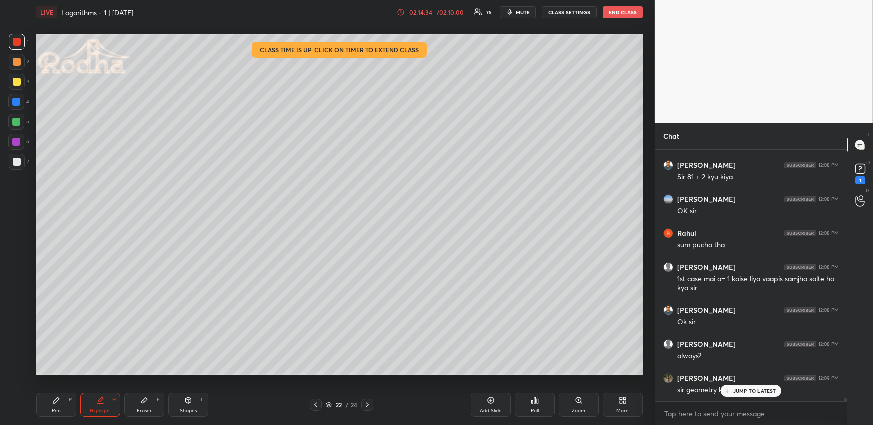
click at [368, 408] on icon at bounding box center [367, 405] width 8 height 8
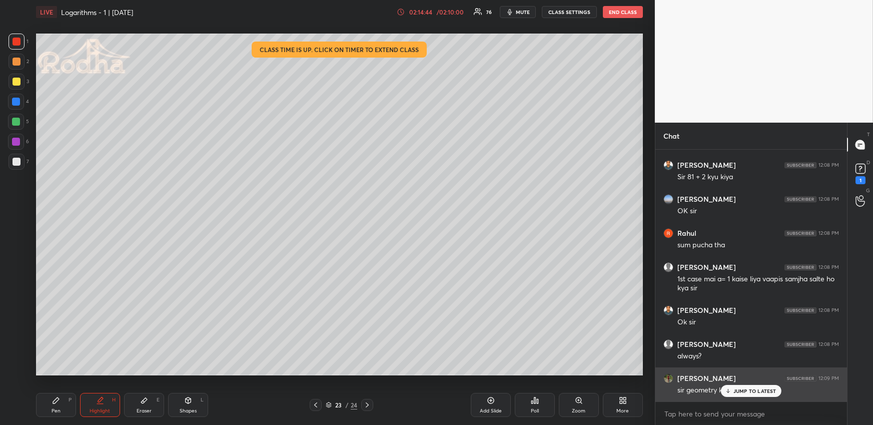
click at [752, 391] on p "JUMP TO LATEST" at bounding box center [755, 391] width 43 height 6
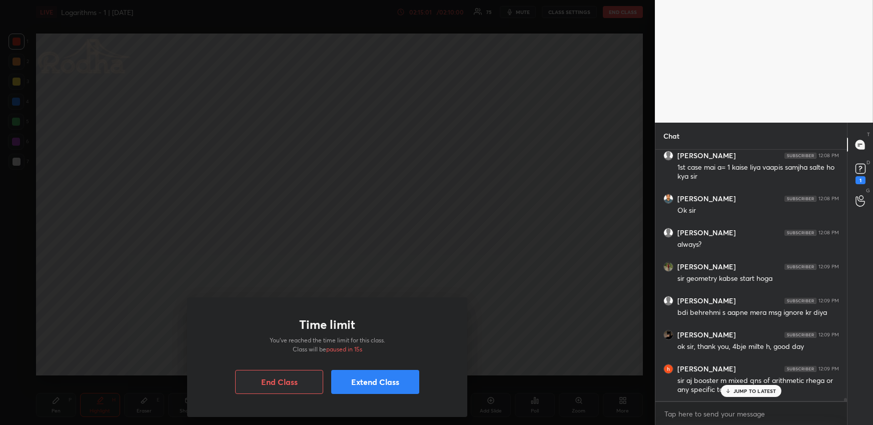
scroll to position [20869, 0]
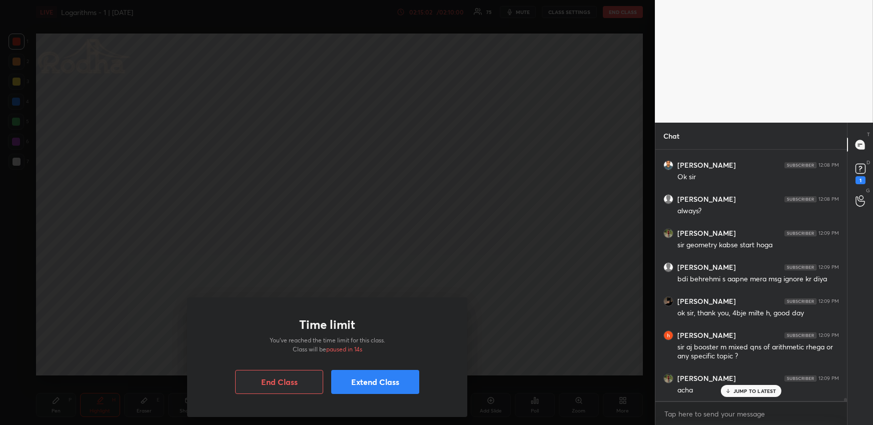
click at [356, 376] on button "Extend Class" at bounding box center [375, 382] width 88 height 24
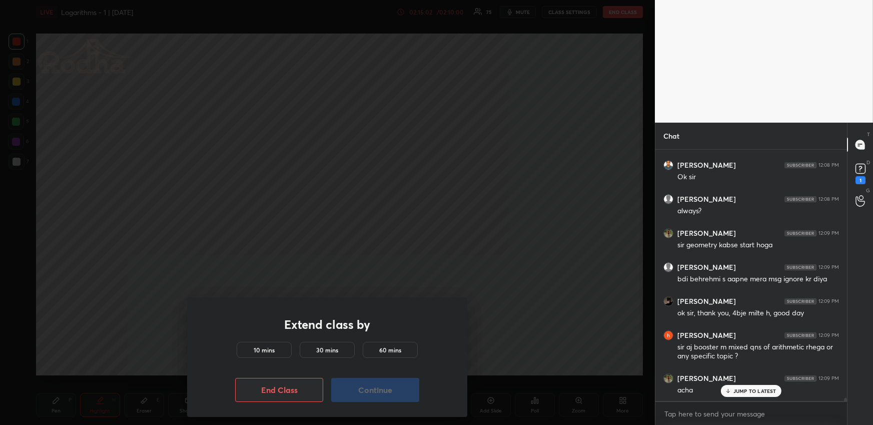
click at [271, 351] on h5 "10 mins" at bounding box center [264, 349] width 21 height 9
click at [366, 390] on button "Continue" at bounding box center [375, 390] width 88 height 24
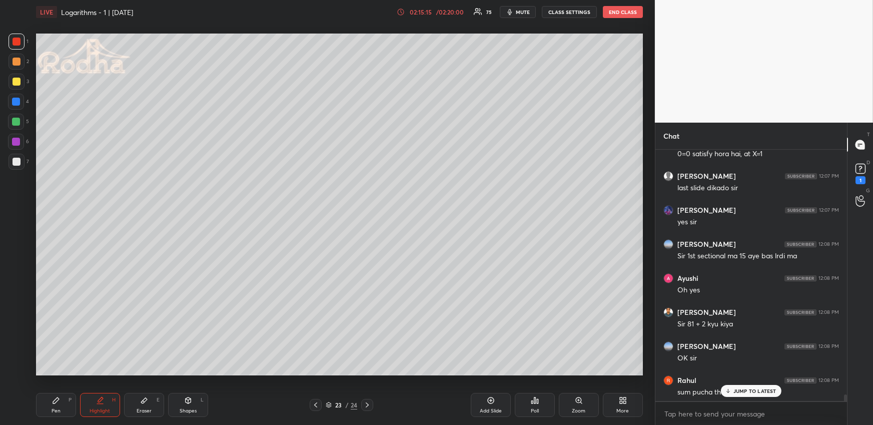
scroll to position [20870, 0]
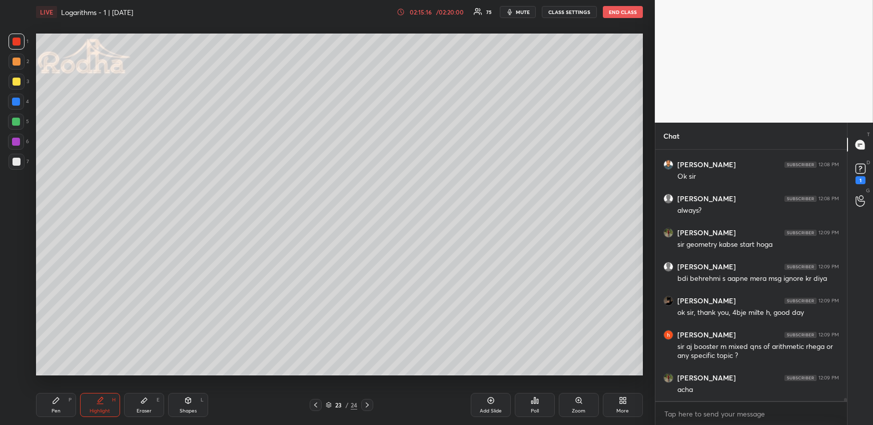
click at [369, 406] on icon at bounding box center [367, 405] width 8 height 8
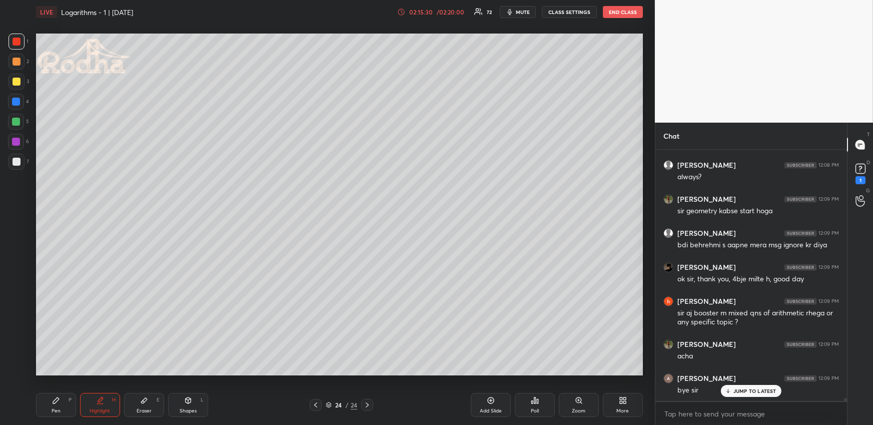
click at [616, 12] on button "END CLASS" at bounding box center [623, 12] width 40 height 12
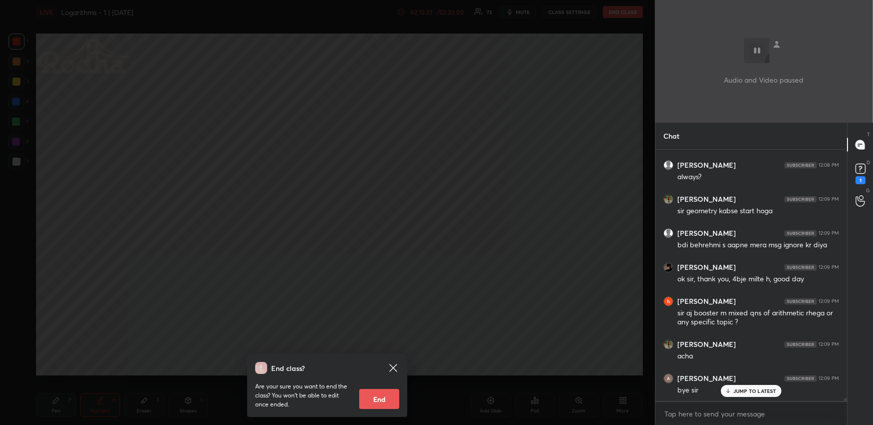
drag, startPoint x: 383, startPoint y: 396, endPoint x: 375, endPoint y: 390, distance: 9.7
click at [383, 398] on button "End" at bounding box center [379, 399] width 40 height 20
type textarea "x"
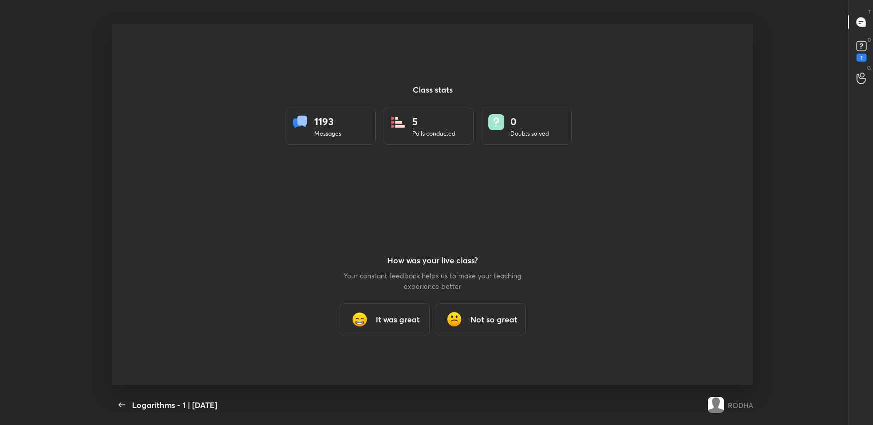
scroll to position [49681, 49176]
